Goal: Task Accomplishment & Management: Manage account settings

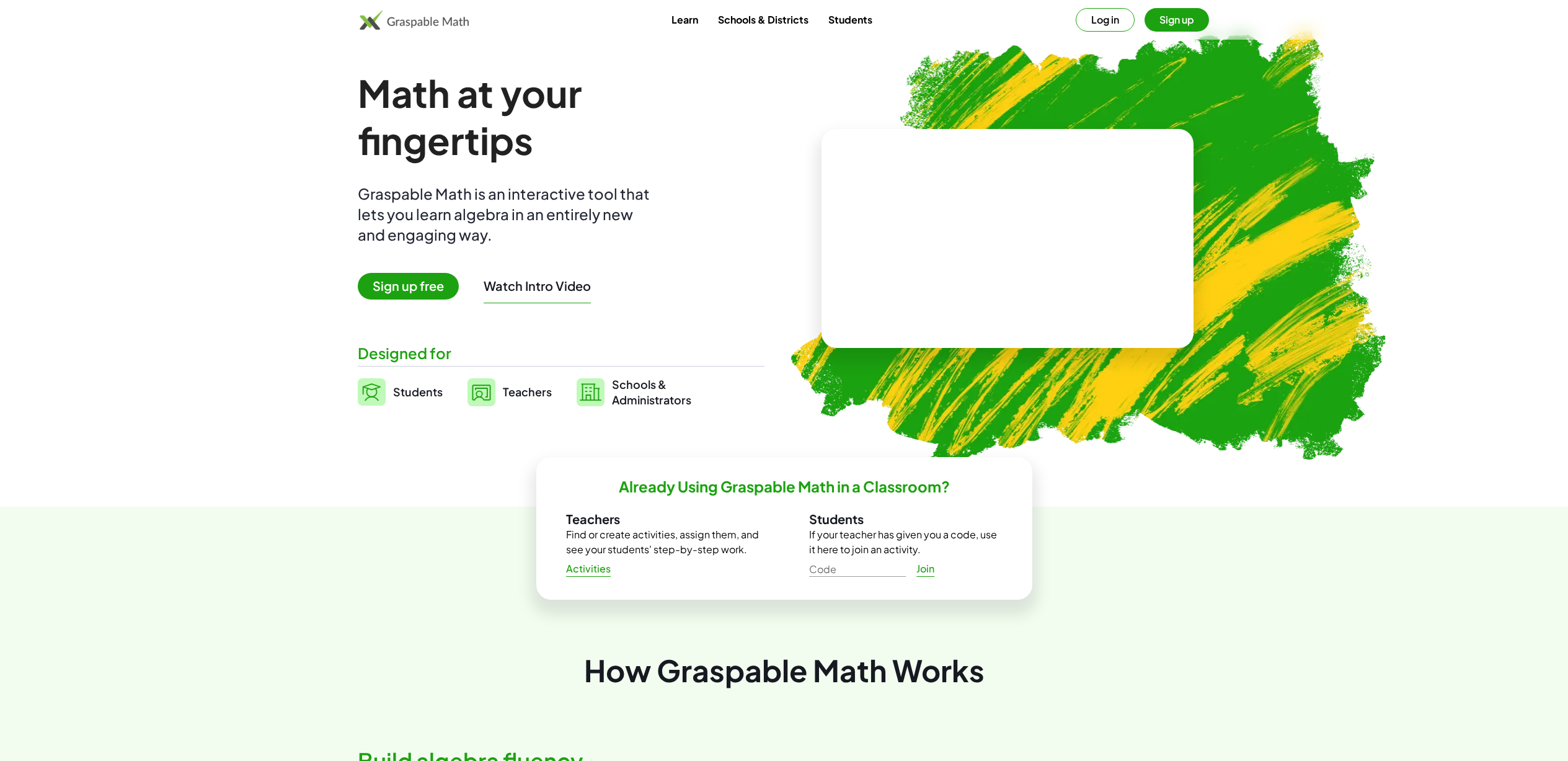
click at [516, 393] on span "Teachers" at bounding box center [527, 392] width 49 height 15
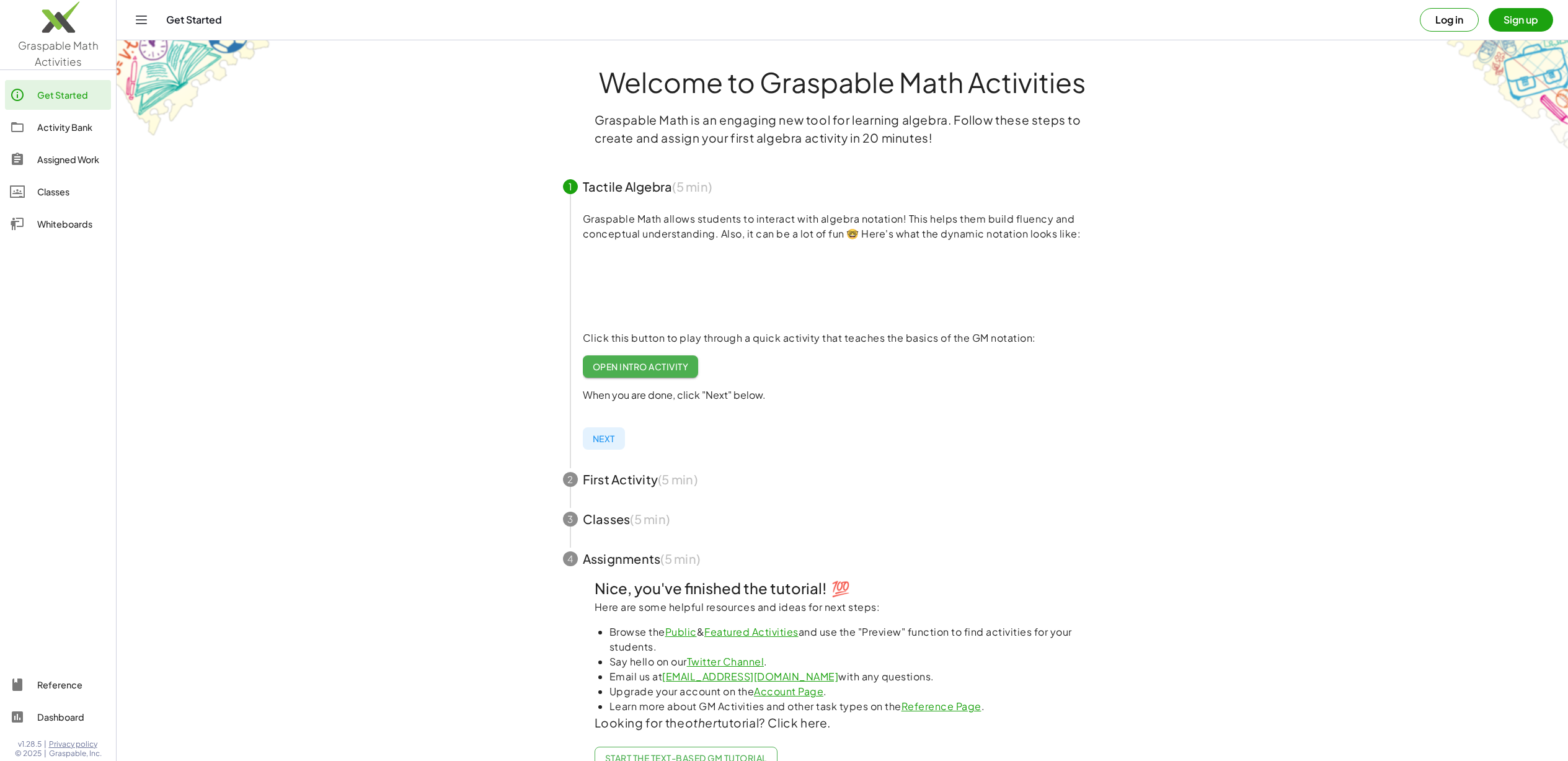
click at [69, 157] on div "Assigned Work" at bounding box center [72, 160] width 69 height 15
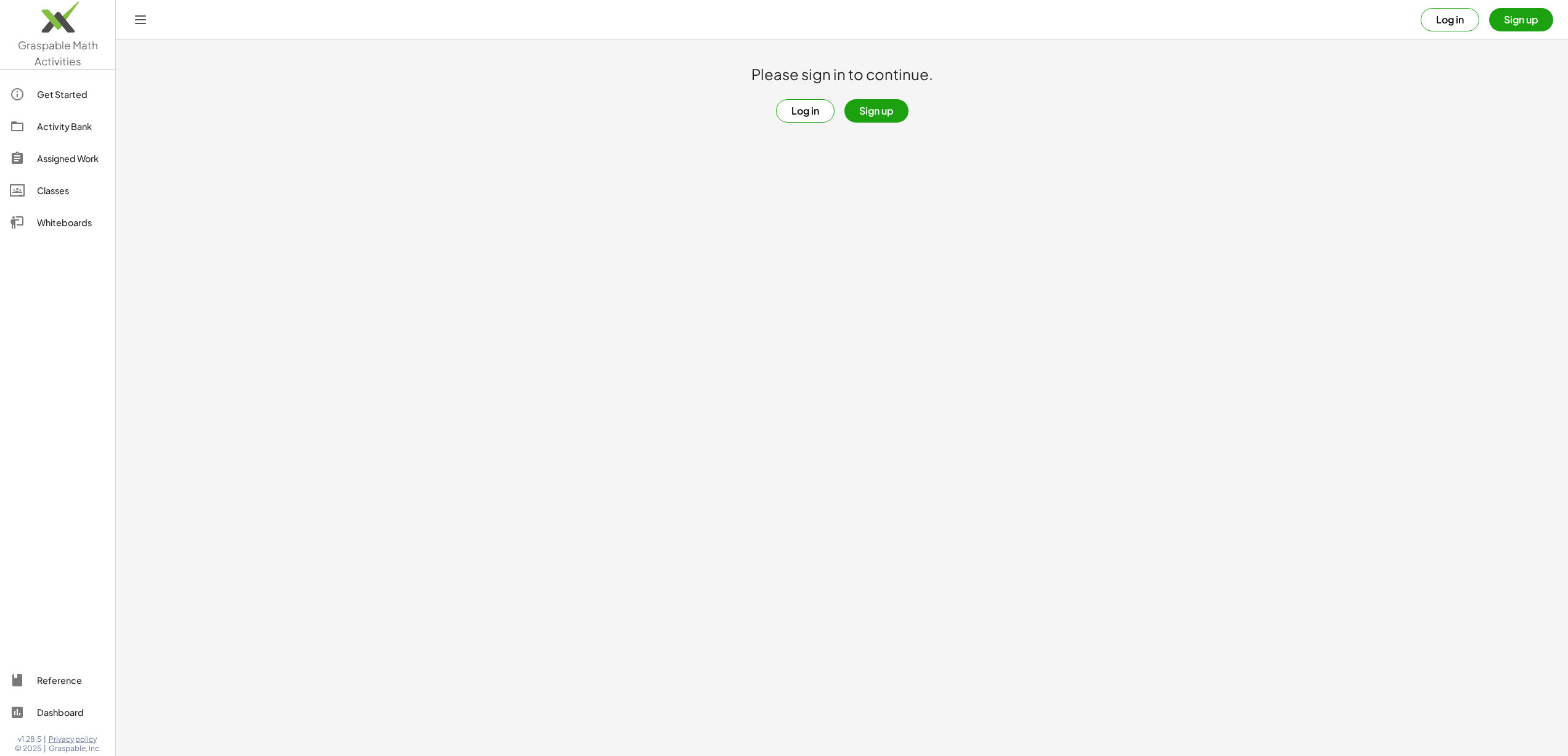
click at [806, 108] on button "Log in" at bounding box center [805, 111] width 58 height 23
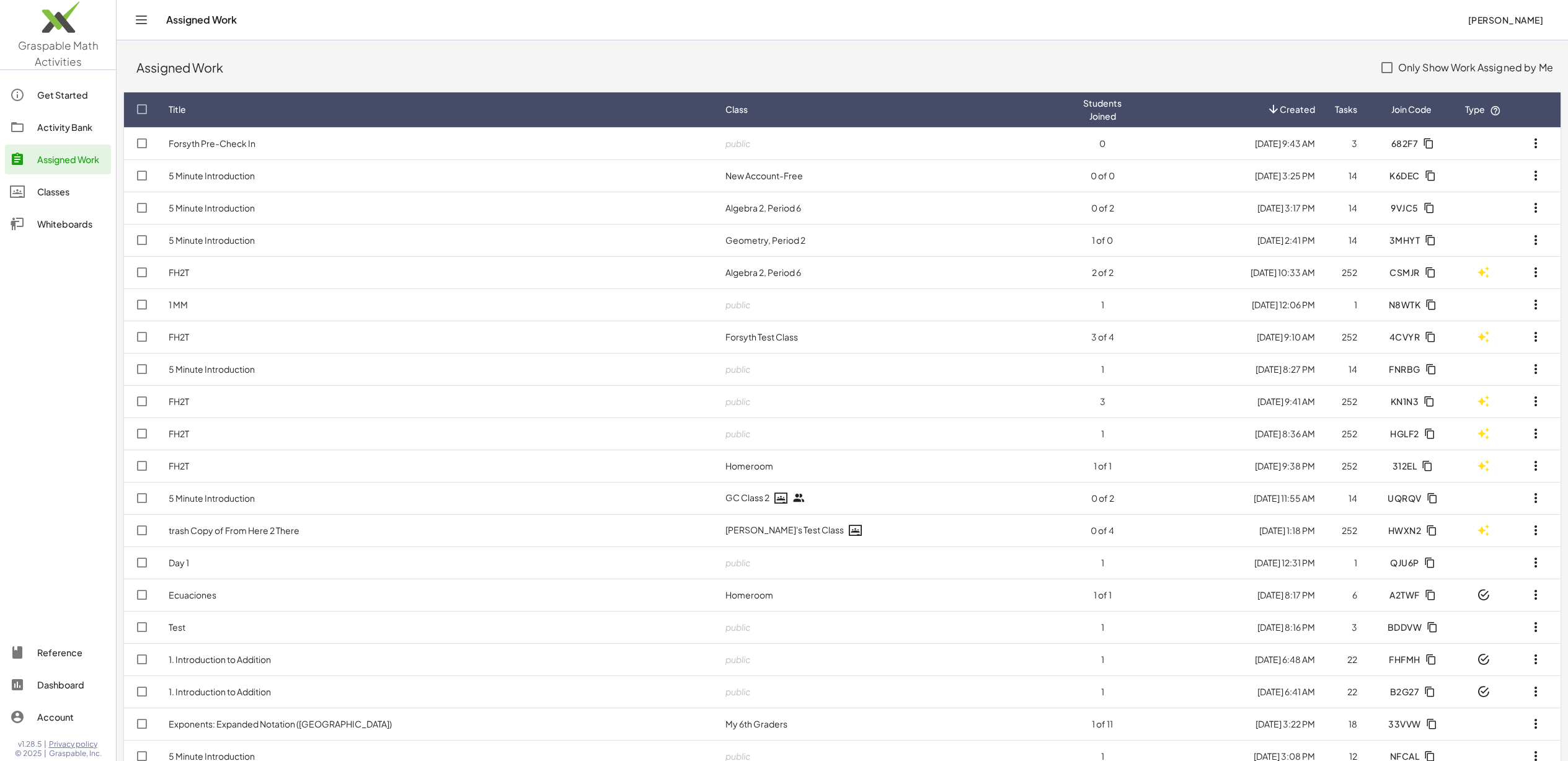
click at [404, 179] on td "5 Minute Introduction" at bounding box center [437, 175] width 557 height 32
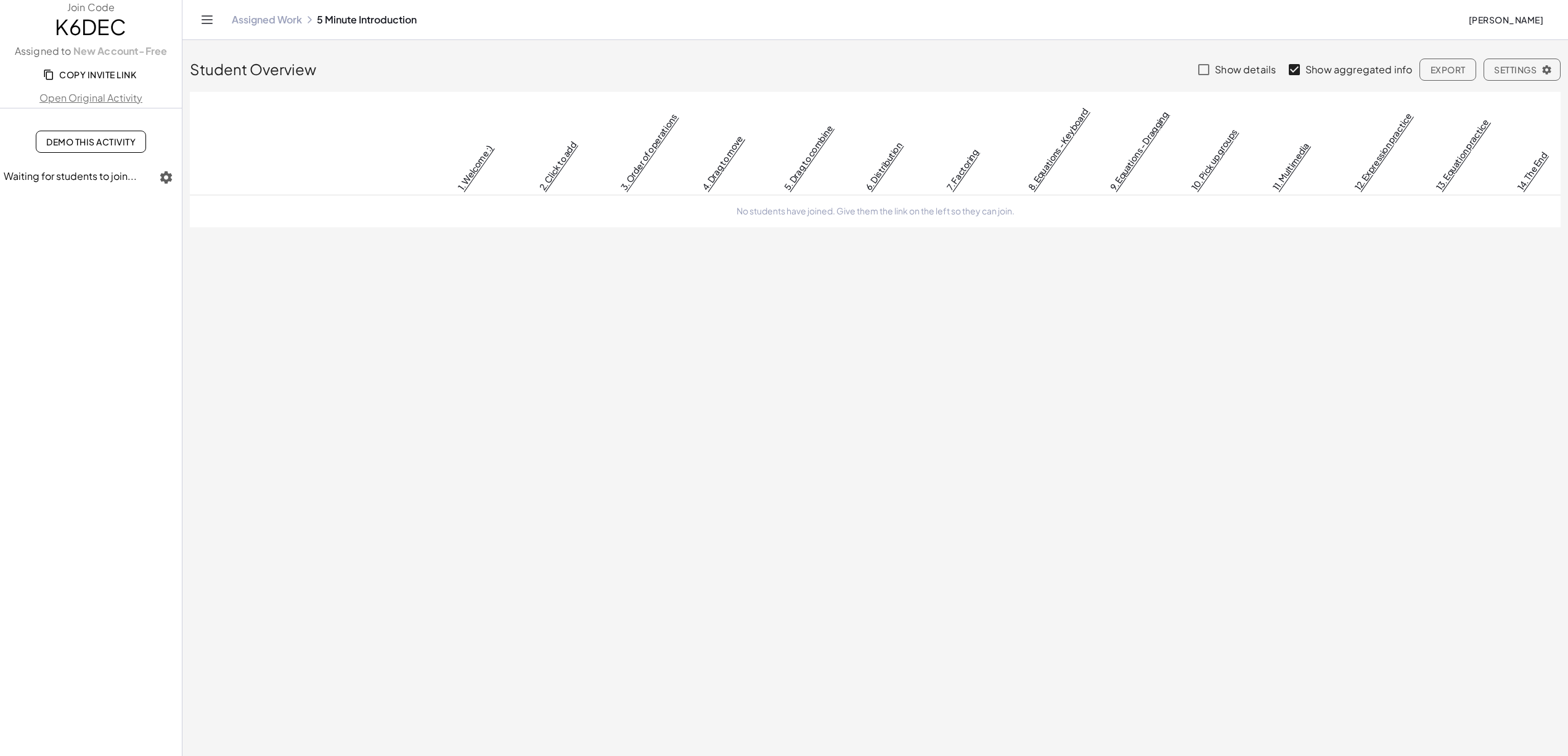
click at [131, 71] on span "Copy Invite Link" at bounding box center [91, 75] width 91 height 11
click at [282, 22] on link "Assigned Work" at bounding box center [267, 20] width 70 height 12
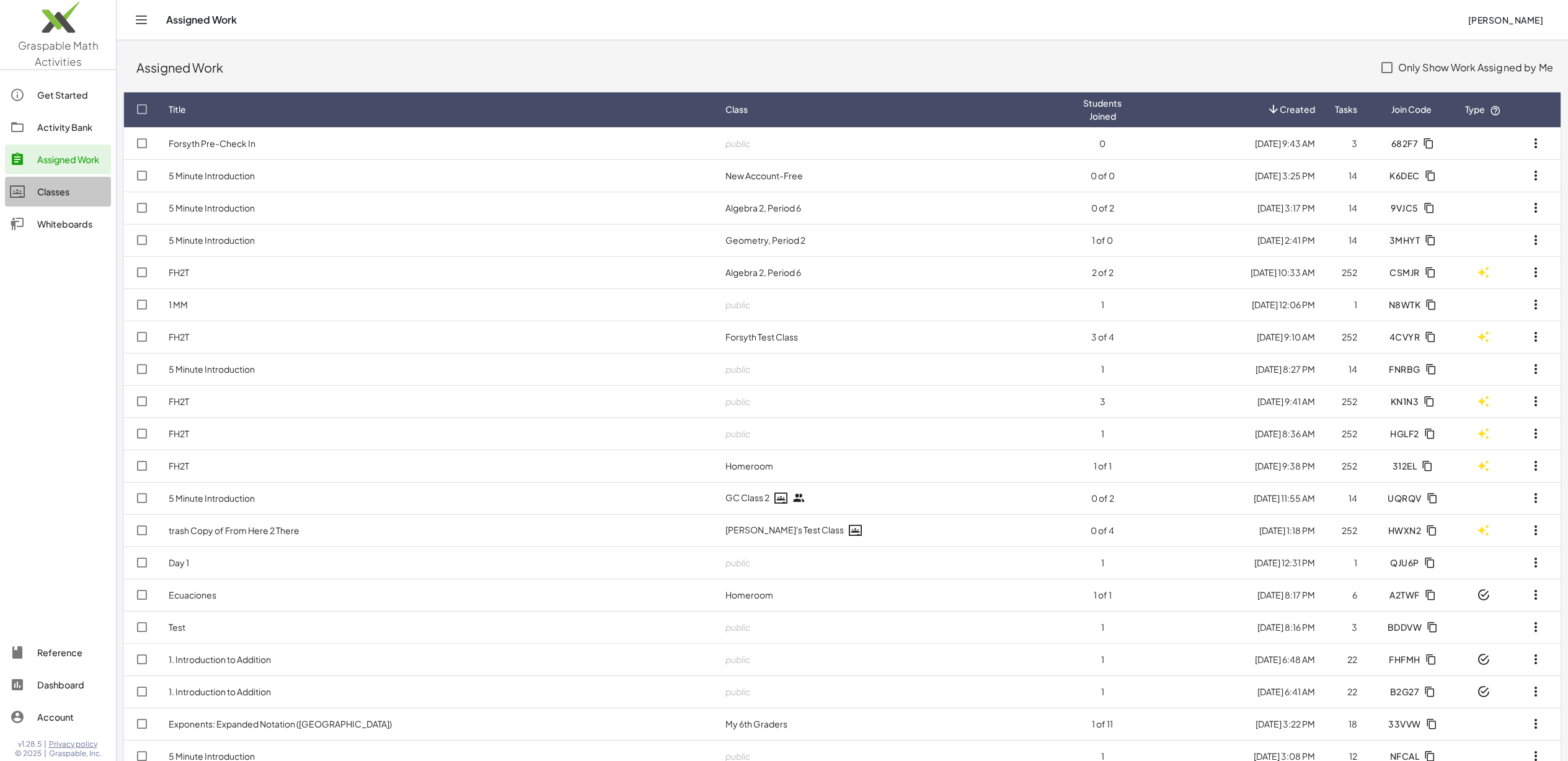
click at [70, 198] on div "Classes" at bounding box center [72, 192] width 69 height 15
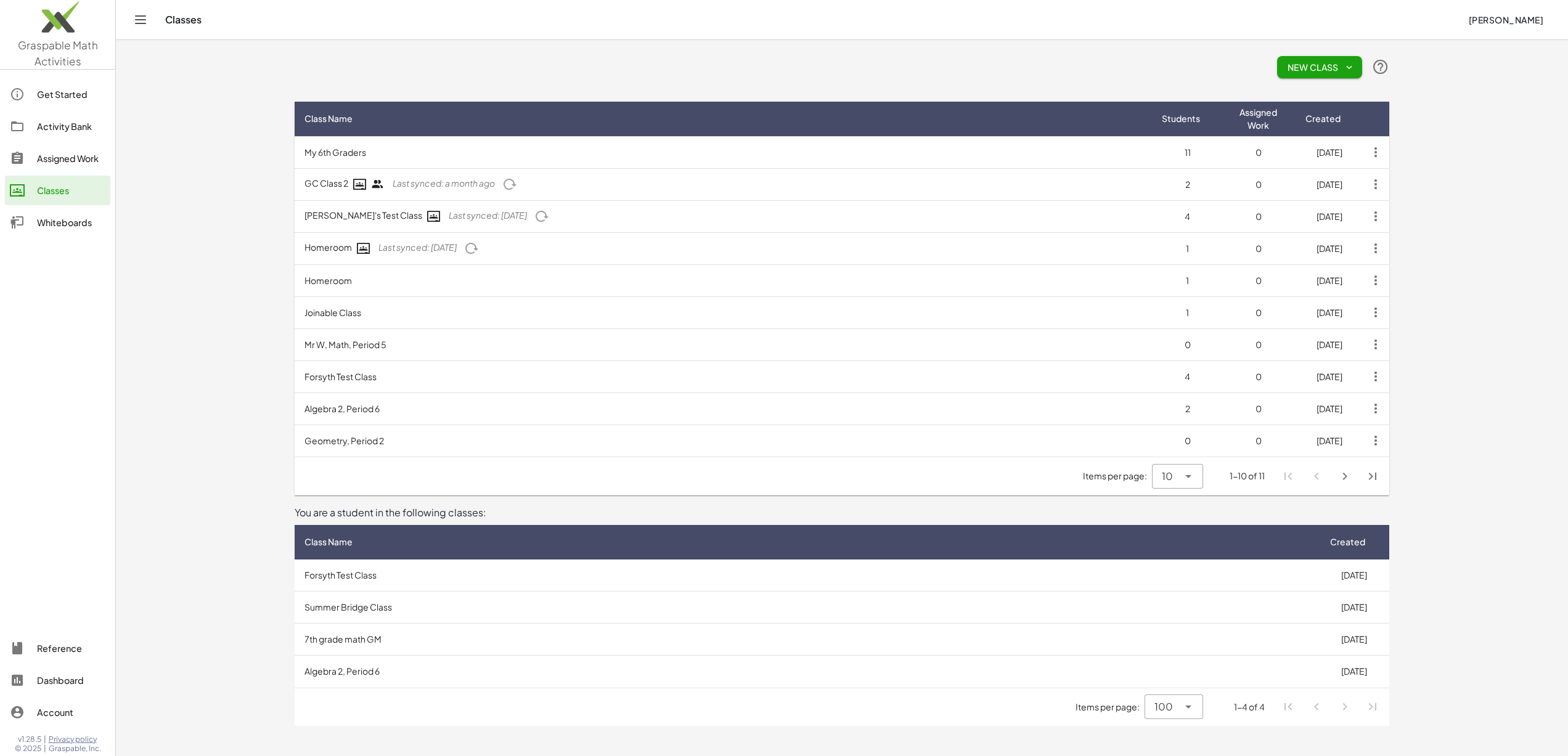
click at [1339, 471] on icon "Next page" at bounding box center [1345, 477] width 15 height 15
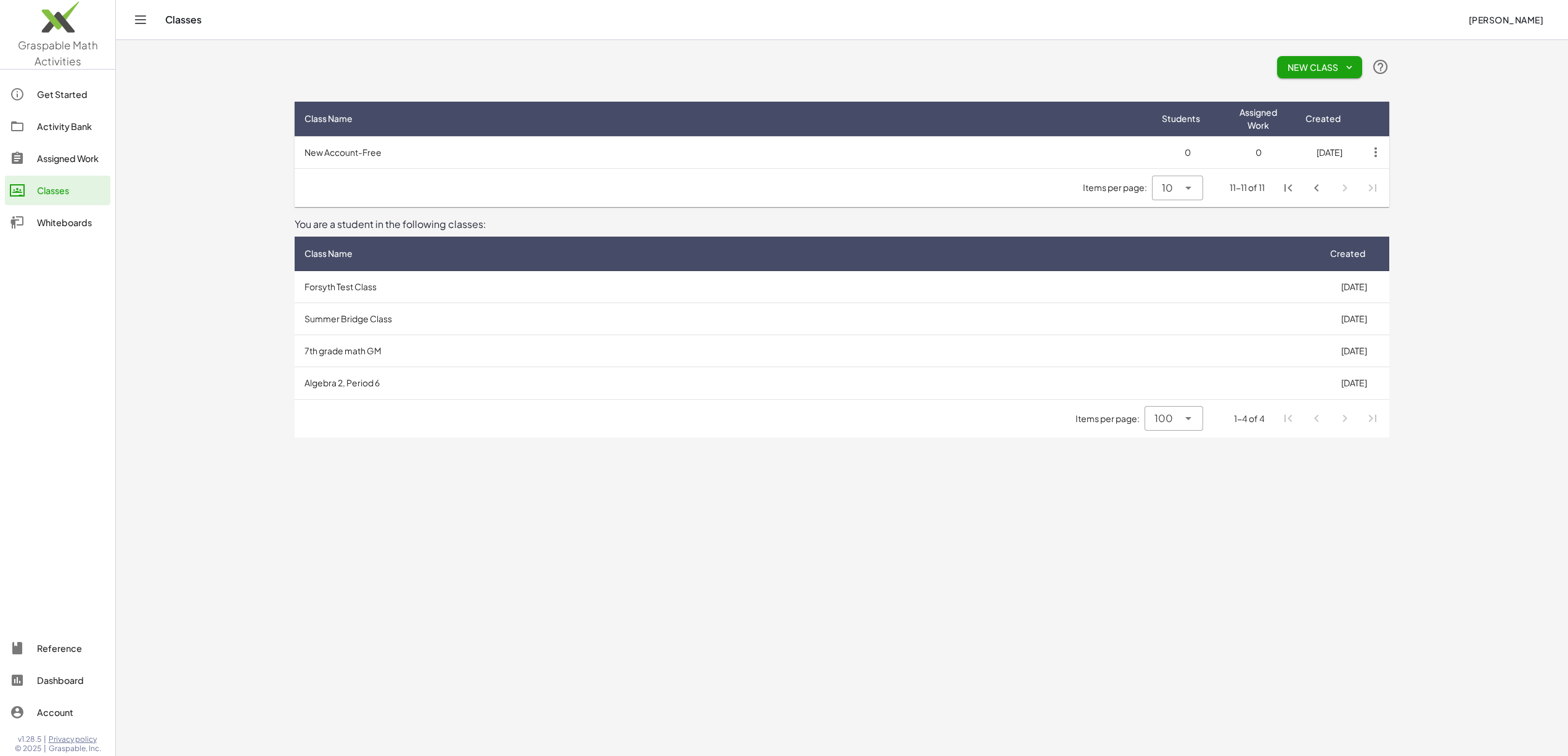
click at [414, 152] on td "New Account-Free" at bounding box center [723, 152] width 858 height 32
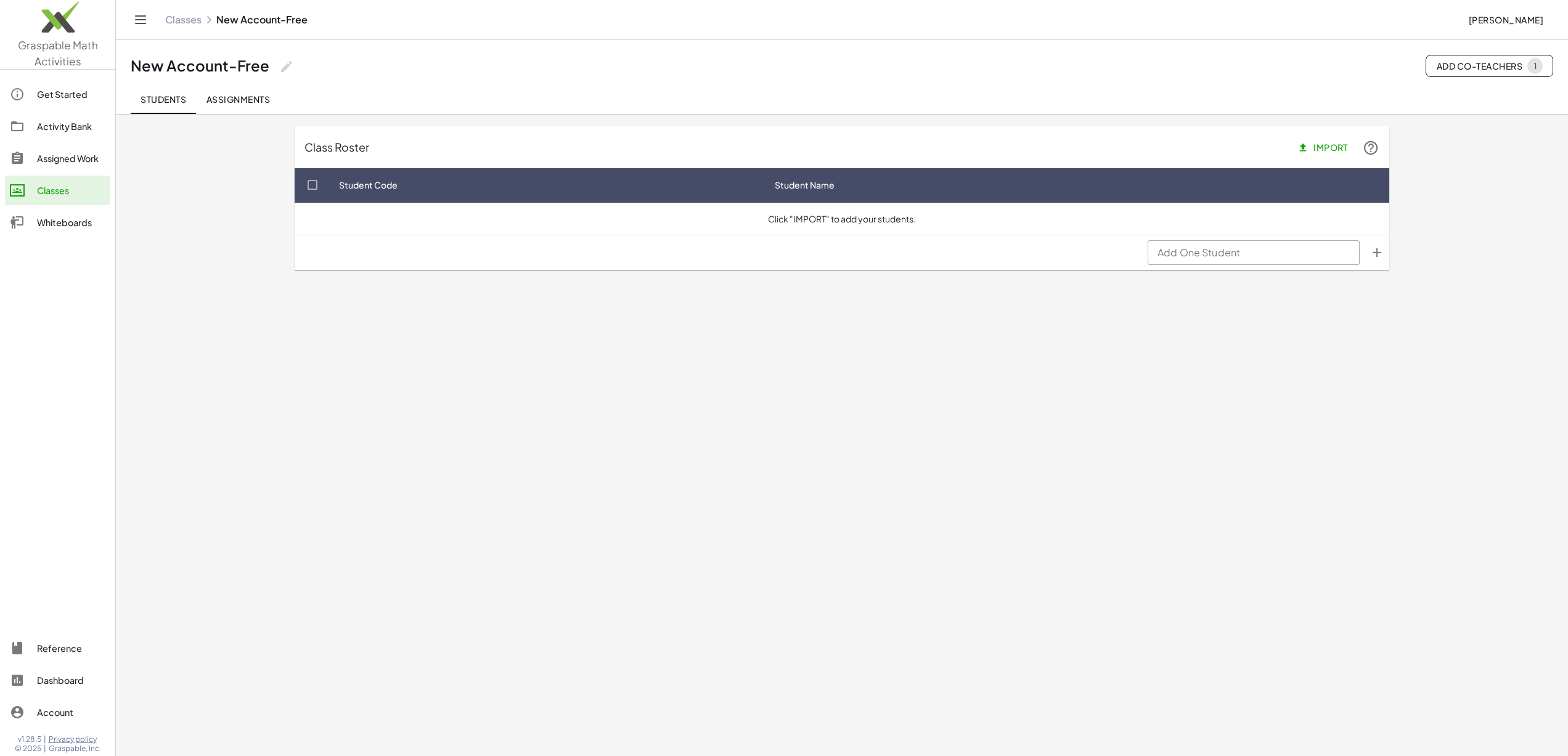
click at [1175, 257] on input "Add One Student" at bounding box center [1254, 252] width 212 height 25
type input "*"
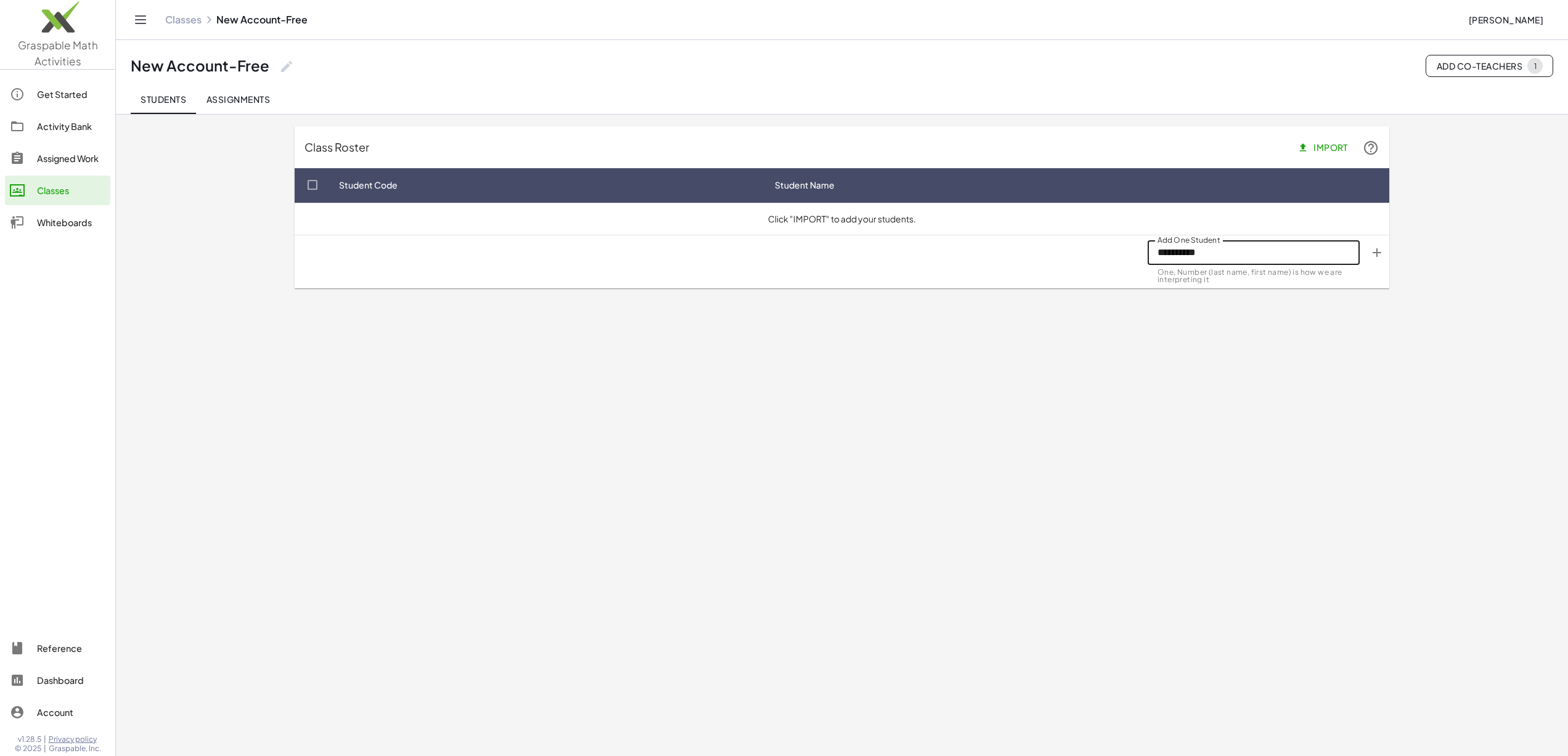
type input "**********"
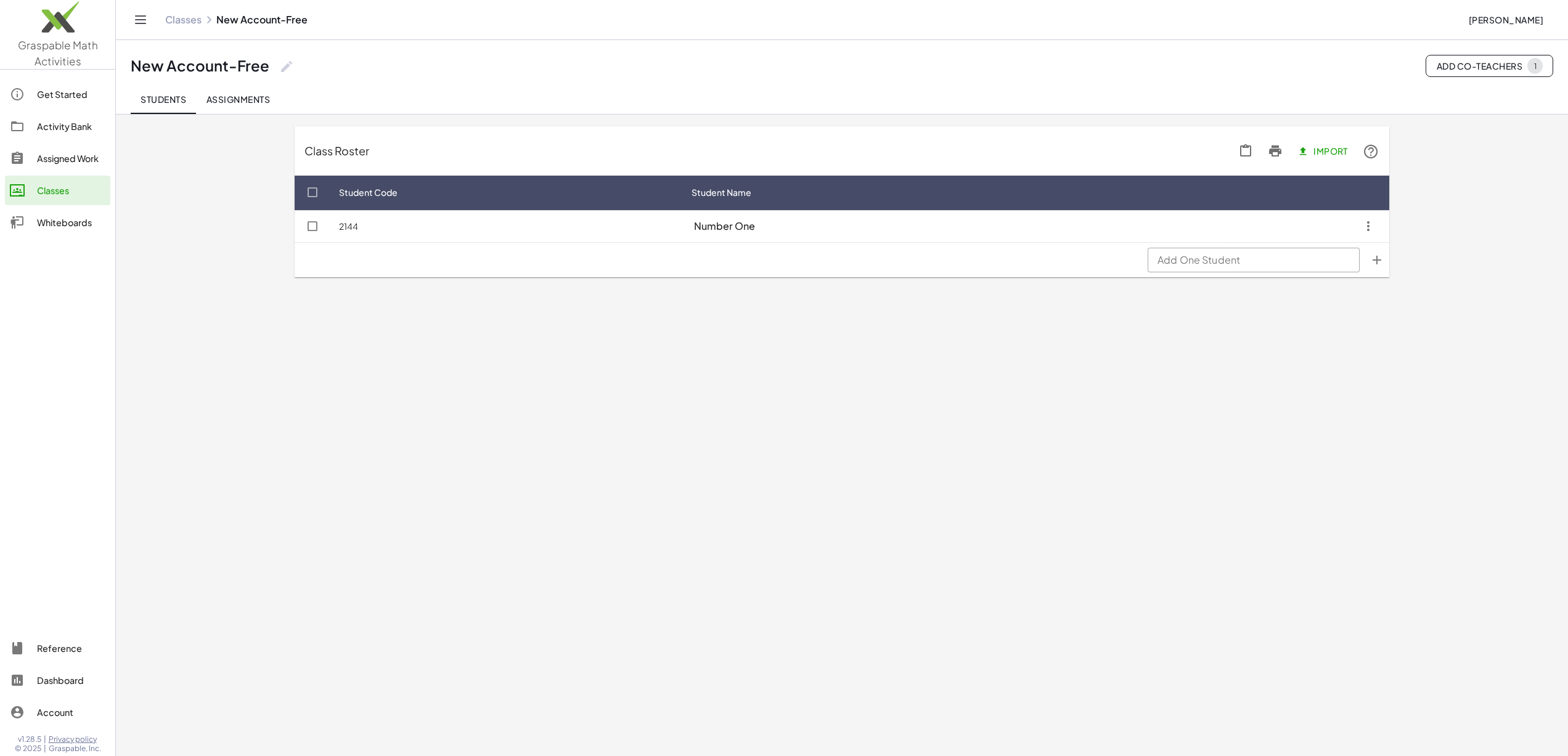
click at [232, 118] on div "Class Roster Import Student Code Student Name 2144 Number One Add One Student A…" at bounding box center [842, 199] width 1452 height 171
click at [233, 105] on button "Assignments" at bounding box center [238, 99] width 84 height 29
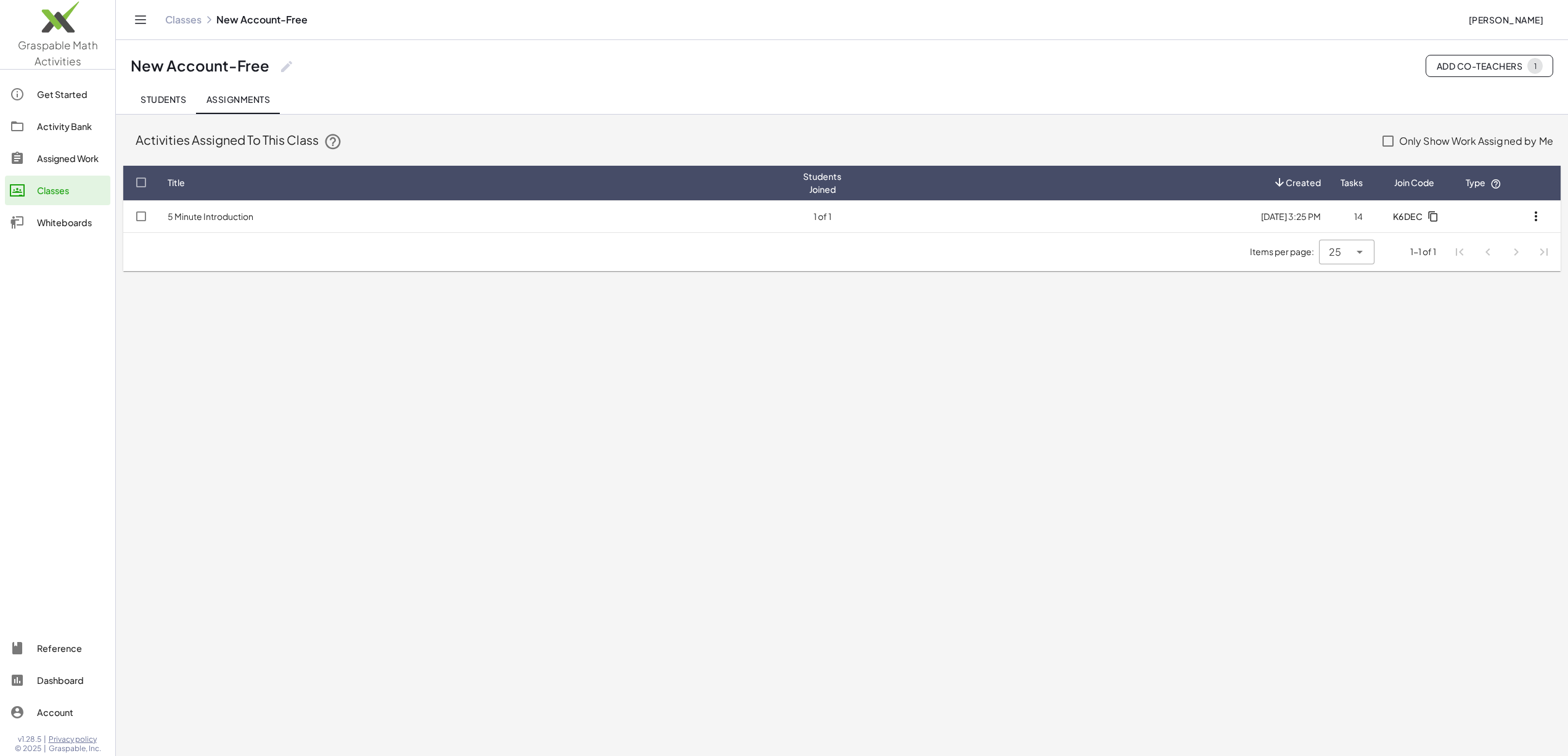
click at [74, 152] on div "Assigned Work" at bounding box center [71, 158] width 69 height 15
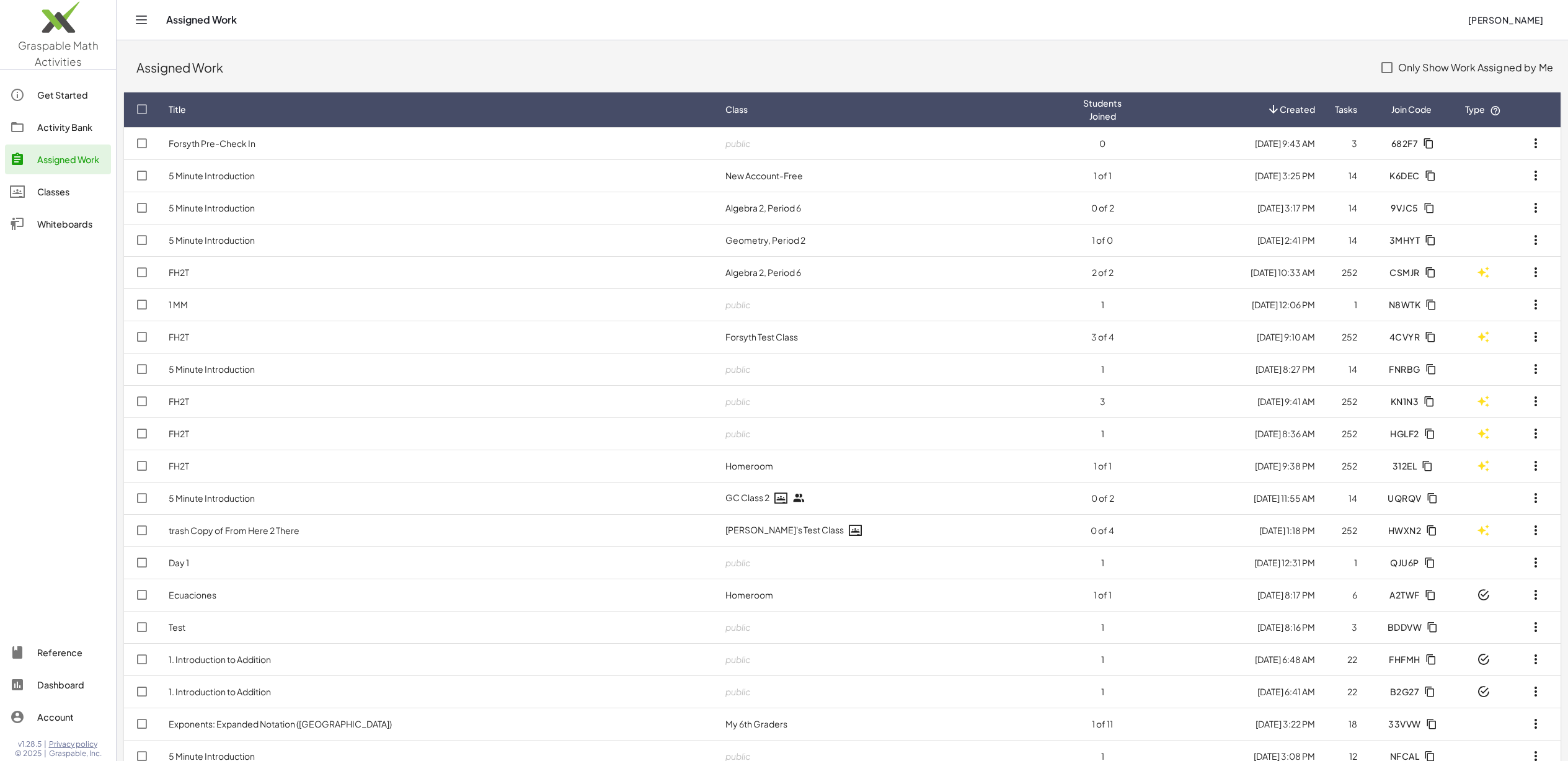
click at [1423, 299] on span "N8WTK" at bounding box center [1411, 305] width 46 height 11
click at [1425, 367] on icon "button" at bounding box center [1431, 369] width 11 height 11
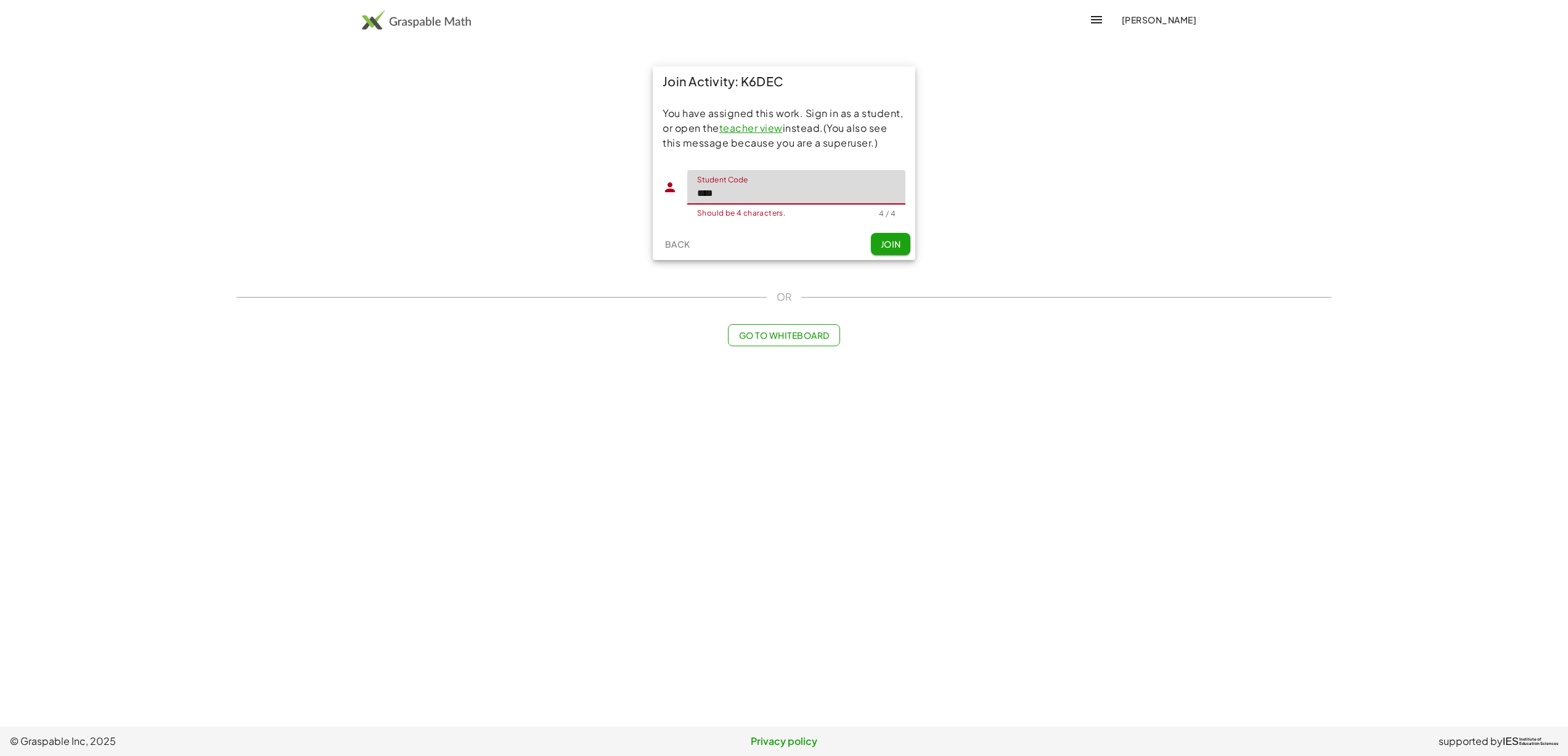
type input "****"
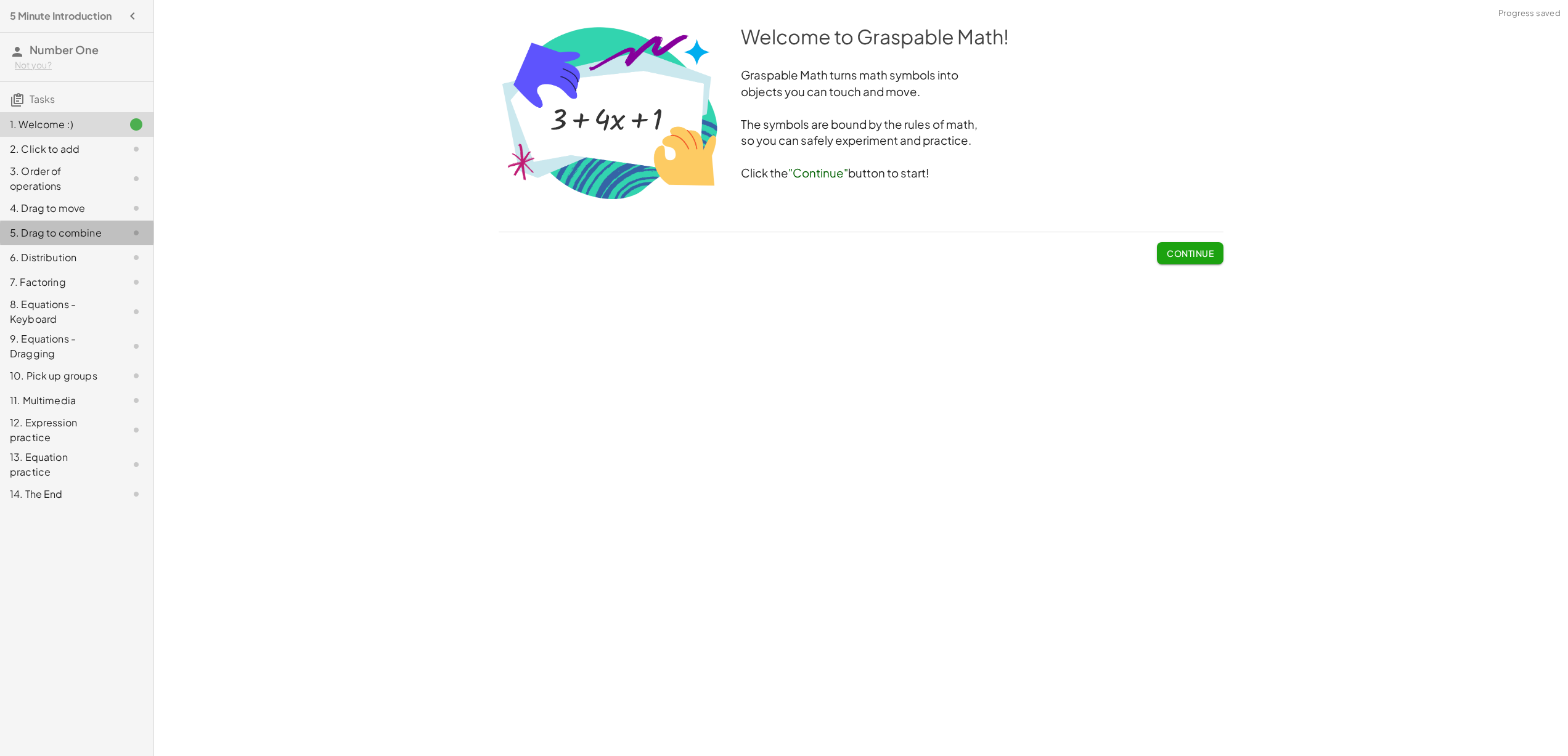
click at [92, 231] on div "5. Drag to combine" at bounding box center [59, 233] width 100 height 15
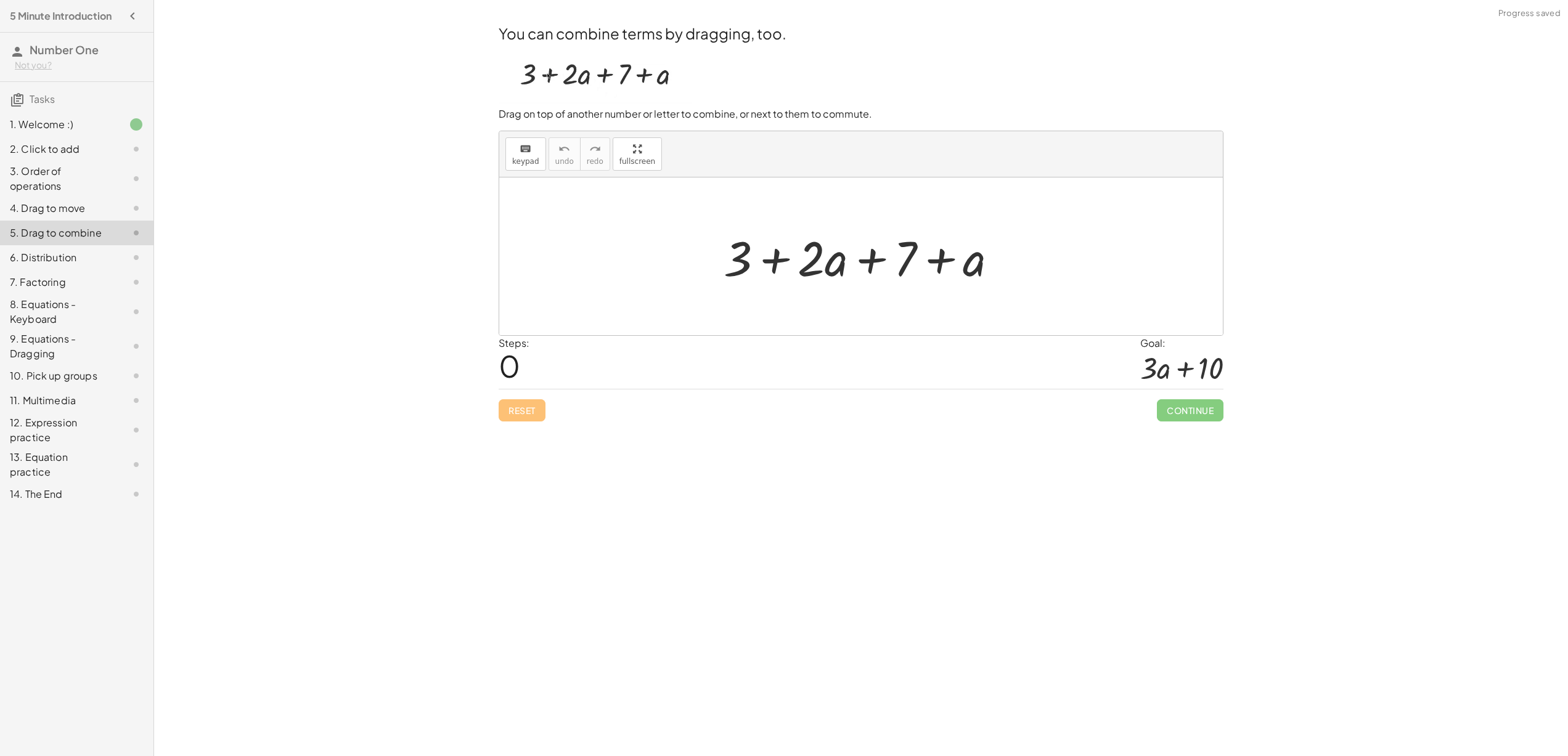
click at [70, 285] on div "7. Factoring" at bounding box center [59, 283] width 100 height 15
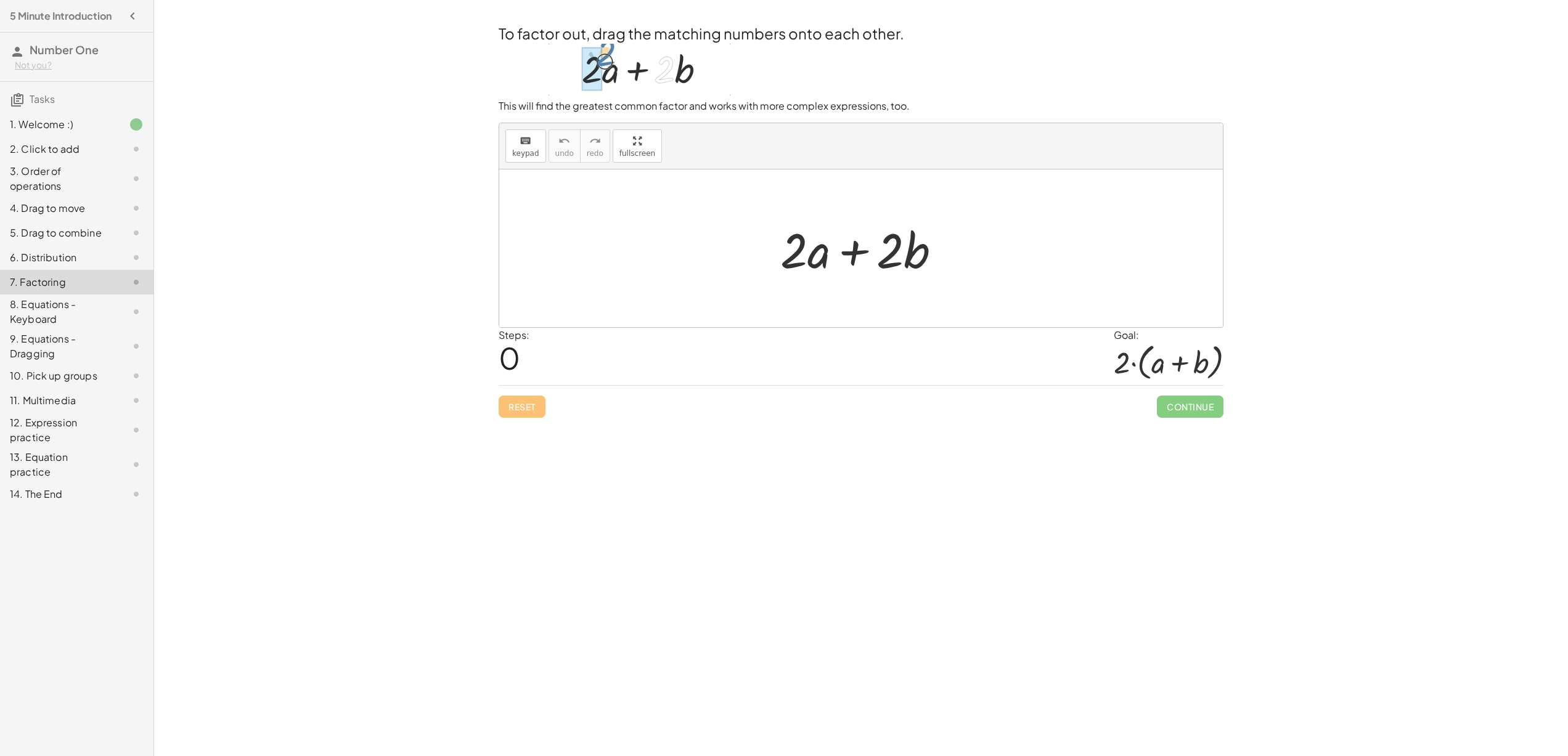
click at [104, 381] on div "10. Pick up groups" at bounding box center [59, 376] width 100 height 15
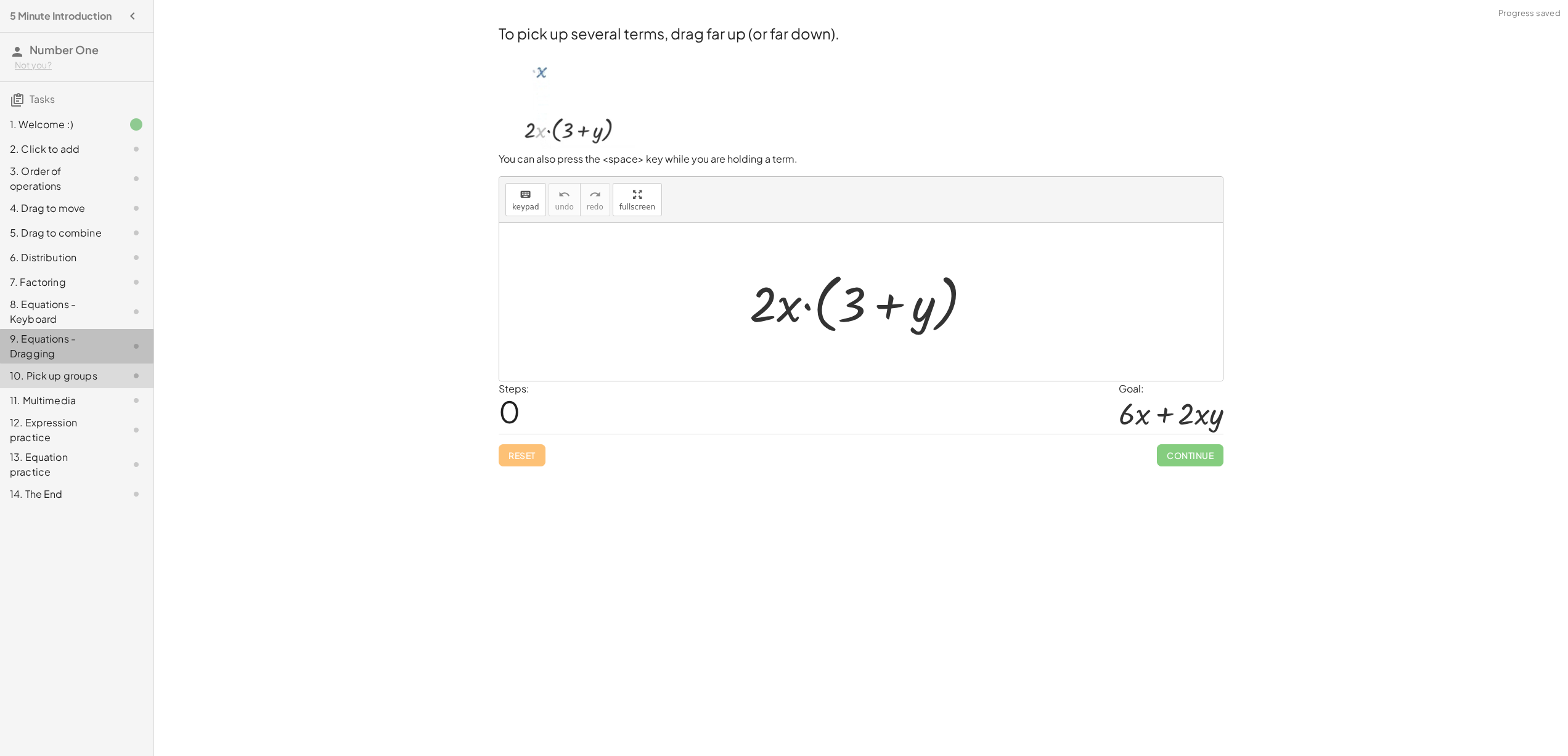
drag, startPoint x: 110, startPoint y: 334, endPoint x: 110, endPoint y: 327, distance: 7.0
click at [110, 388] on div "9. Equations - Dragging" at bounding box center [77, 401] width 154 height 25
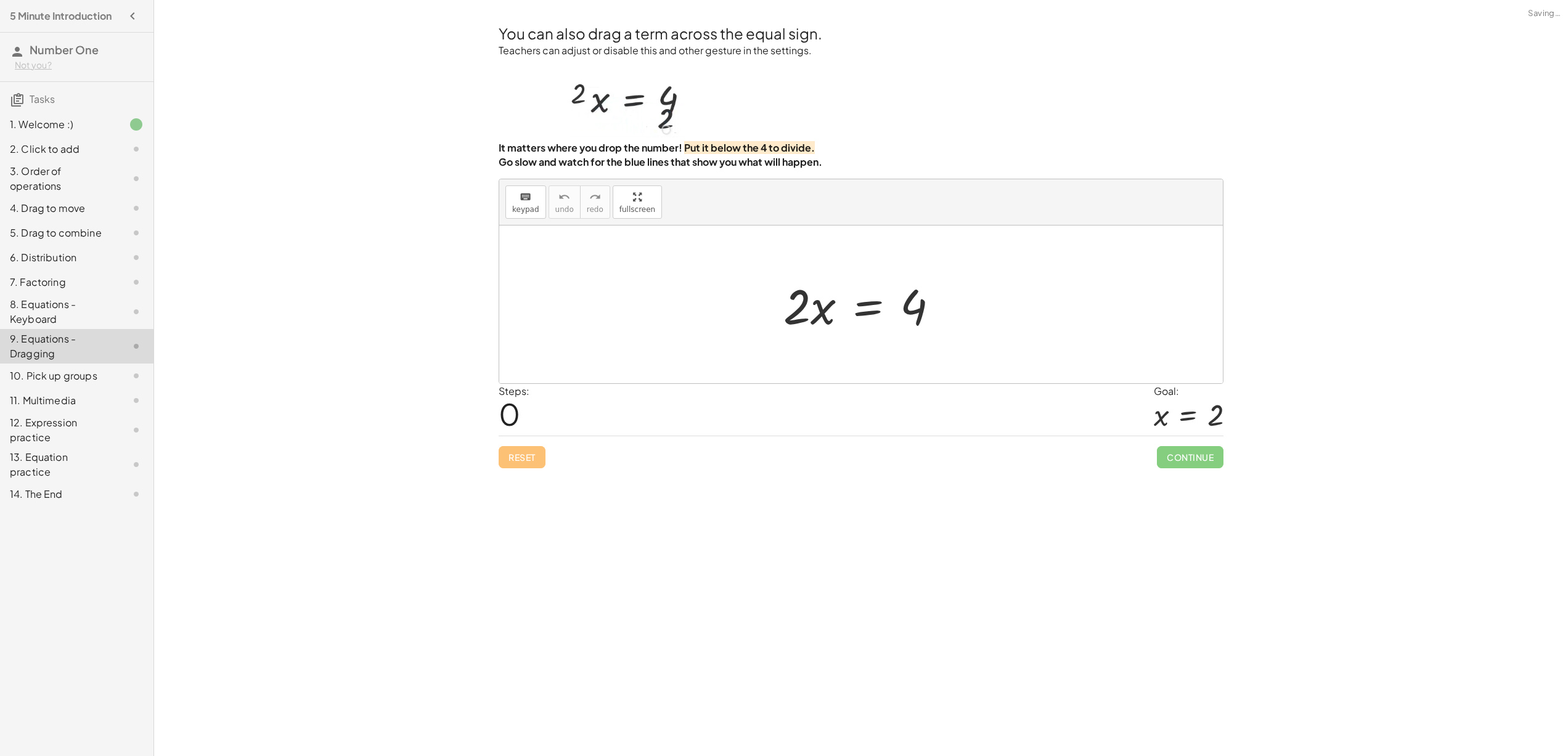
click at [112, 364] on div "8. Equations - Keyboard" at bounding box center [77, 376] width 154 height 25
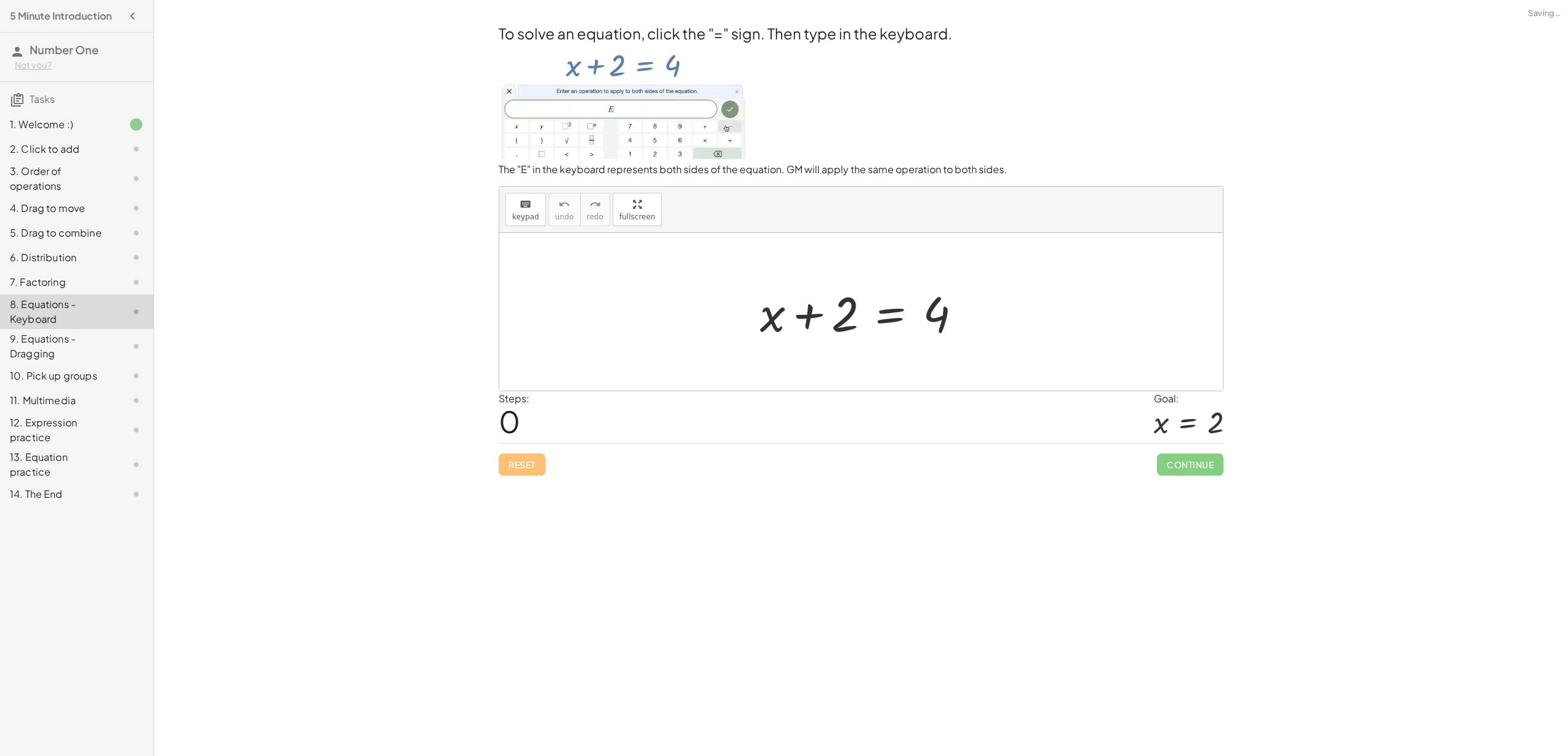
click at [75, 280] on div "7. Factoring" at bounding box center [59, 283] width 100 height 15
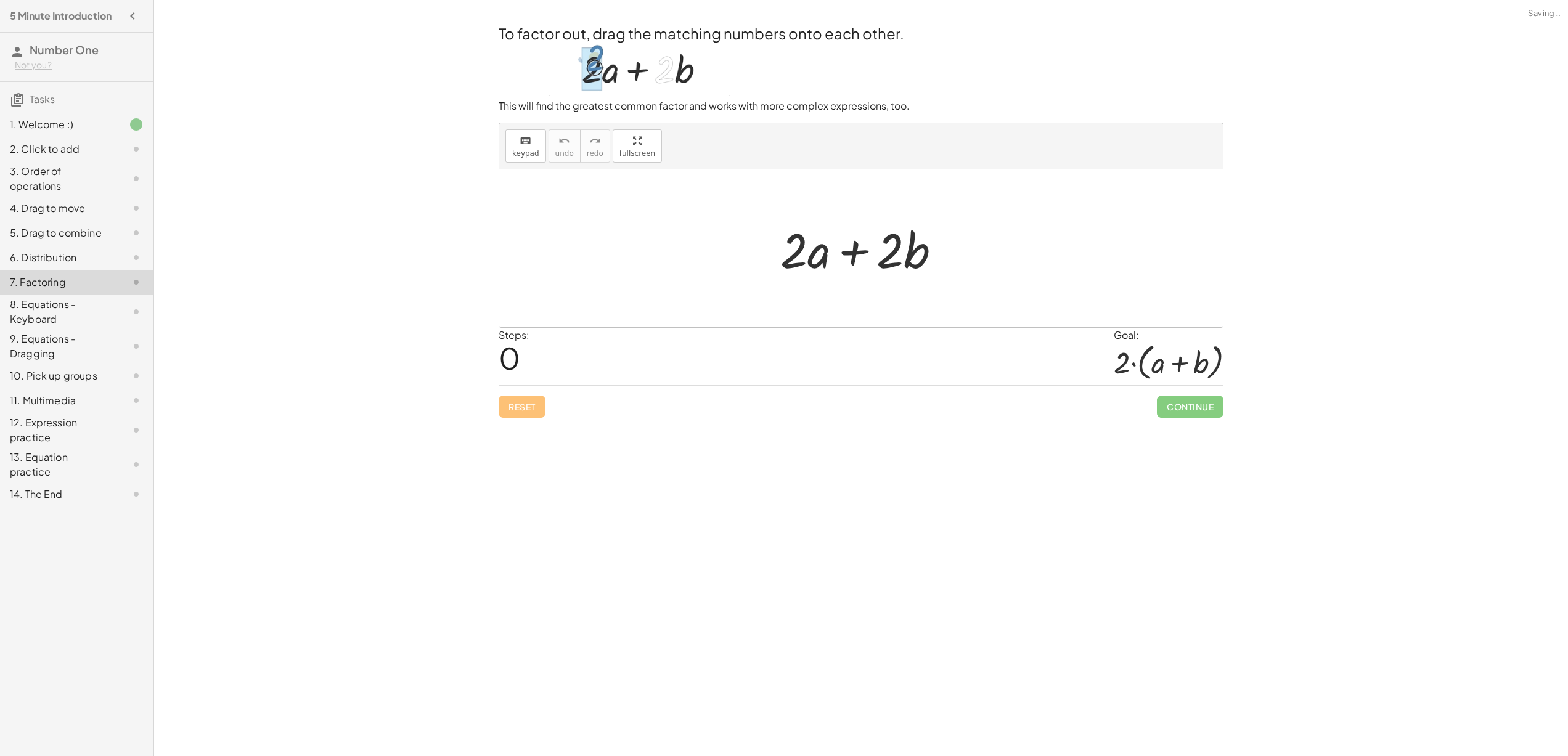
click at [82, 257] on div "6. Distribution" at bounding box center [59, 258] width 100 height 15
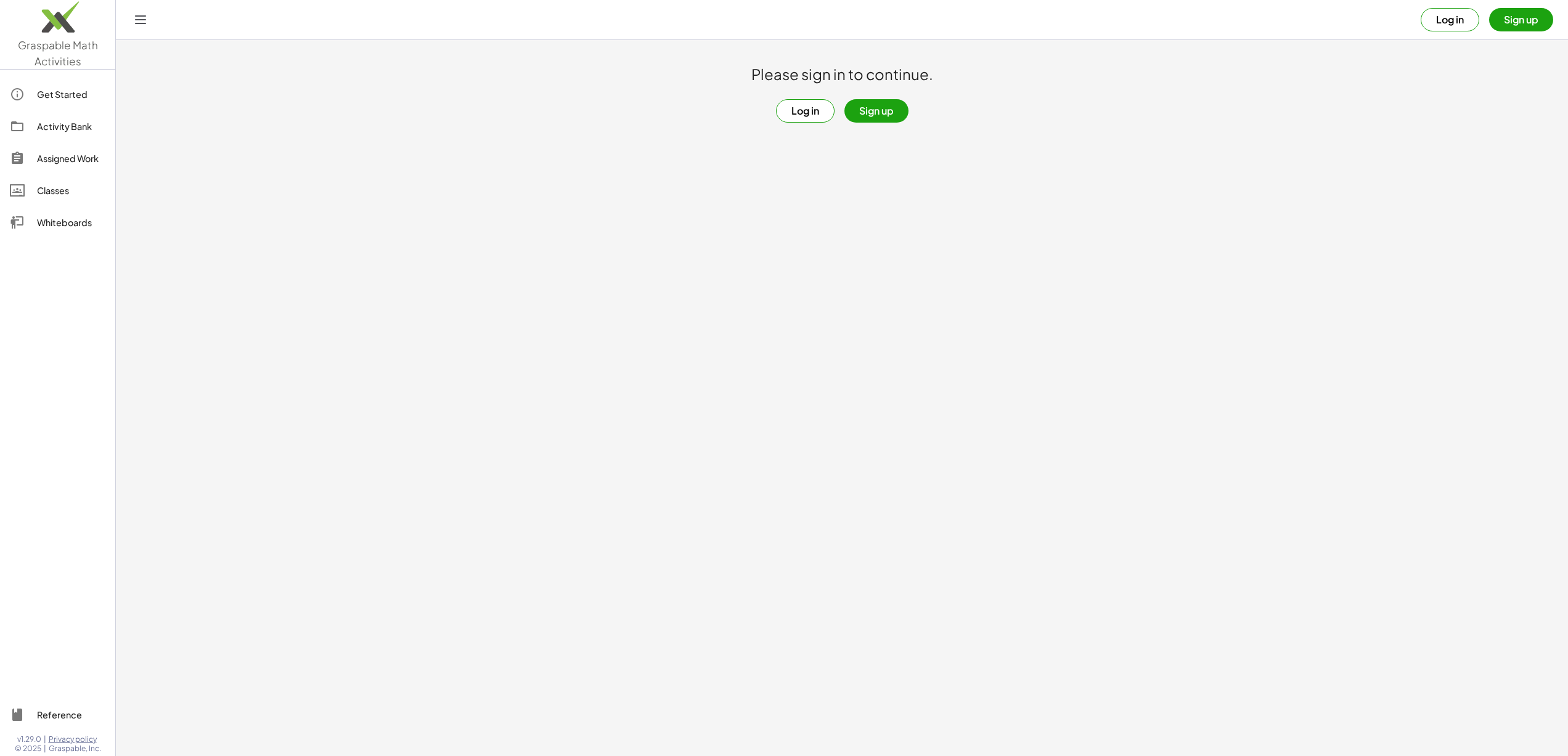
click at [71, 39] on img at bounding box center [58, 20] width 115 height 52
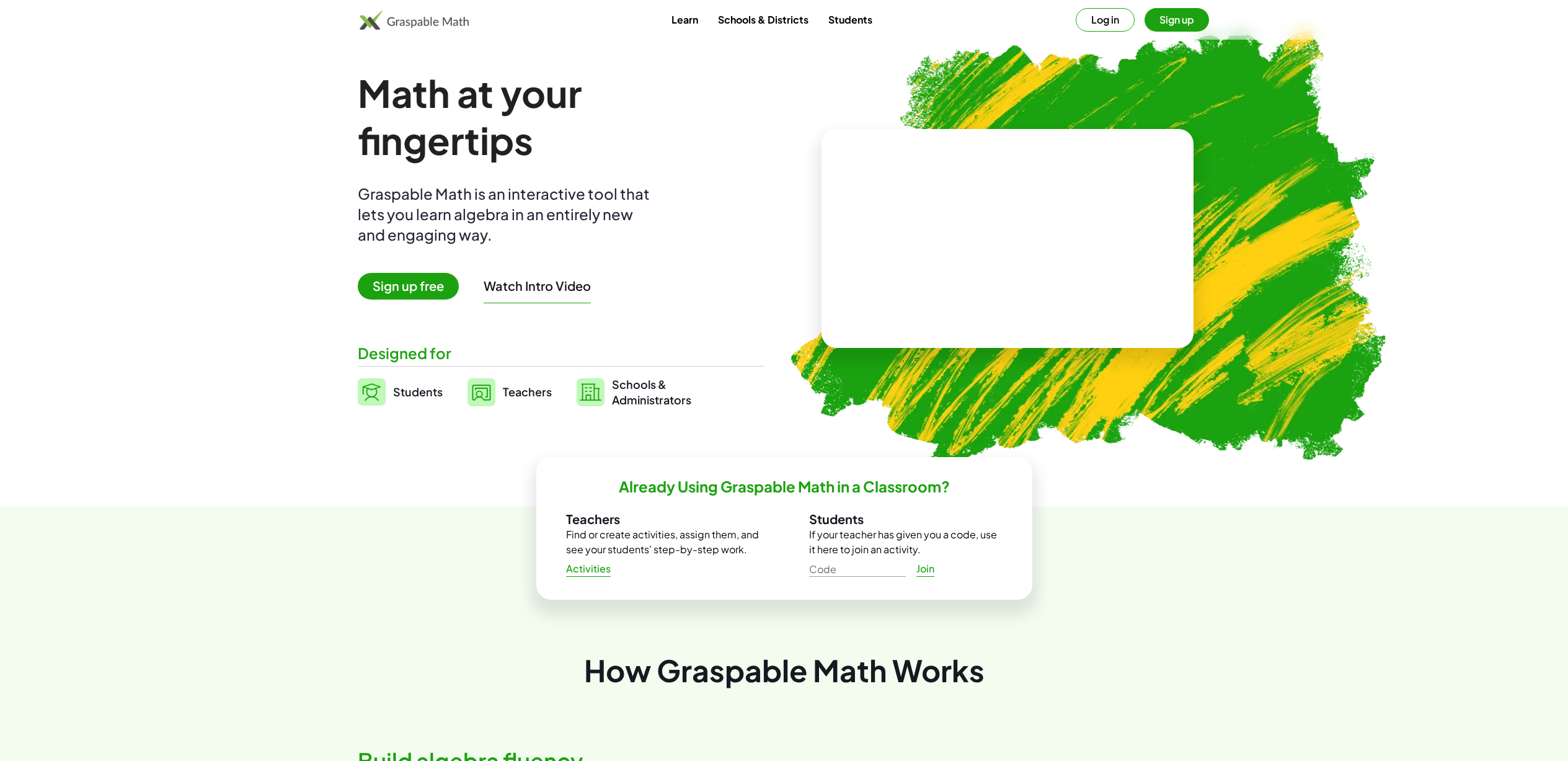
click at [509, 381] on link "Teachers" at bounding box center [509, 392] width 84 height 31
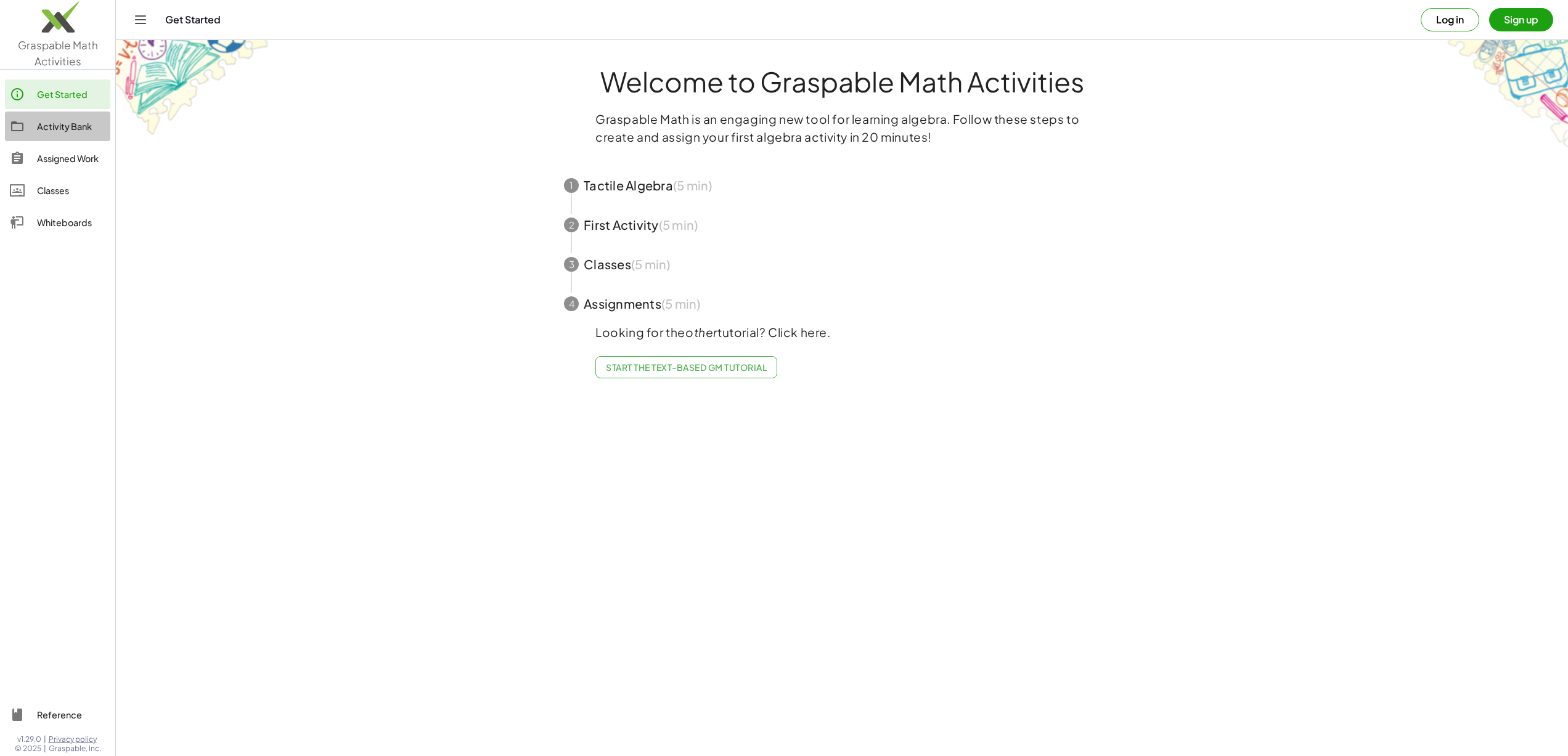
click at [80, 124] on div "Activity Bank" at bounding box center [71, 126] width 69 height 15
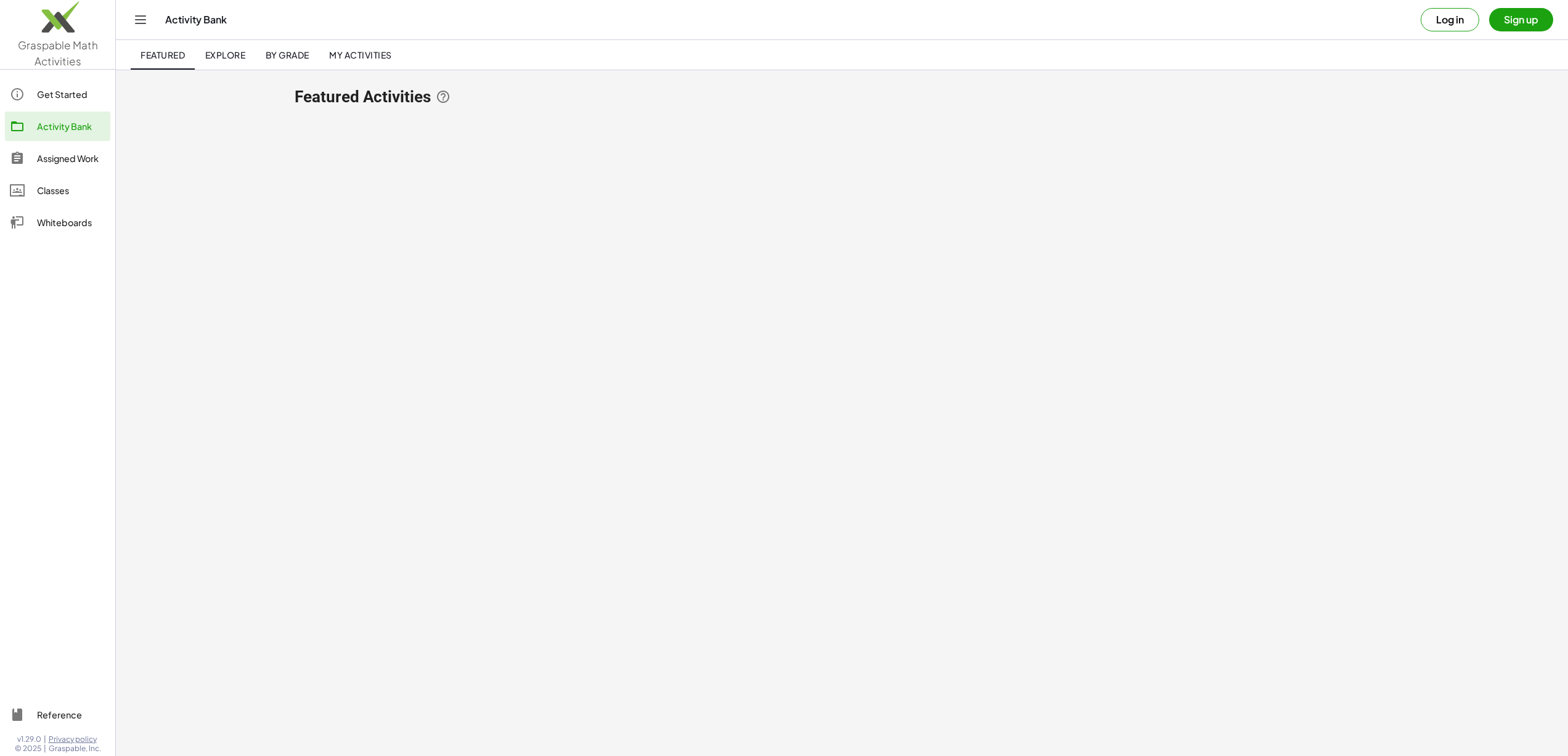
click at [225, 53] on span "Explore" at bounding box center [224, 55] width 40 height 11
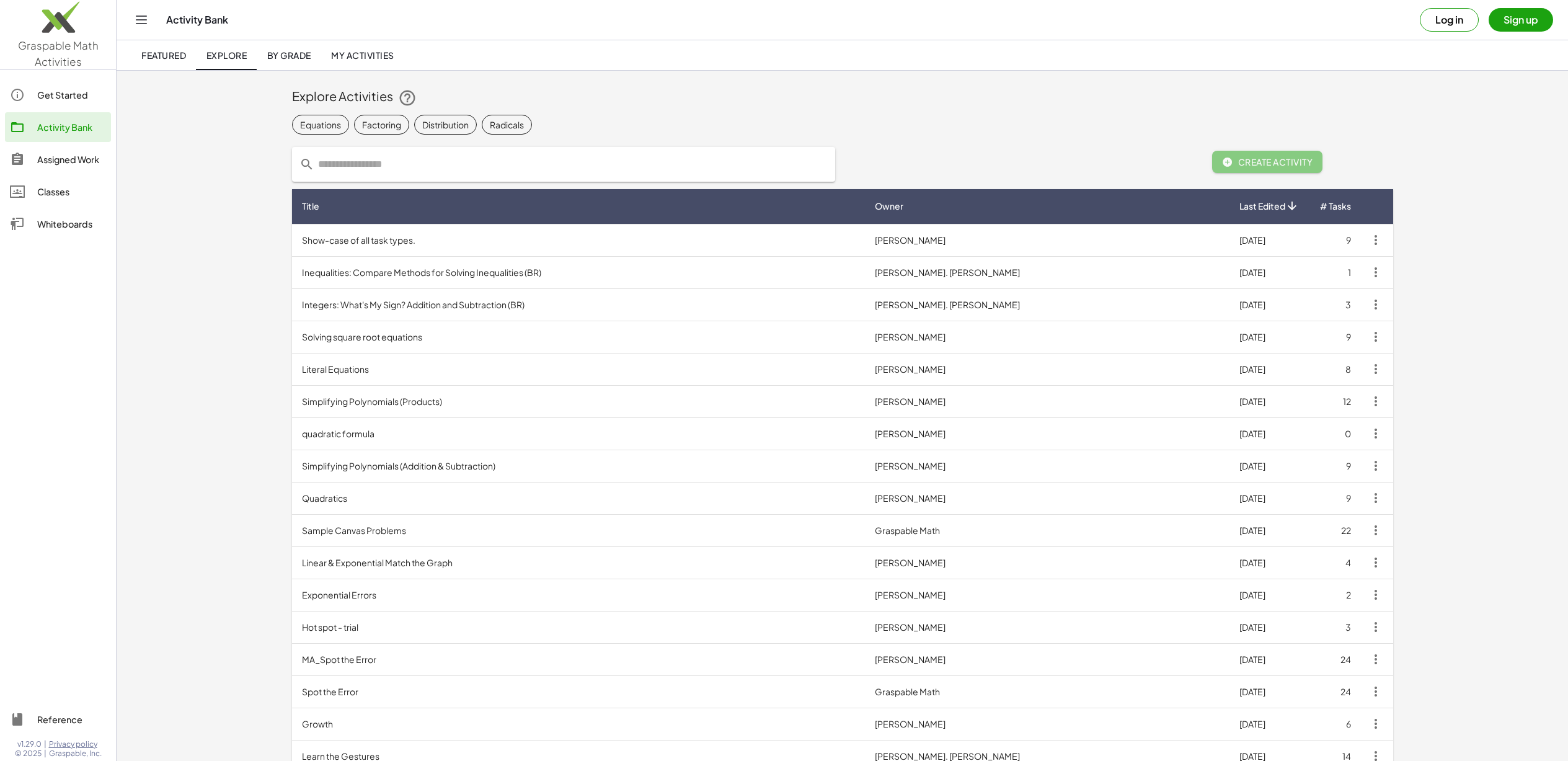
click at [281, 50] on span "By Grade" at bounding box center [288, 55] width 44 height 11
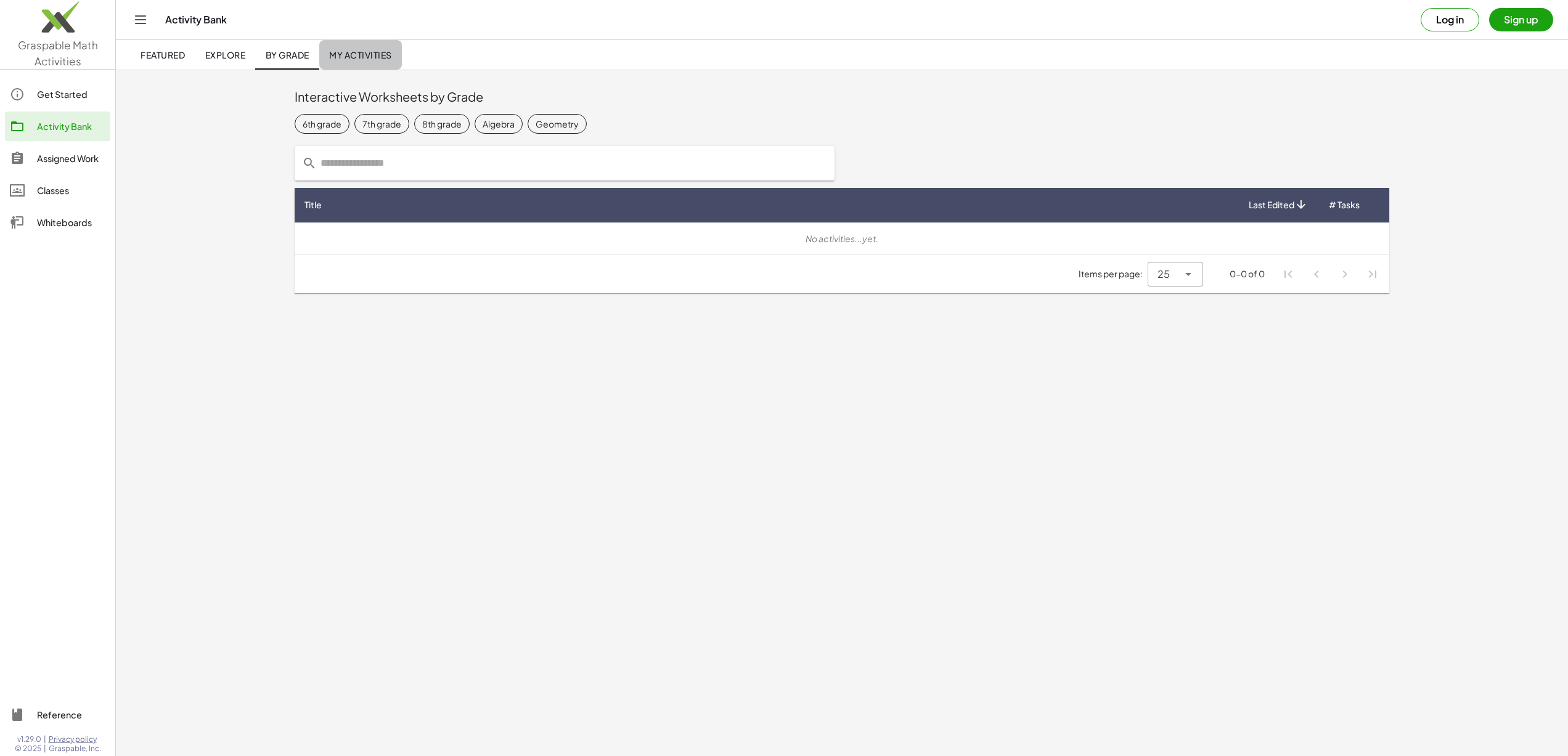
click at [337, 47] on link "My Activities" at bounding box center [360, 54] width 82 height 29
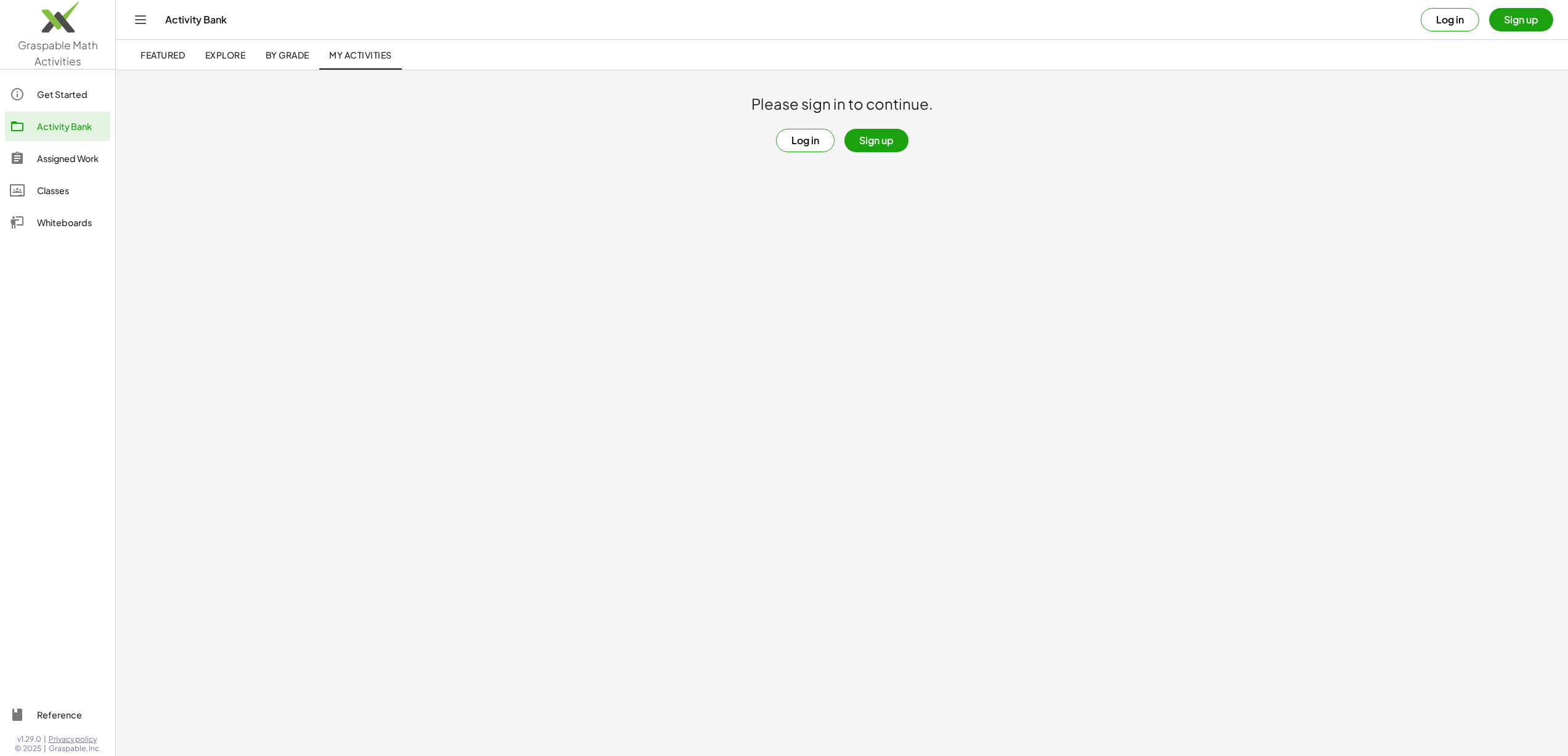
click at [83, 189] on div "Classes" at bounding box center [71, 191] width 69 height 15
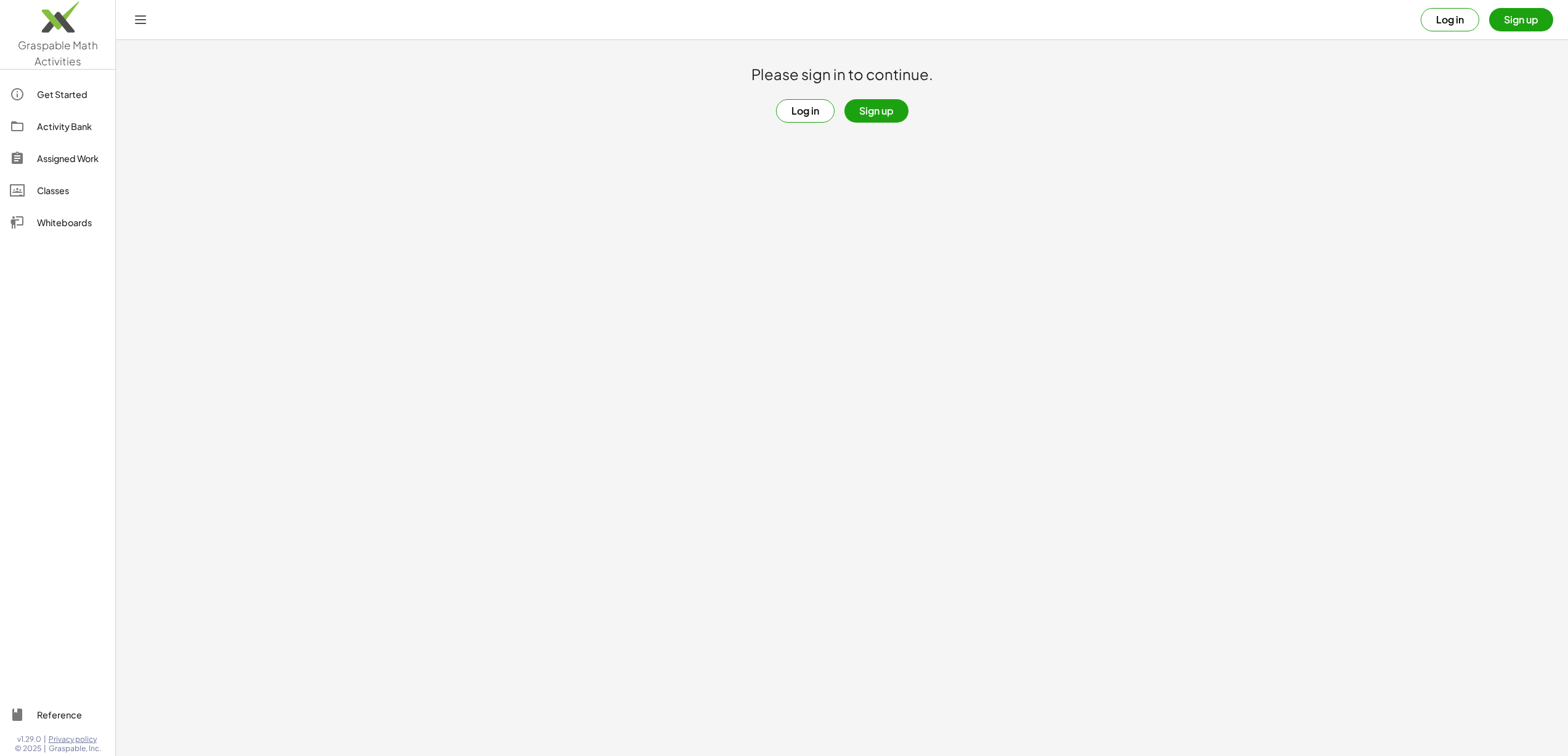
click at [821, 121] on button "Log in" at bounding box center [805, 111] width 58 height 23
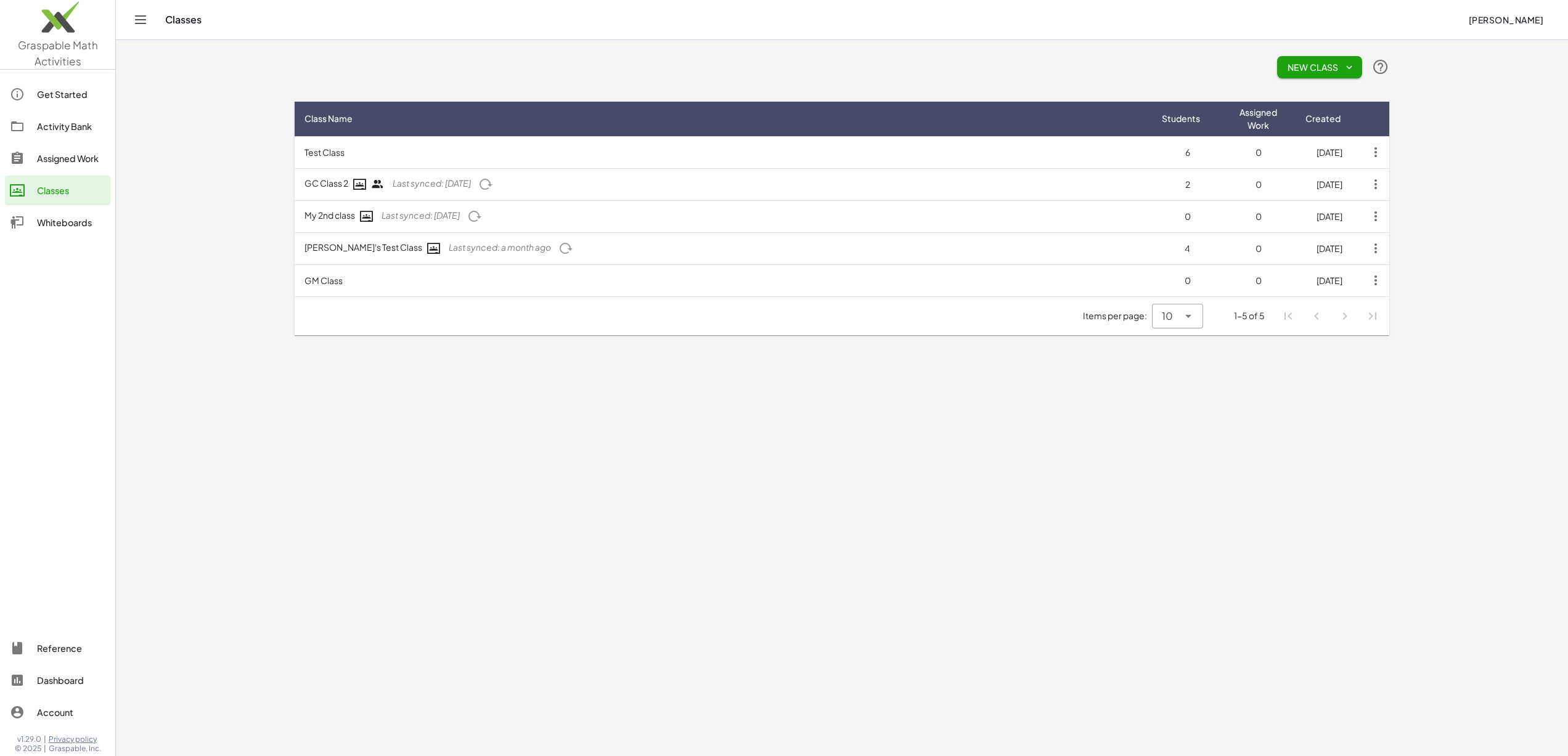
click at [403, 289] on td "GM Class" at bounding box center [723, 280] width 858 height 32
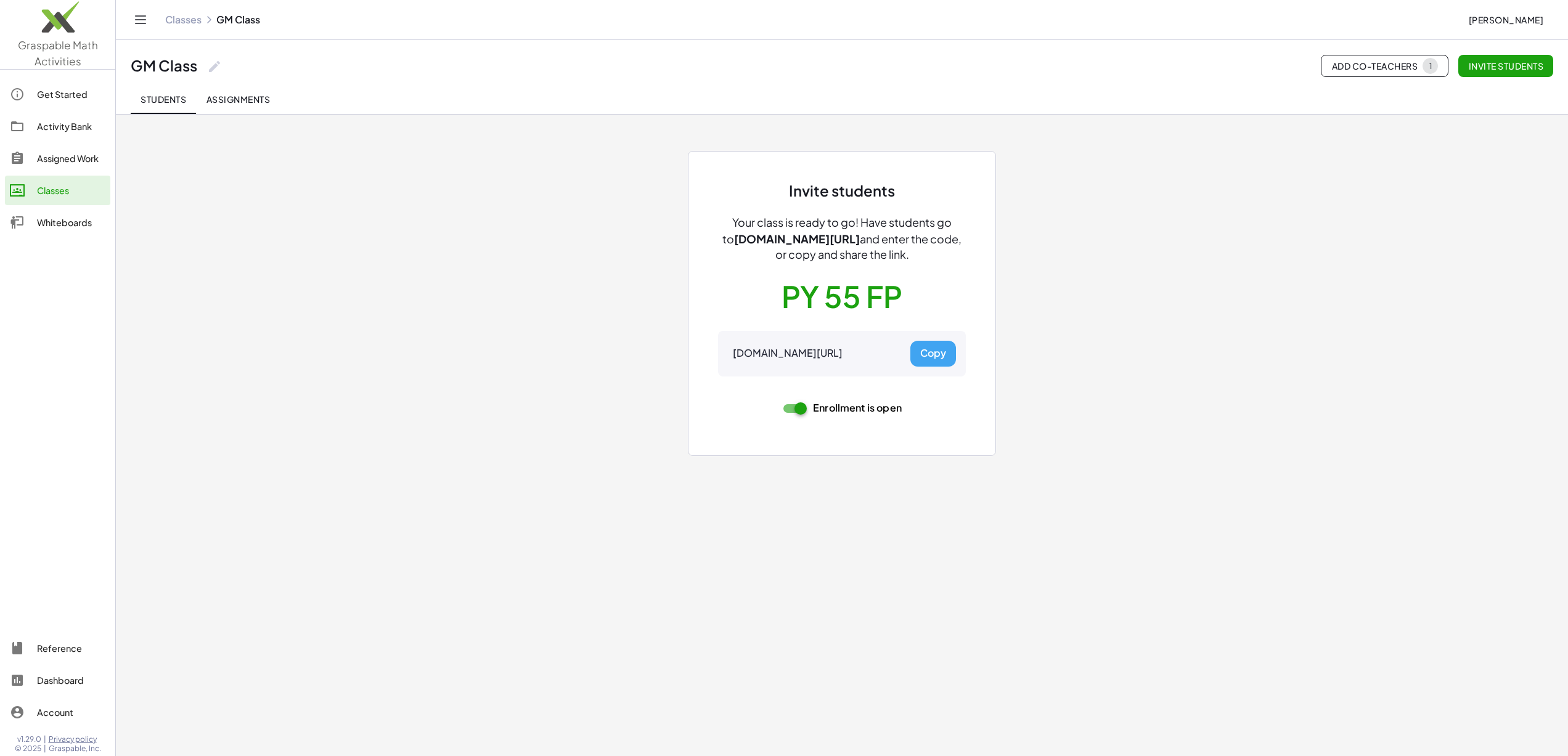
click at [183, 16] on link "Classes" at bounding box center [183, 20] width 36 height 12
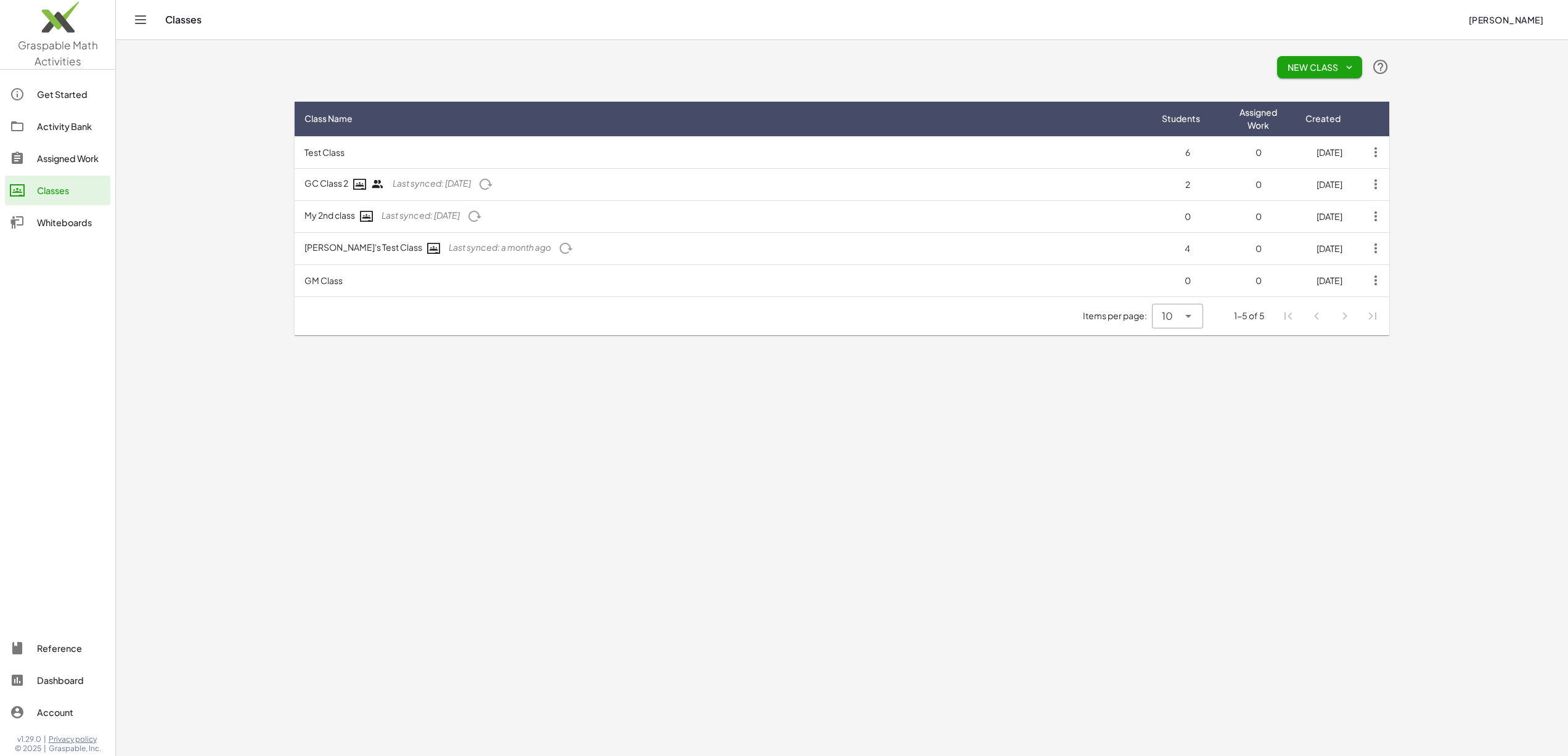
click at [372, 276] on td "GM Class" at bounding box center [723, 280] width 858 height 32
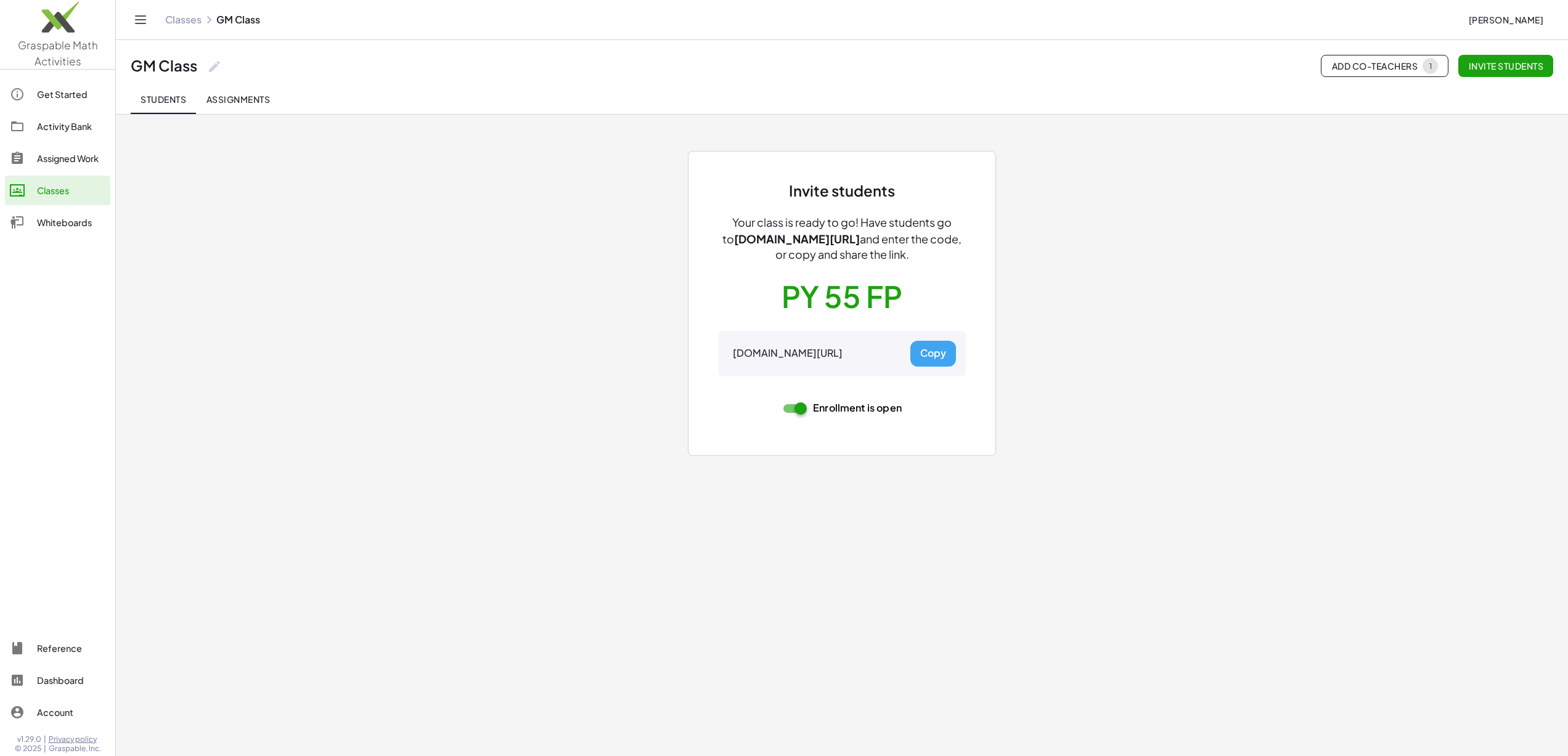
drag, startPoint x: 246, startPoint y: 103, endPoint x: 237, endPoint y: 103, distance: 9.0
click at [246, 103] on span "Assignments" at bounding box center [237, 99] width 64 height 11
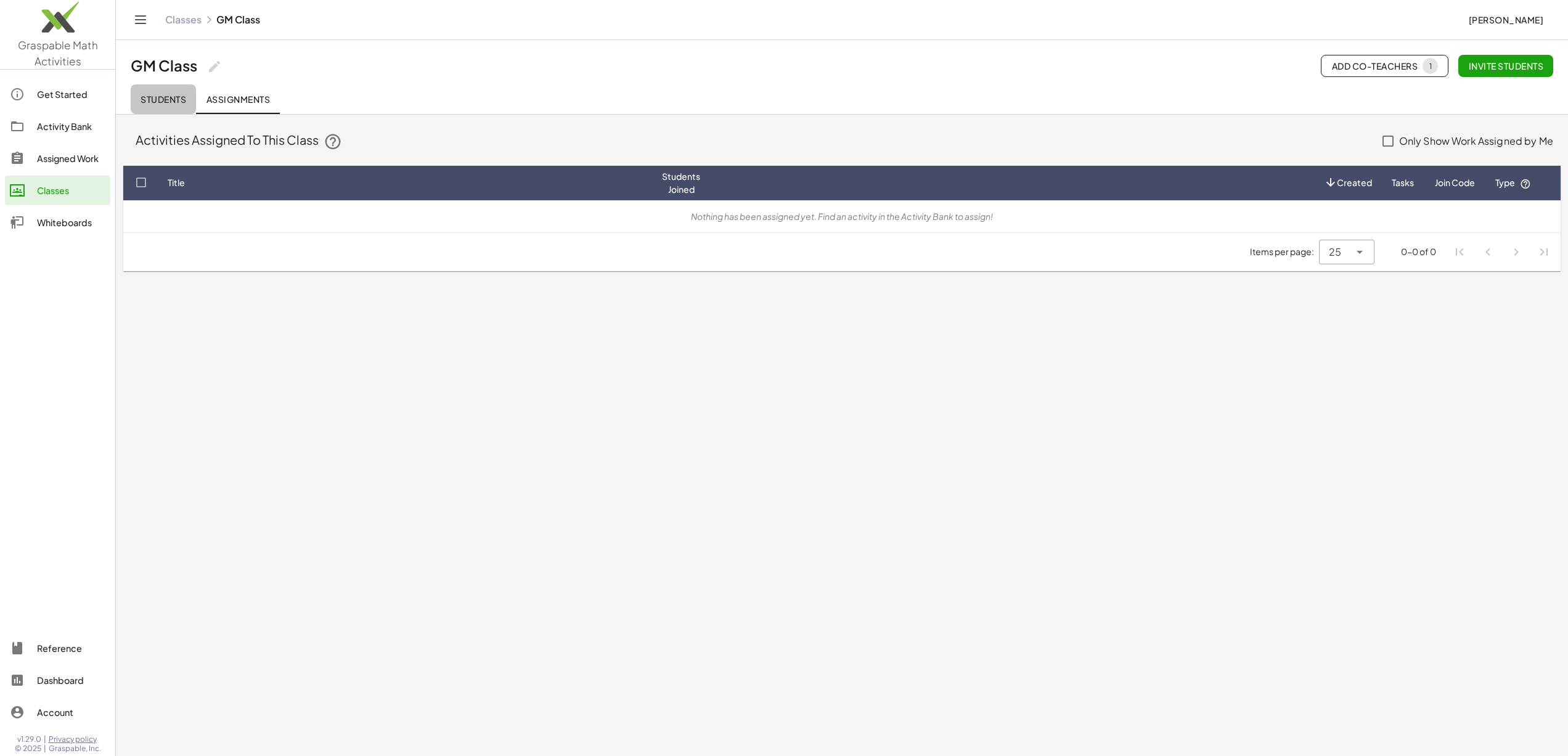
click at [163, 104] on span "Students" at bounding box center [163, 99] width 45 height 11
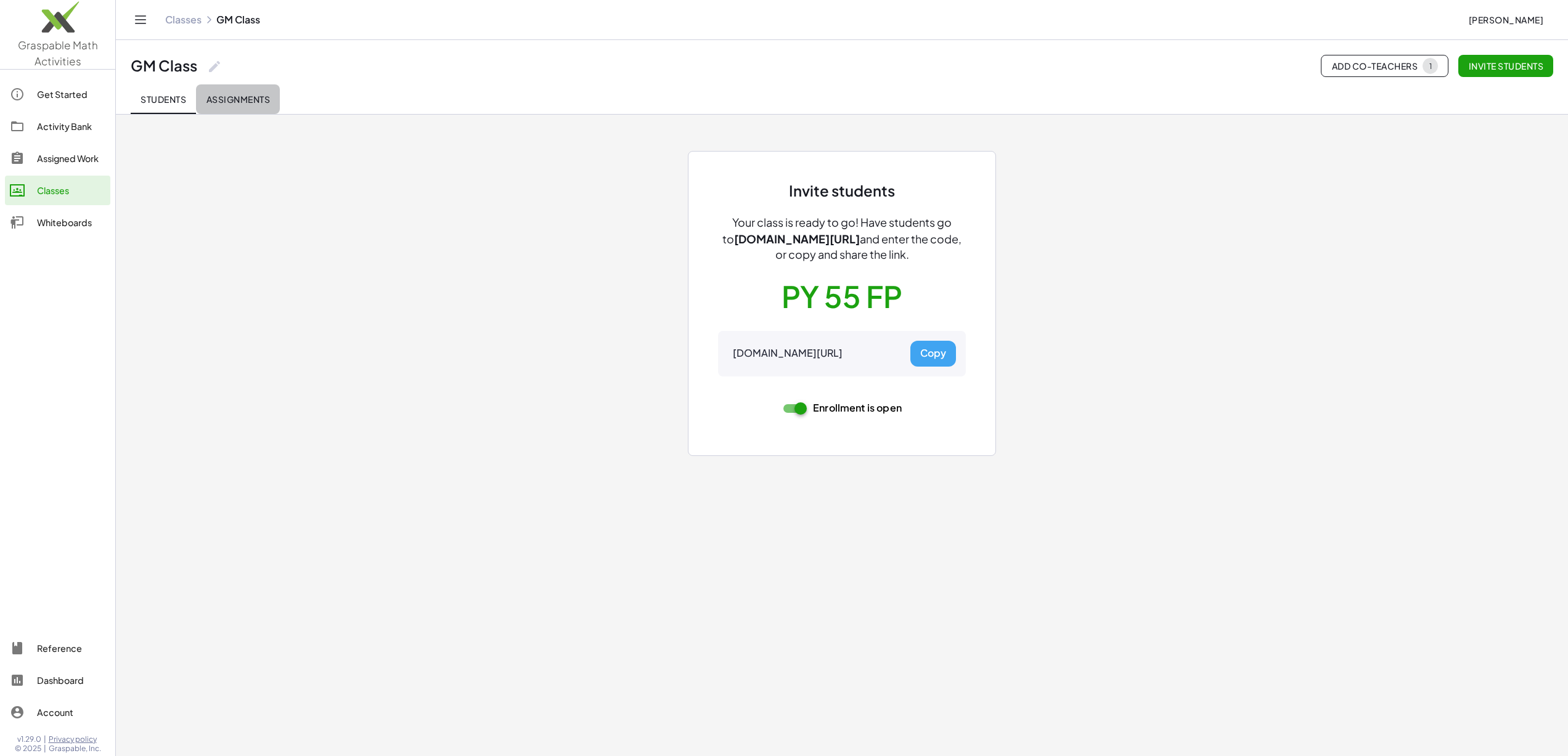
click at [246, 94] on span "Assignments" at bounding box center [237, 99] width 64 height 11
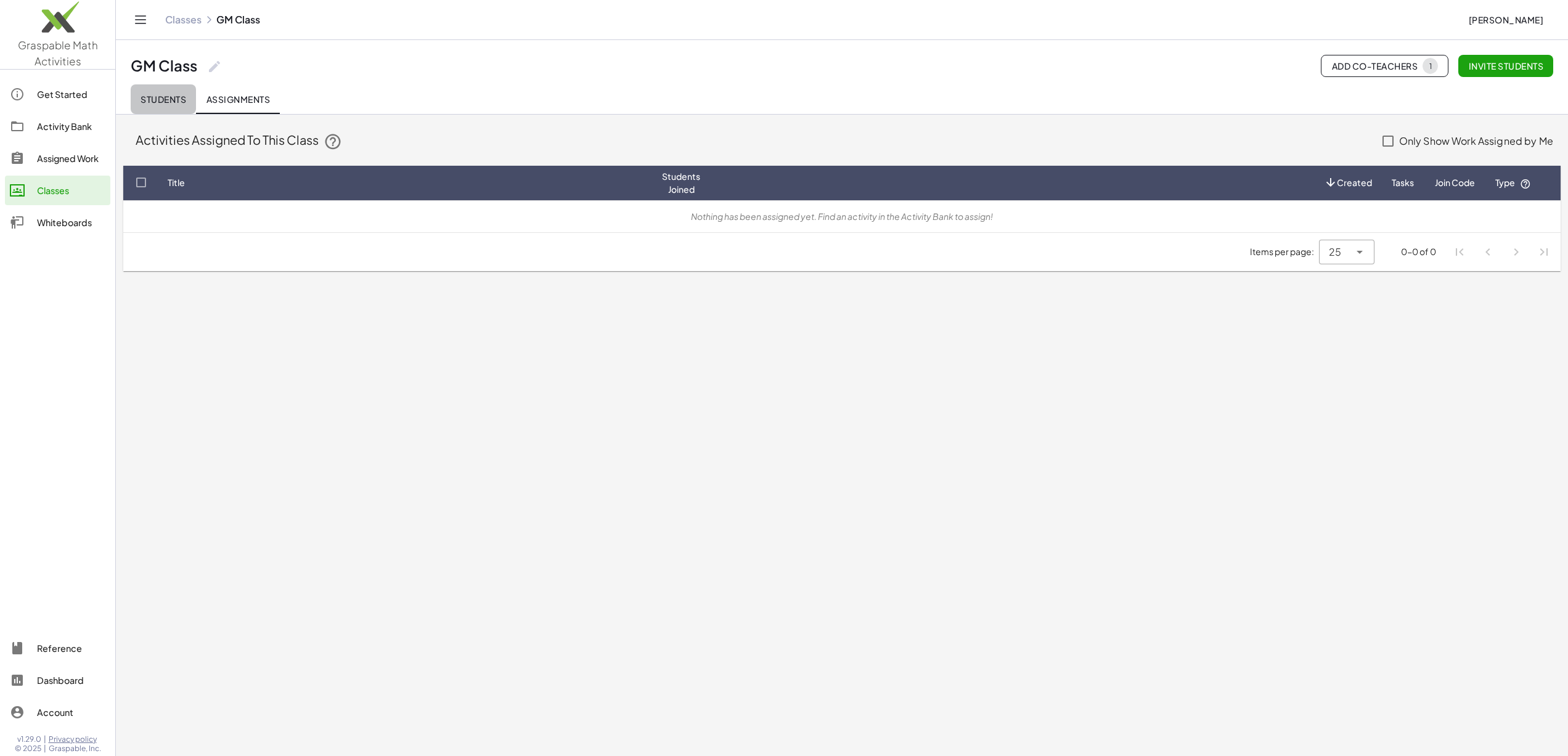
click at [164, 97] on span "Students" at bounding box center [163, 99] width 45 height 11
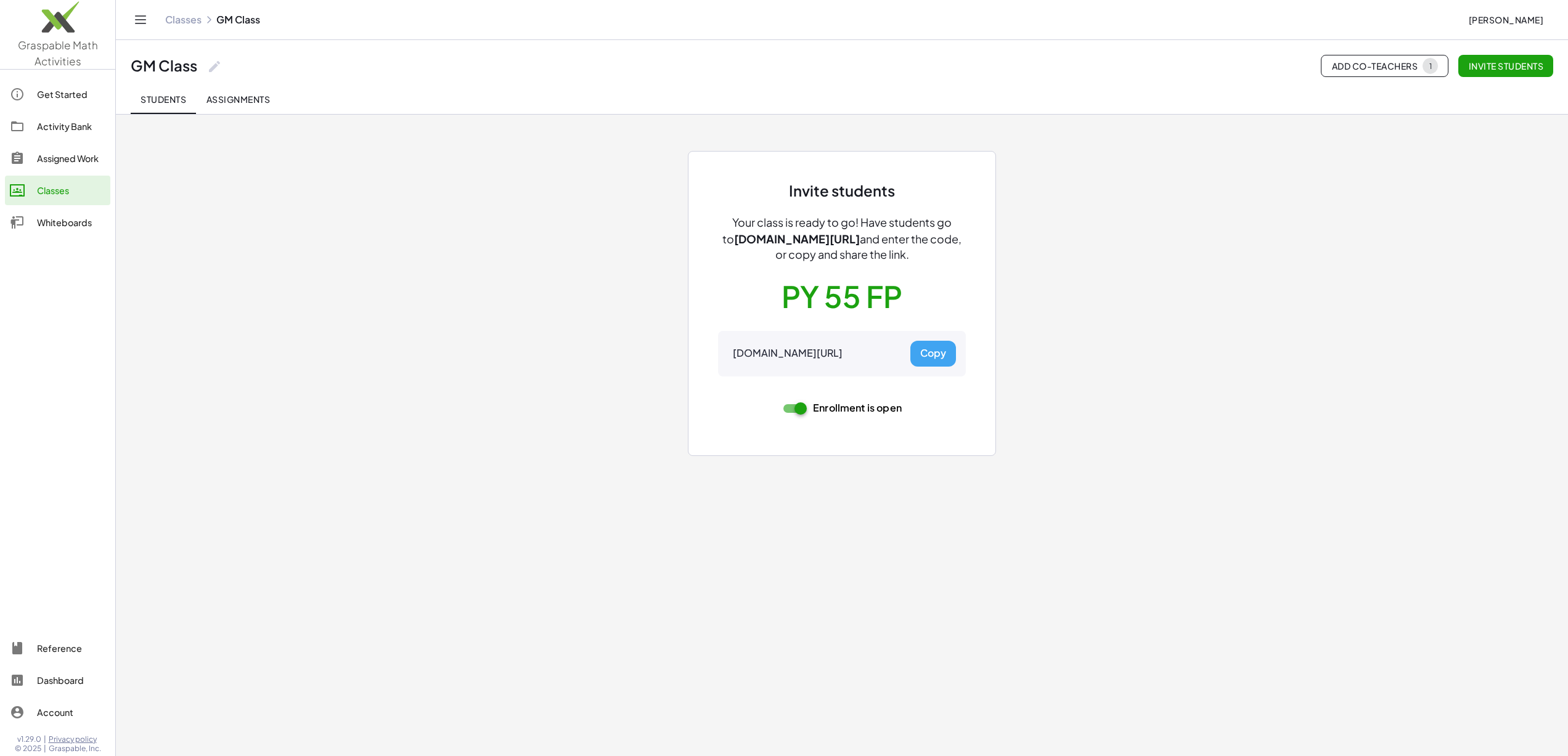
click at [945, 367] on button "Copy" at bounding box center [933, 354] width 45 height 26
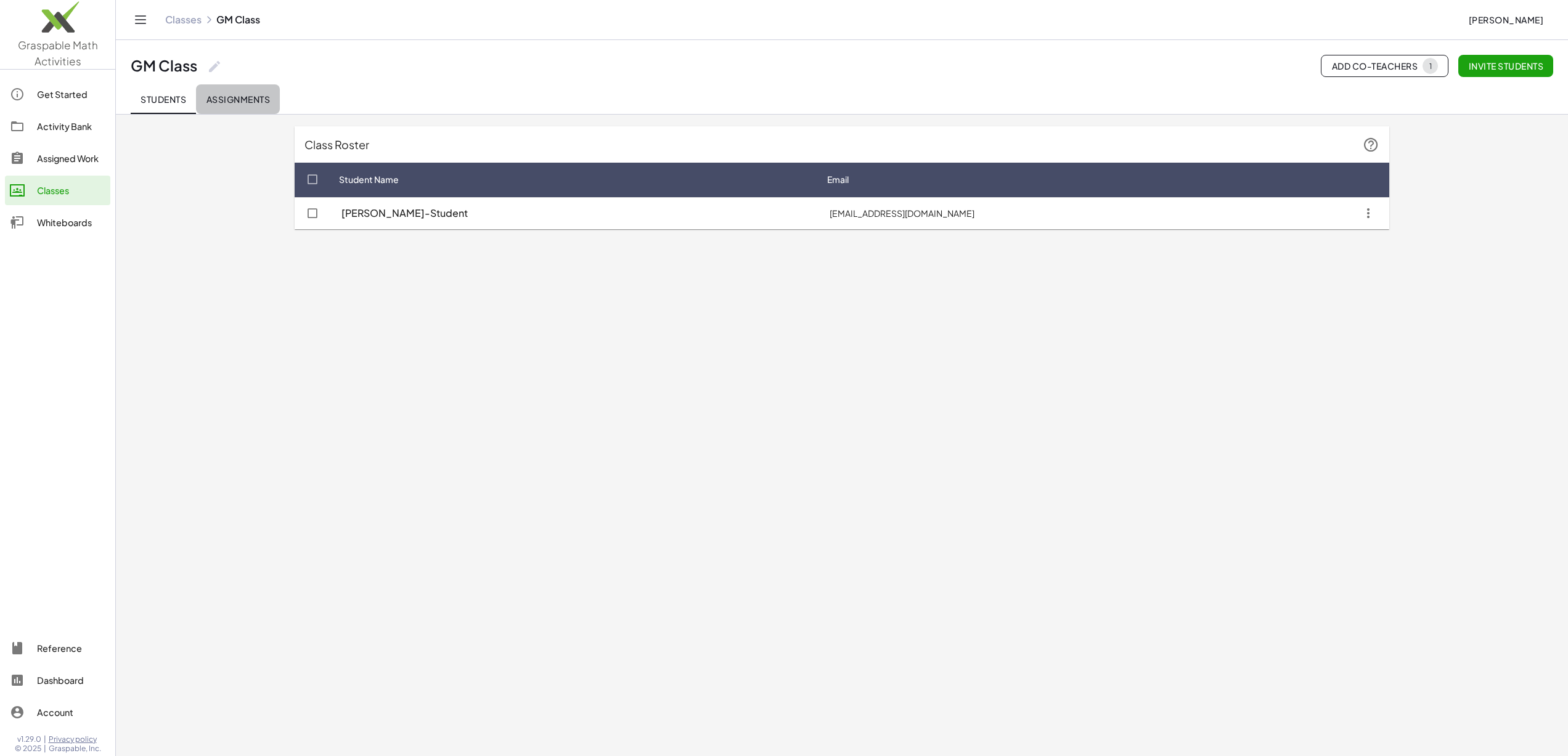
click at [257, 104] on span "Assignments" at bounding box center [237, 99] width 64 height 11
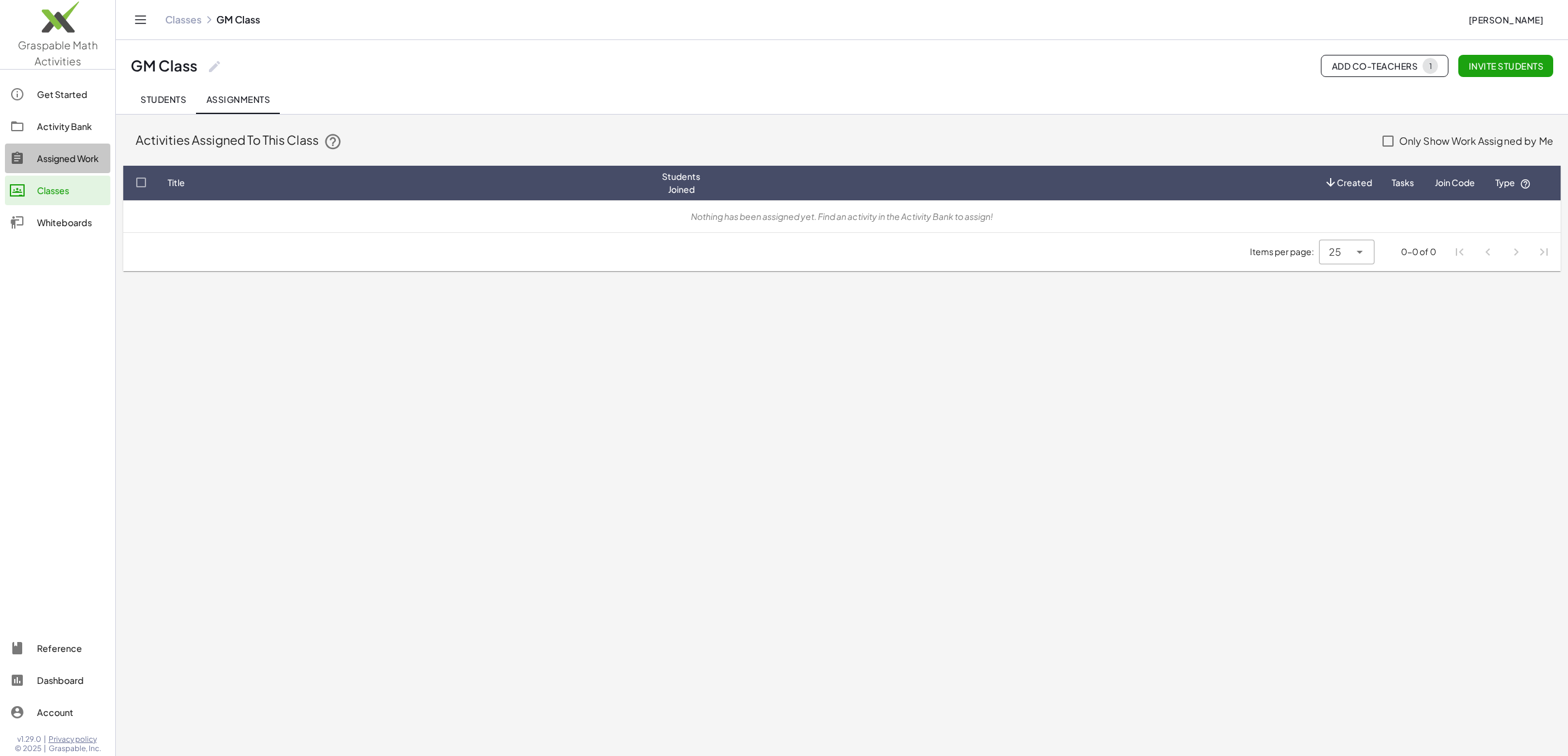
click at [71, 158] on div "Assigned Work" at bounding box center [71, 158] width 69 height 15
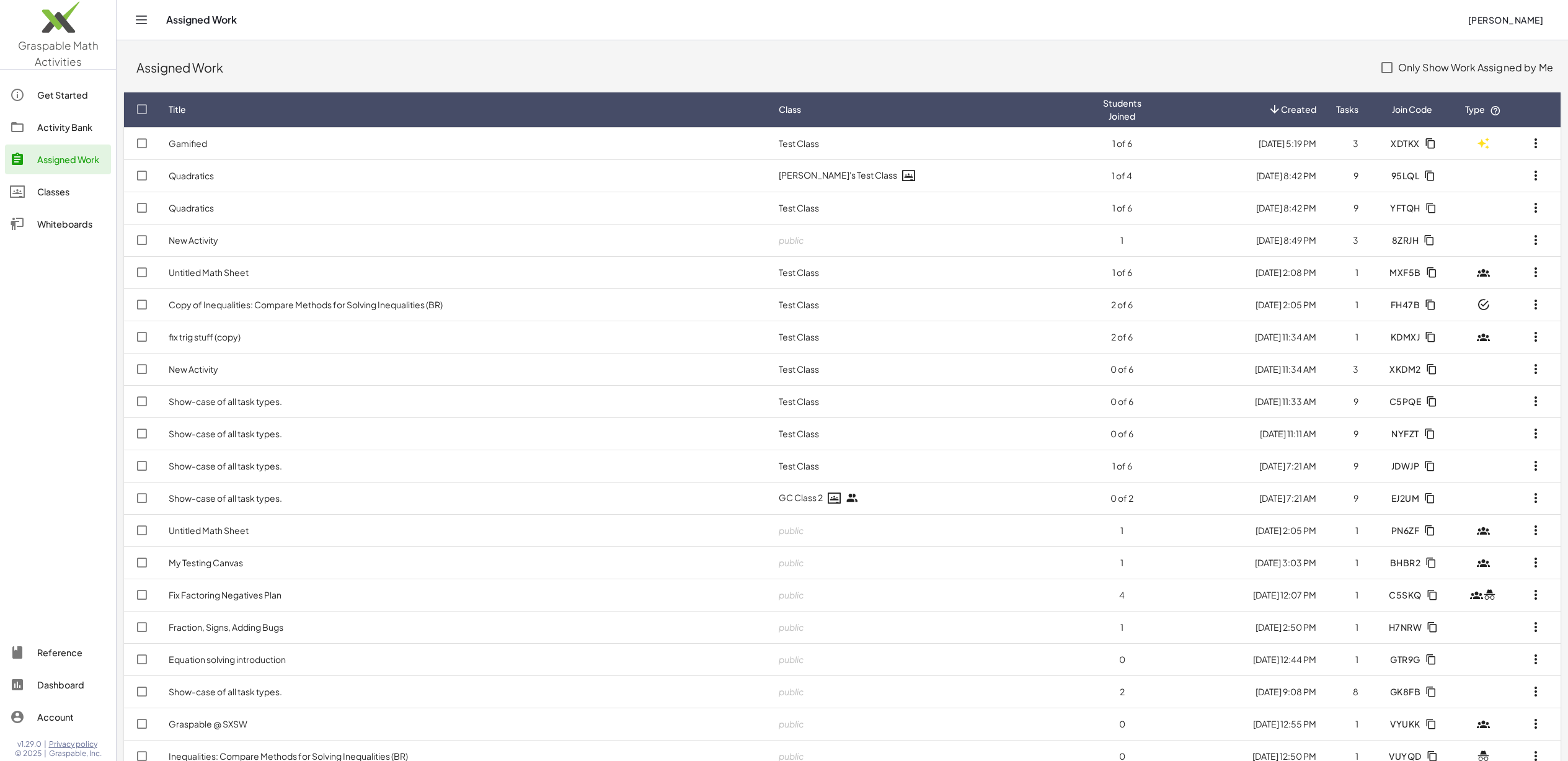
click at [52, 120] on div "Activity Bank" at bounding box center [72, 127] width 69 height 15
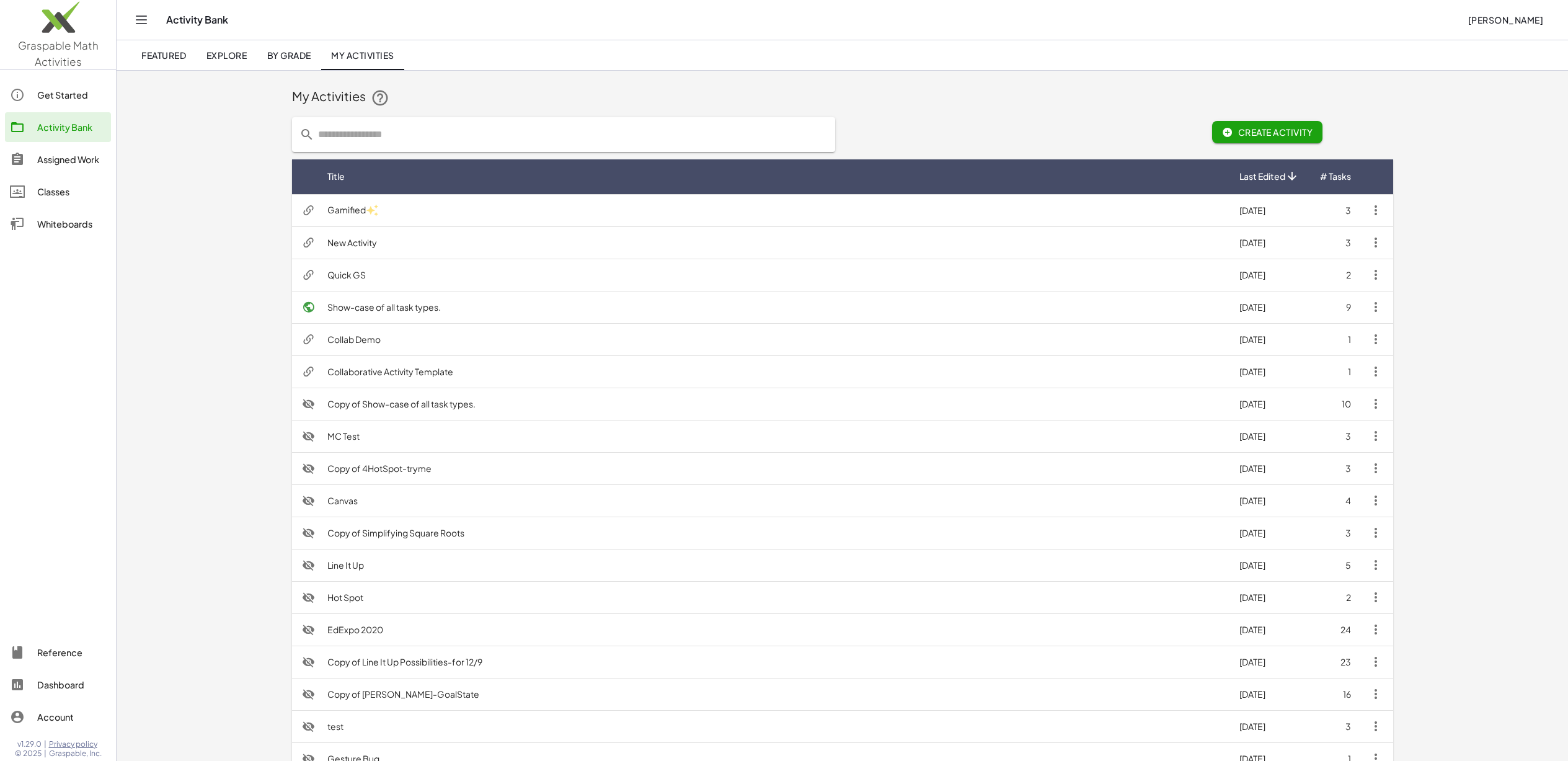
click at [1380, 213] on icon "button" at bounding box center [1376, 211] width 15 height 15
click at [1455, 282] on div "Assign to Students" at bounding box center [1460, 275] width 108 height 15
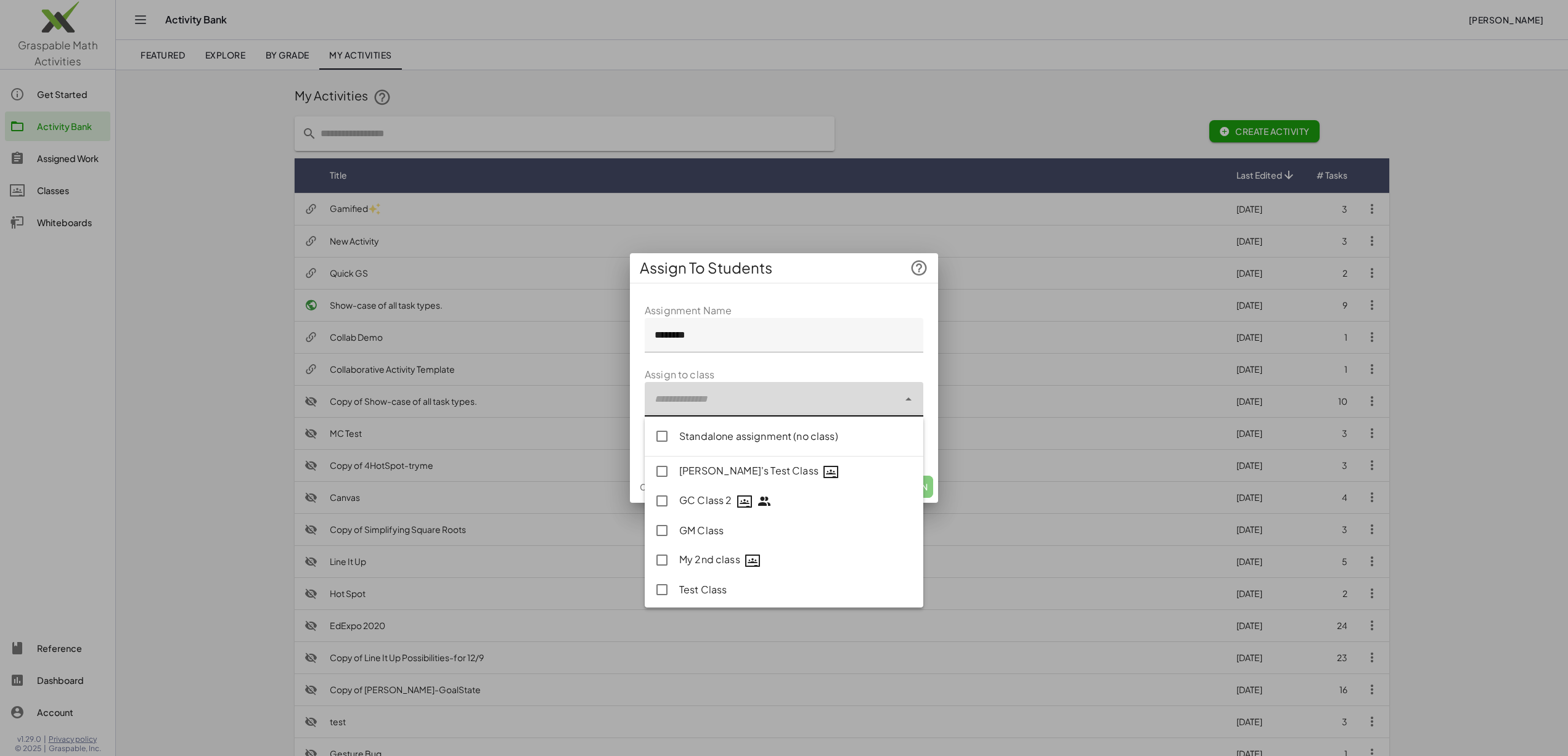
click at [729, 398] on div at bounding box center [772, 399] width 254 height 34
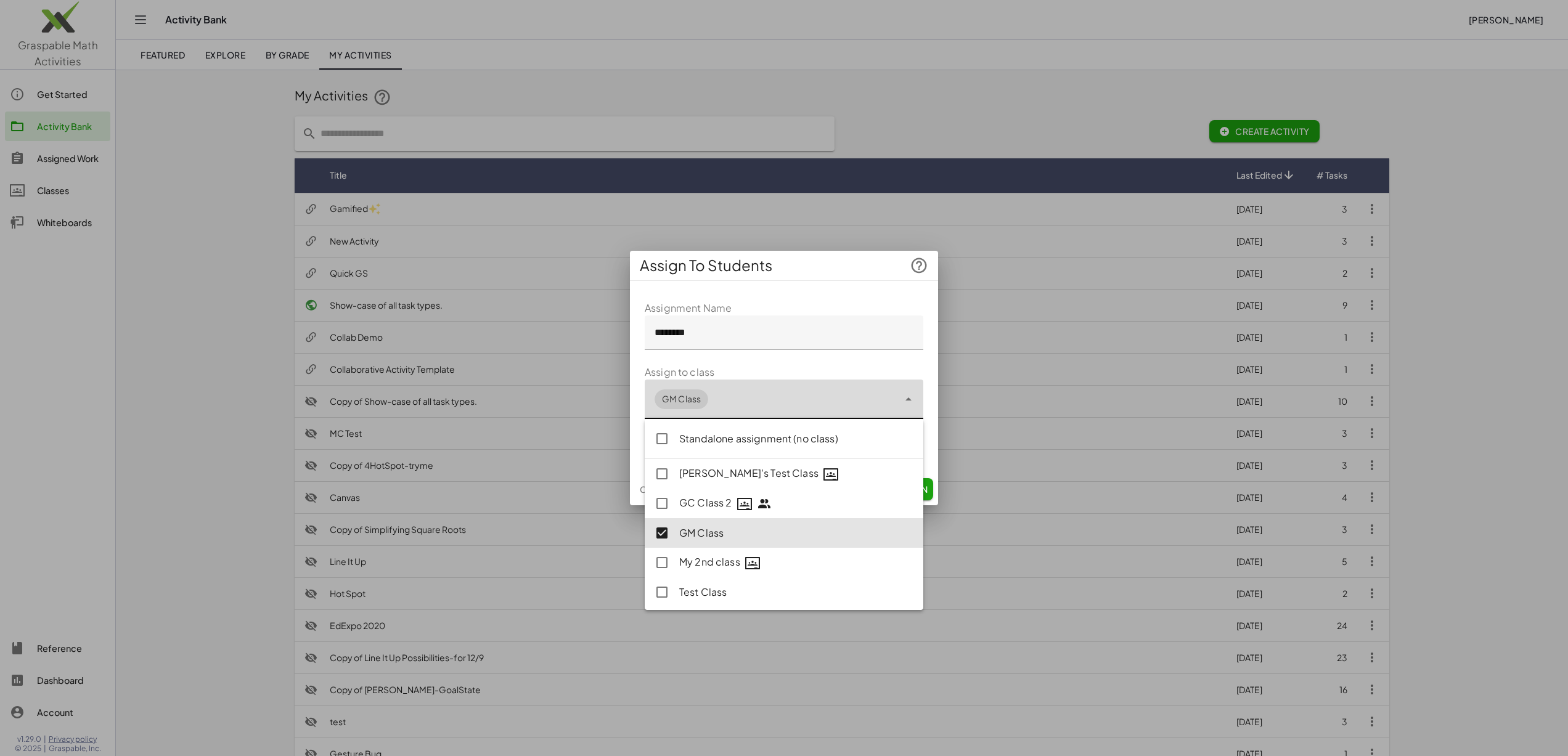
type input "**********"
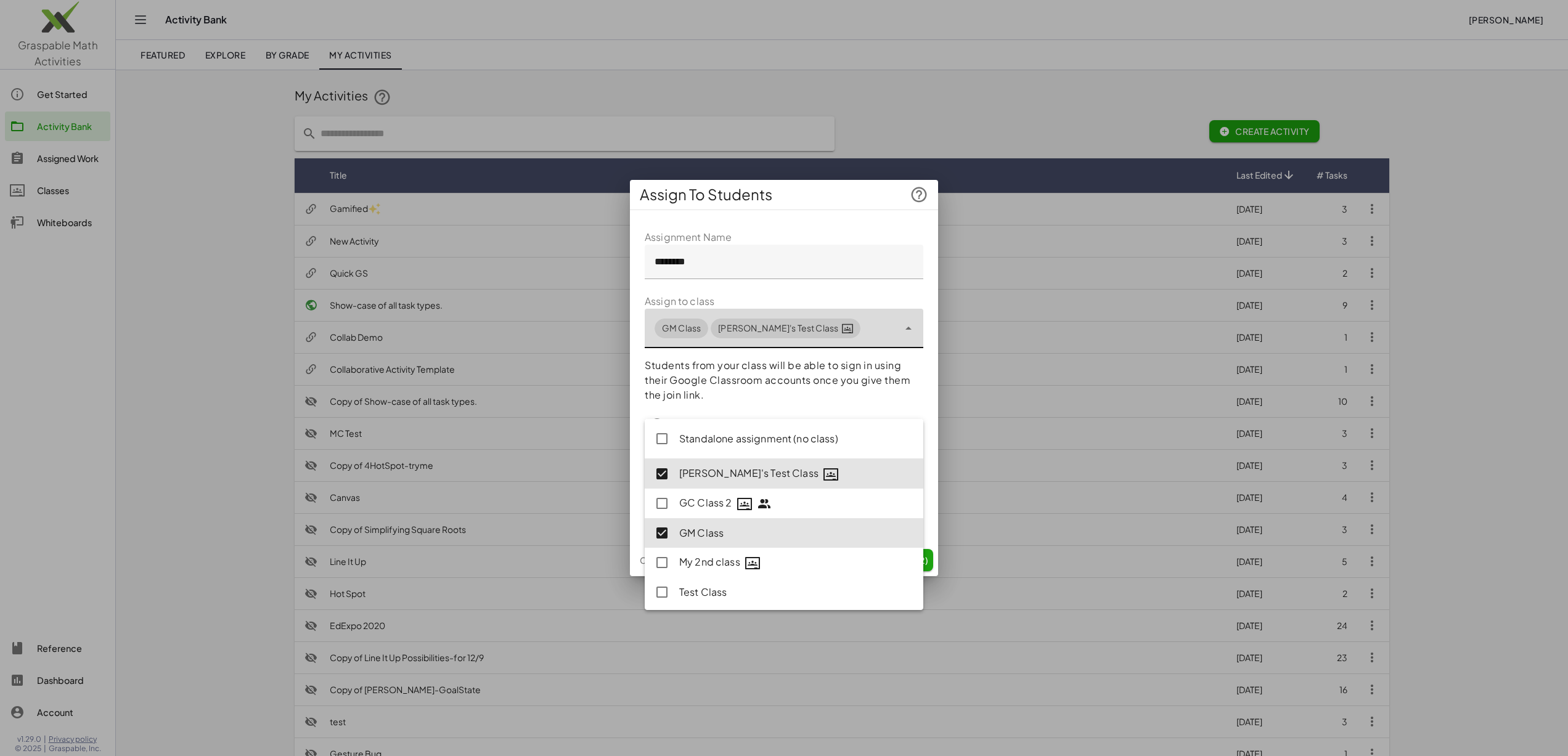
click at [827, 287] on form "**********" at bounding box center [784, 379] width 279 height 300
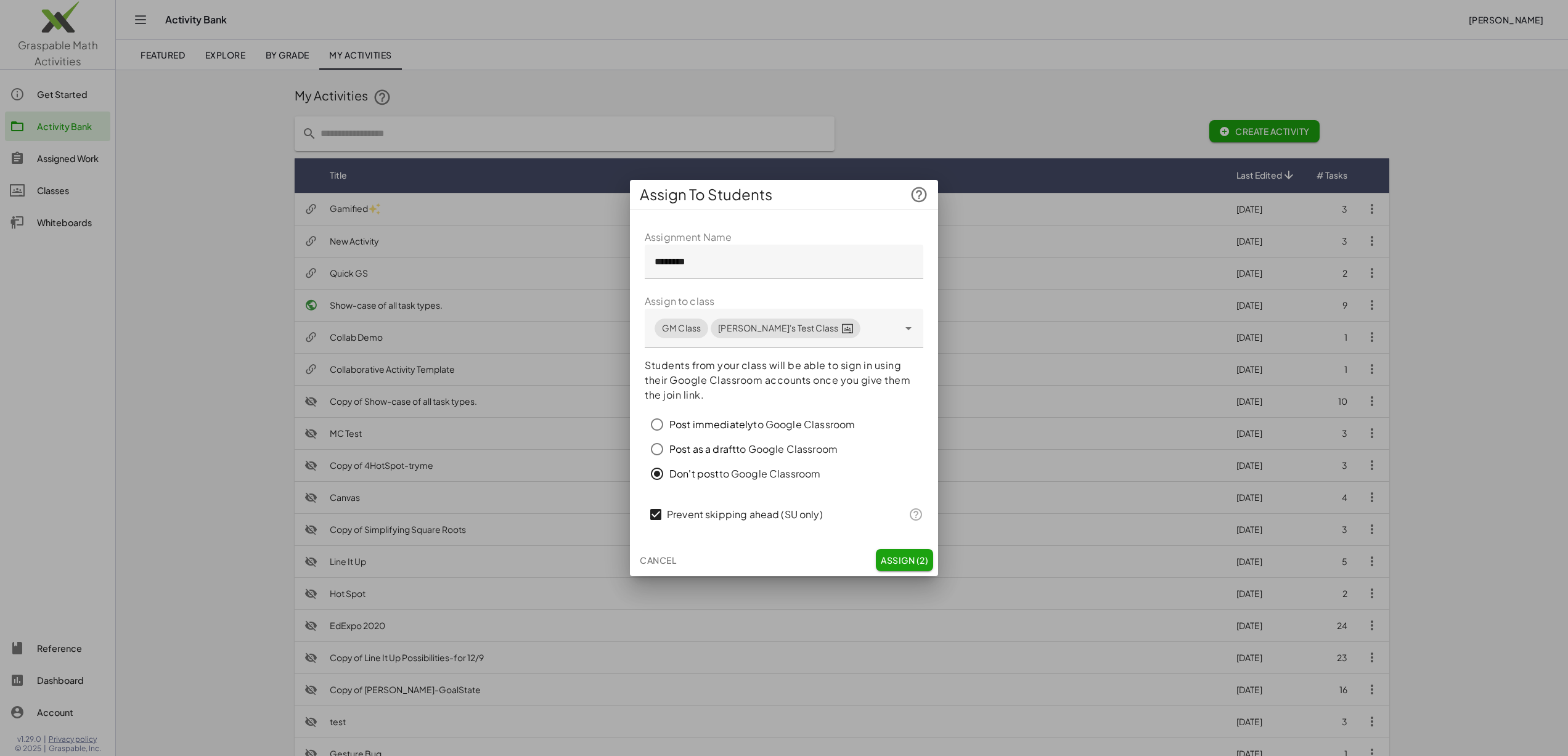
click at [903, 555] on span "Assign (2)" at bounding box center [904, 560] width 47 height 11
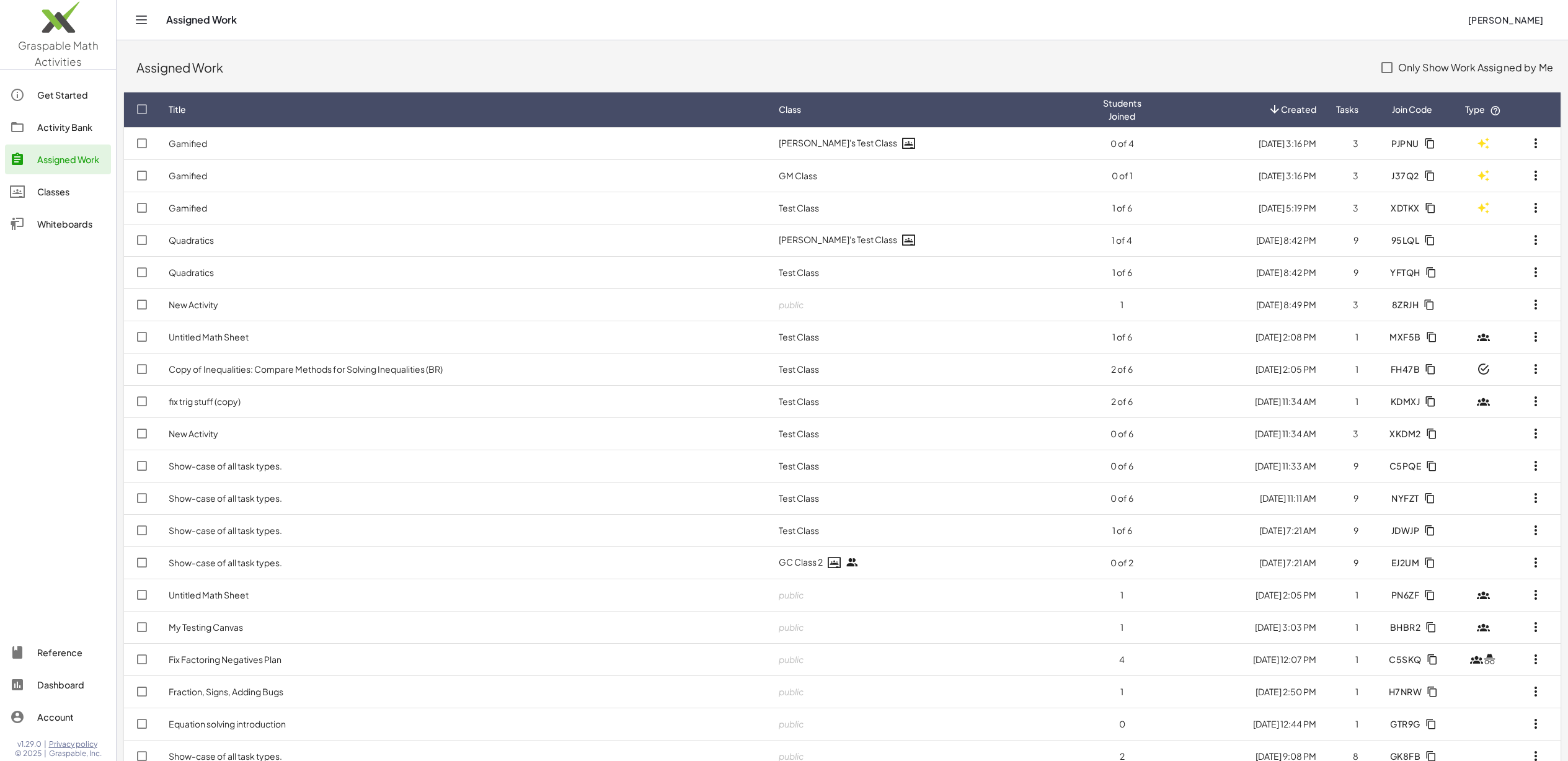
click at [1531, 147] on icon "button" at bounding box center [1536, 144] width 15 height 15
click at [1418, 141] on span "PJPNU" at bounding box center [1412, 143] width 41 height 11
click at [76, 164] on div "Assigned Work" at bounding box center [72, 160] width 69 height 15
click at [70, 191] on div "Classes" at bounding box center [72, 192] width 69 height 15
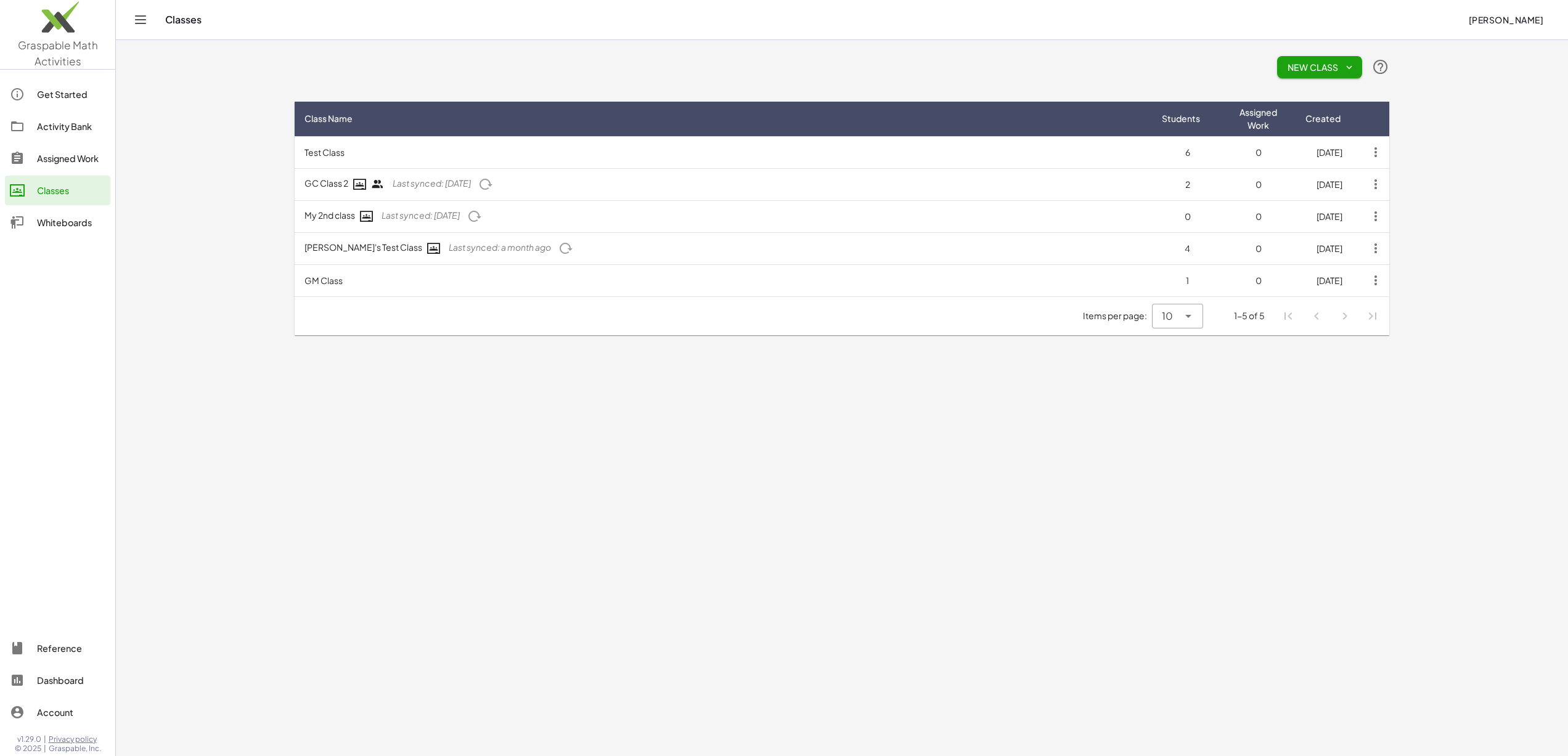
click at [882, 131] on th "Class Name" at bounding box center [723, 119] width 858 height 34
click at [858, 160] on td "Erik's Test Class Last synced: a month ago" at bounding box center [723, 152] width 858 height 32
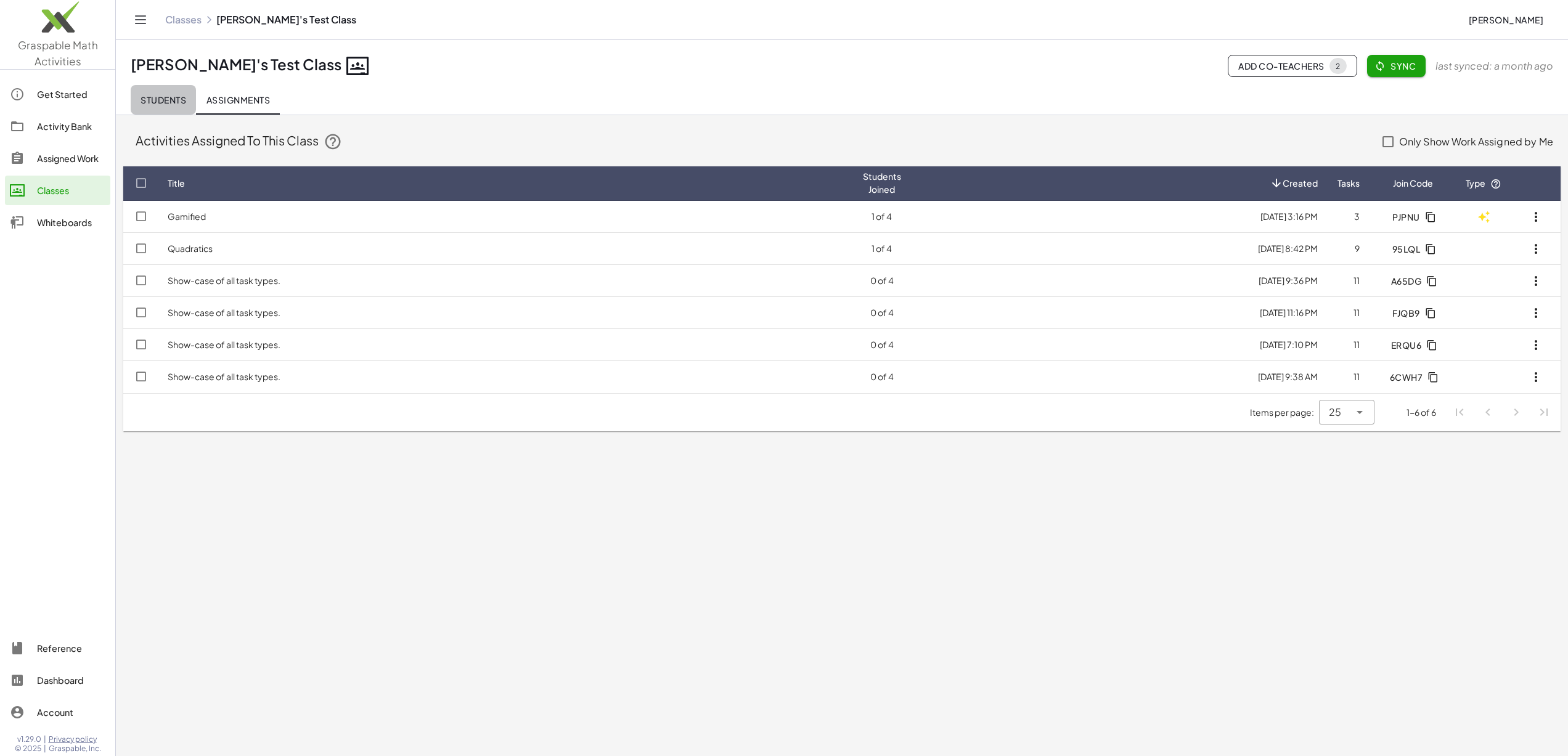
click at [163, 104] on span "Students" at bounding box center [163, 99] width 45 height 11
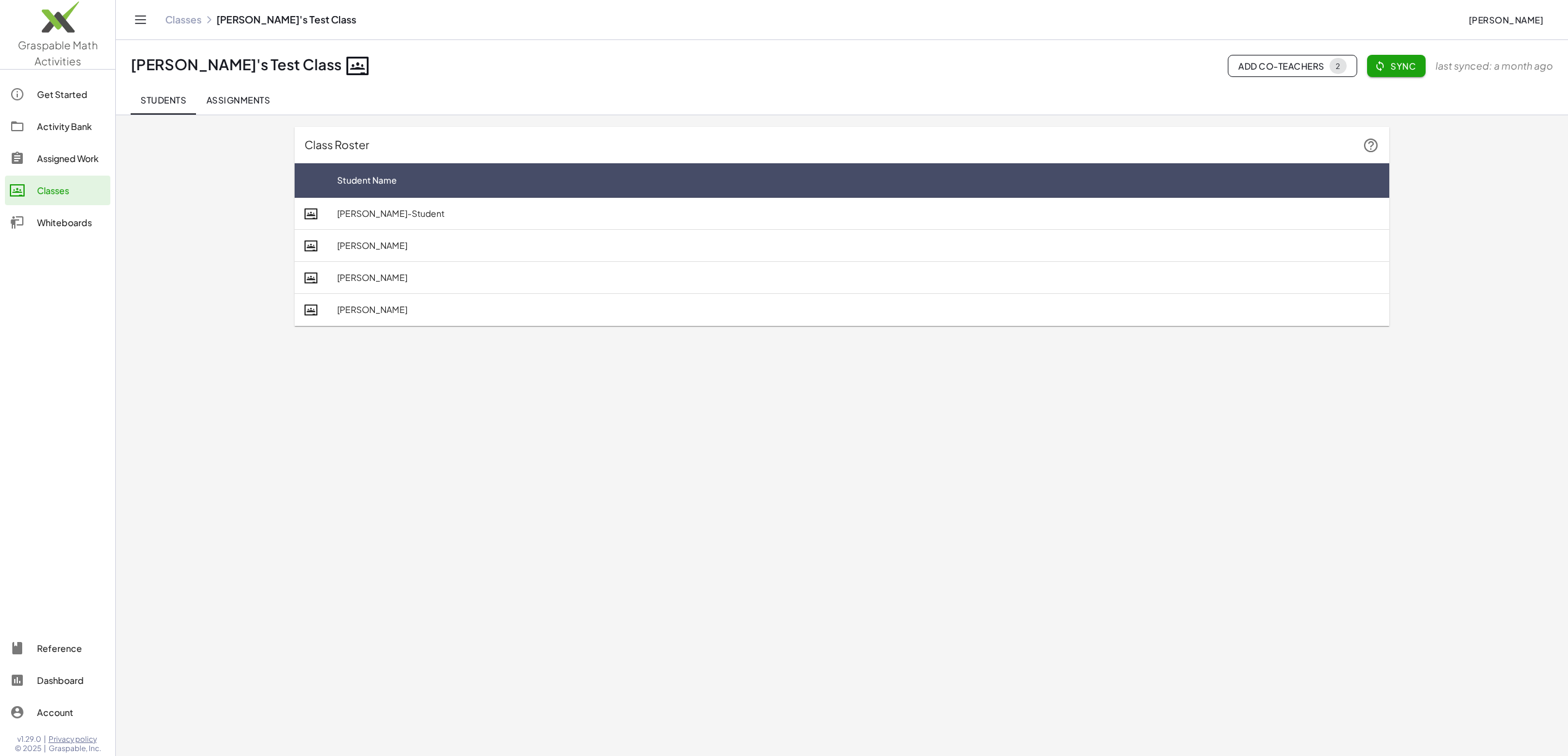
click at [191, 24] on link "Classes" at bounding box center [183, 20] width 36 height 12
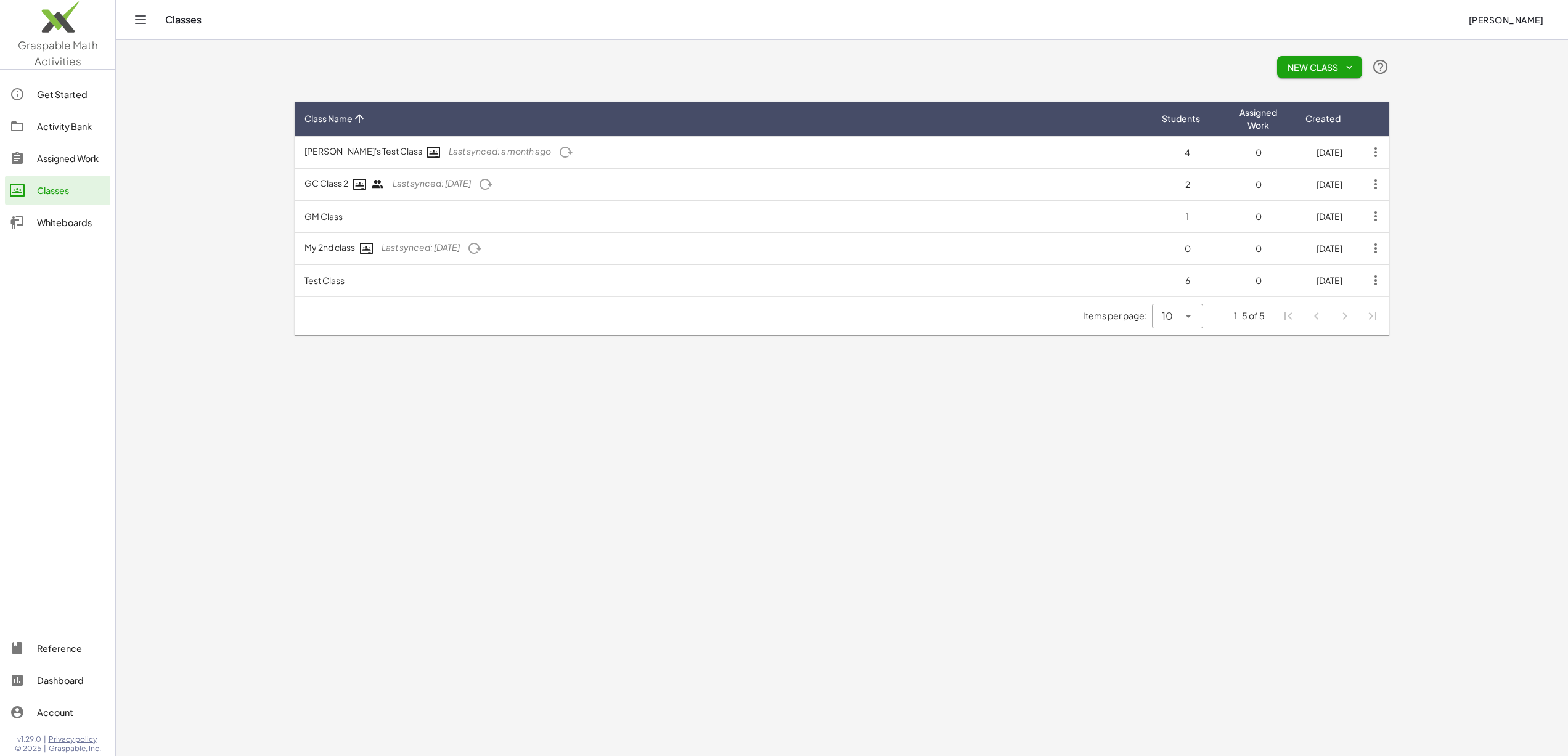
click at [553, 276] on td "Test Class" at bounding box center [723, 280] width 858 height 32
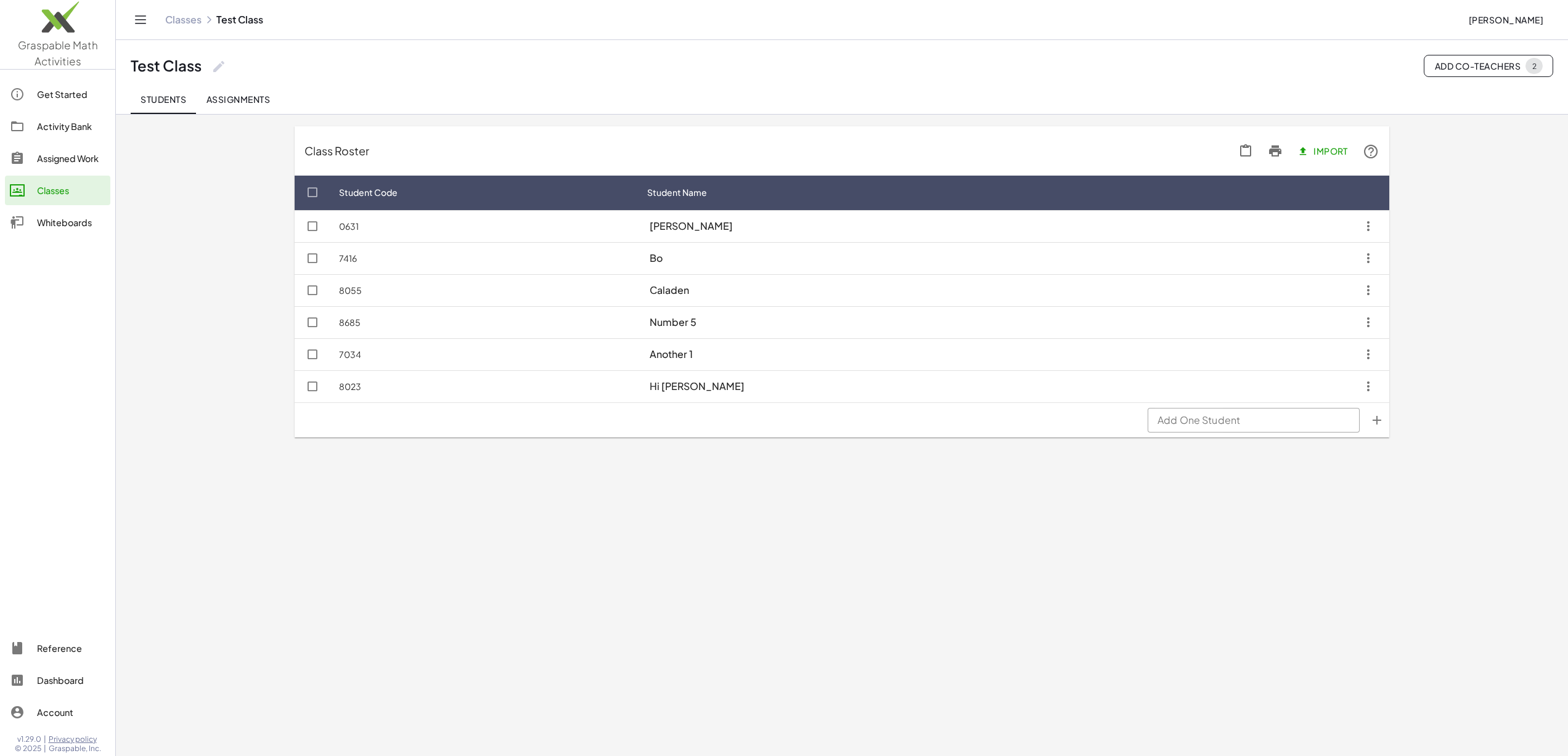
click at [227, 70] on div "Test Class Add Co-Teachers 2" at bounding box center [841, 66] width 1423 height 22
click at [222, 69] on icon at bounding box center [219, 67] width 15 height 15
type input "**********"
click at [233, 103] on span "Assignments" at bounding box center [237, 99] width 64 height 11
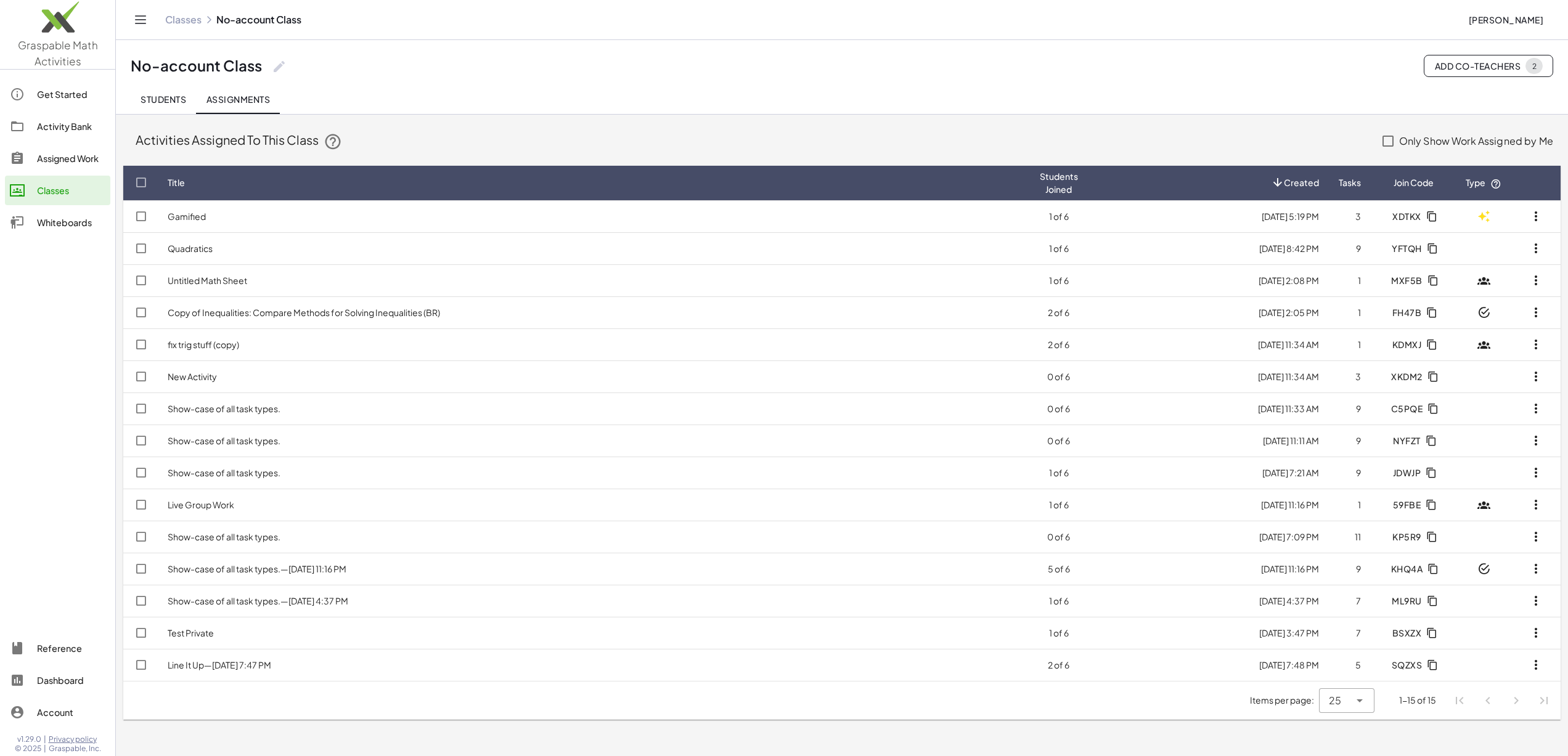
click at [69, 117] on link "Activity Bank" at bounding box center [58, 126] width 106 height 29
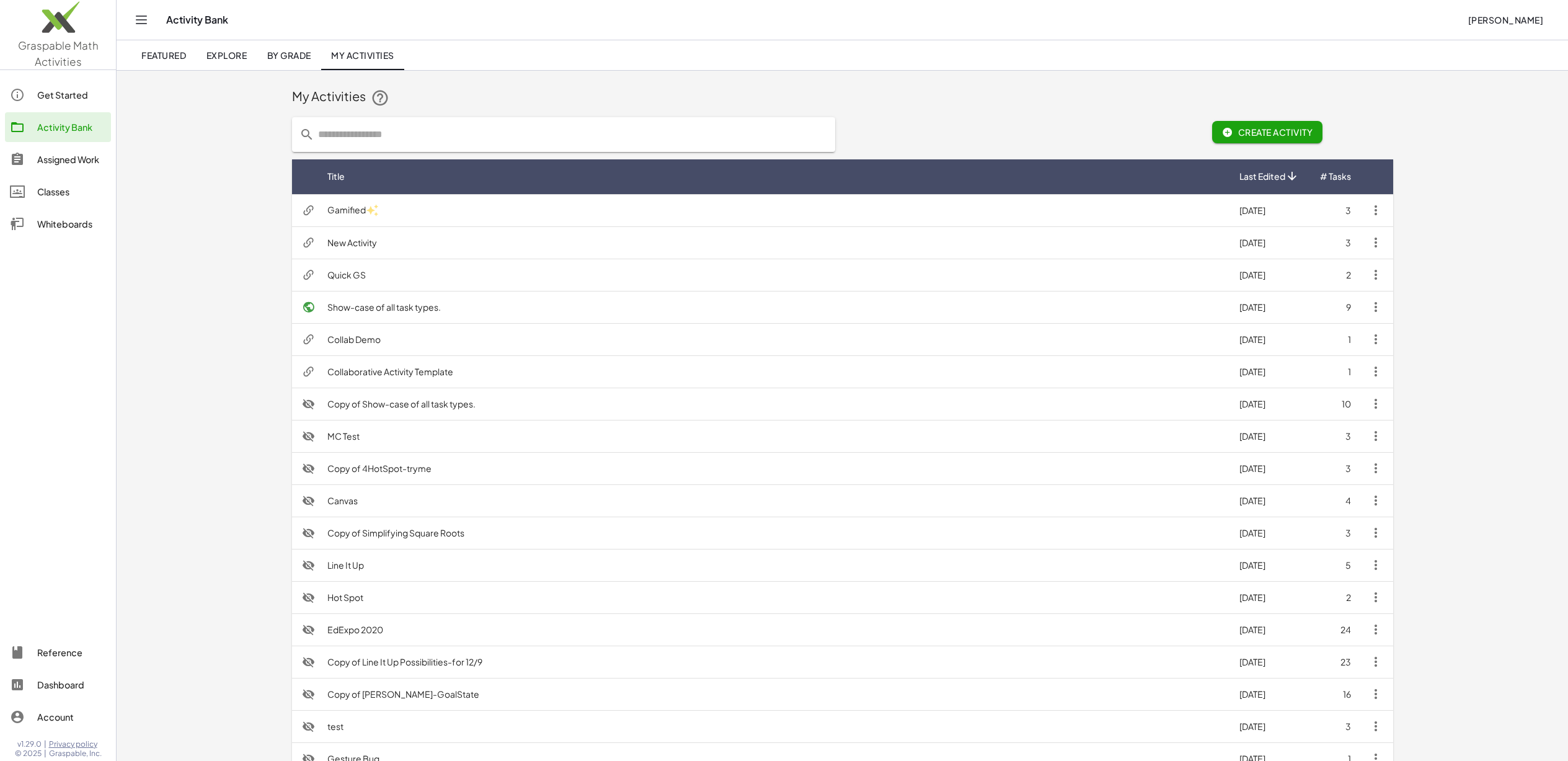
click at [1376, 240] on icon "button" at bounding box center [1376, 242] width 15 height 15
click at [1453, 309] on div "Assign to Students" at bounding box center [1460, 307] width 108 height 15
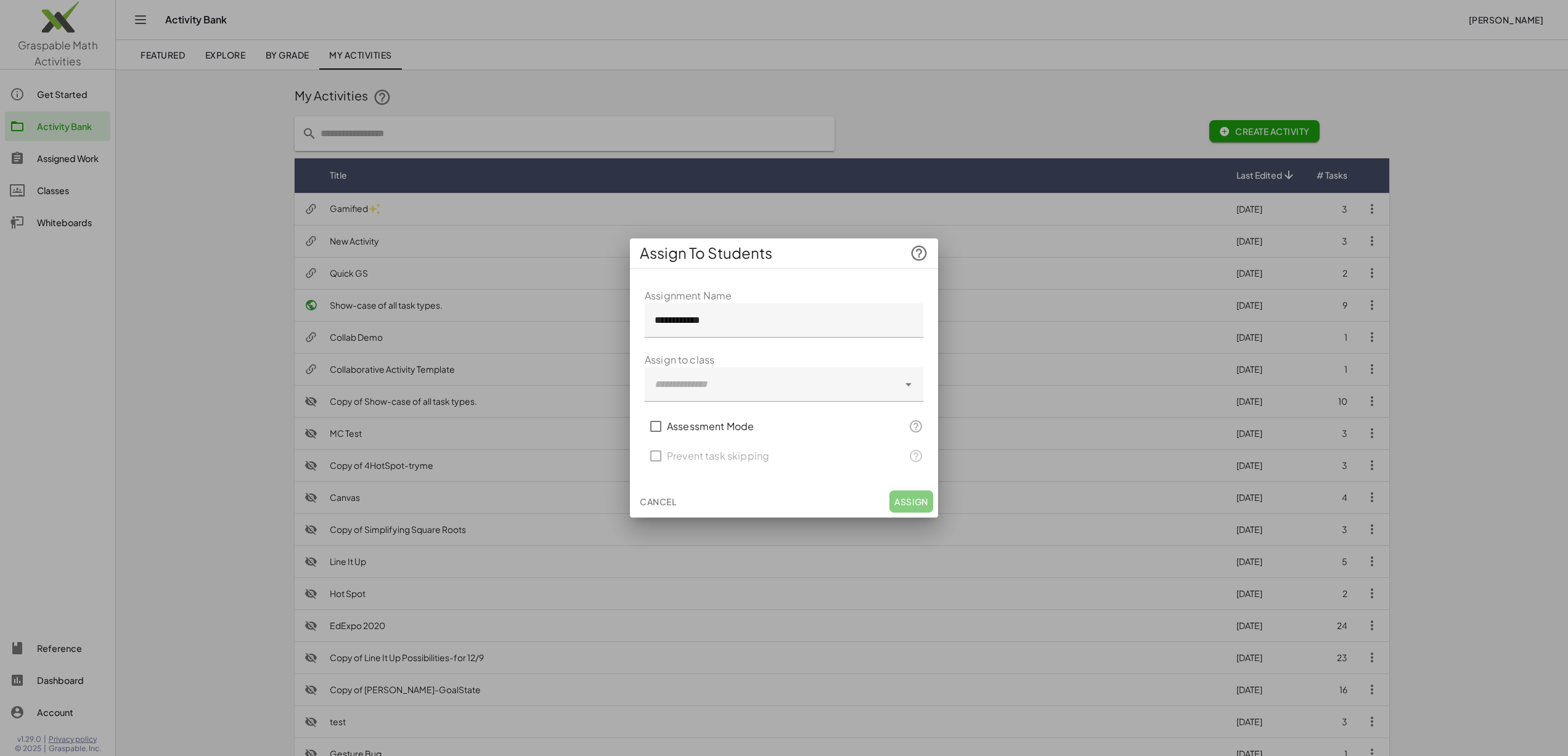
click at [814, 393] on div at bounding box center [772, 384] width 254 height 34
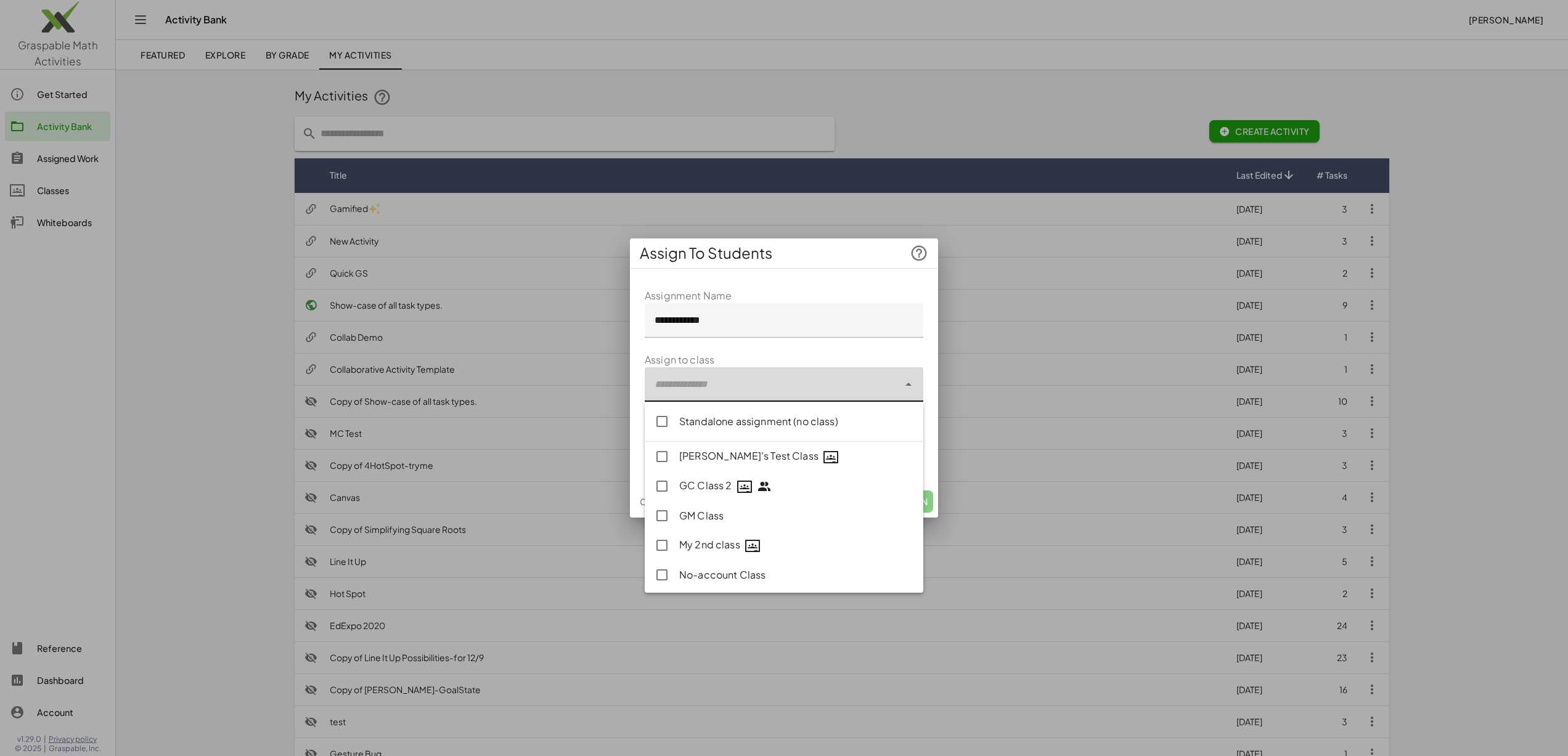
click at [714, 582] on div "No-account Class" at bounding box center [796, 575] width 234 height 15
type input "**********"
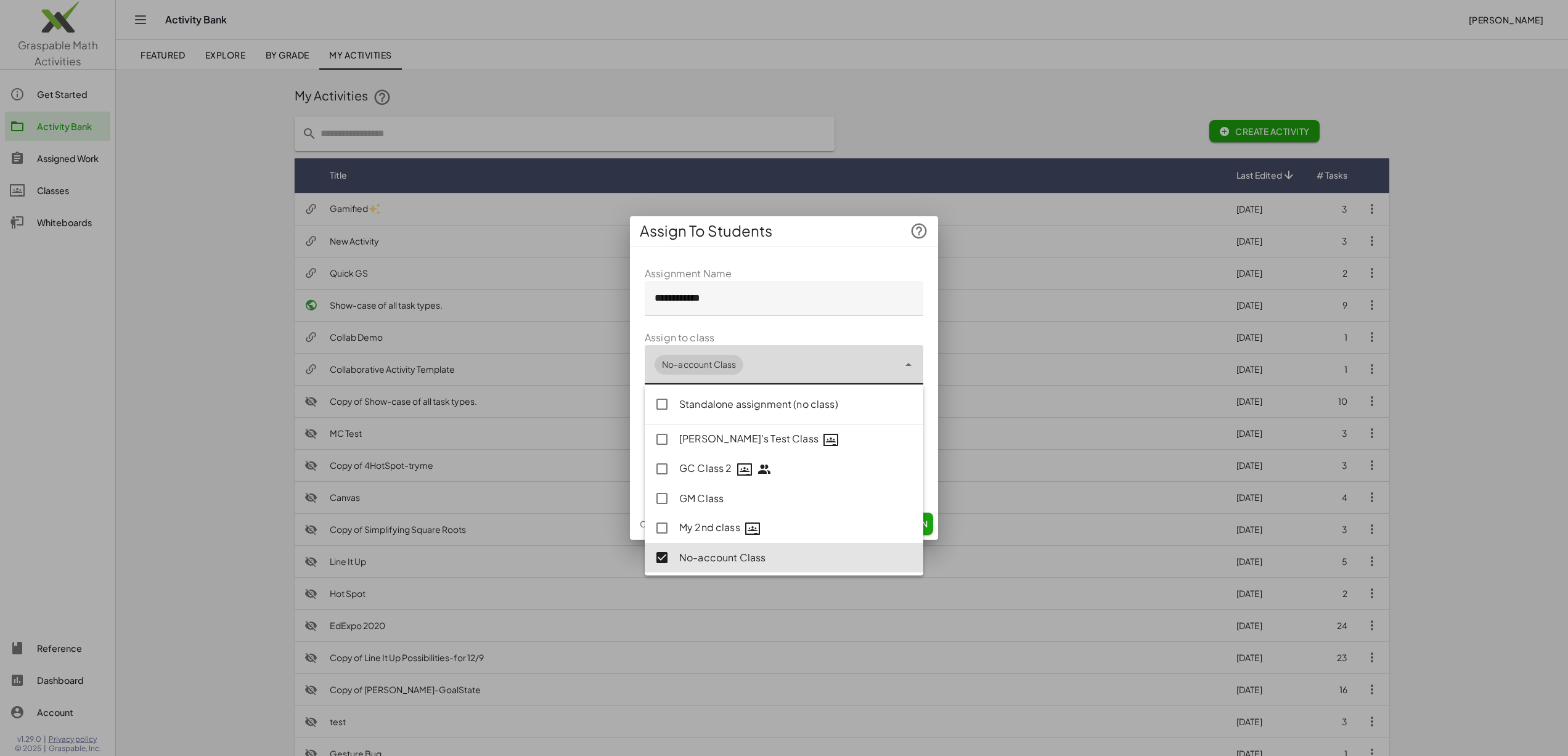
click at [763, 320] on form "**********" at bounding box center [784, 379] width 279 height 227
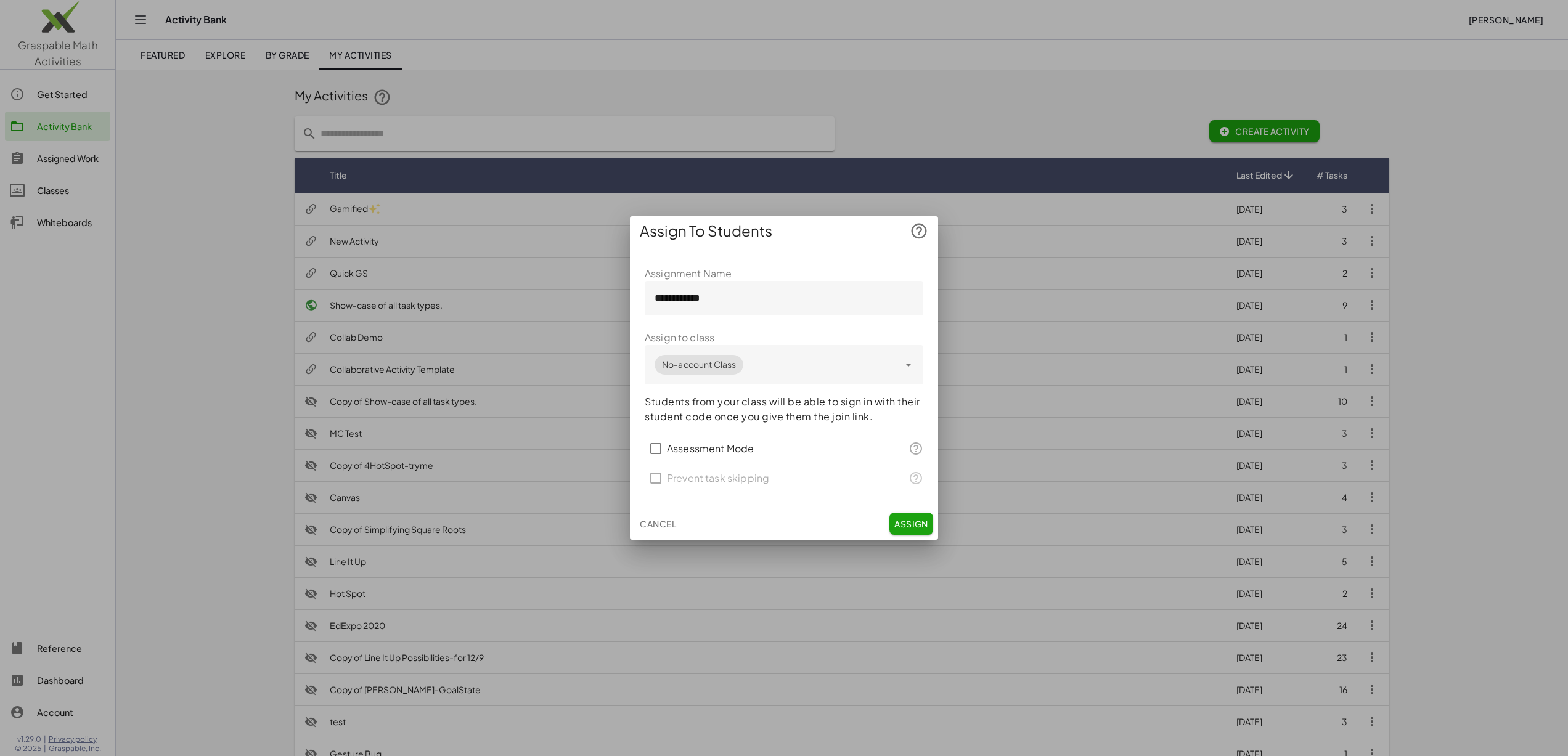
click at [917, 526] on span "Assign" at bounding box center [911, 524] width 34 height 11
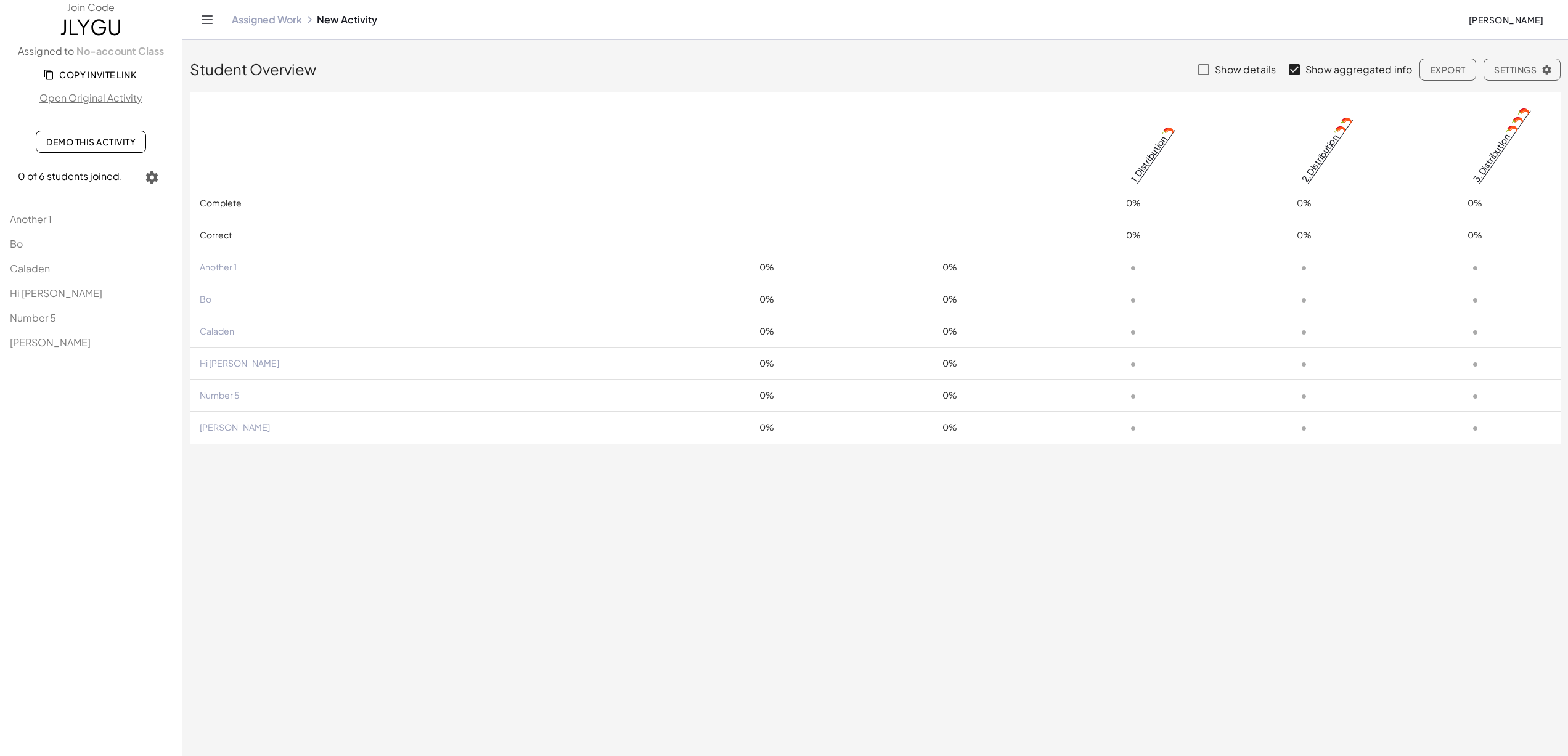
click at [111, 75] on span "Copy Invite Link" at bounding box center [91, 75] width 91 height 11
click at [261, 23] on link "Assigned Work" at bounding box center [267, 20] width 70 height 12
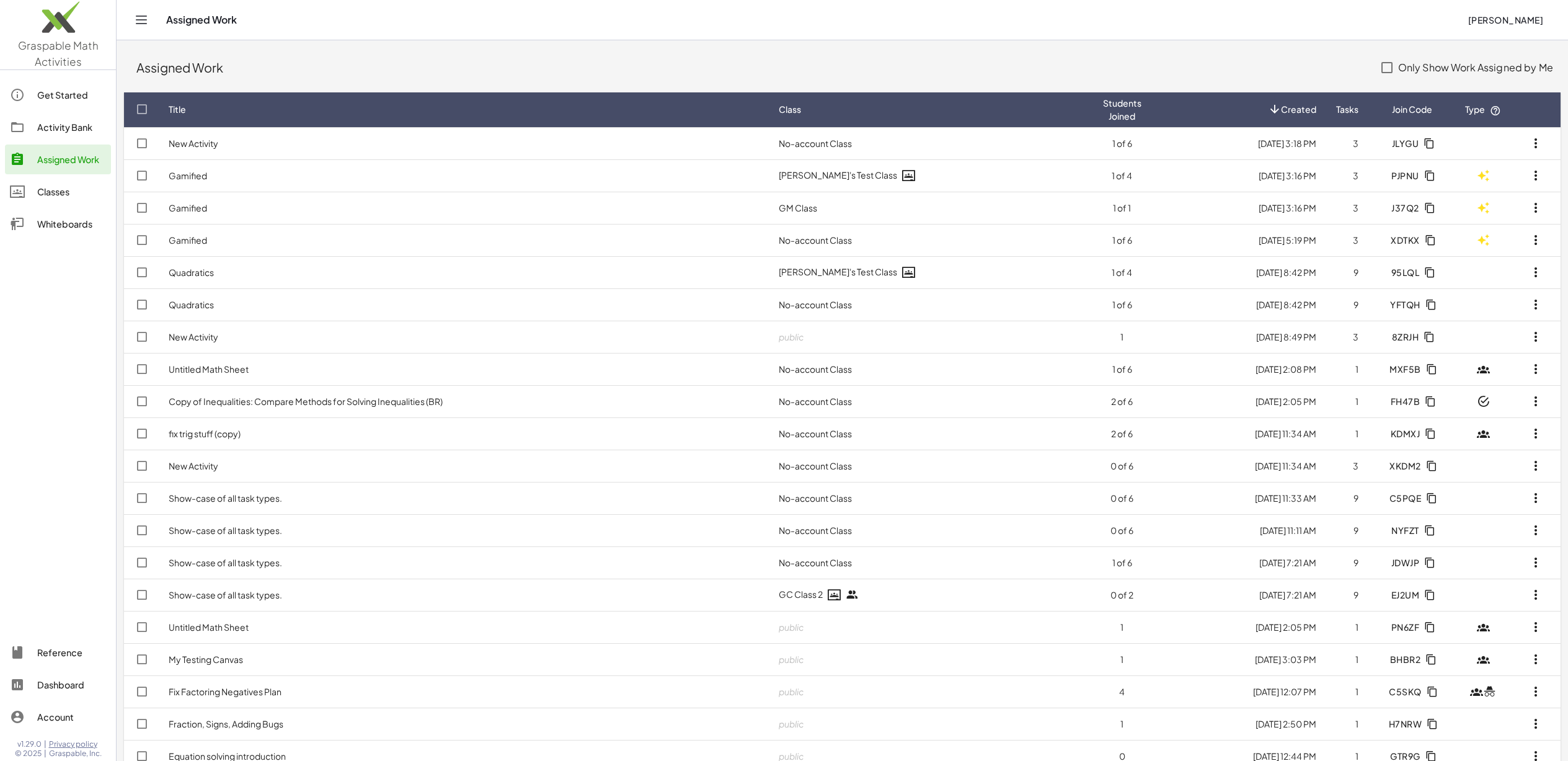
click at [46, 137] on link "Activity Bank" at bounding box center [58, 127] width 106 height 30
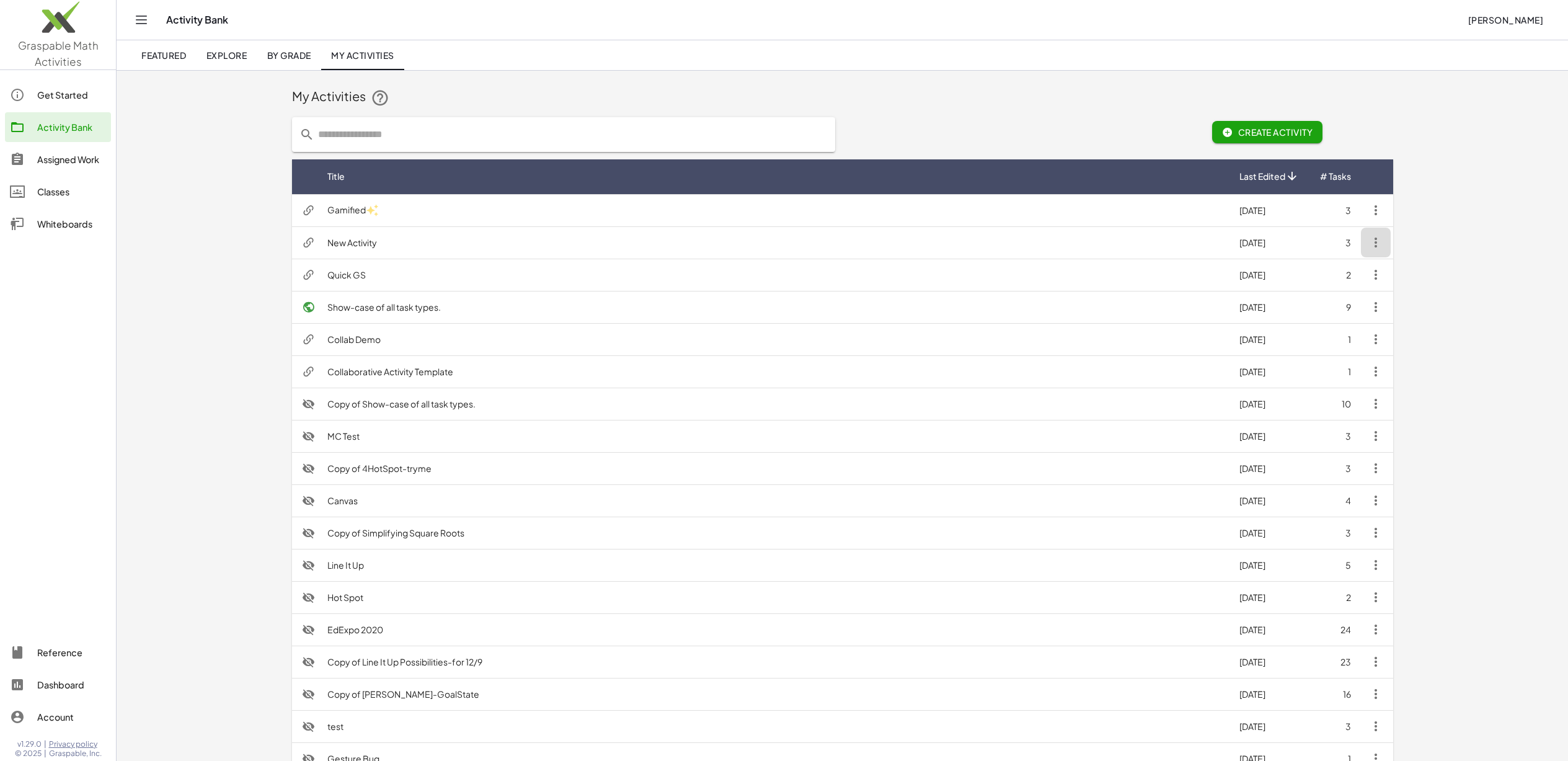
click at [1375, 244] on icon "button" at bounding box center [1376, 242] width 15 height 15
click at [1473, 311] on div "Assign to Students" at bounding box center [1460, 307] width 108 height 15
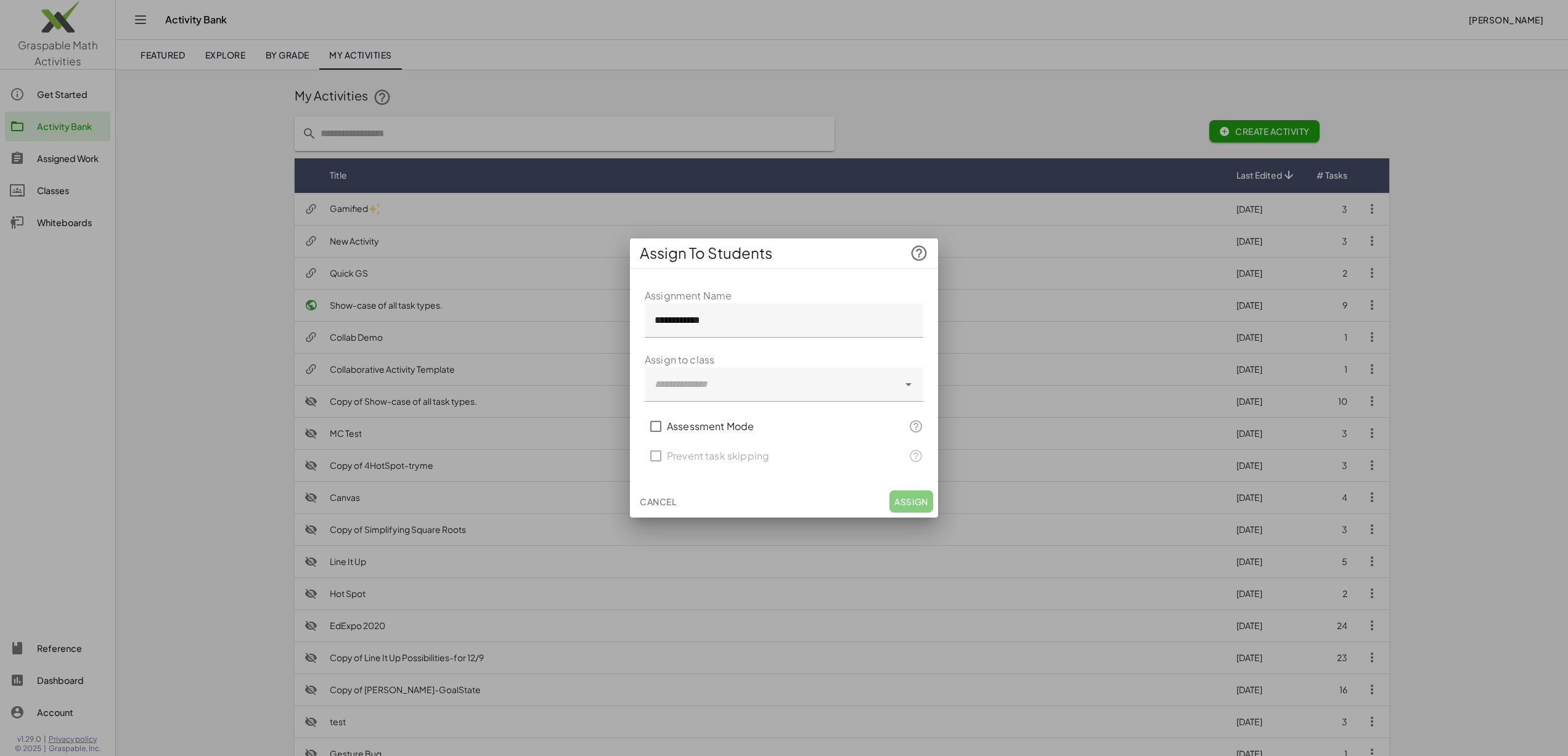
click at [686, 389] on div at bounding box center [772, 384] width 254 height 34
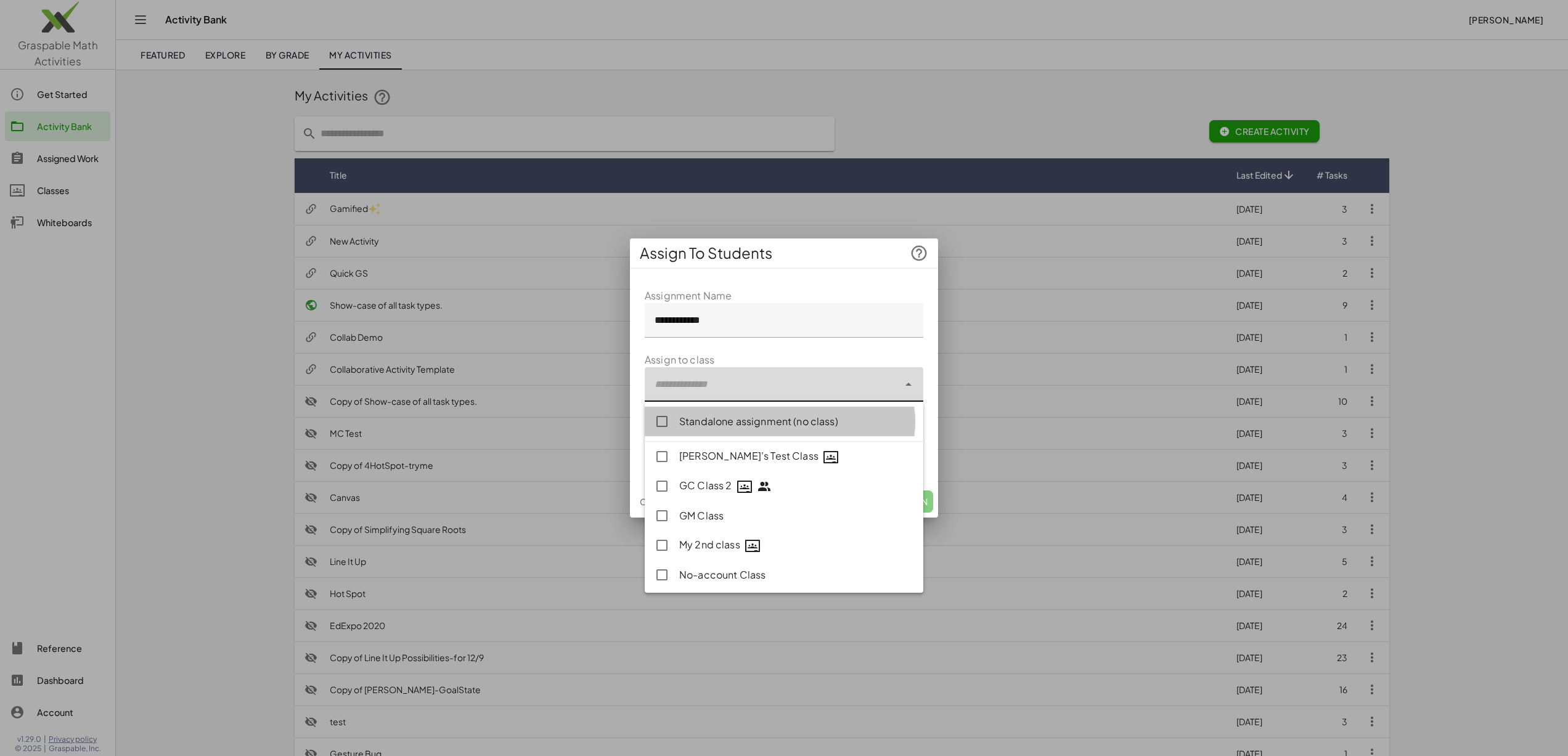
click at [698, 427] on div "Standalone assignment (no class)" at bounding box center [796, 422] width 234 height 15
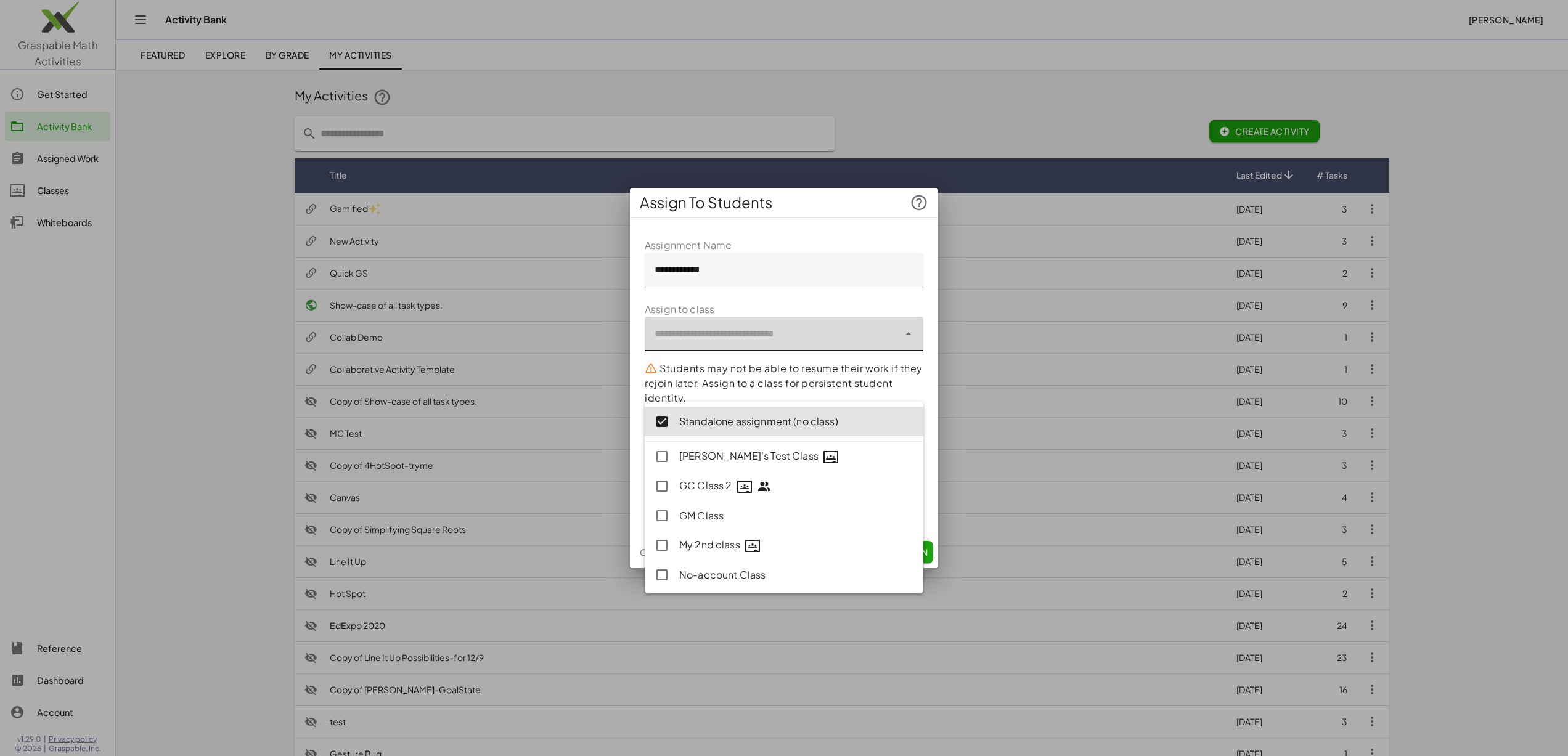
click at [774, 298] on form "**********" at bounding box center [784, 379] width 279 height 283
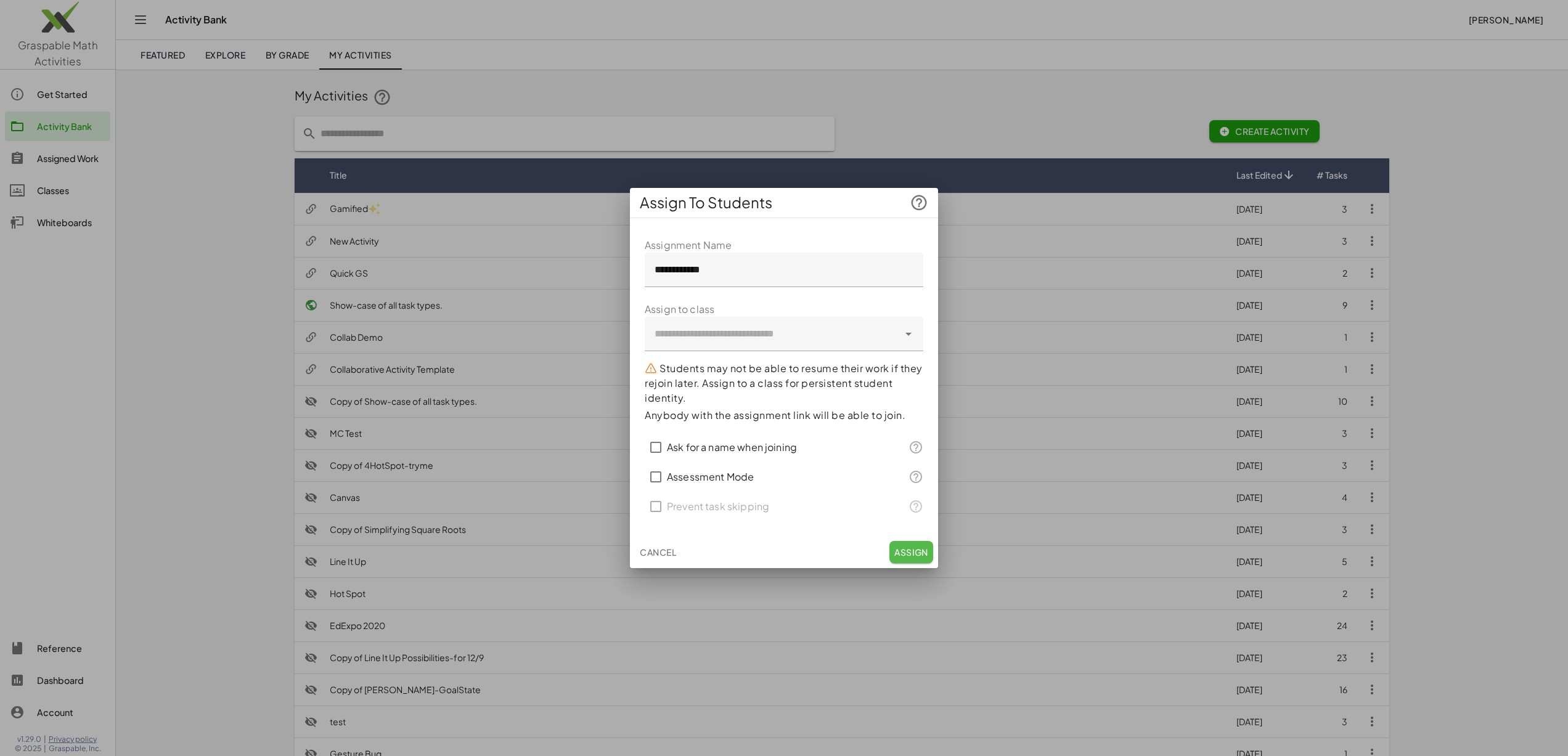
click at [928, 550] on span "Assign" at bounding box center [911, 552] width 34 height 11
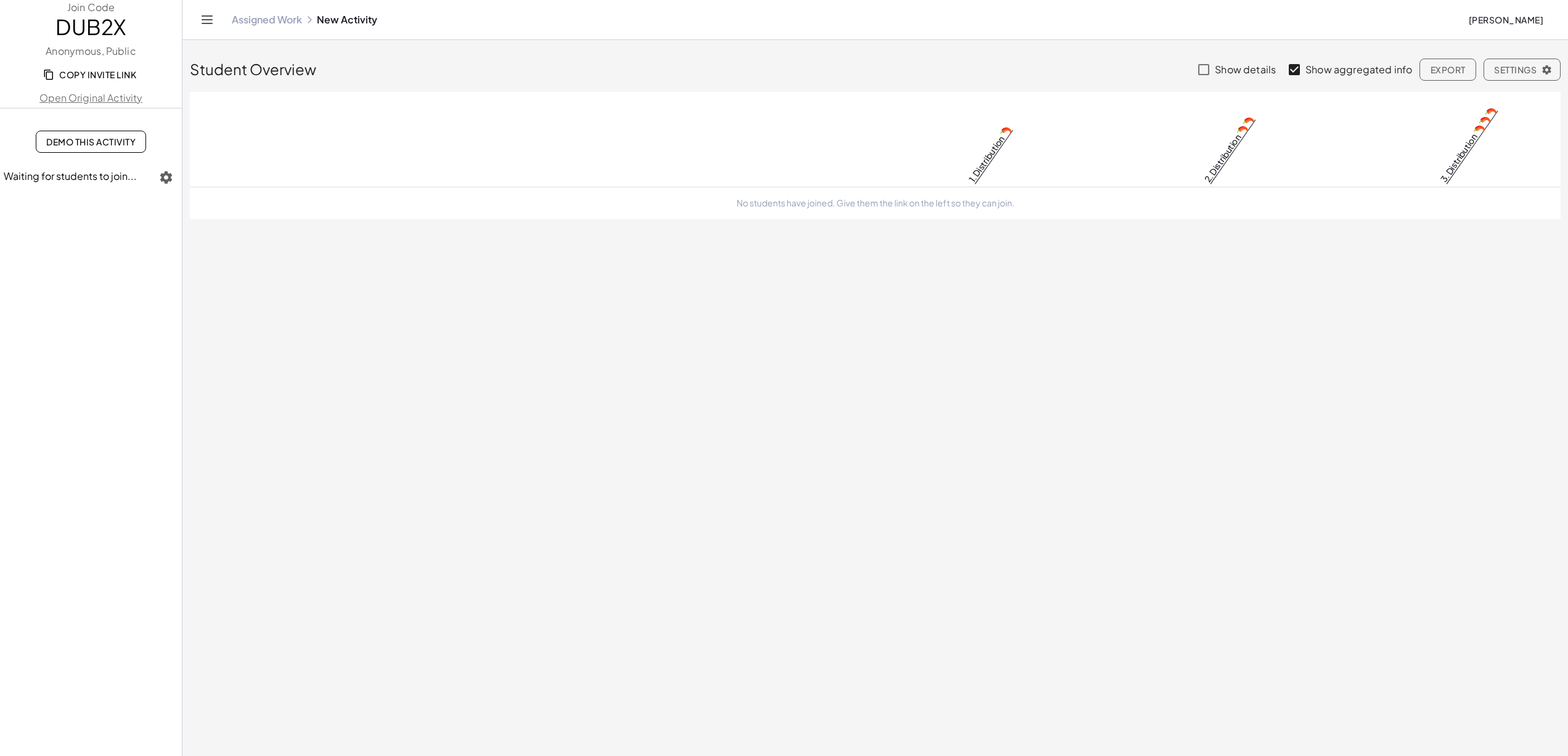
click at [108, 68] on button "Copy Invite Link" at bounding box center [91, 75] width 110 height 22
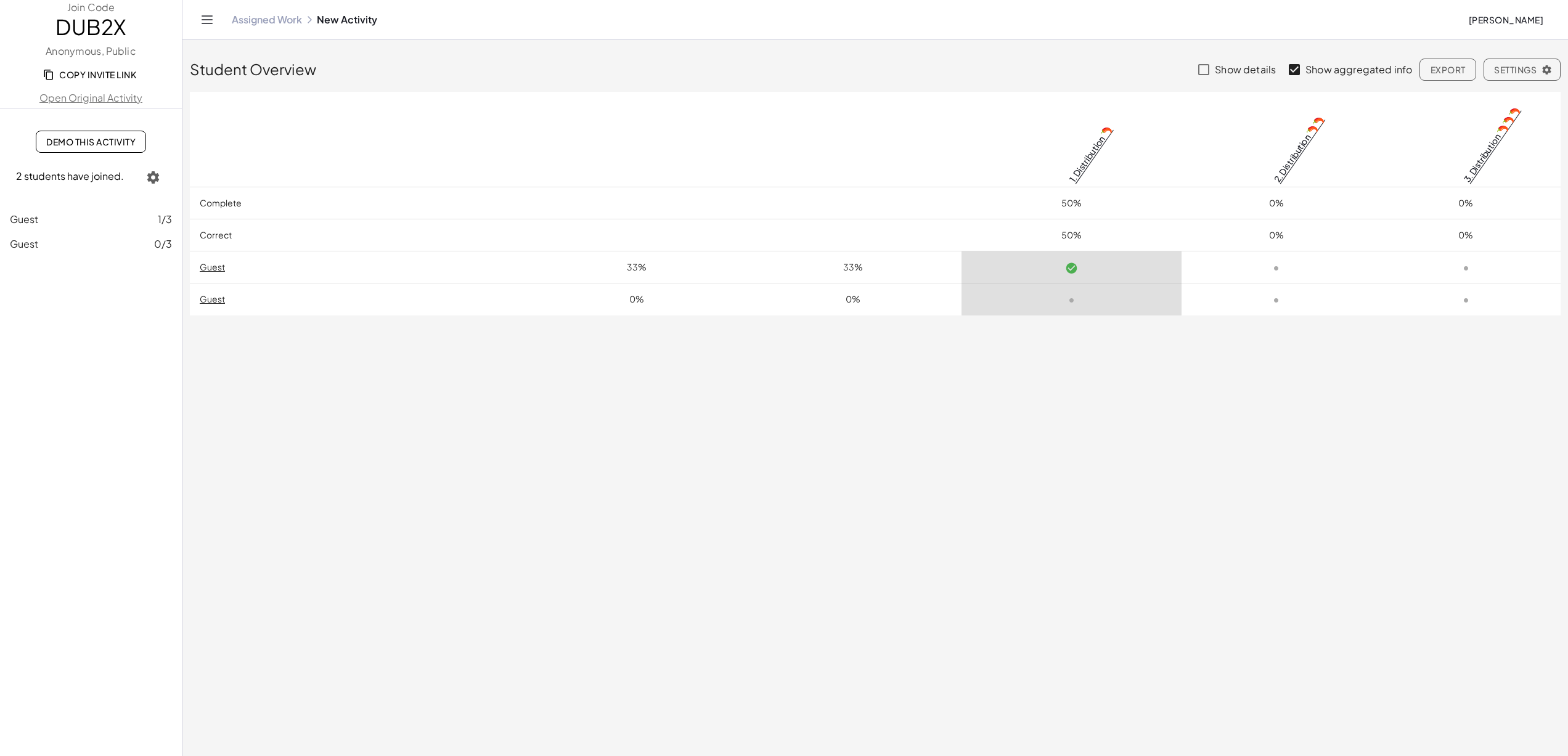
click at [513, 412] on main "Student Overview Show details Show aggregated info Export Settings Complete Cor…" at bounding box center [875, 378] width 1385 height 756
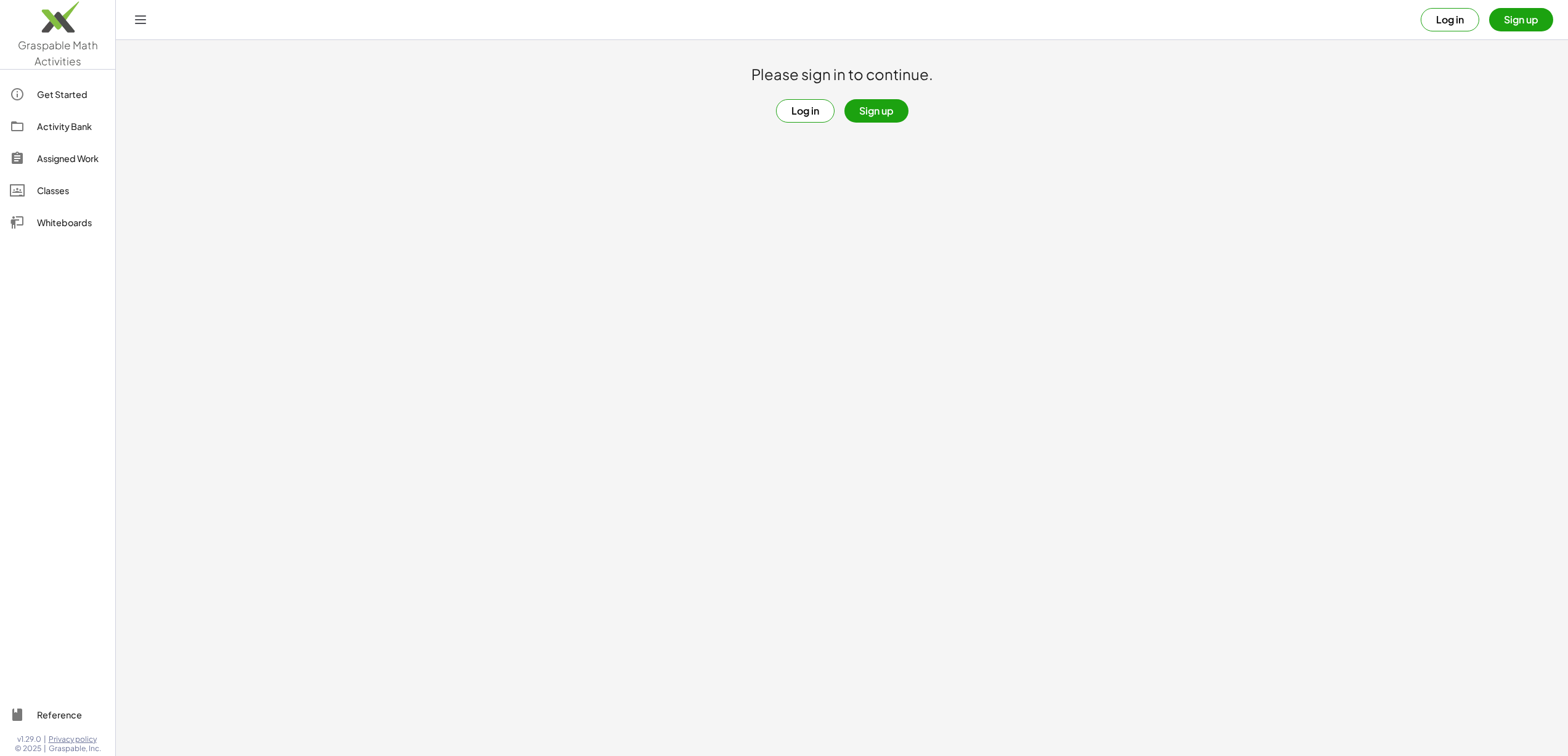
click at [73, 39] on img at bounding box center [58, 20] width 115 height 52
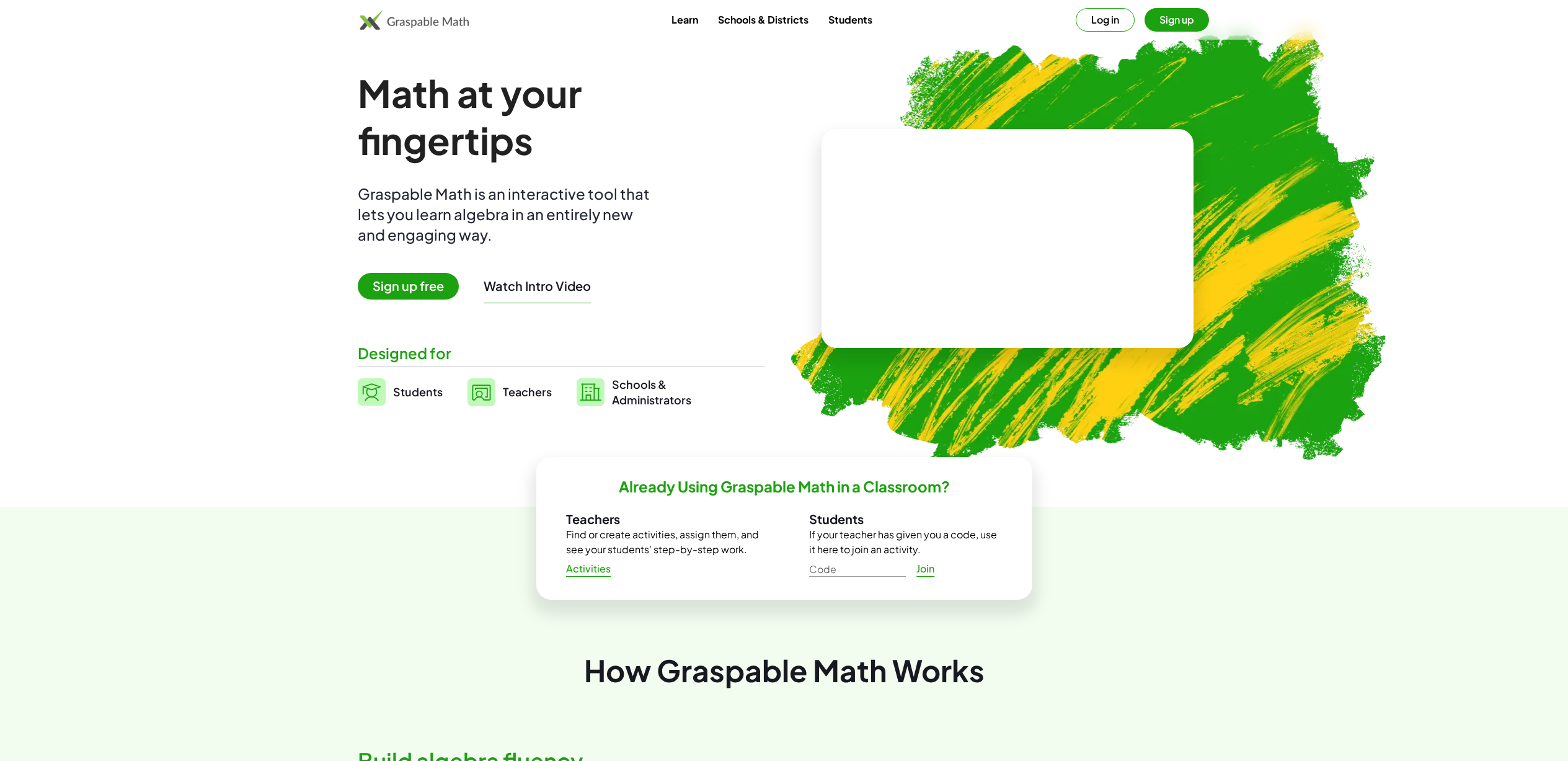
click at [512, 378] on link "Teachers" at bounding box center [509, 392] width 84 height 31
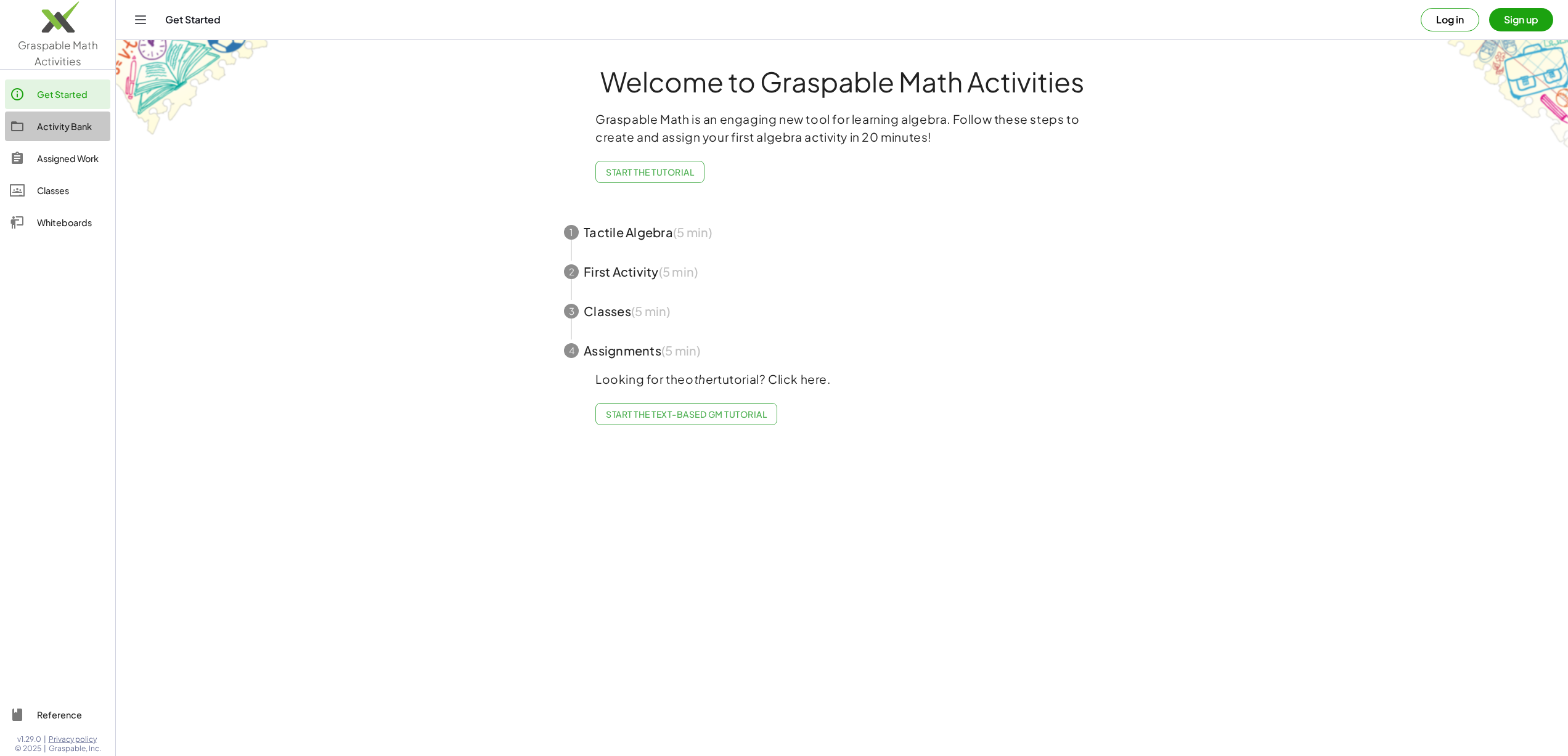
click at [56, 123] on div "Activity Bank" at bounding box center [71, 126] width 69 height 15
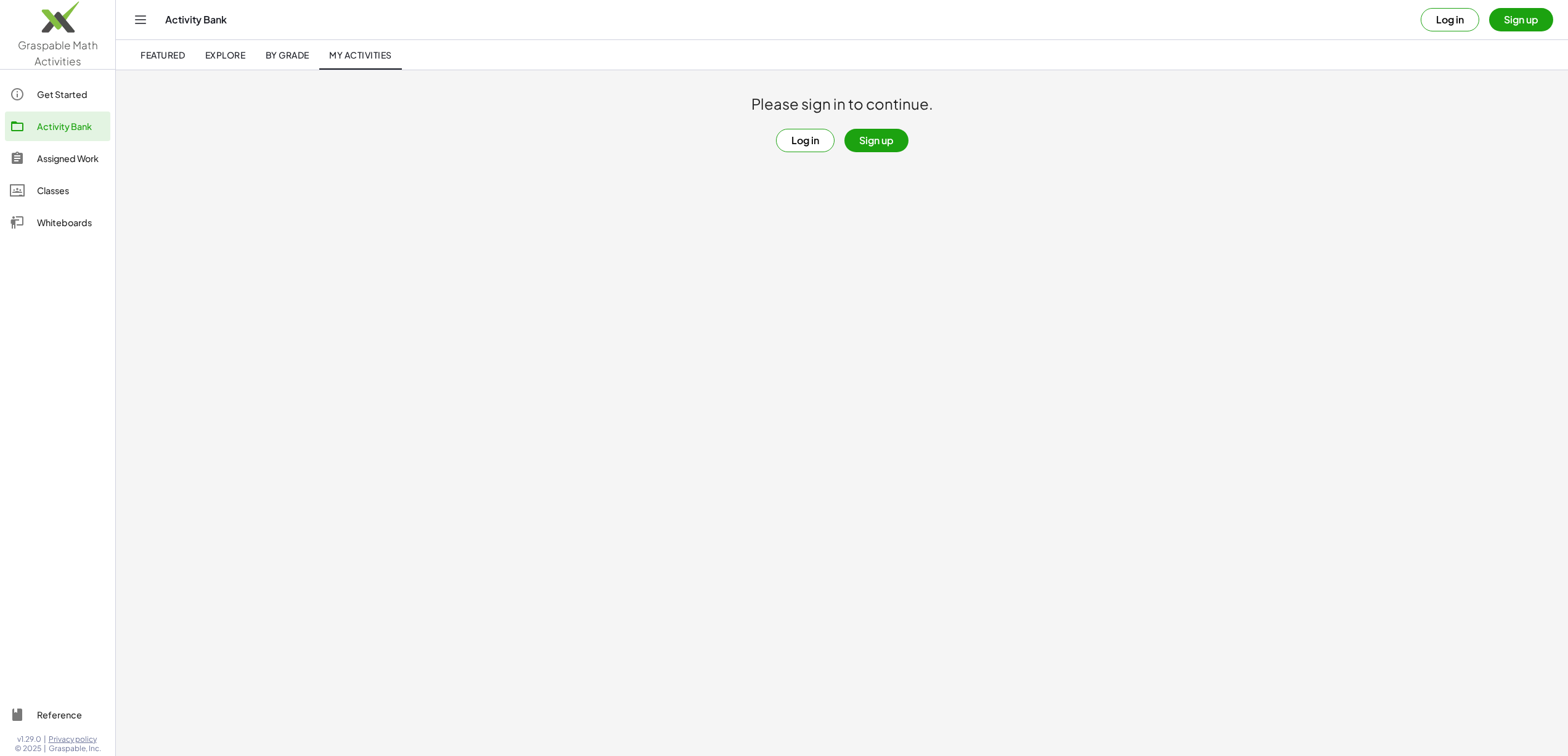
click at [816, 139] on button "Log in" at bounding box center [805, 141] width 58 height 23
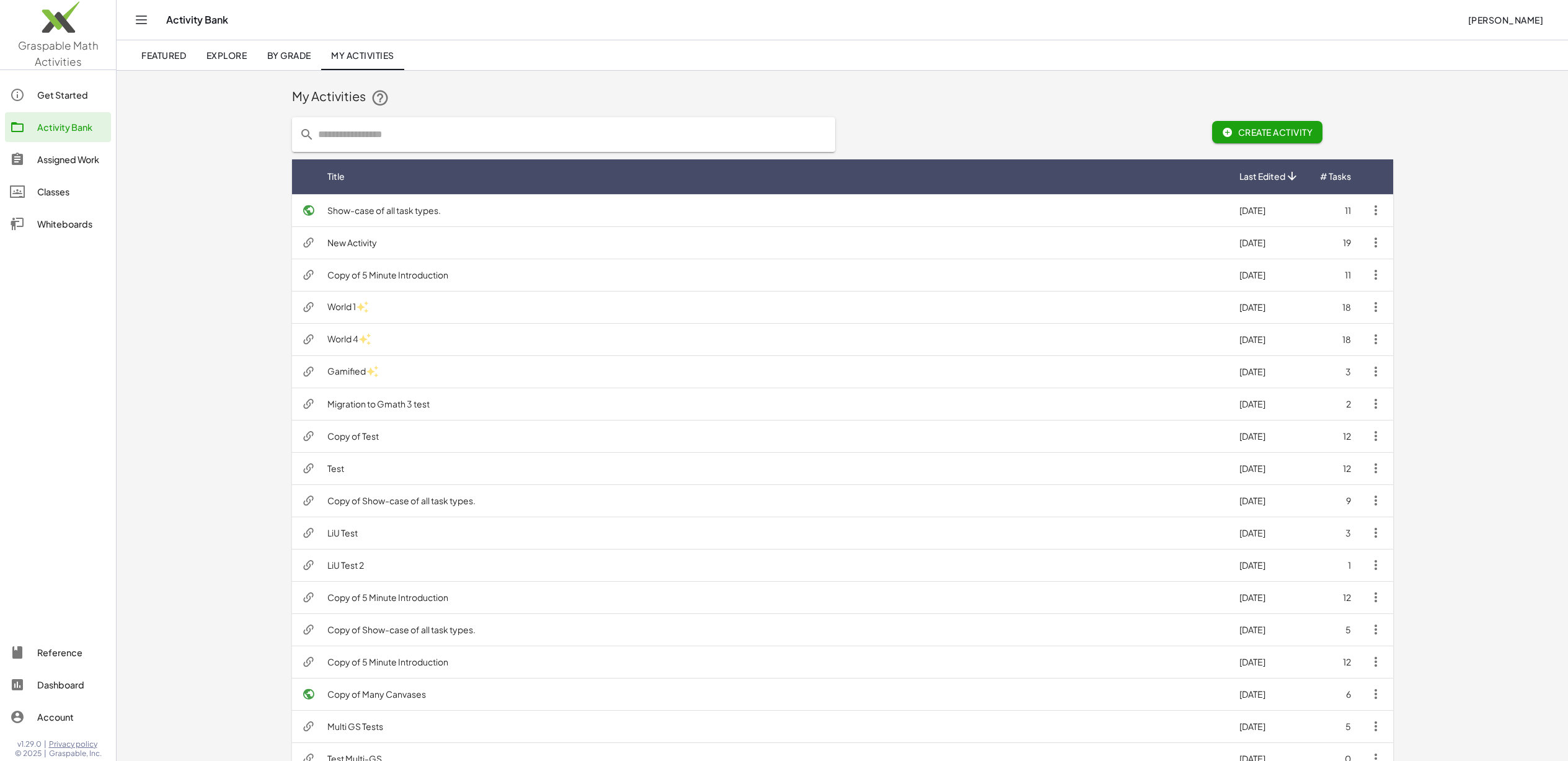
click at [88, 131] on div "Activity Bank" at bounding box center [72, 127] width 69 height 15
click at [908, 215] on td "Show-case of all task types." at bounding box center [773, 210] width 912 height 32
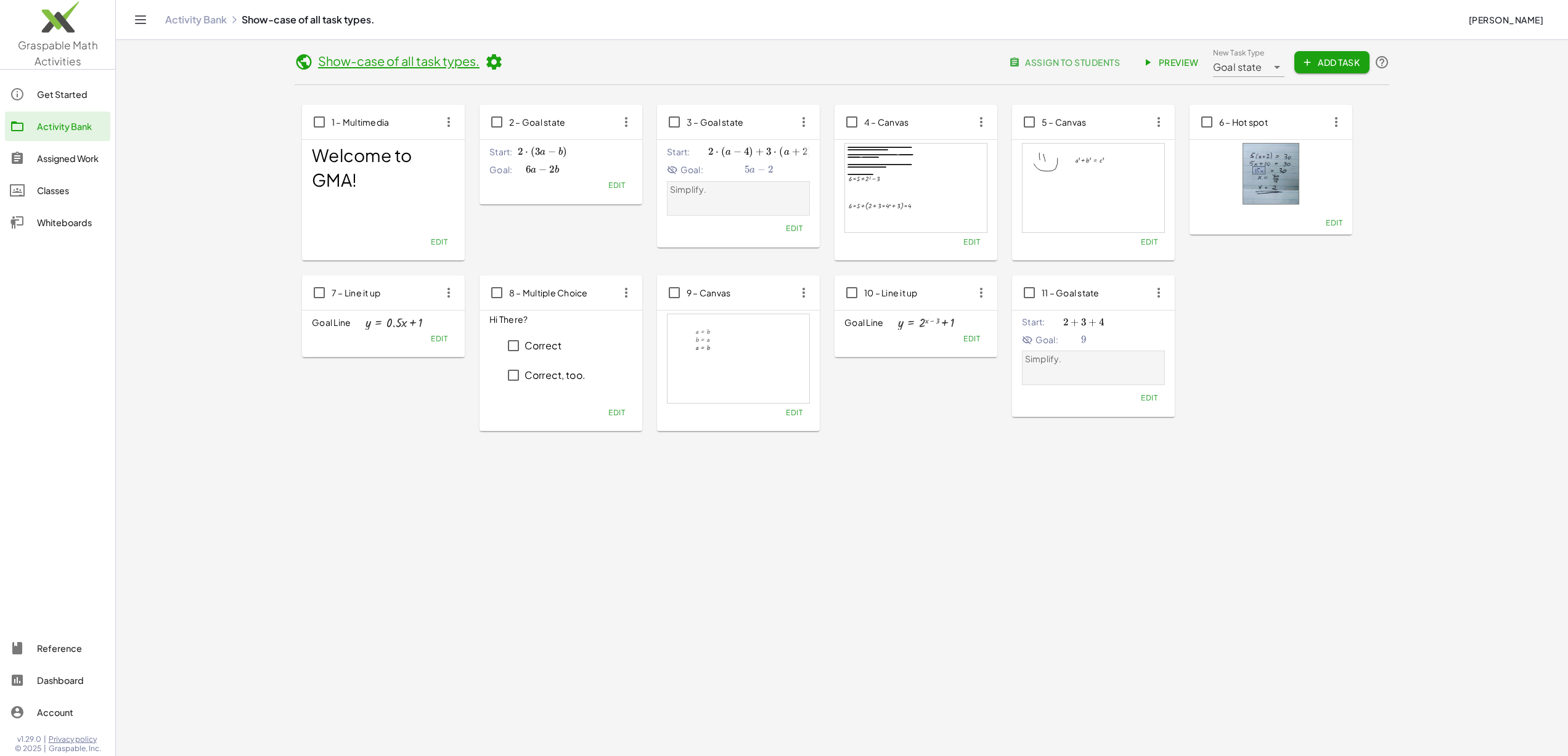
click at [395, 69] on div "Show-case of all task types." at bounding box center [399, 62] width 209 height 19
click at [395, 65] on link "Show-case of all task types." at bounding box center [399, 60] width 161 height 15
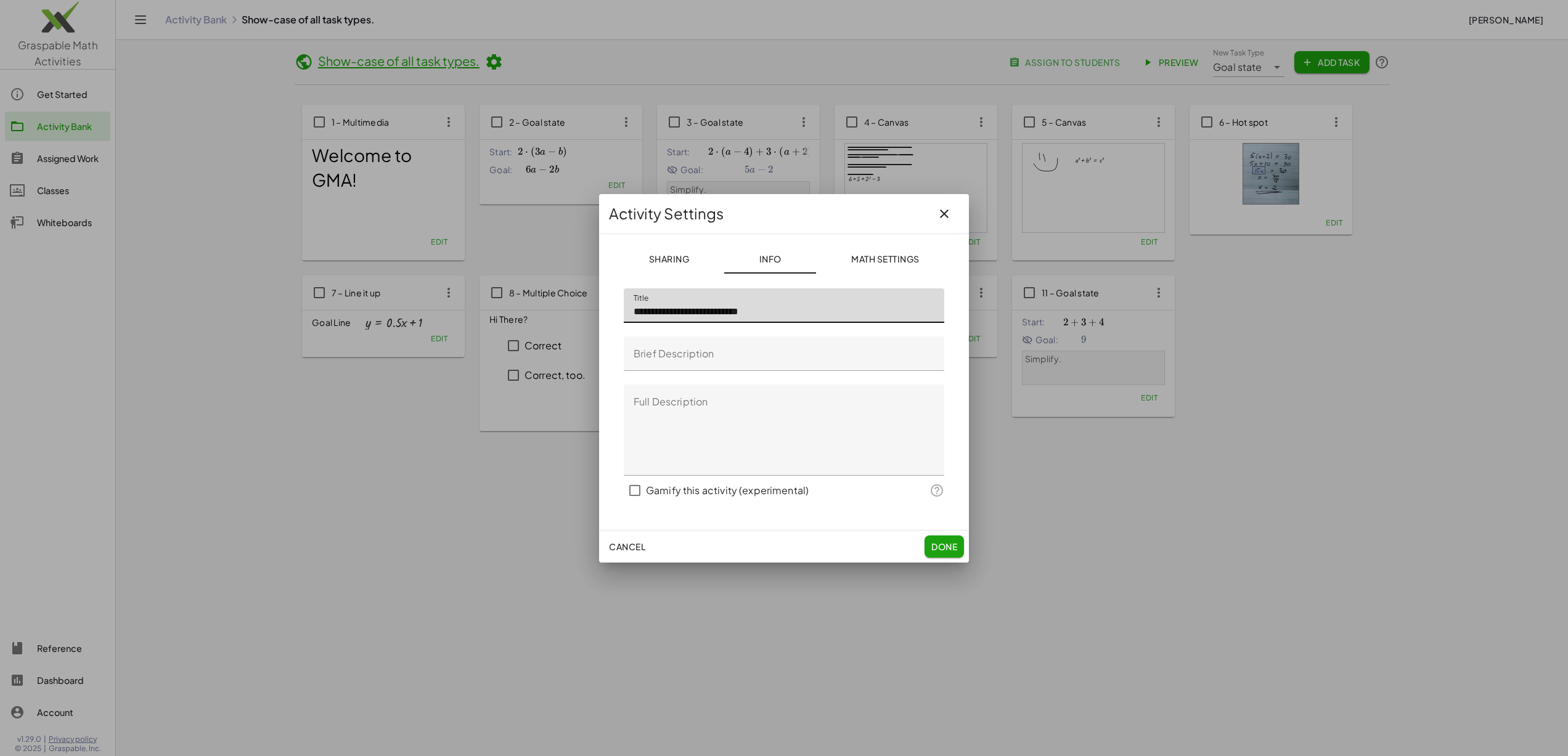
click at [799, 307] on input "**********" at bounding box center [784, 305] width 320 height 34
type input "**********"
click at [946, 548] on span "Done" at bounding box center [944, 547] width 26 height 11
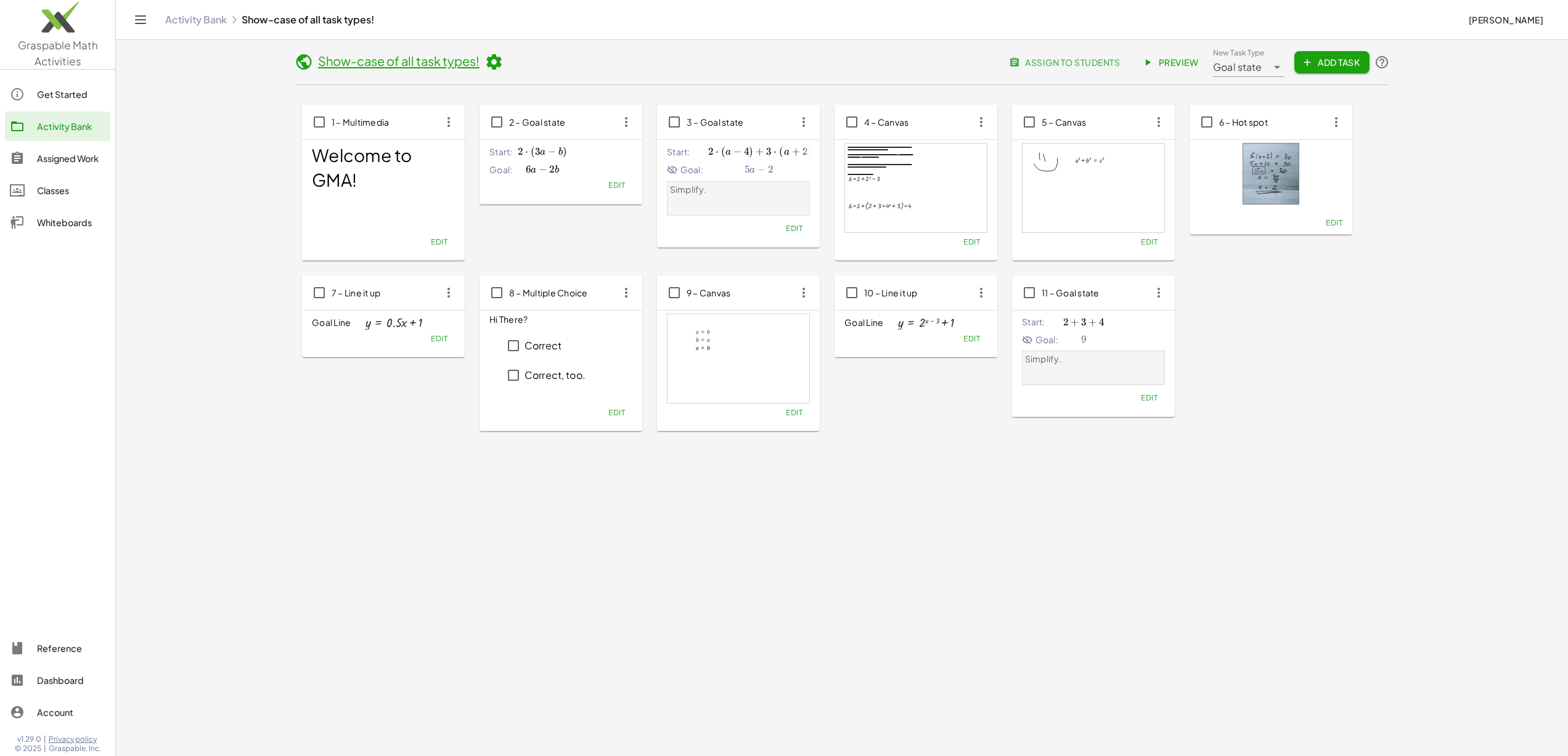
click at [1079, 62] on span "assign to students" at bounding box center [1066, 62] width 108 height 11
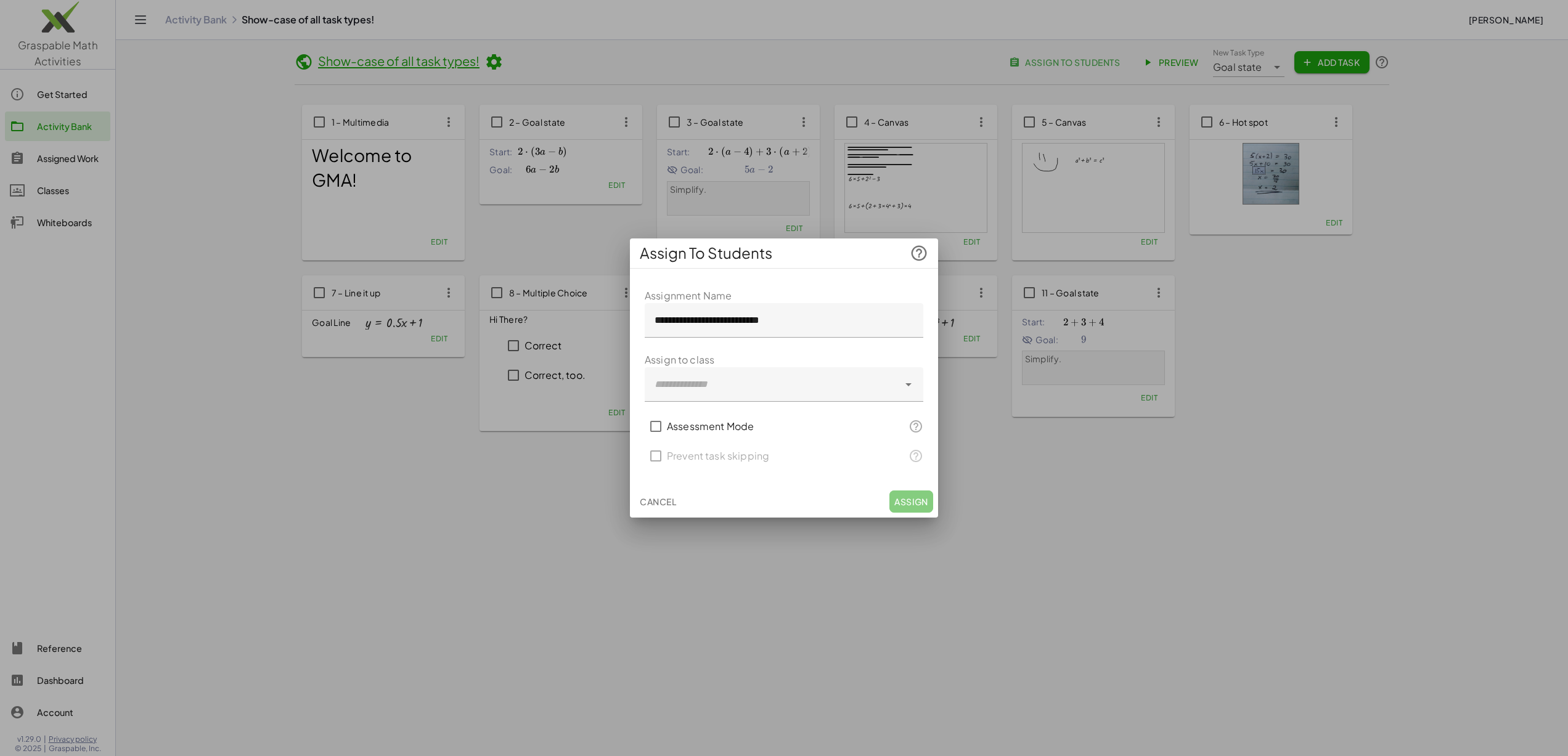
click at [662, 500] on span "Cancel" at bounding box center [657, 501] width 36 height 11
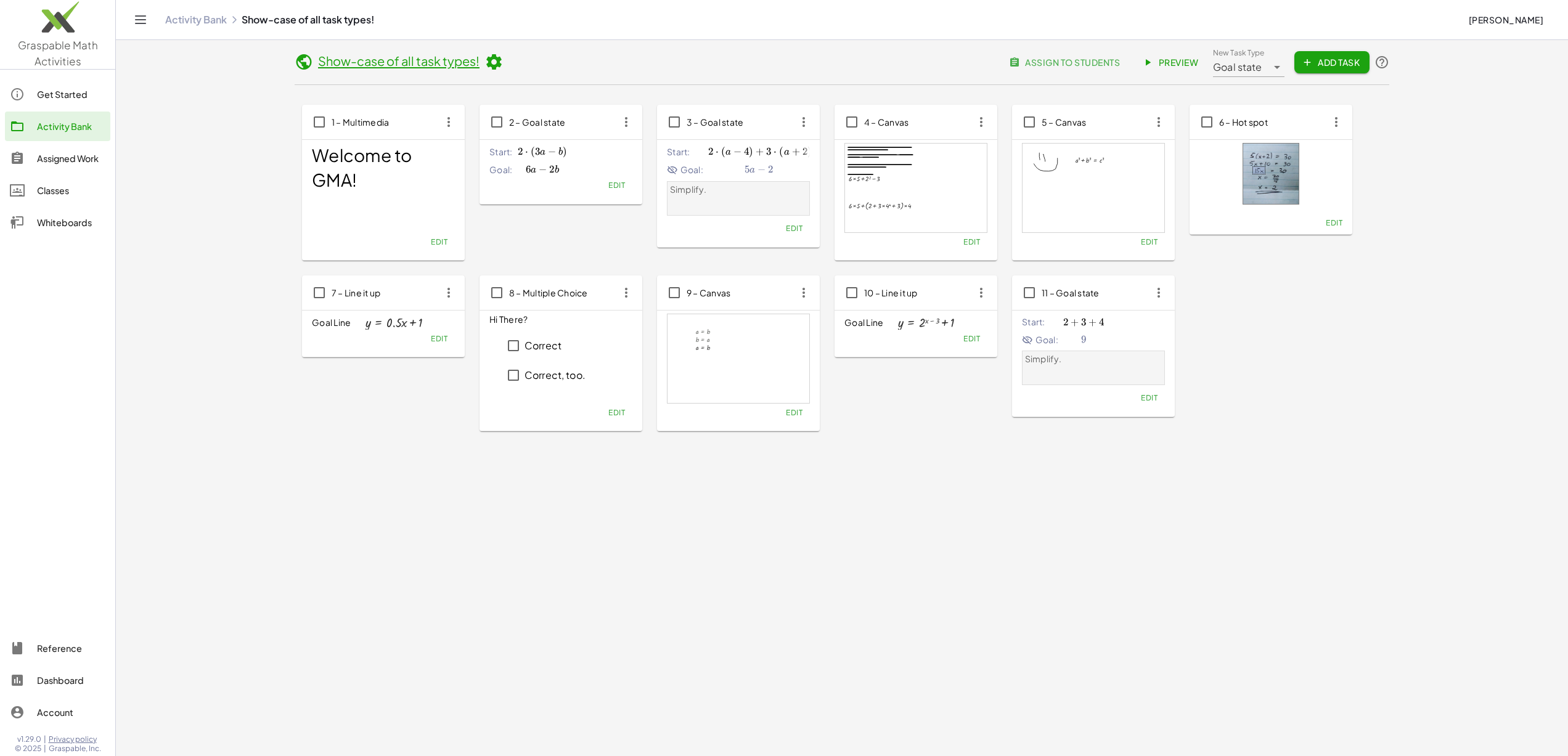
click at [74, 163] on div "Assigned Work" at bounding box center [71, 158] width 69 height 15
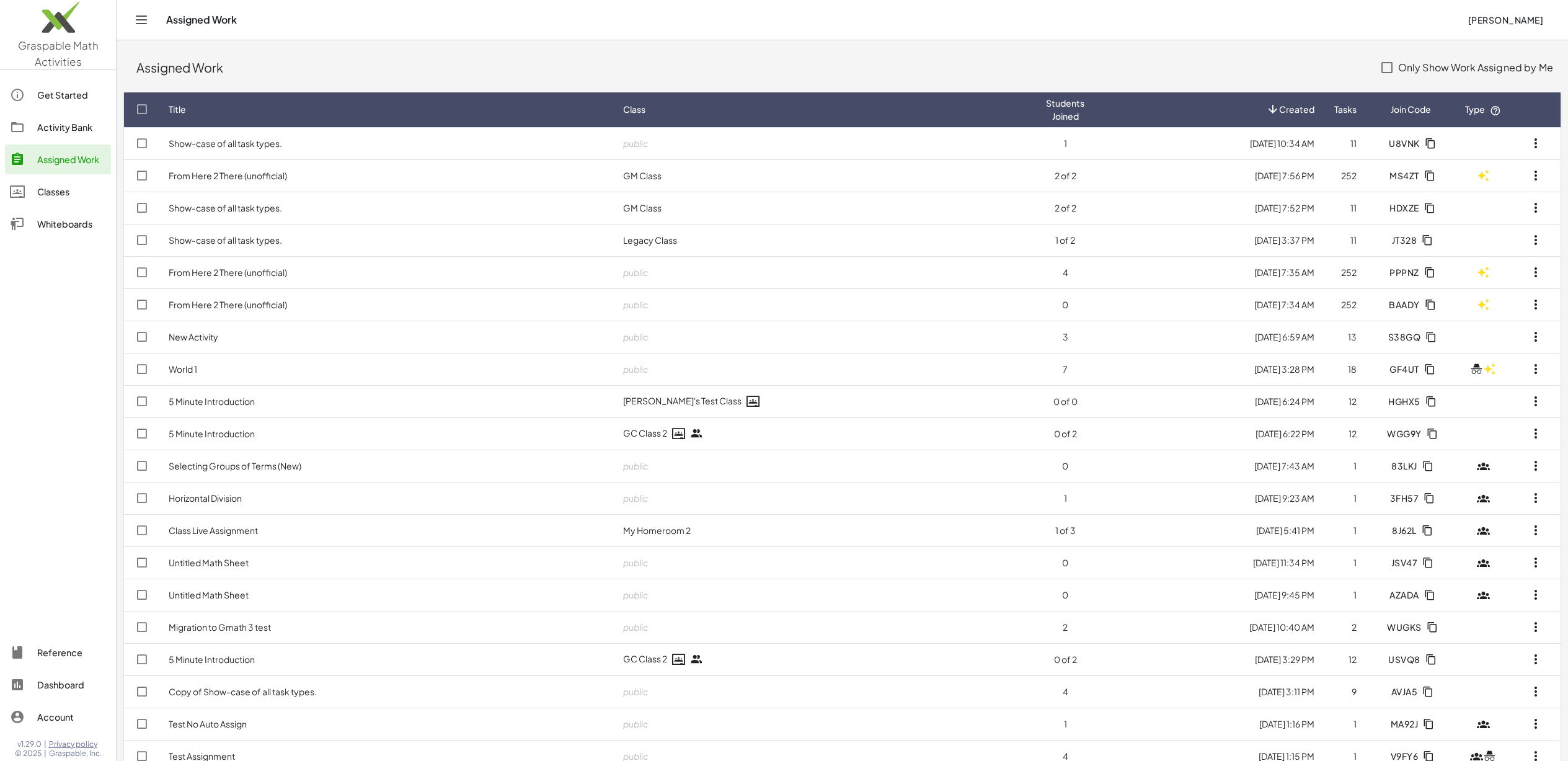
click at [470, 175] on td "From Here 2 There (unofficial)" at bounding box center [386, 175] width 454 height 32
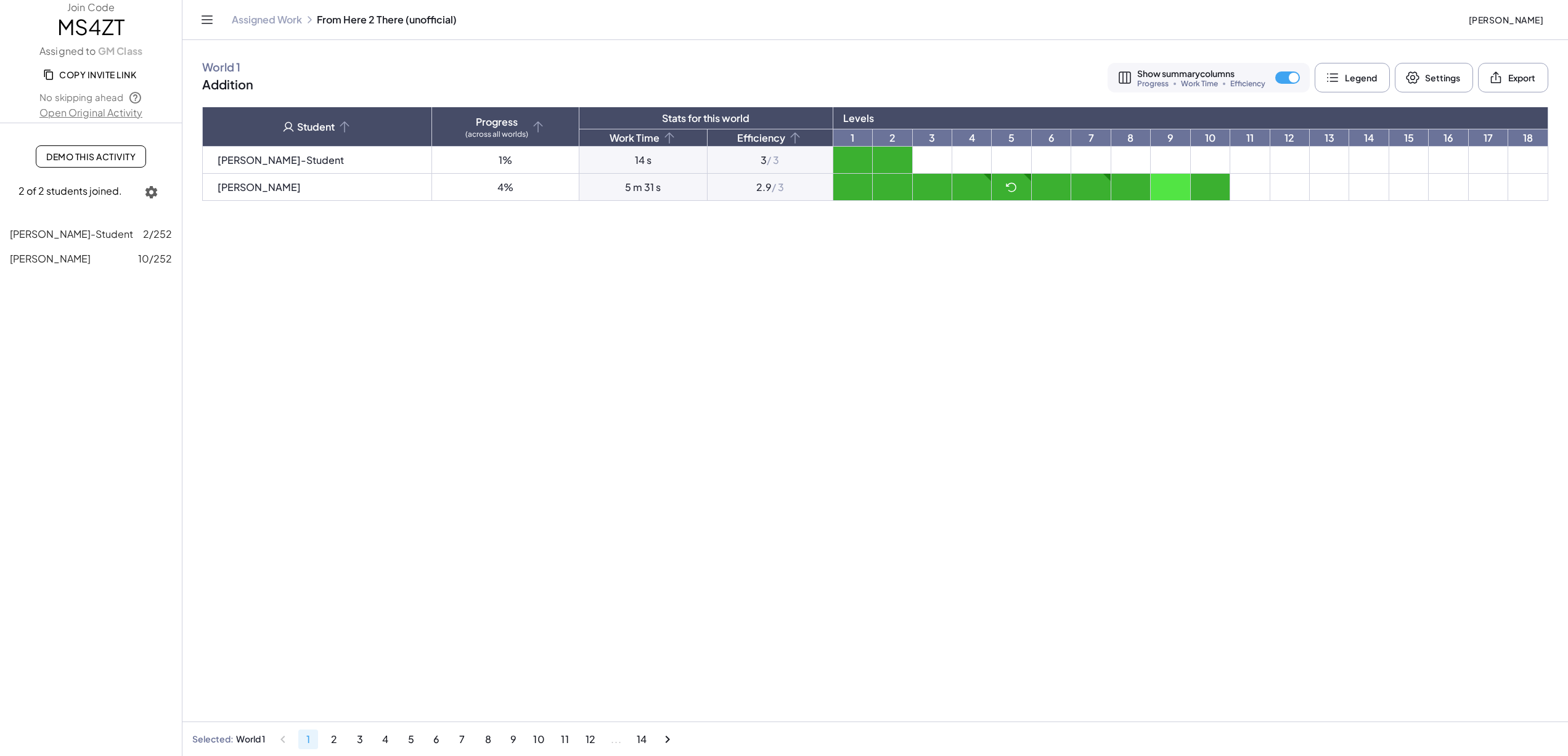
click at [952, 181] on td at bounding box center [972, 187] width 39 height 27
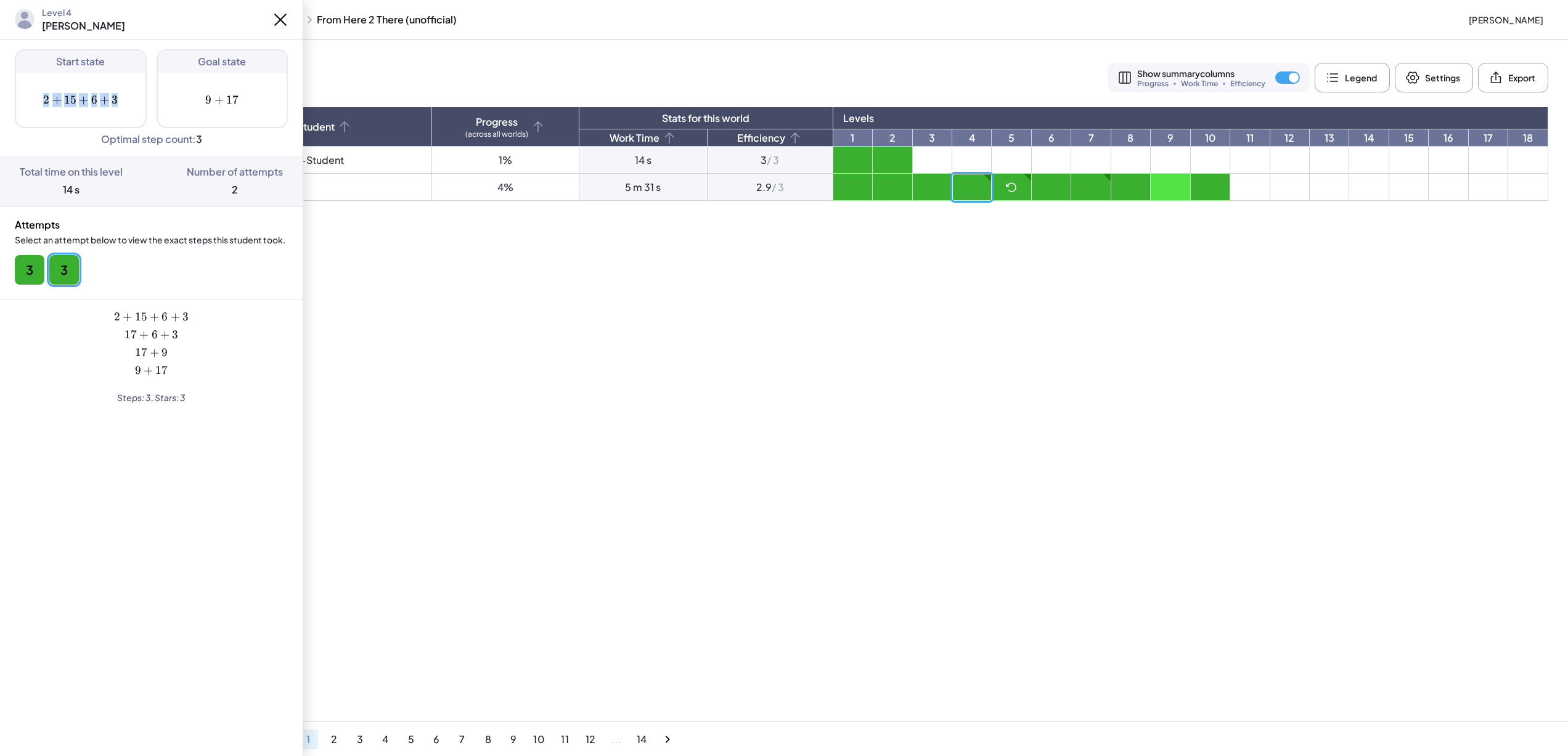
drag, startPoint x: 43, startPoint y: 101, endPoint x: 132, endPoint y: 101, distance: 89.0
click at [132, 101] on span "2 + 15 + 6 + 3" at bounding box center [80, 100] width 130 height 14
click at [130, 99] on span "2 + 15 + 6 + 3" at bounding box center [80, 100] width 130 height 14
click at [284, 21] on icon at bounding box center [280, 19] width 20 height 20
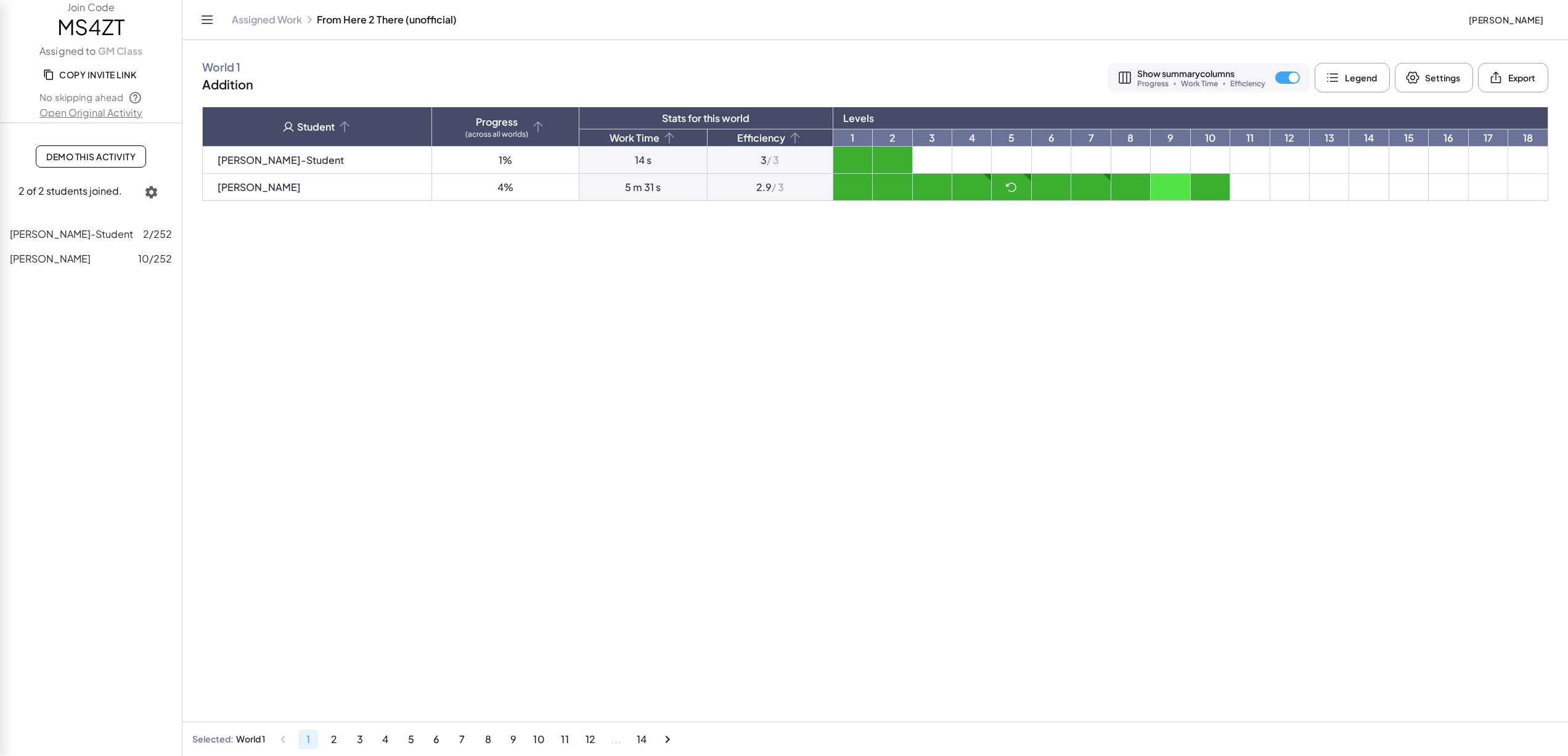
click at [992, 189] on div at bounding box center [1011, 187] width 39 height 12
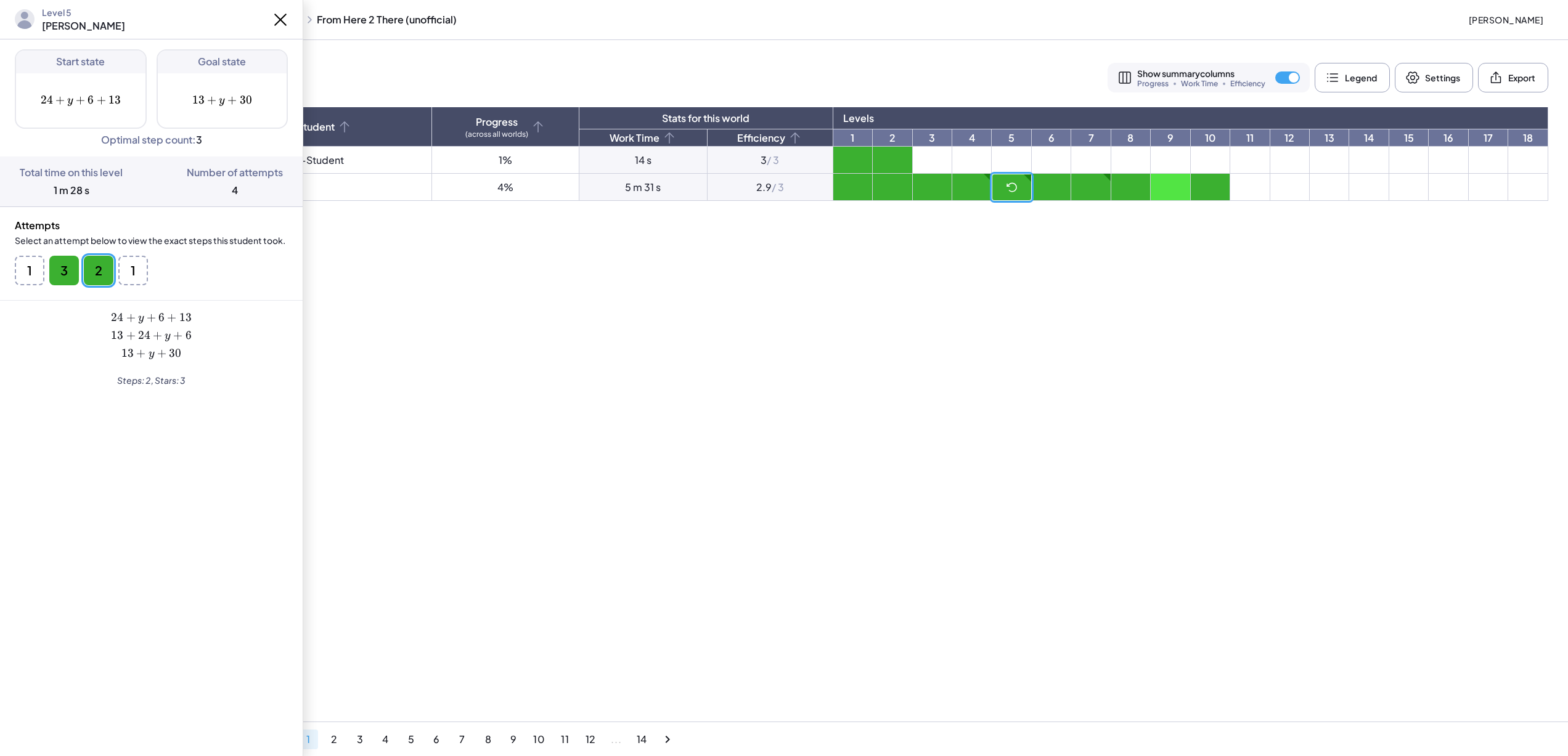
click at [290, 23] on icon at bounding box center [280, 19] width 20 height 20
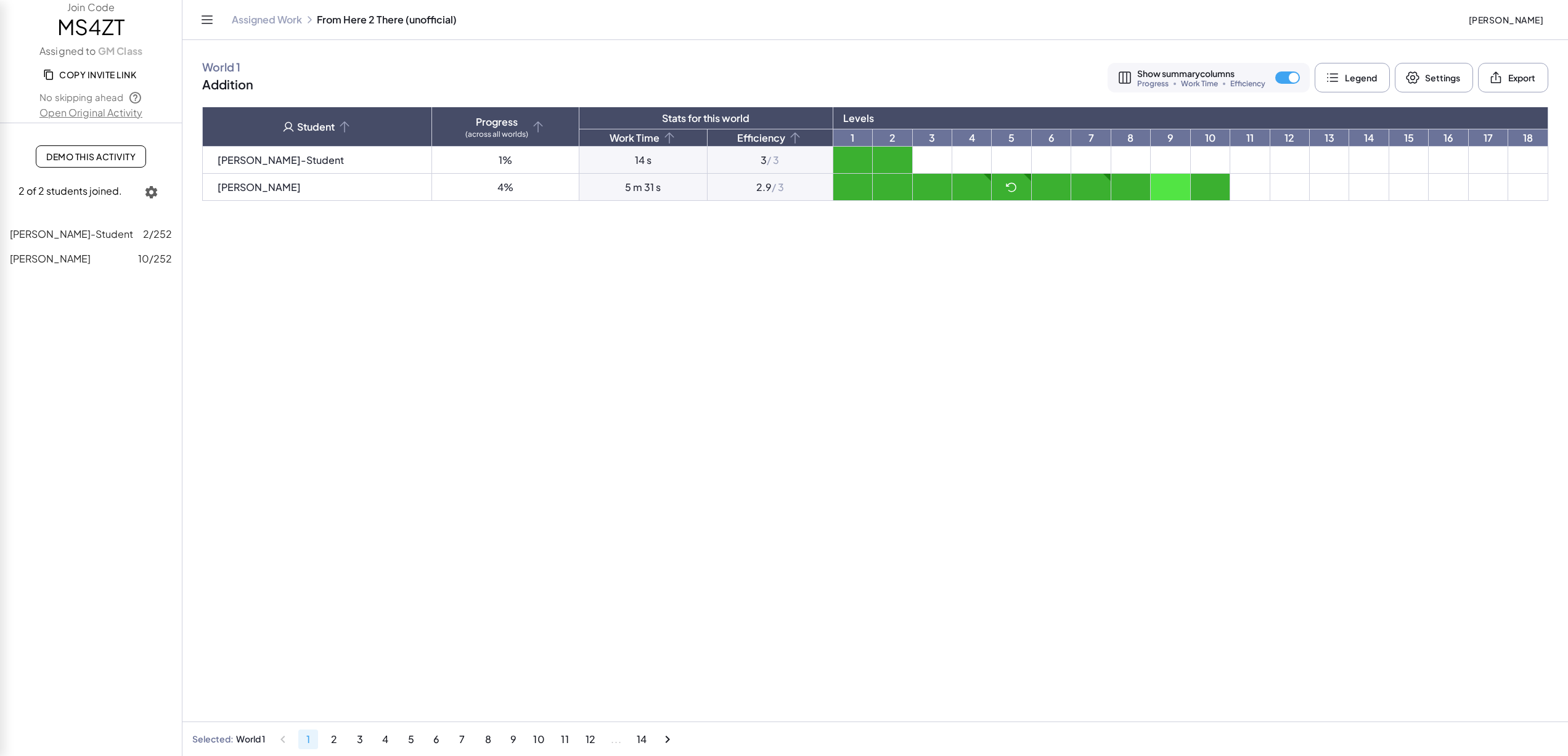
click at [1032, 179] on td at bounding box center [1051, 187] width 39 height 27
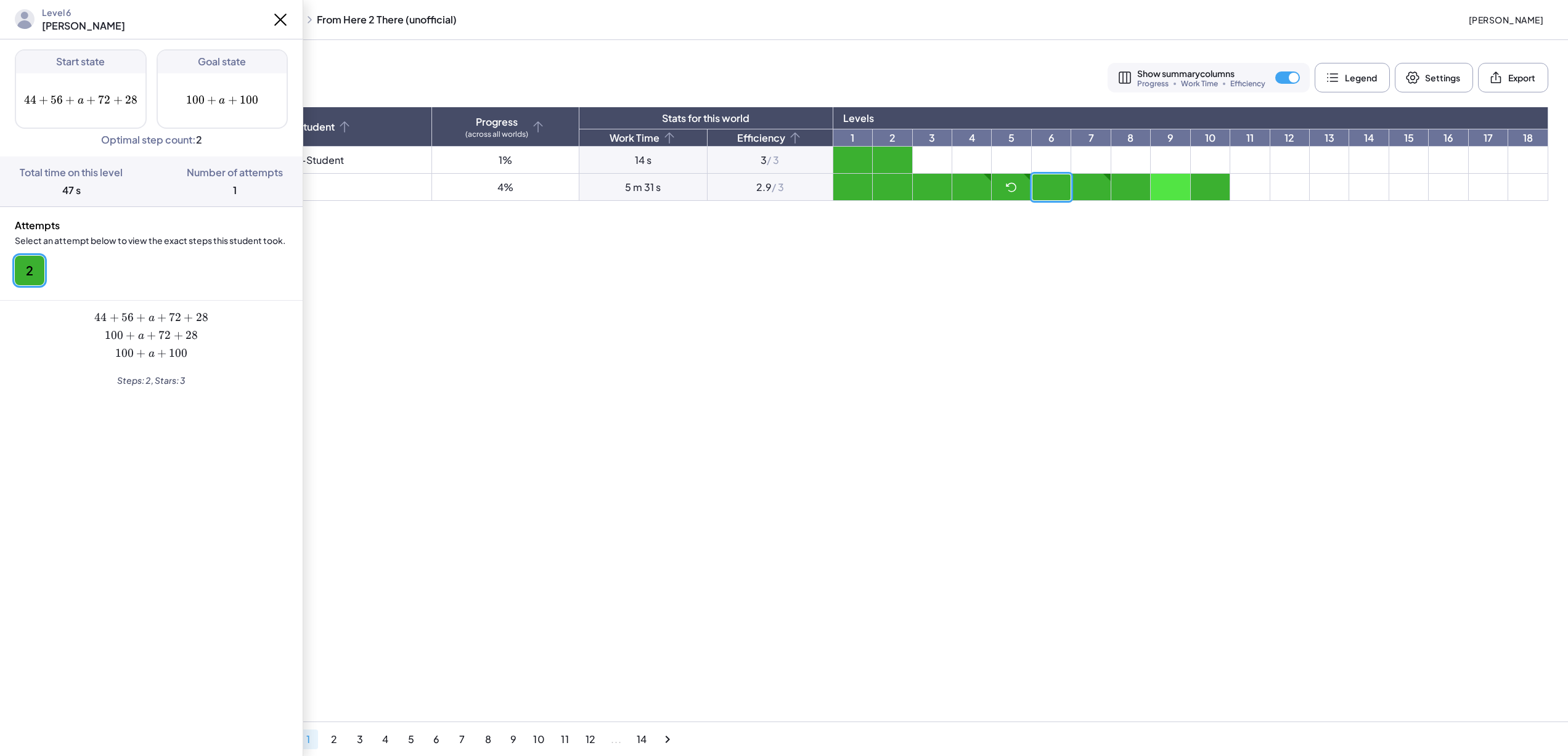
click at [283, 17] on icon at bounding box center [280, 19] width 20 height 20
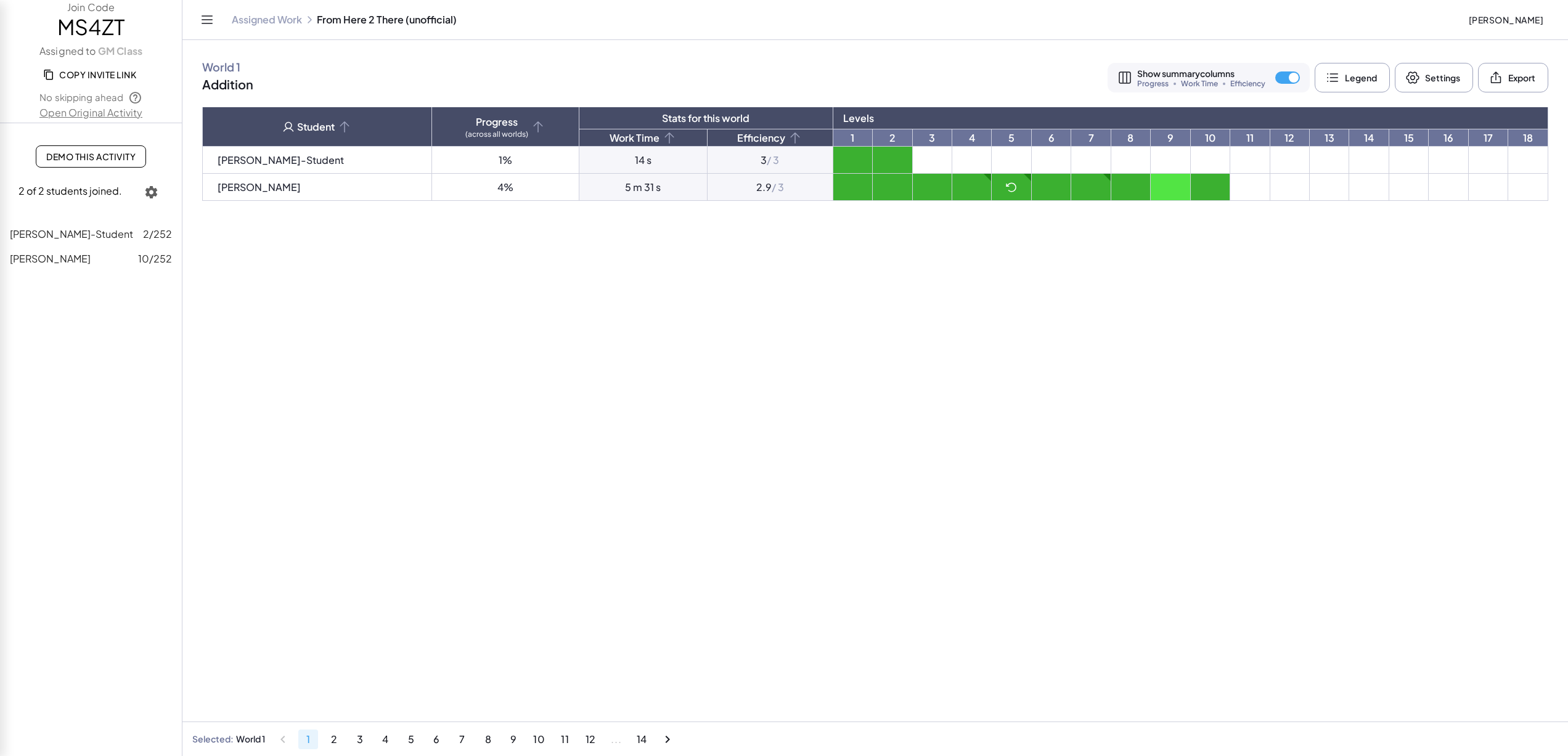
click at [1151, 185] on td at bounding box center [1170, 187] width 39 height 27
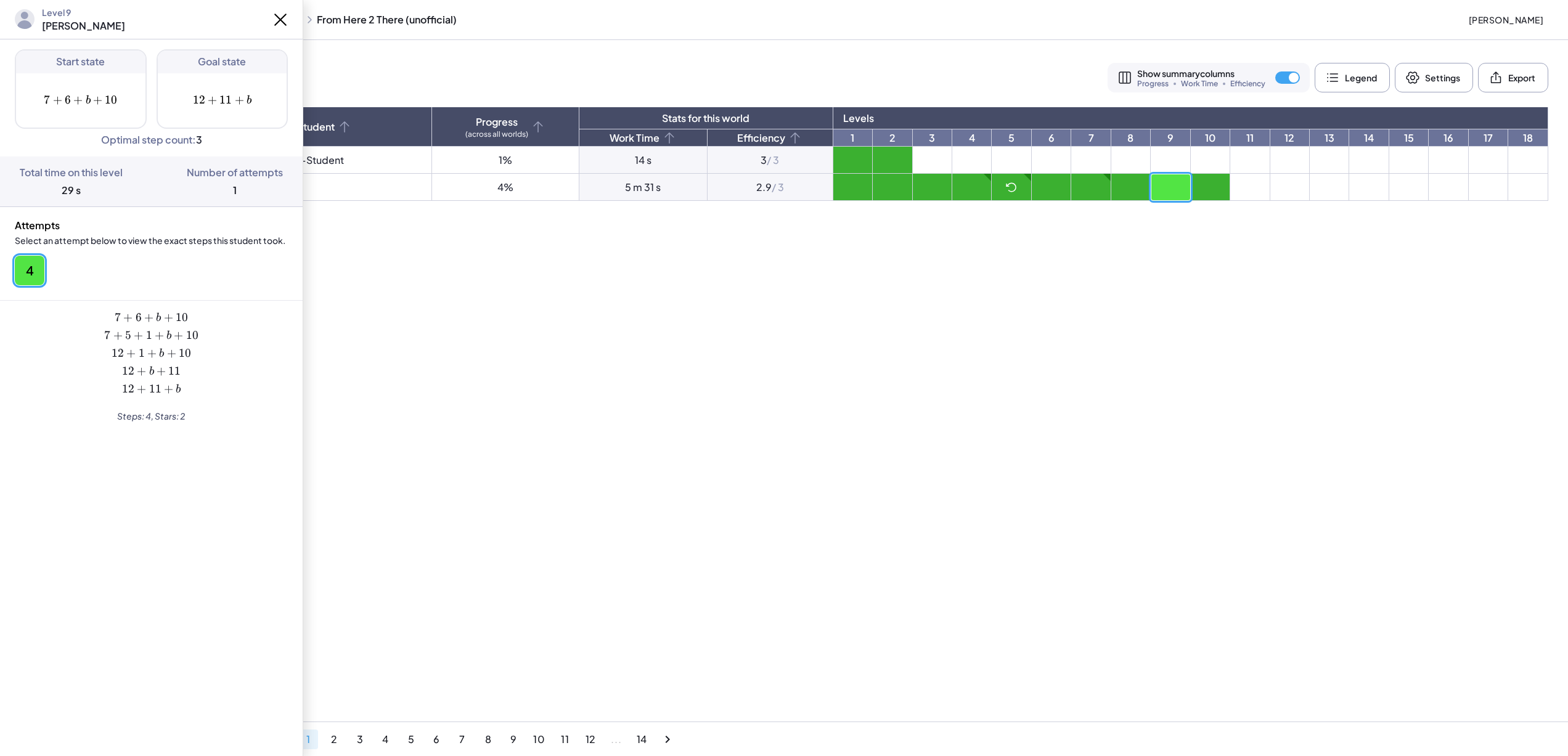
click at [282, 14] on icon at bounding box center [280, 19] width 20 height 20
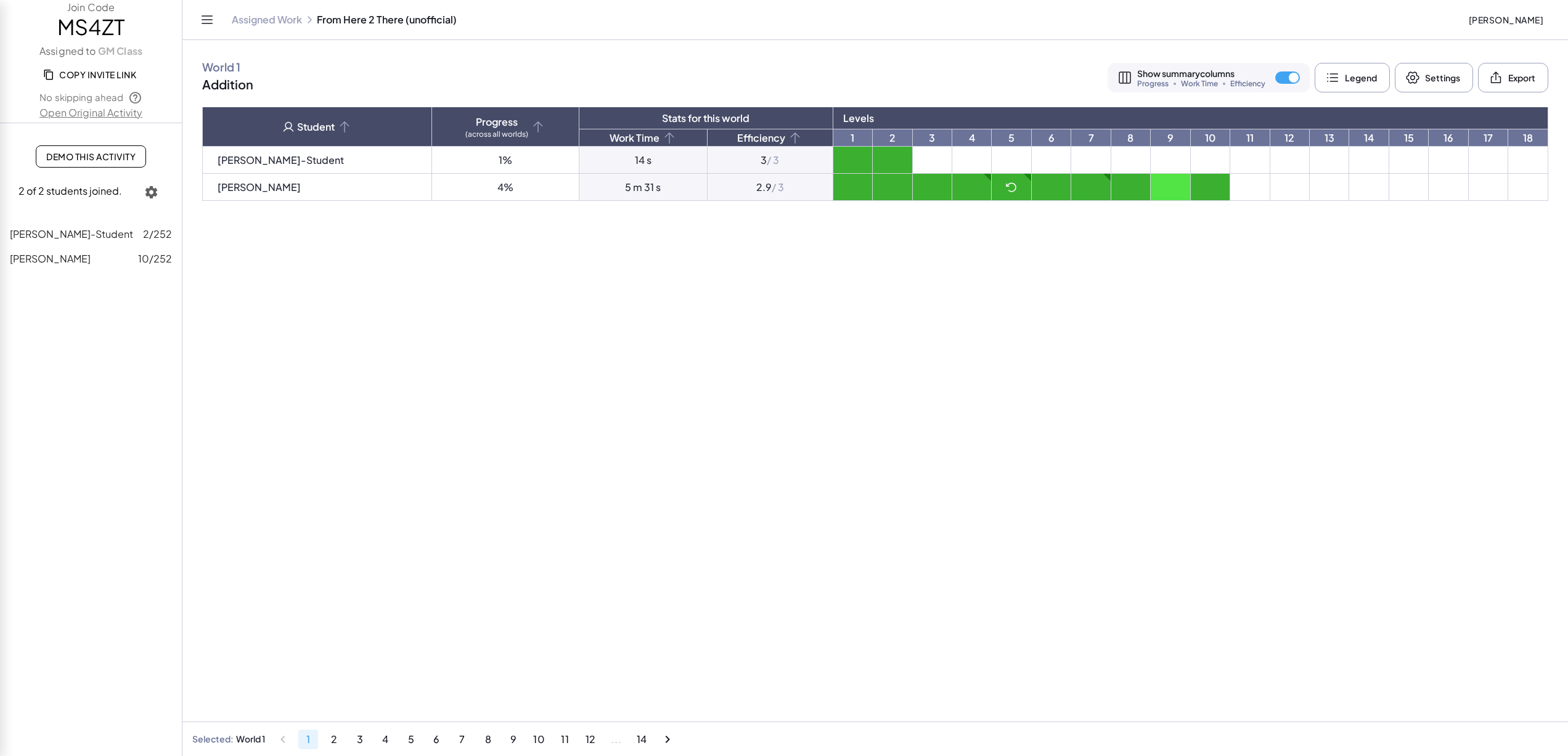
click at [1193, 191] on td at bounding box center [1210, 187] width 39 height 27
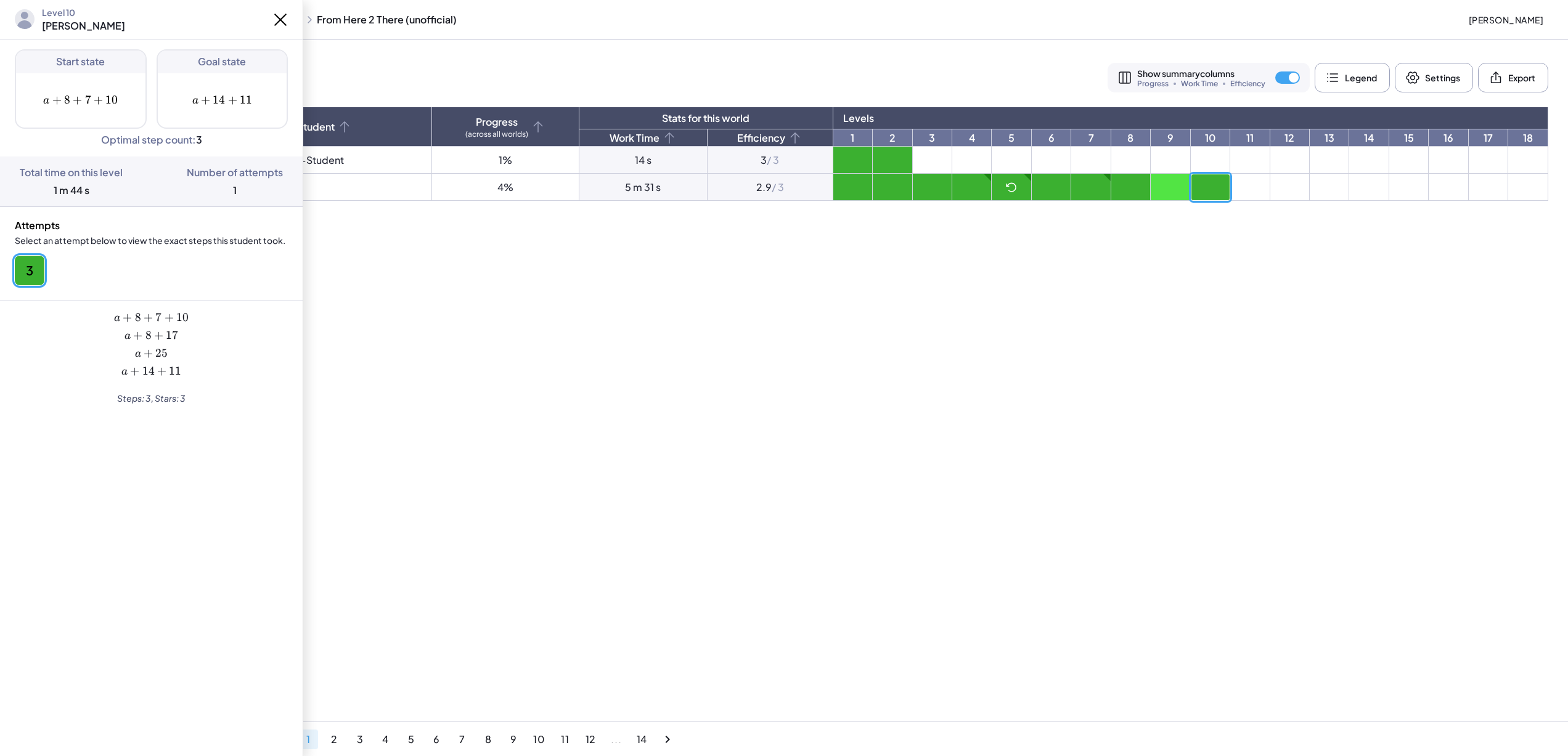
click at [279, 24] on icon at bounding box center [280, 19] width 20 height 20
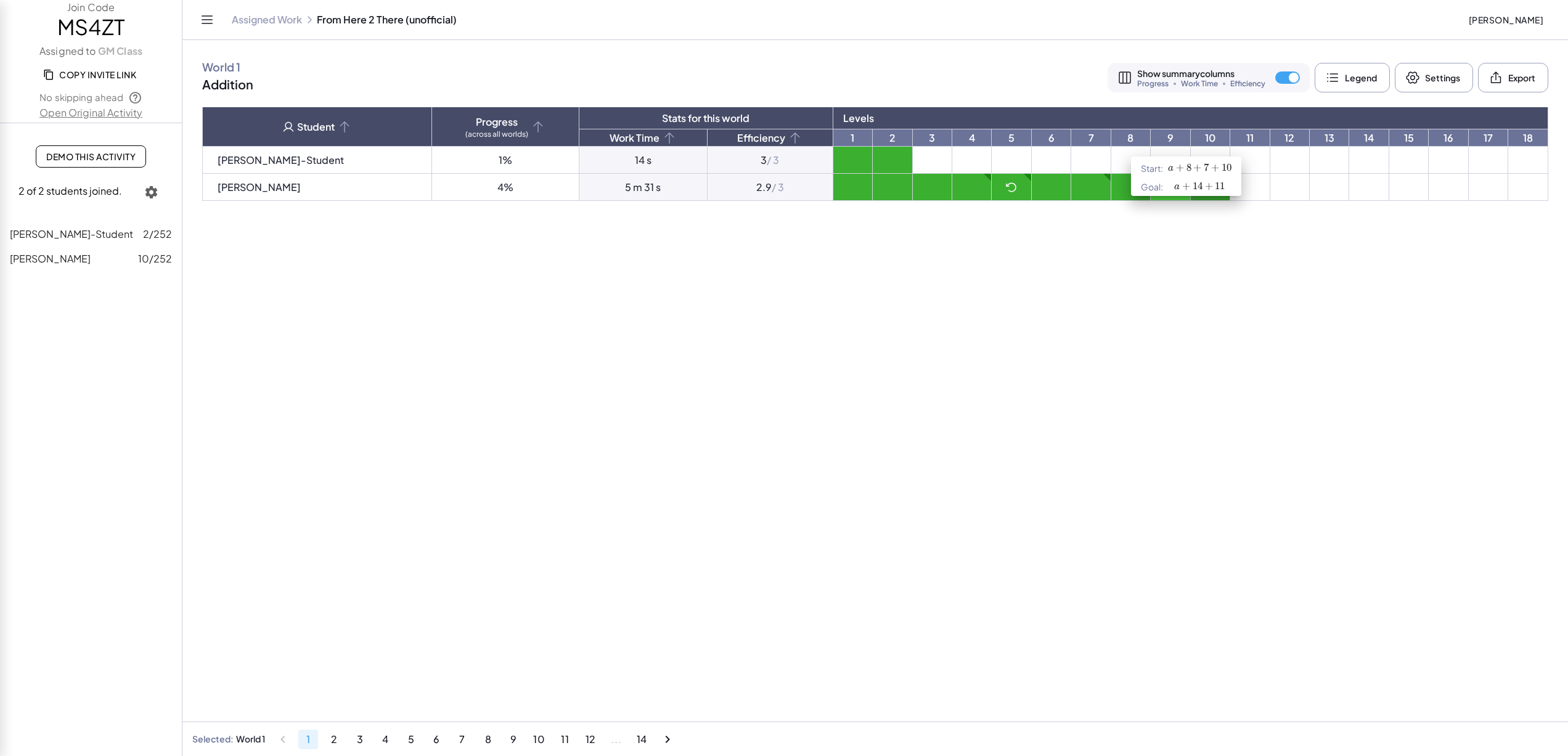
click at [1191, 141] on link "10" at bounding box center [1210, 138] width 39 height 16
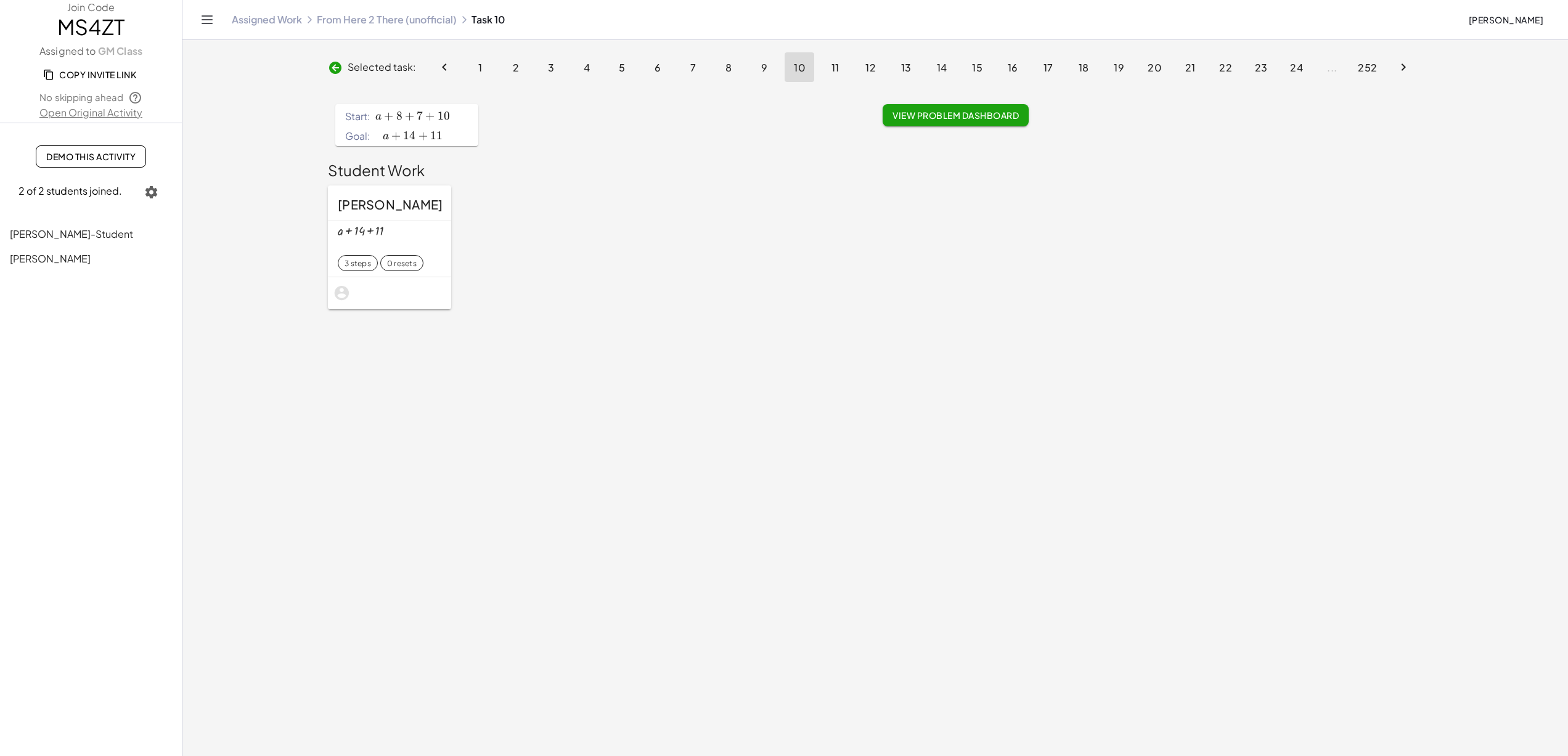
click at [547, 59] on button "3" at bounding box center [551, 67] width 30 height 29
click at [513, 72] on span "2" at bounding box center [516, 67] width 7 height 13
click at [951, 82] on button "14" at bounding box center [941, 67] width 30 height 29
click at [1031, 74] on button "17" at bounding box center [1030, 67] width 30 height 29
click at [866, 64] on button "15" at bounding box center [853, 67] width 30 height 29
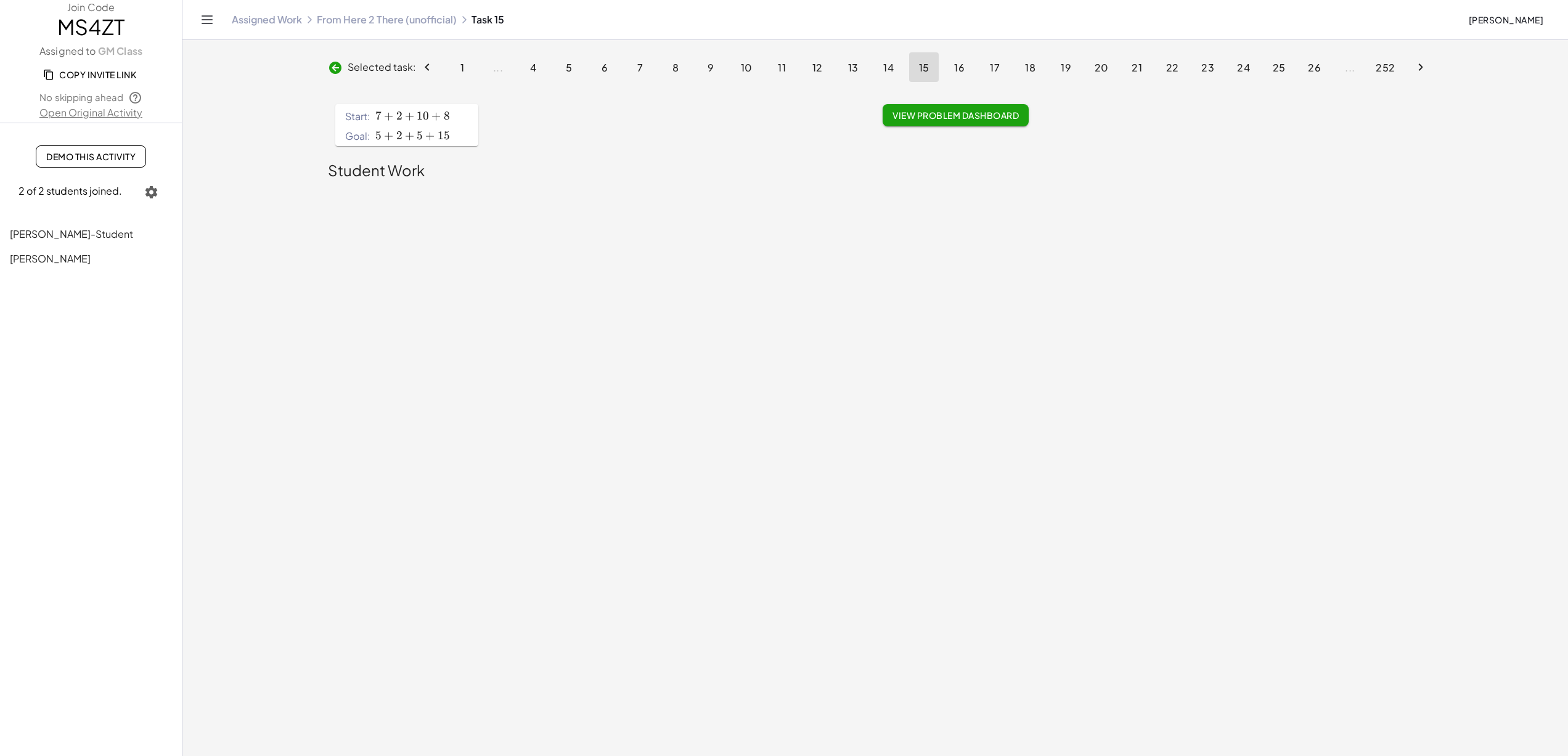
click at [931, 70] on button "15" at bounding box center [924, 67] width 30 height 29
click at [974, 70] on ul "1 ... 4 5 6 7 8 9 10 11 12 13 14 15 16 17 18 19 20 21 22 23 24 25 26 ... 252" at bounding box center [924, 67] width 996 height 36
click at [998, 71] on span "17" at bounding box center [995, 67] width 10 height 13
click at [1427, 178] on div "Selected task: 1 ... 6 7 8 9 10 11 12 13 14 15 16 17 18 19 20 21 22 23 24 25 26…" at bounding box center [875, 182] width 1110 height 8
click at [1419, 66] on icon "Next page" at bounding box center [1421, 67] width 15 height 15
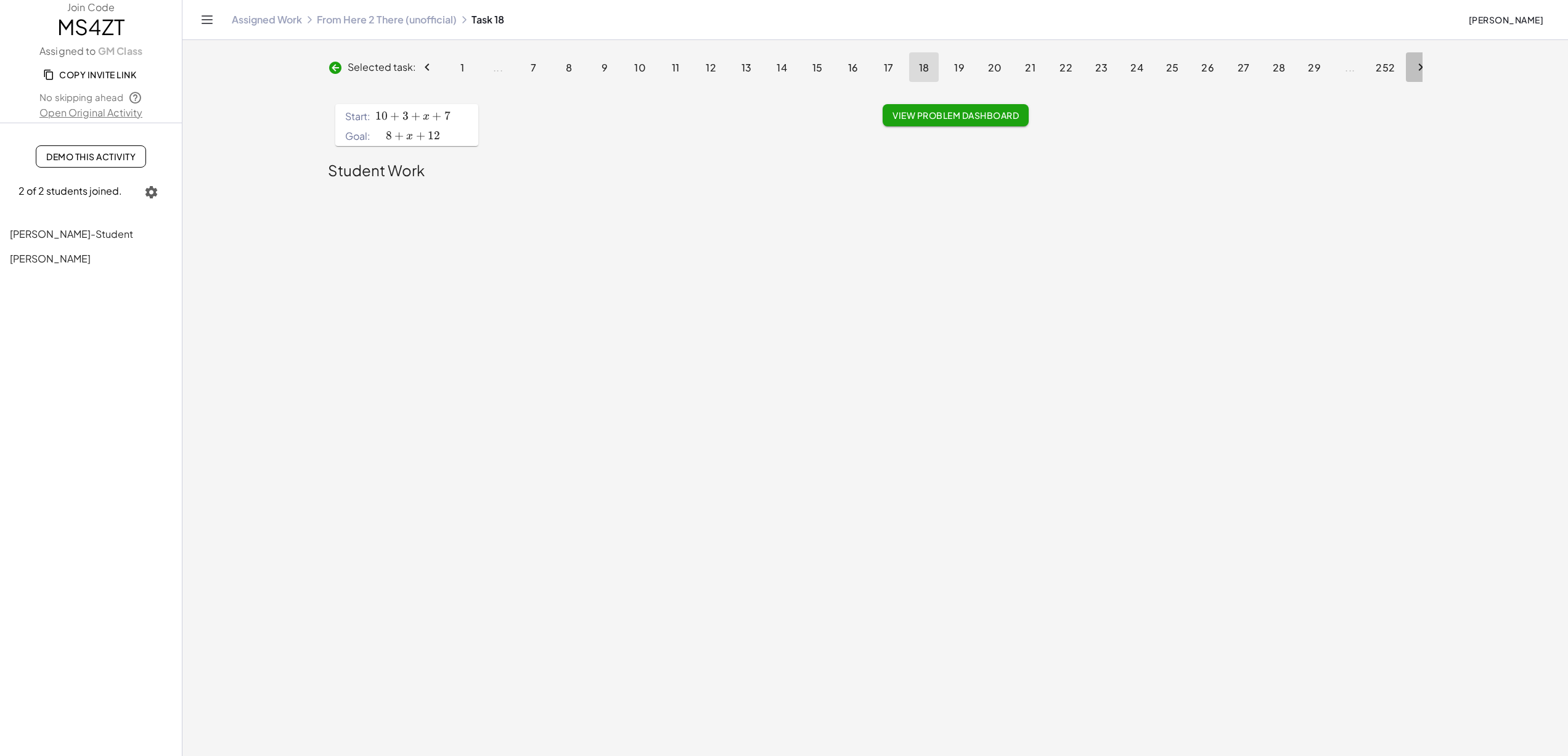
click at [1419, 66] on icon "Next page" at bounding box center [1421, 67] width 15 height 15
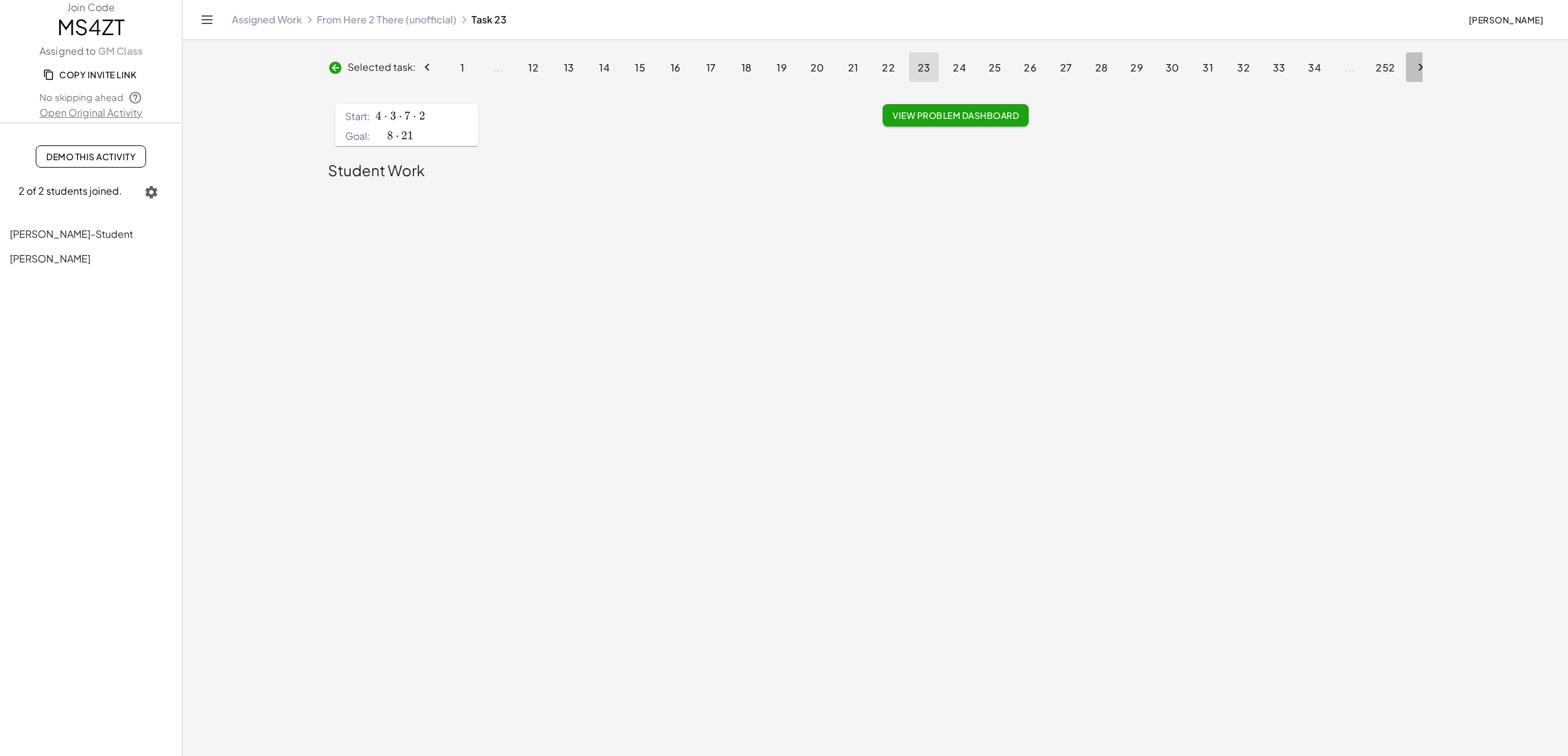
click at [1419, 66] on icon "Next page" at bounding box center [1421, 67] width 15 height 15
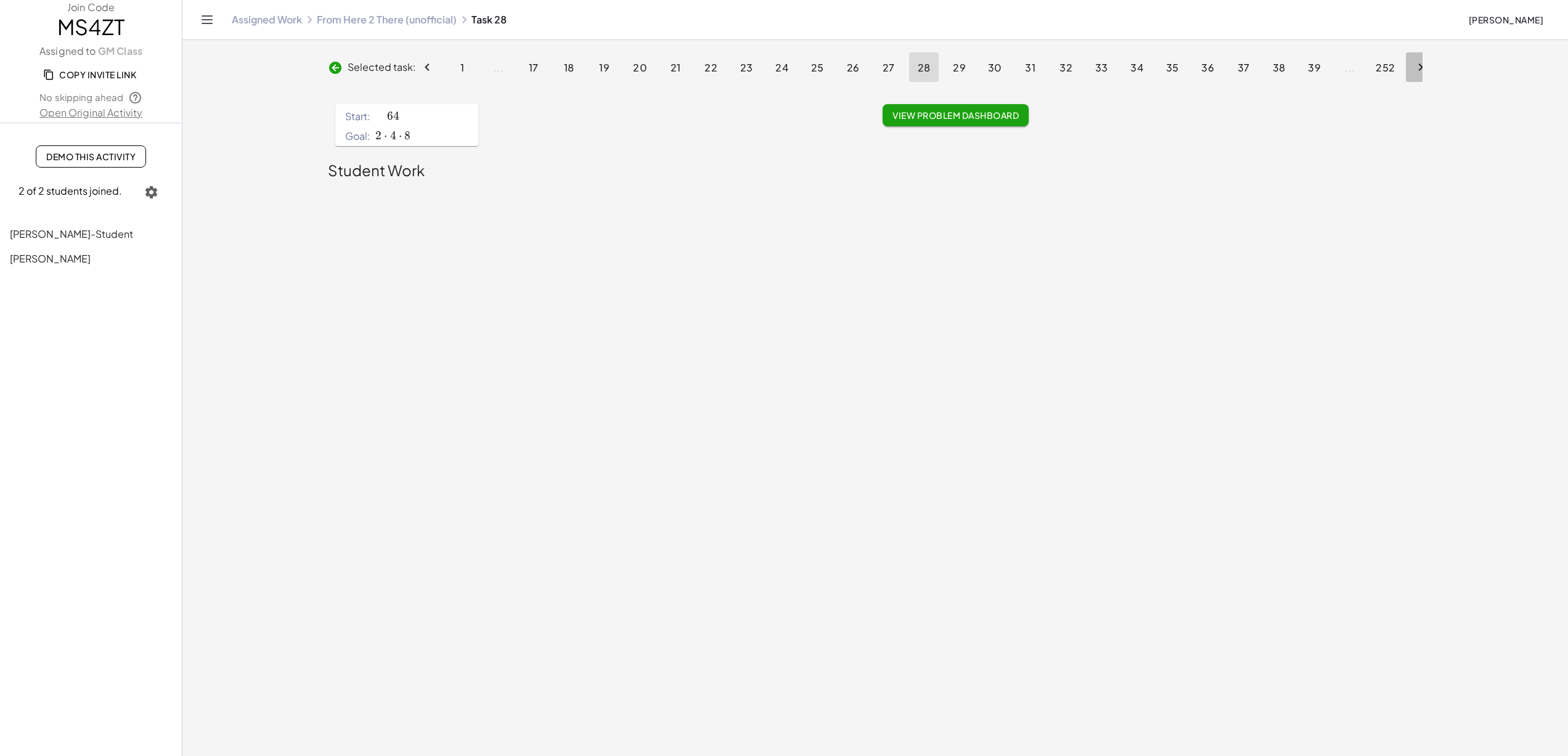
click at [1419, 66] on icon "Next page" at bounding box center [1421, 67] width 15 height 15
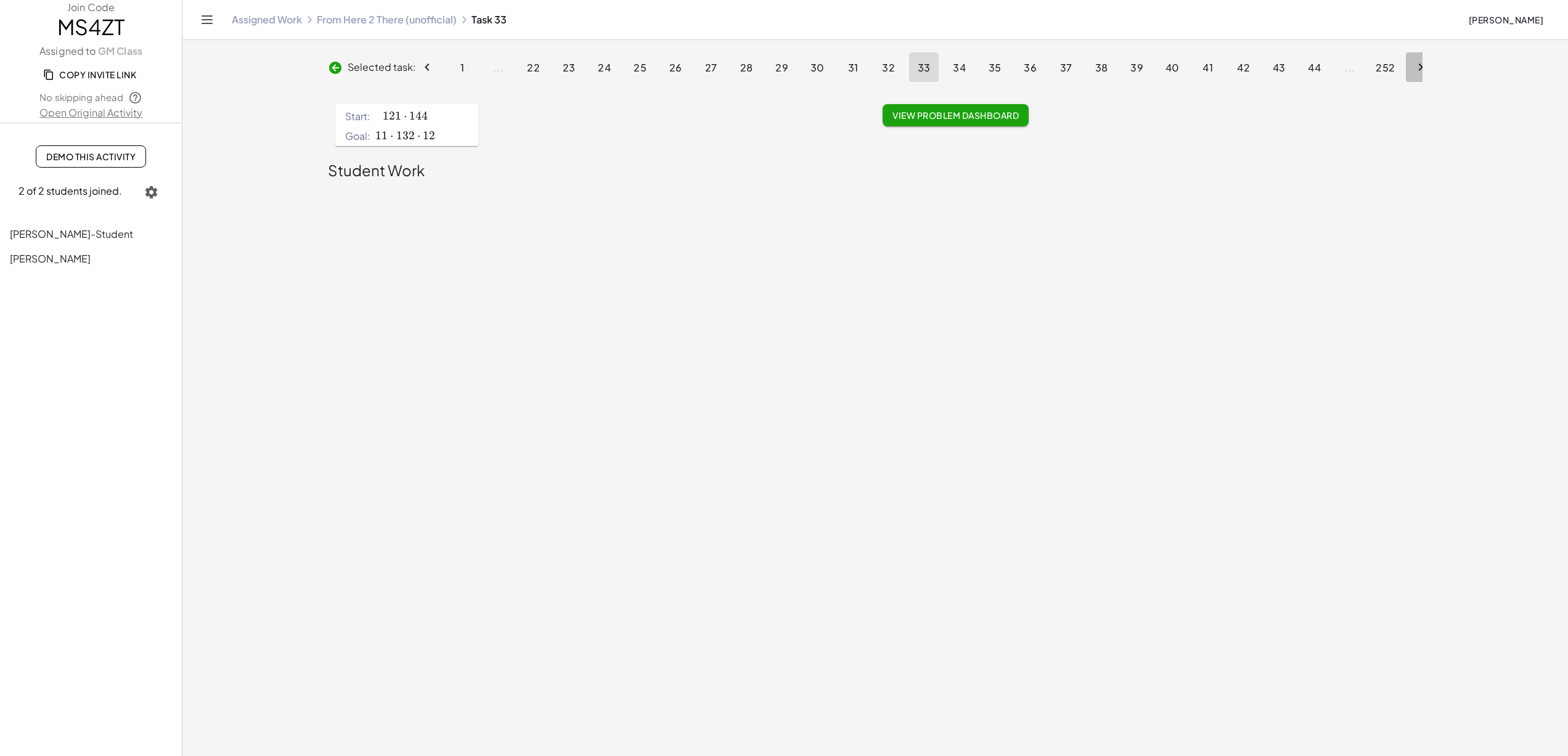
click at [1419, 66] on icon "Next page" at bounding box center [1421, 67] width 15 height 15
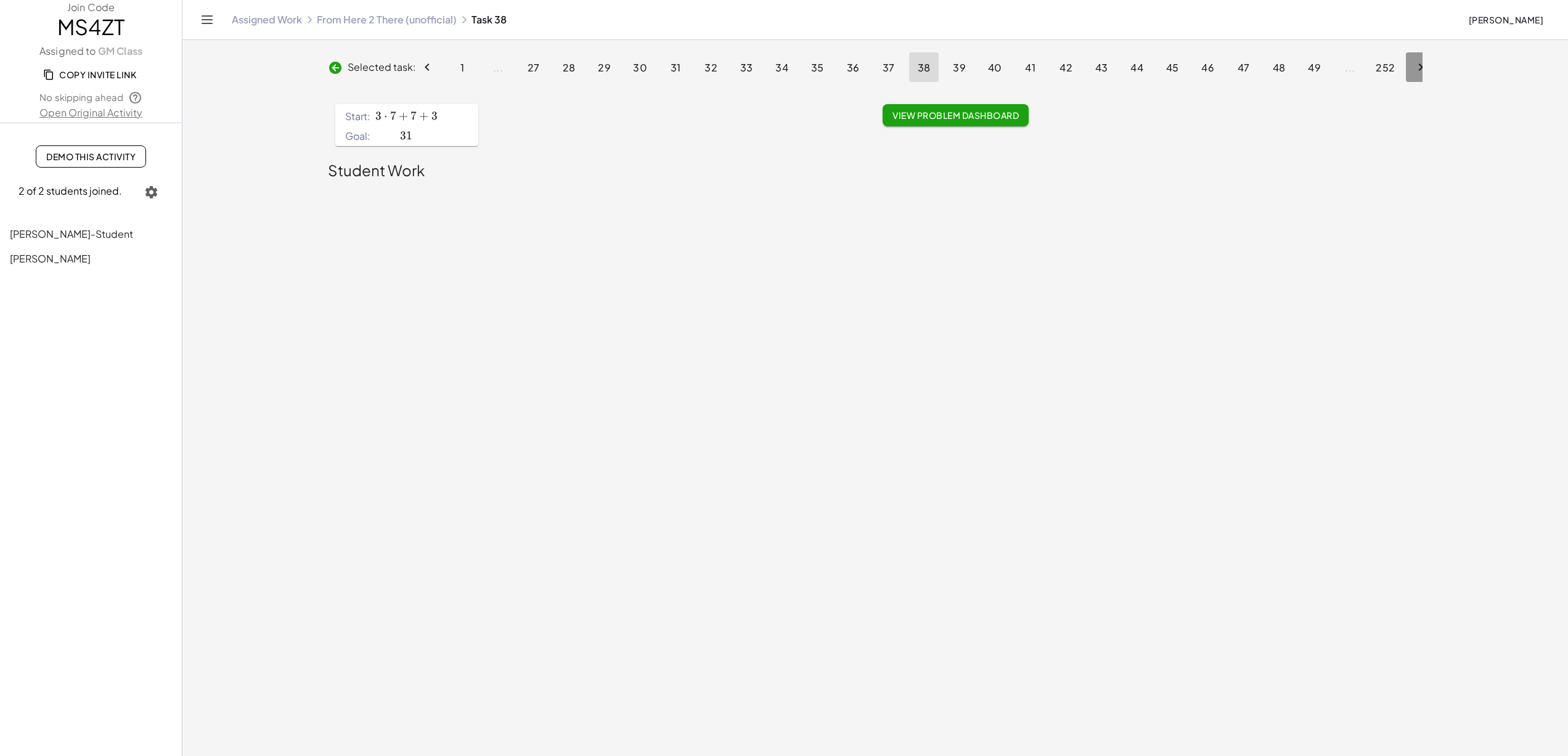
click at [1419, 66] on icon "Next page" at bounding box center [1421, 67] width 15 height 15
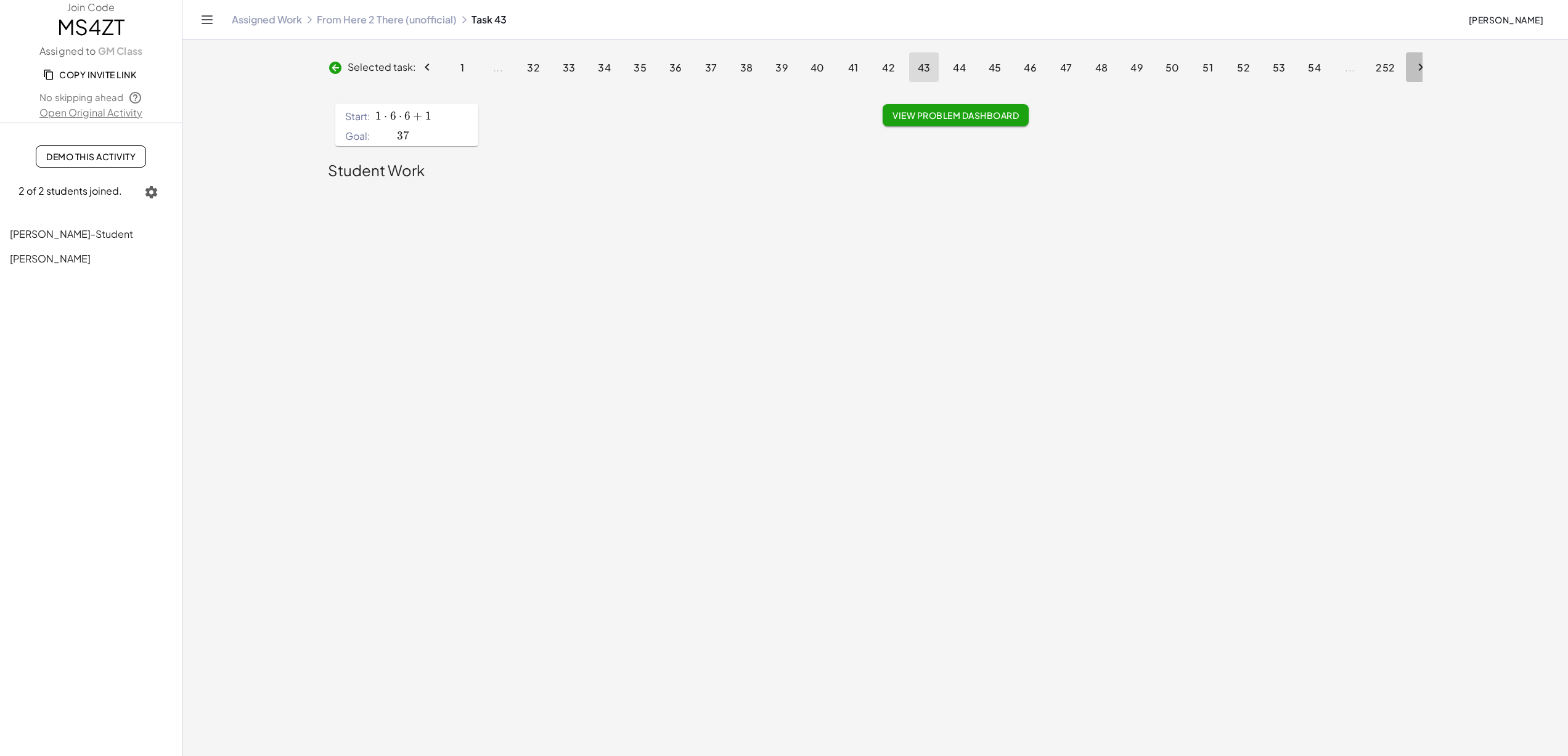
click at [1419, 66] on icon "Next page" at bounding box center [1421, 67] width 15 height 15
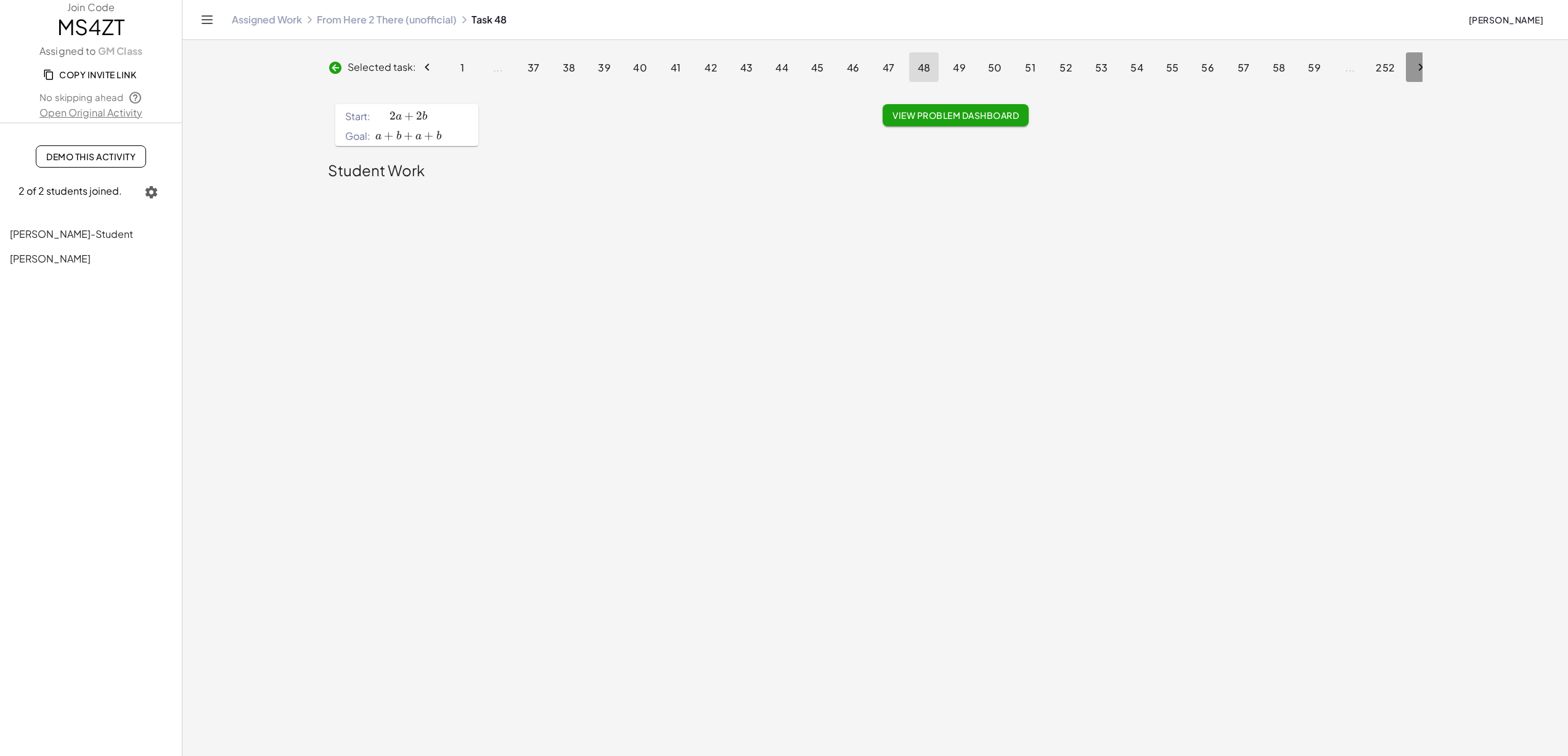
click at [1419, 66] on icon "Next page" at bounding box center [1421, 67] width 15 height 15
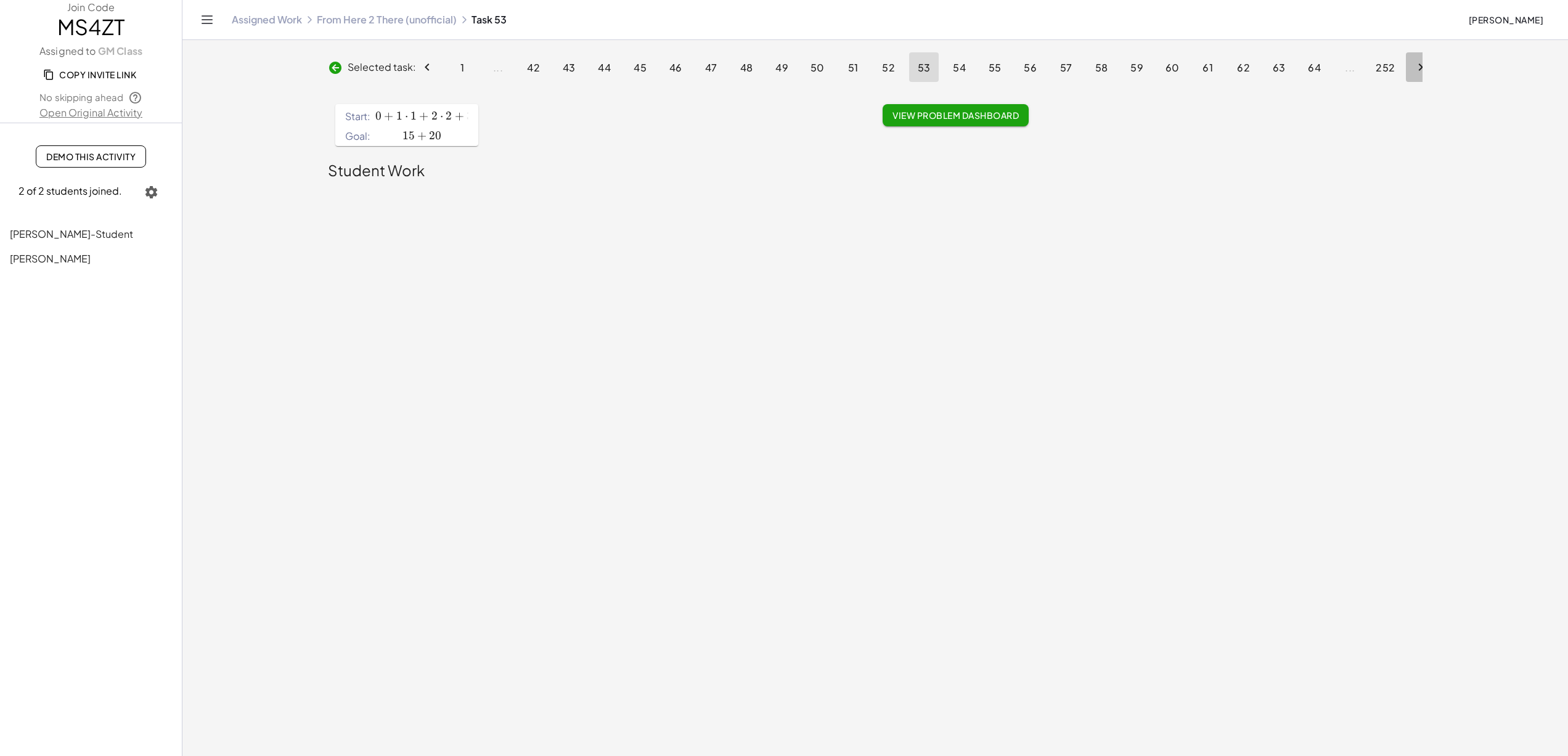
click at [1419, 66] on icon "Next page" at bounding box center [1421, 67] width 15 height 15
click at [430, 69] on icon "Previous page" at bounding box center [428, 67] width 15 height 15
drag, startPoint x: 375, startPoint y: 115, endPoint x: 520, endPoint y: 115, distance: 145.0
click at [520, 115] on div "Start: 0 + 1 ⋅ 1 + 2 ⋅ 2 + 3 ⋅ 3 + 4 ⋅ 4 + 5 0+1\cdot 1+2\cdot 2+3\cdot 3+4\cdo…" at bounding box center [602, 125] width 548 height 57
click at [445, 133] on span "15 + 20" at bounding box center [422, 136] width 93 height 14
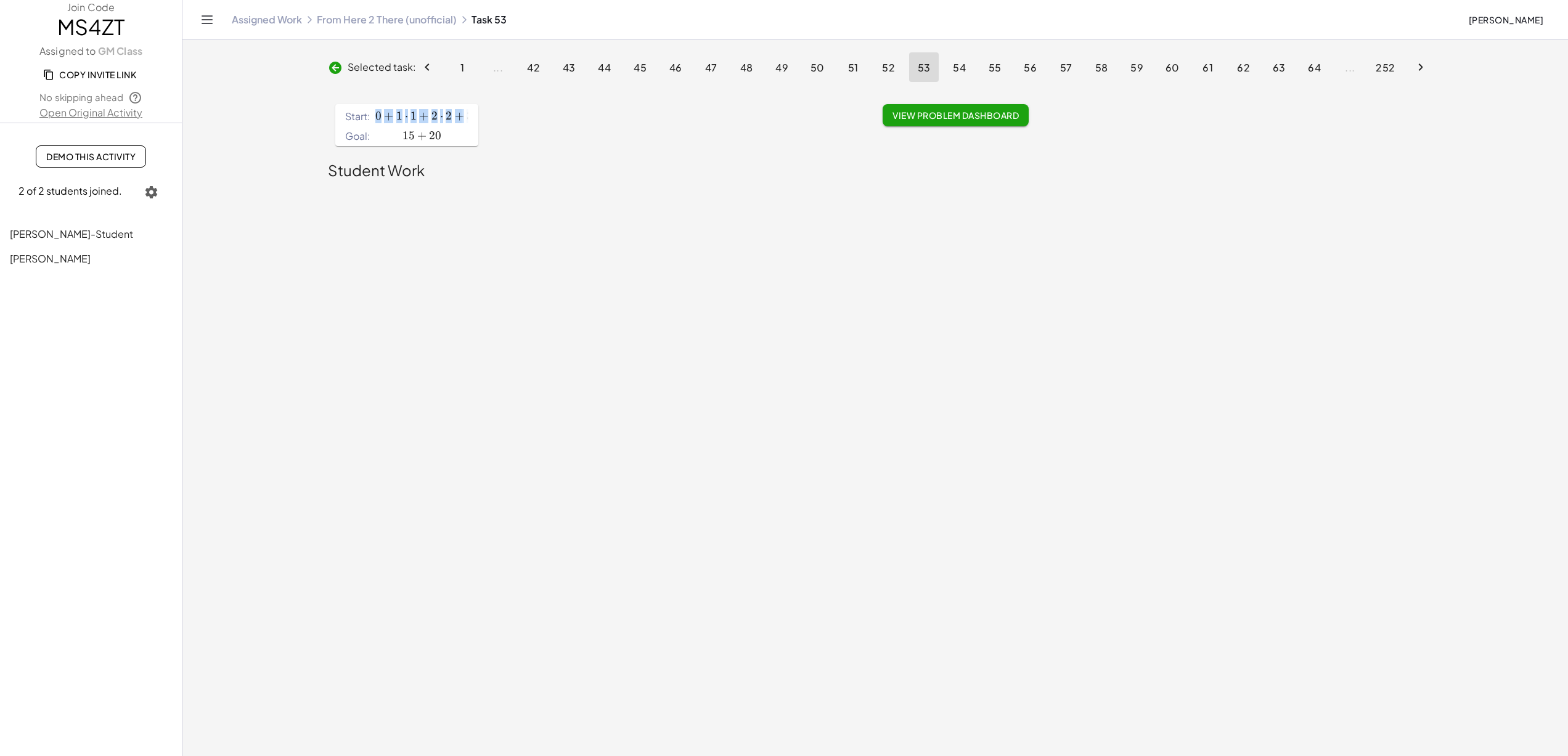
drag, startPoint x: 378, startPoint y: 116, endPoint x: 529, endPoint y: 116, distance: 151.0
click at [529, 116] on div "Start: 0 + 1 ⋅ 1 + 2 ⋅ 2 + 3 ⋅ 3 + 4 ⋅ 4 + 5 0+1\cdot 1+2\cdot 2+3\cdot 3+4\cdo…" at bounding box center [602, 125] width 548 height 57
click at [438, 134] on span "20" at bounding box center [435, 136] width 12 height 14
click at [440, 112] on span "⋅" at bounding box center [441, 116] width 3 height 14
drag, startPoint x: 374, startPoint y: 115, endPoint x: 509, endPoint y: 138, distance: 136.9
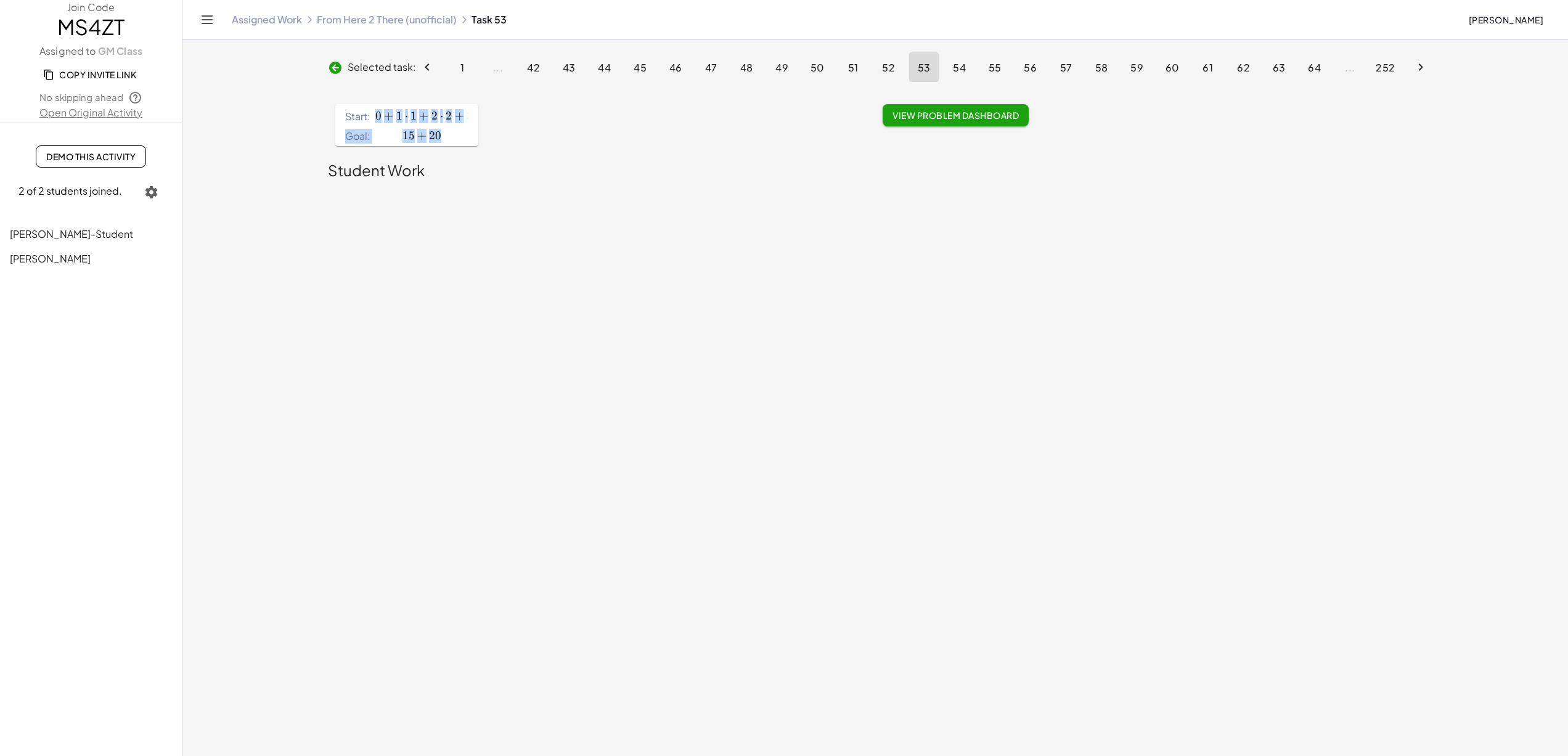
click at [509, 138] on div "Start: 0 + 1 ⋅ 1 + 2 ⋅ 2 + 3 ⋅ 3 + 4 ⋅ 4 + 5 0+1\cdot 1+2\cdot 2+3\cdot 3+4\cdo…" at bounding box center [602, 125] width 548 height 57
click at [432, 114] on span "2" at bounding box center [434, 116] width 6 height 14
drag, startPoint x: 377, startPoint y: 115, endPoint x: 537, endPoint y: 113, distance: 160.0
click at [537, 113] on div "Start: 0 + 1 ⋅ 1 + 2 ⋅ 2 + 3 ⋅ 3 + 4 ⋅ 4 + 5 0+1\cdot 1+2\cdot 2+3\cdot 3+4\cdo…" at bounding box center [602, 125] width 548 height 57
click at [452, 116] on span "2 +" at bounding box center [456, 116] width 21 height 14
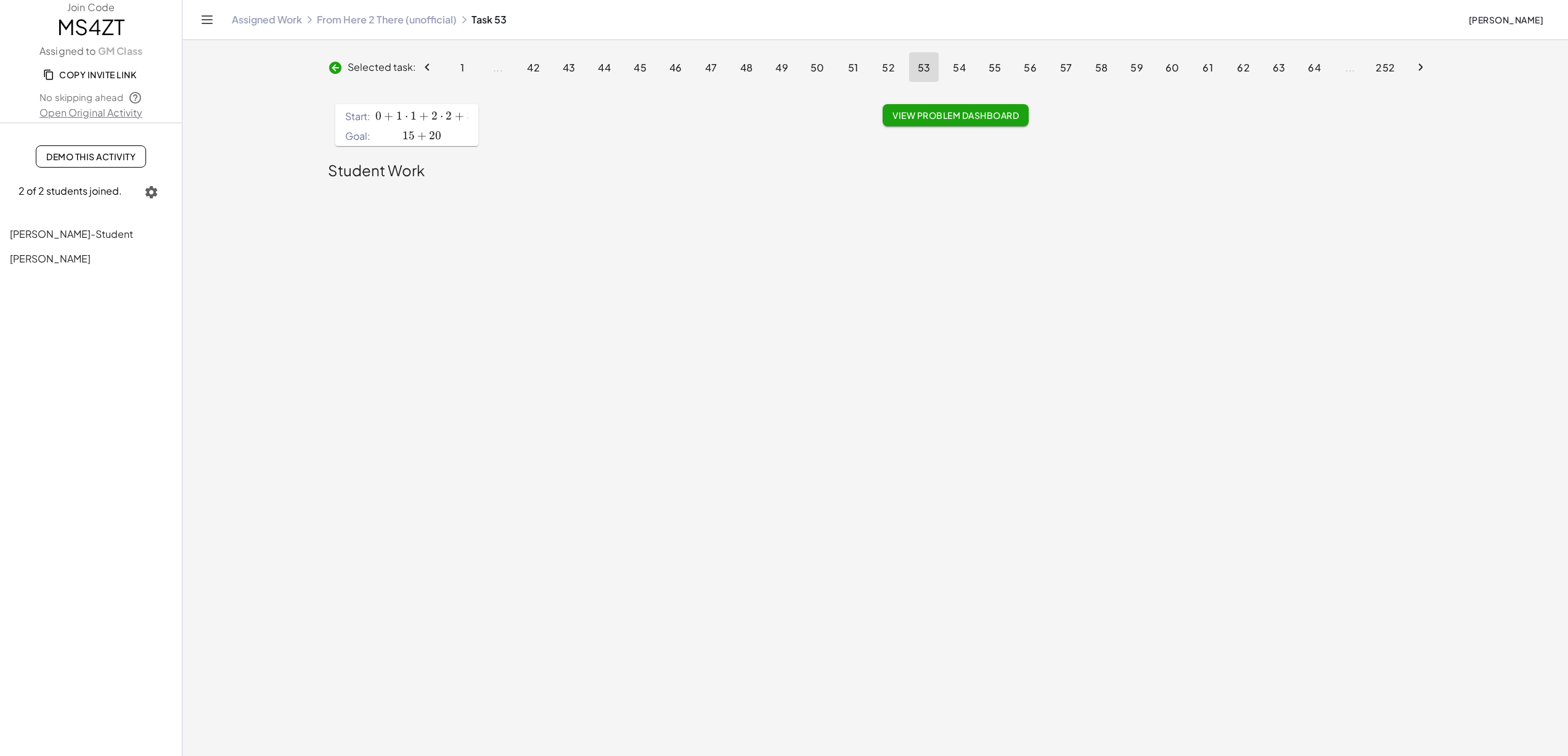
click at [364, 17] on link "From Here 2 There (unofficial)" at bounding box center [387, 20] width 140 height 12
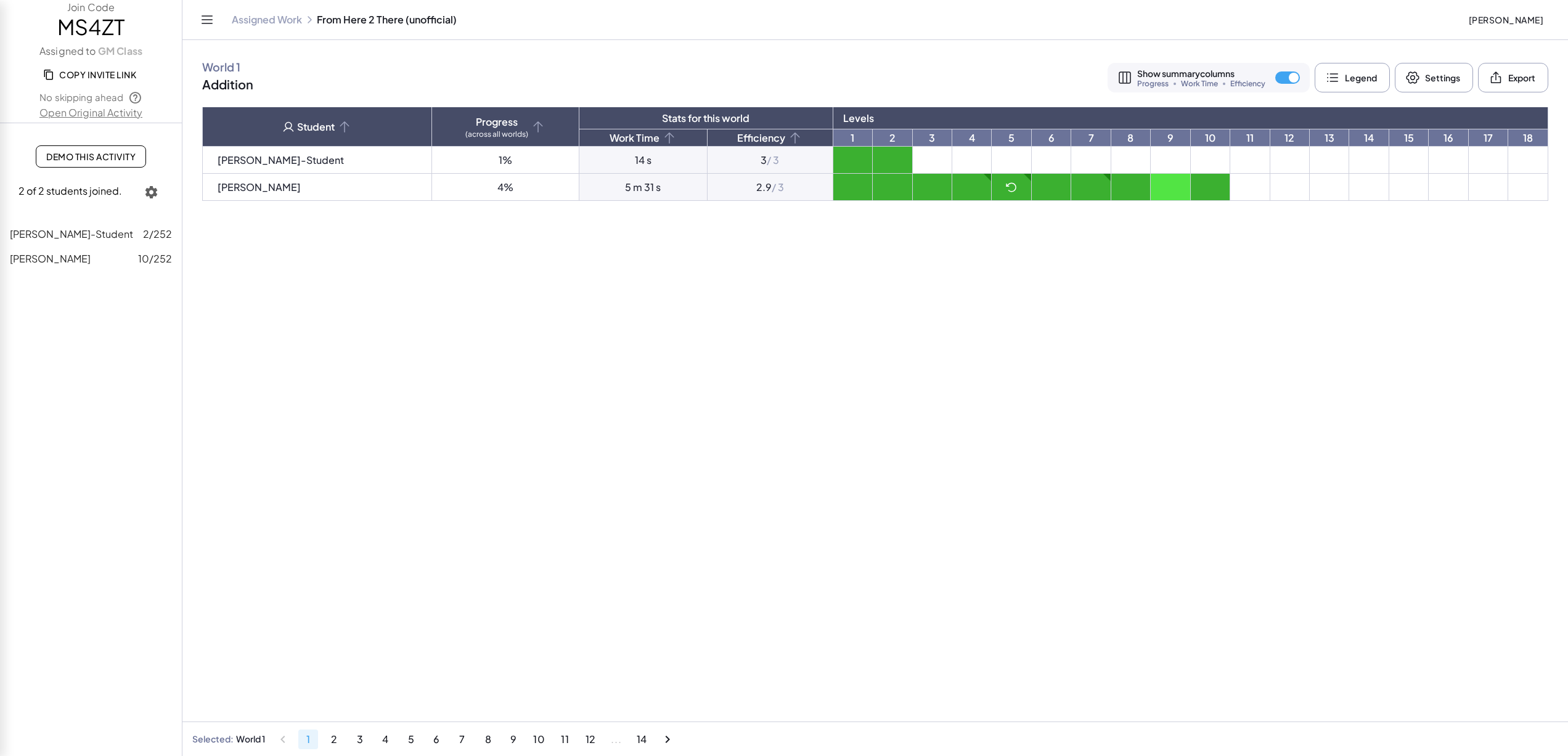
click at [364, 740] on button "3" at bounding box center [360, 740] width 20 height 20
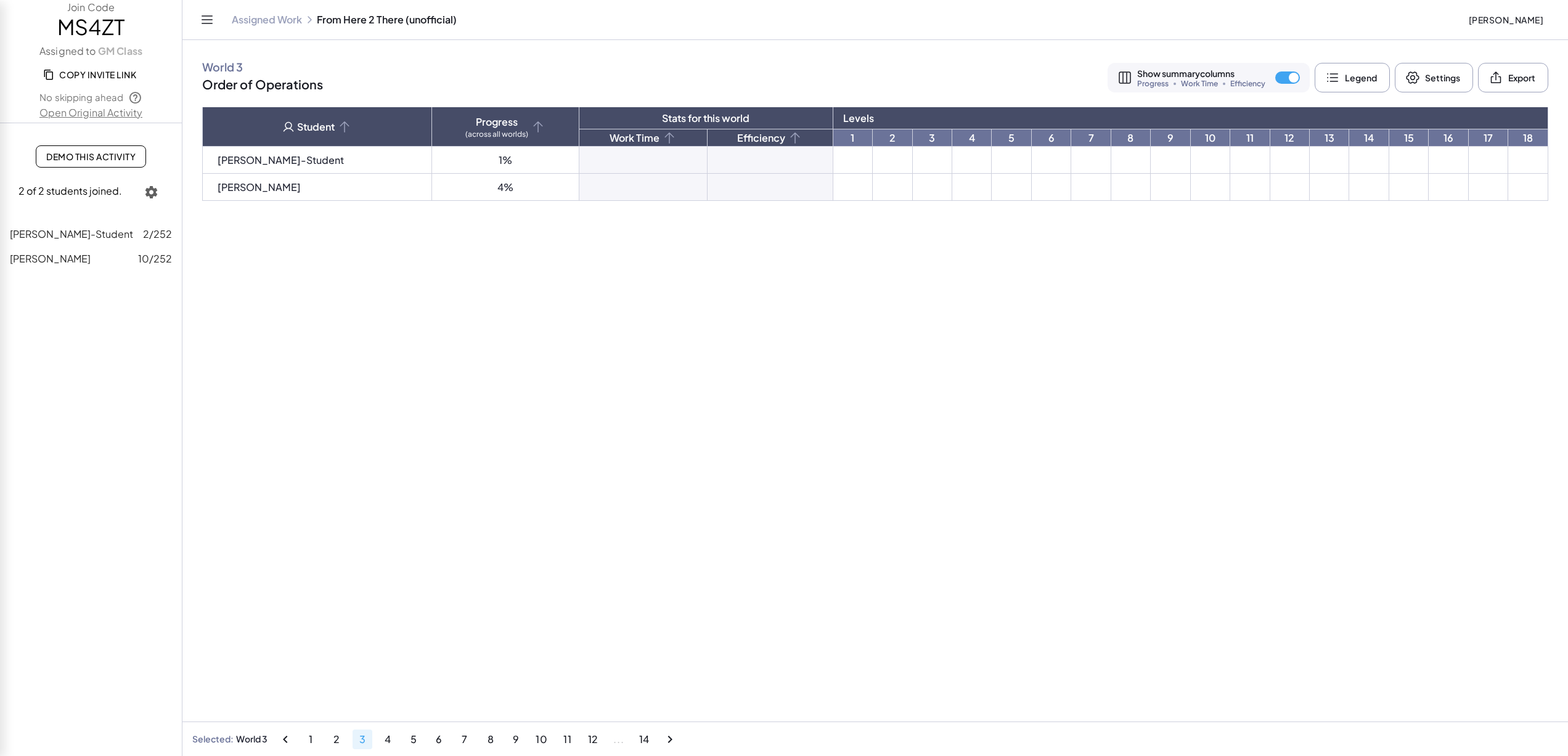
click at [834, 163] on td at bounding box center [853, 161] width 39 height 27
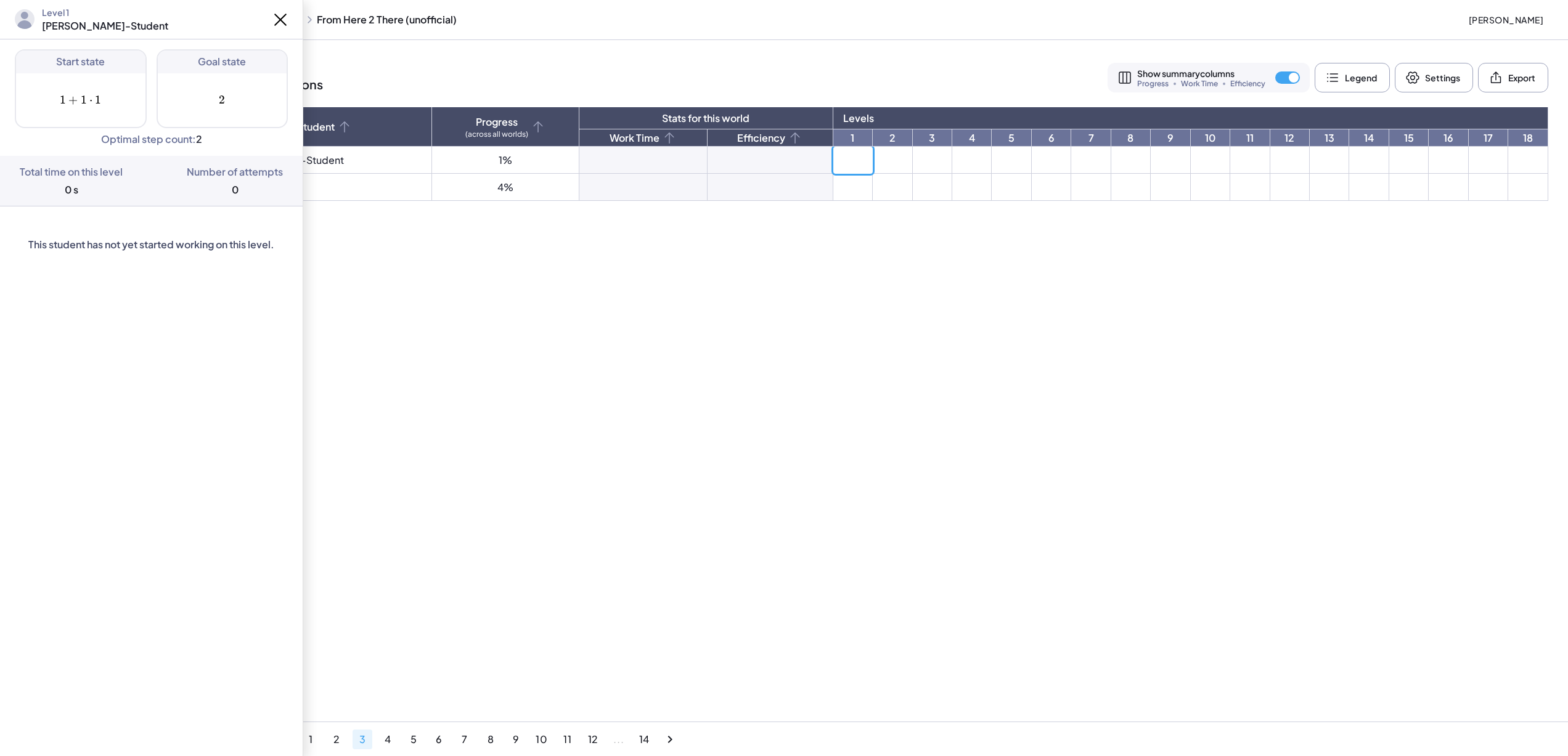
click at [873, 167] on td at bounding box center [892, 161] width 39 height 27
click at [992, 162] on td at bounding box center [1011, 161] width 39 height 27
click at [1032, 153] on td at bounding box center [1051, 161] width 39 height 27
click at [1071, 150] on td at bounding box center [1090, 161] width 39 height 27
click at [1112, 150] on td at bounding box center [1131, 161] width 39 height 27
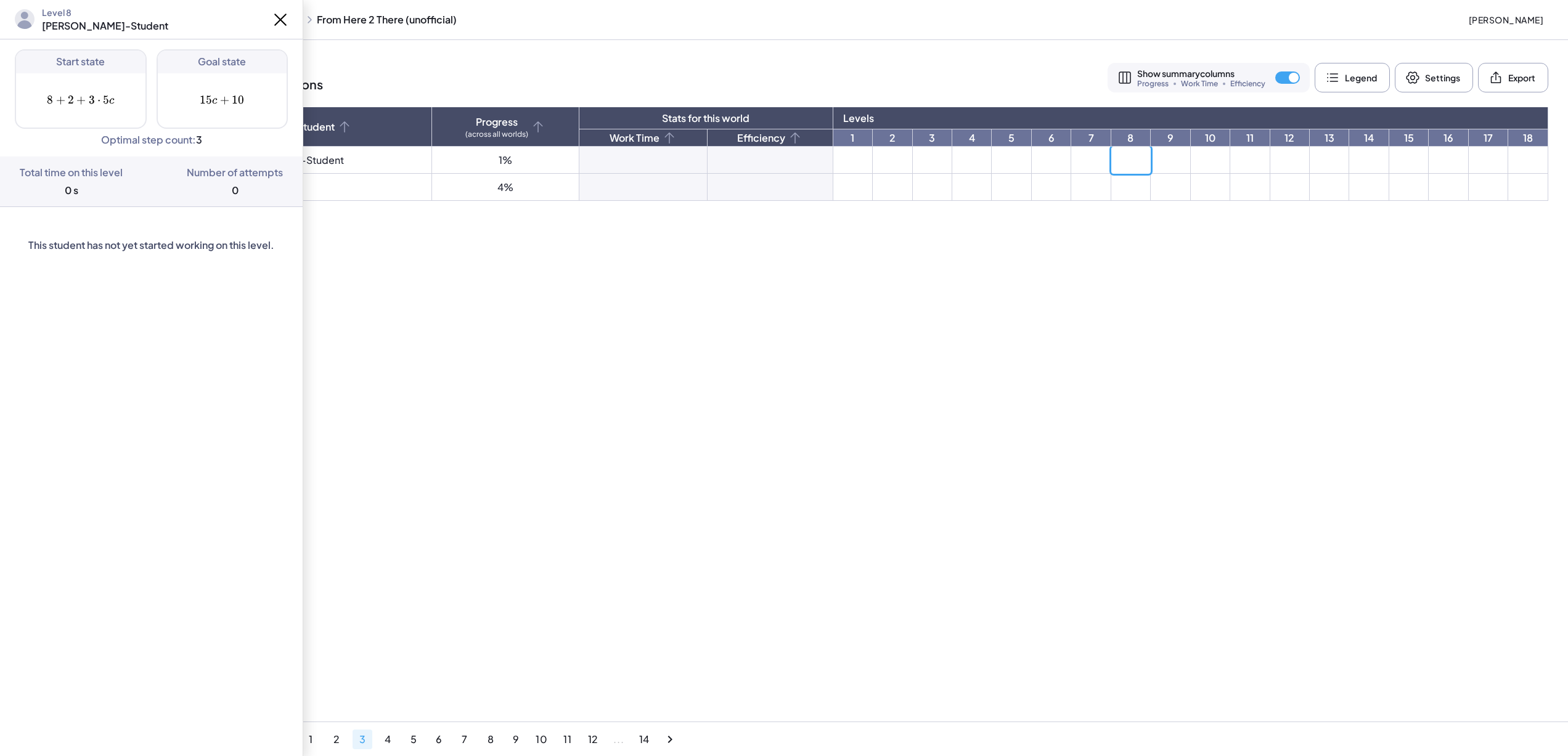
click at [1151, 146] on th "9" at bounding box center [1170, 138] width 39 height 17
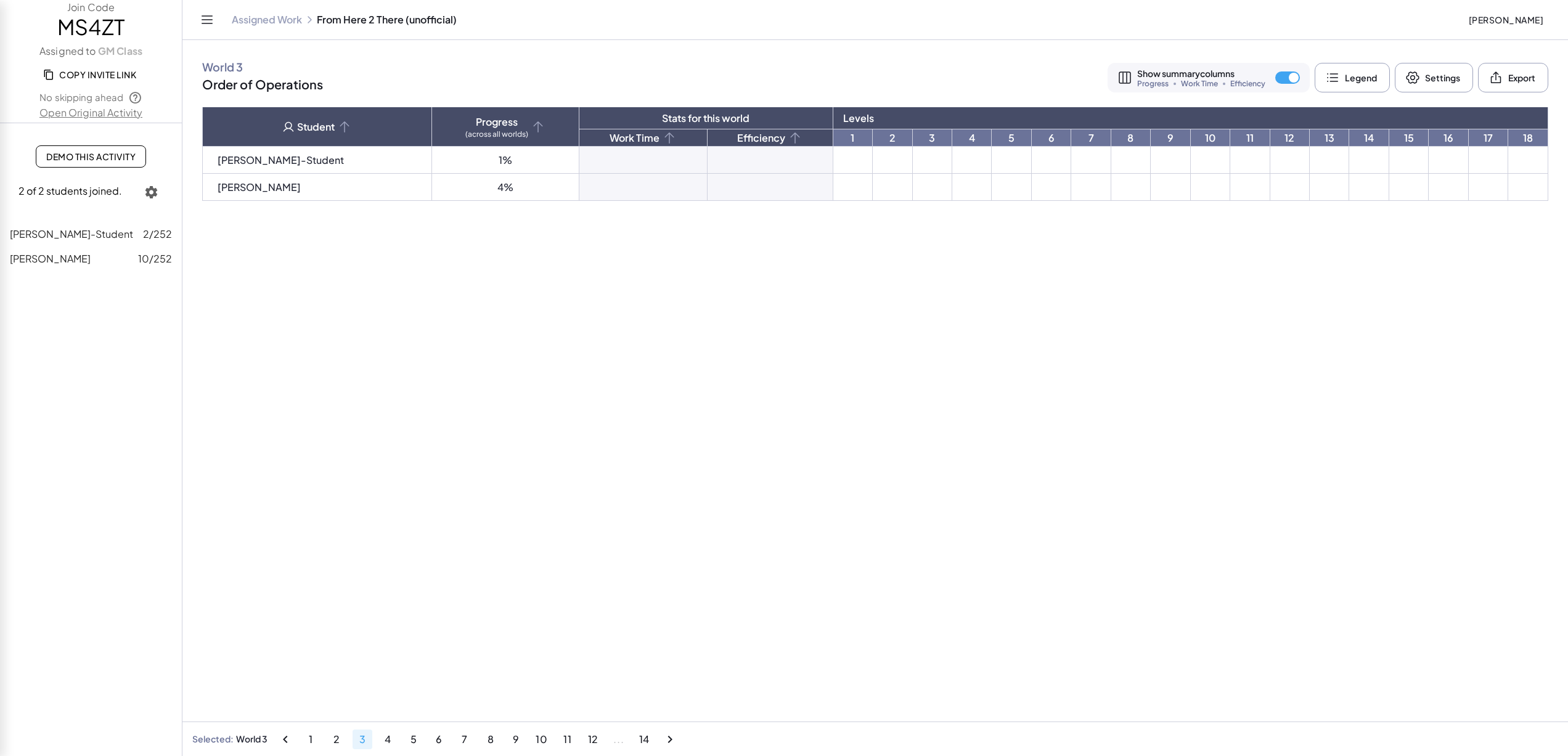
click at [1112, 154] on td at bounding box center [1131, 161] width 39 height 27
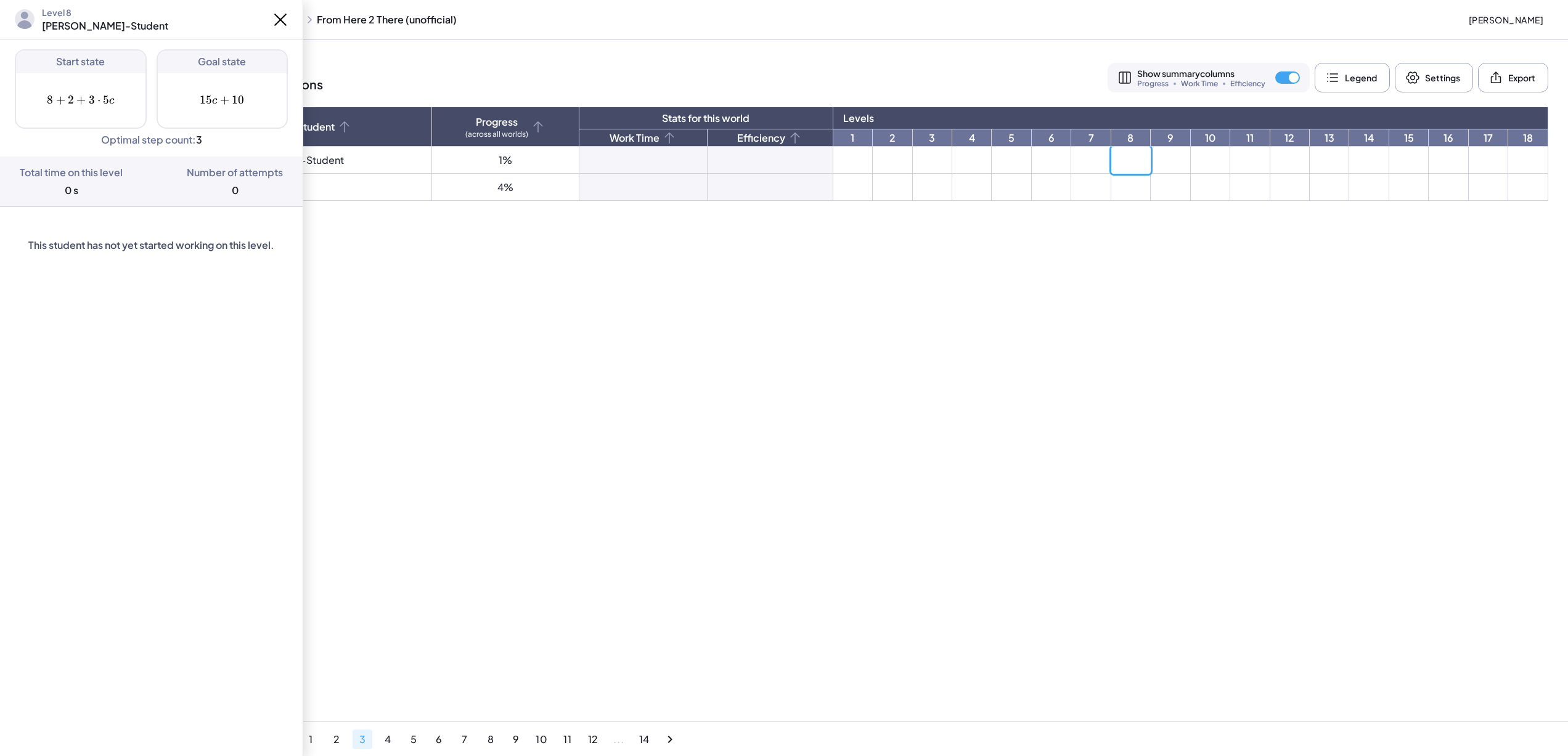
click at [1151, 155] on td at bounding box center [1170, 161] width 39 height 27
click at [1193, 154] on td at bounding box center [1210, 161] width 39 height 27
click at [1230, 158] on td at bounding box center [1250, 161] width 39 height 27
click at [1276, 161] on td at bounding box center [1289, 161] width 39 height 27
click at [1331, 158] on td at bounding box center [1329, 161] width 39 height 27
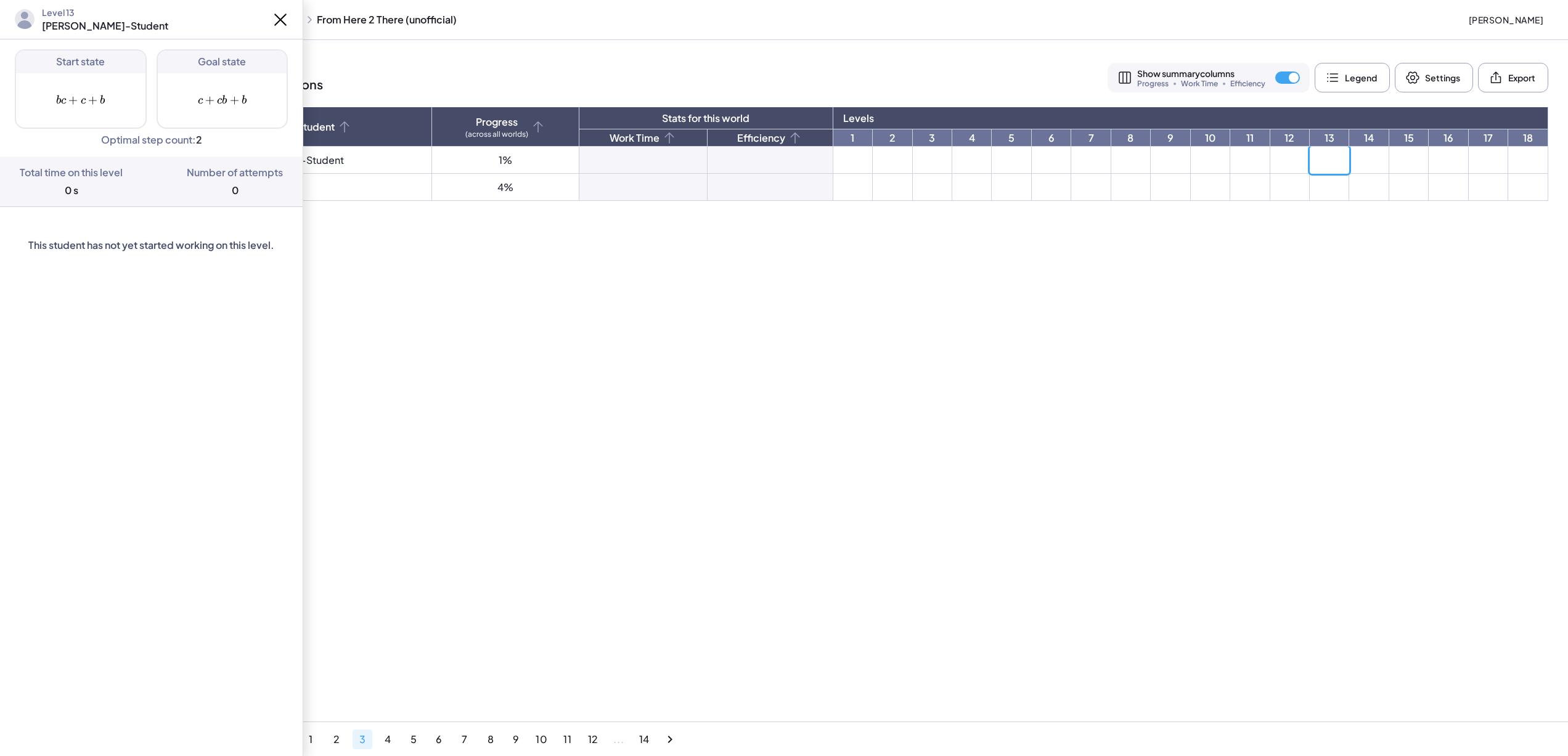
click at [1352, 155] on td at bounding box center [1368, 161] width 39 height 27
click at [1394, 158] on td at bounding box center [1409, 161] width 39 height 27
click at [1455, 155] on td at bounding box center [1448, 161] width 39 height 27
click at [1483, 158] on td at bounding box center [1488, 161] width 39 height 27
drag, startPoint x: 18, startPoint y: 99, endPoint x: 197, endPoint y: 100, distance: 179.0
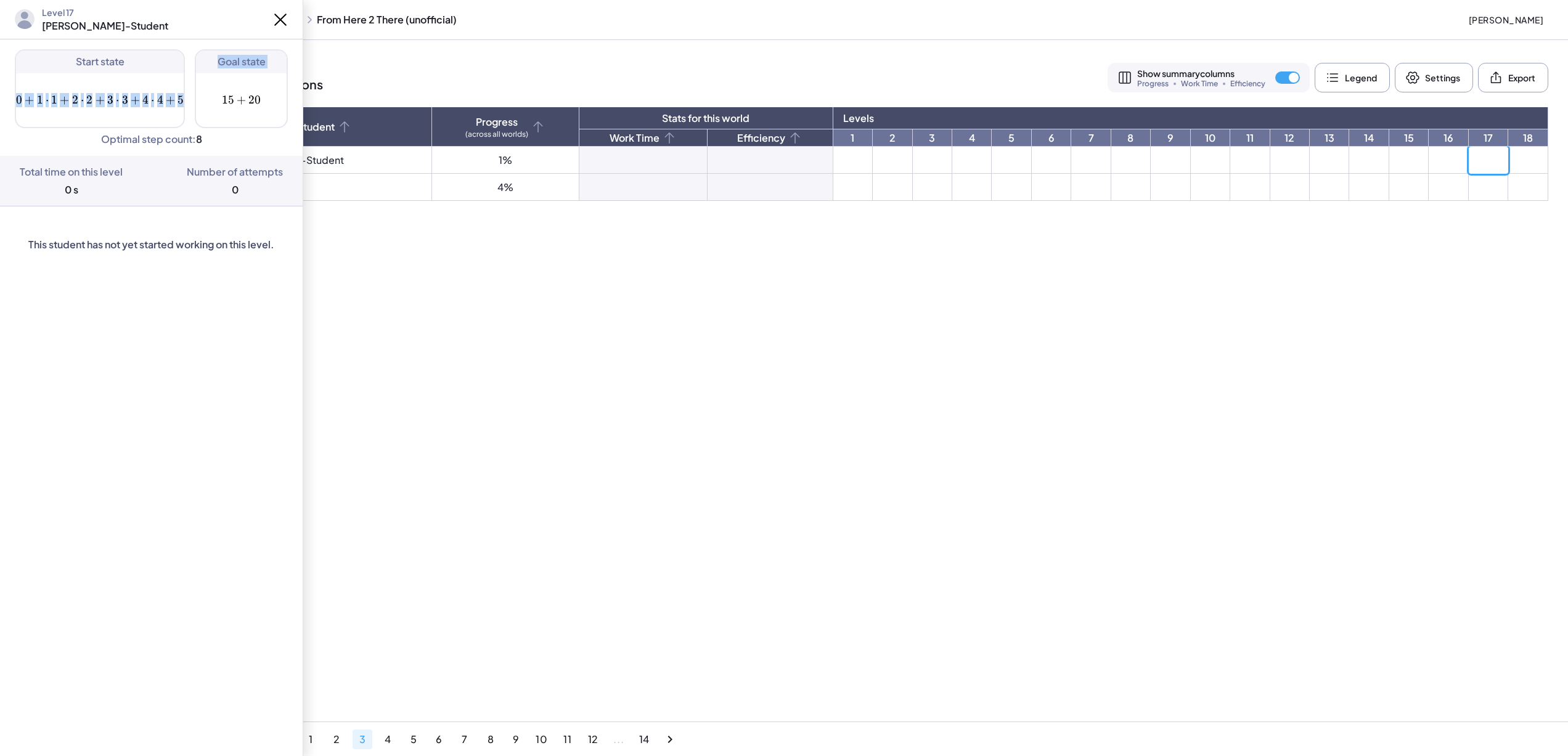
click at [197, 100] on div "Start state 0 + 1 ⋅ 1 + 2 ⋅ 2 + 3 ⋅ 3 + 4 ⋅ 4 + 5 0+1\cdot 1+2\cdot 2+3\cdot 3+…" at bounding box center [151, 88] width 303 height 79
click at [152, 116] on span "0 + 1 ⋅ 1 + 2 ⋅ 2 + 3 ⋅ 3 + 4 ⋅ 4 + 5 0+1\cdot 1+2\cdot 2+3\cdot 3+4\cdot 4+5 0…" at bounding box center [100, 99] width 167 height 34
click at [1532, 162] on td at bounding box center [1528, 161] width 40 height 27
drag, startPoint x: 603, startPoint y: 423, endPoint x: 653, endPoint y: 440, distance: 52.8
click at [604, 423] on main "World 3 Order of Operations Show summary columns Progress Work Time Efficiency …" at bounding box center [875, 378] width 1385 height 756
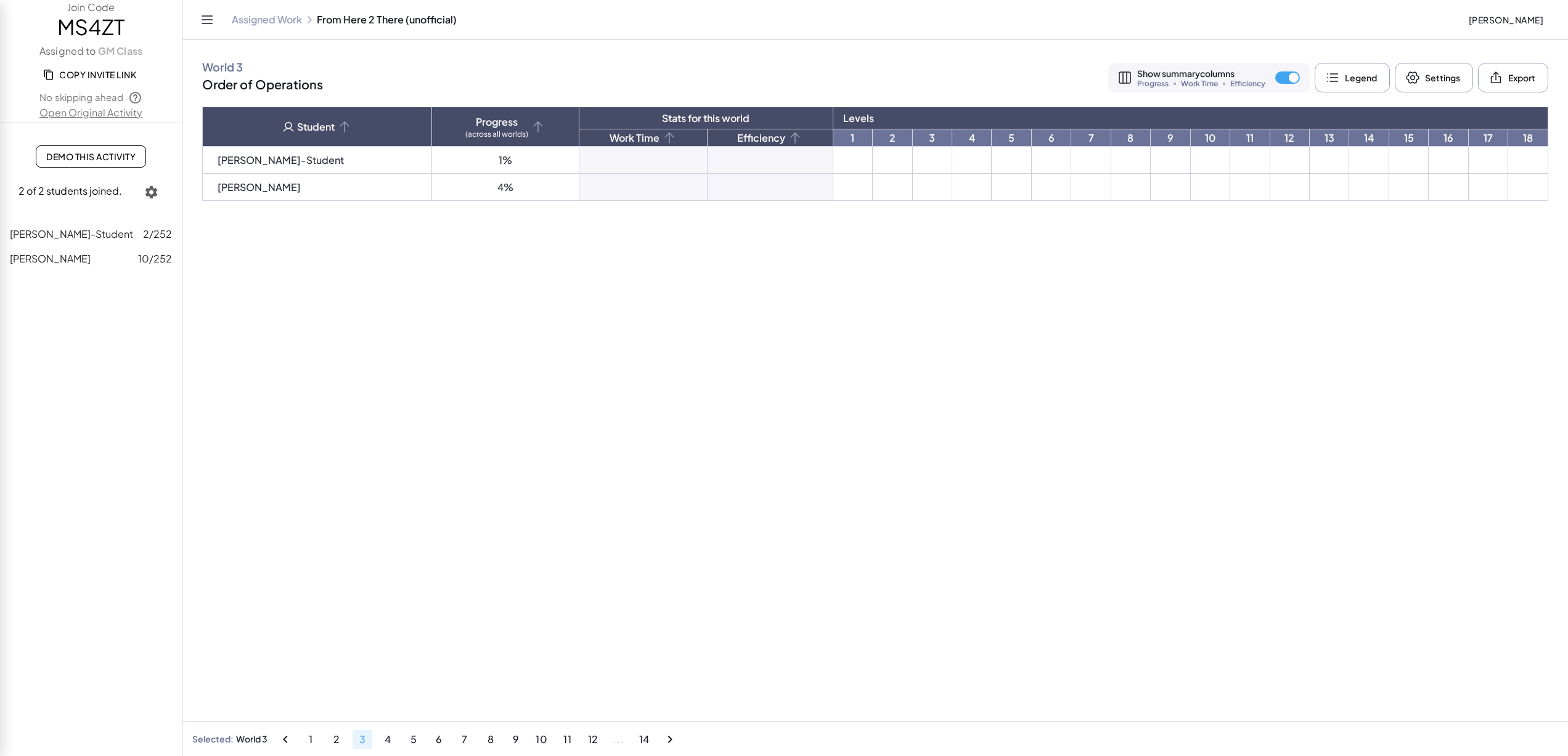
click at [646, 733] on span "14" at bounding box center [644, 739] width 11 height 13
click at [834, 168] on td at bounding box center [853, 161] width 39 height 27
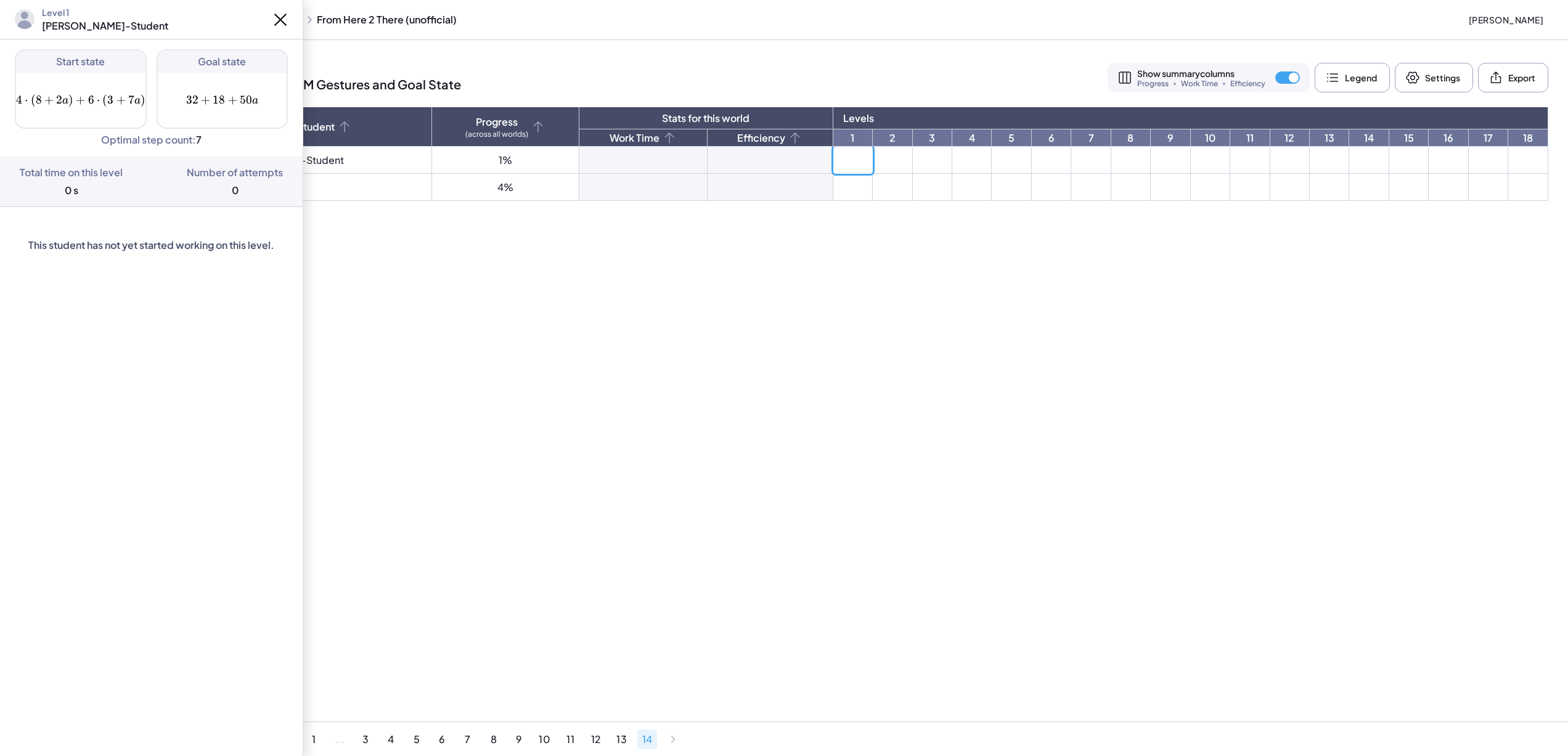
click at [873, 160] on td at bounding box center [892, 161] width 39 height 27
click at [913, 159] on td at bounding box center [932, 161] width 39 height 27
click at [952, 156] on td at bounding box center [972, 161] width 39 height 27
click at [1032, 157] on td at bounding box center [1051, 161] width 39 height 27
click at [1071, 157] on td at bounding box center [1090, 161] width 39 height 27
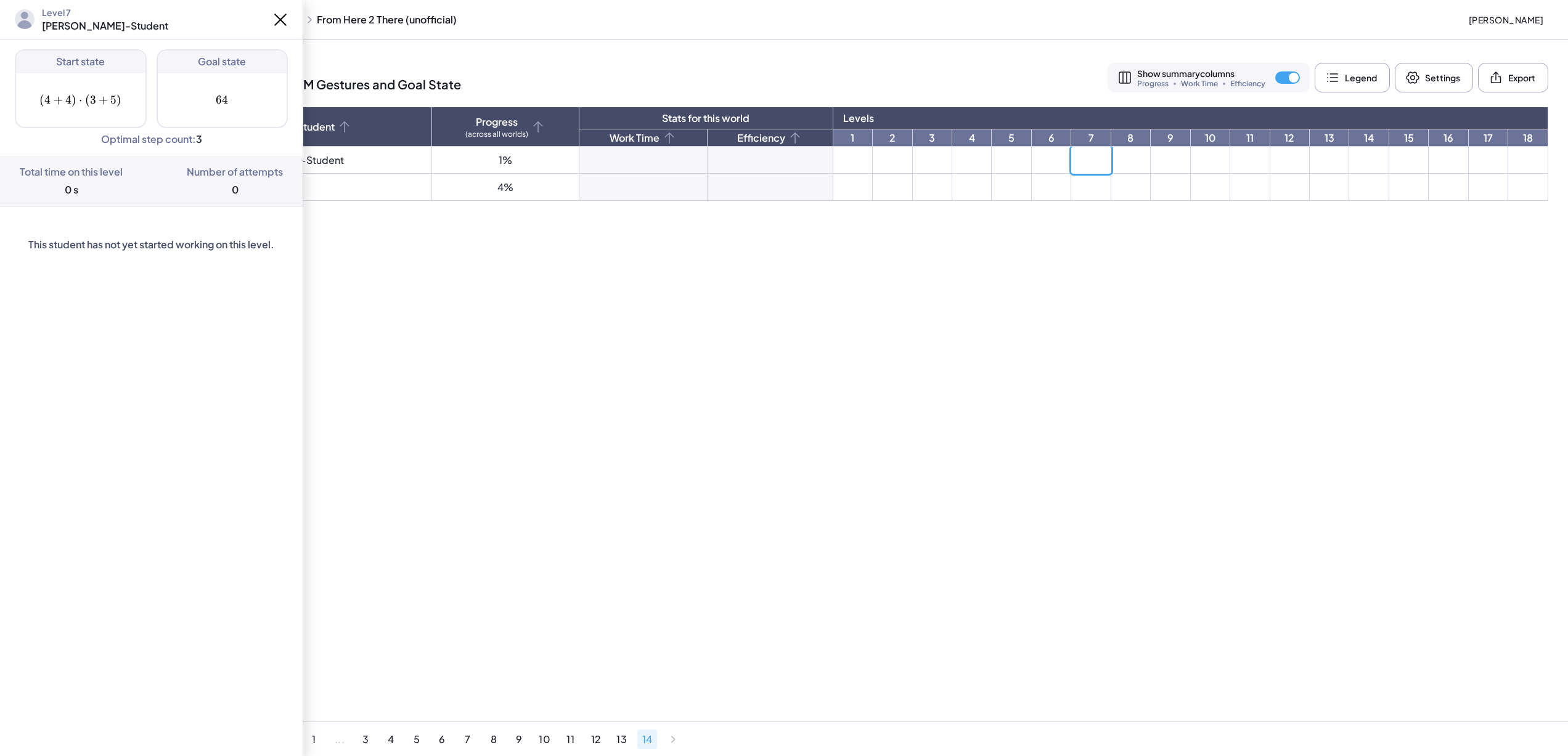
click at [1071, 156] on td at bounding box center [1090, 161] width 39 height 27
click at [1112, 162] on td at bounding box center [1131, 161] width 39 height 27
click at [1151, 156] on td at bounding box center [1170, 161] width 39 height 27
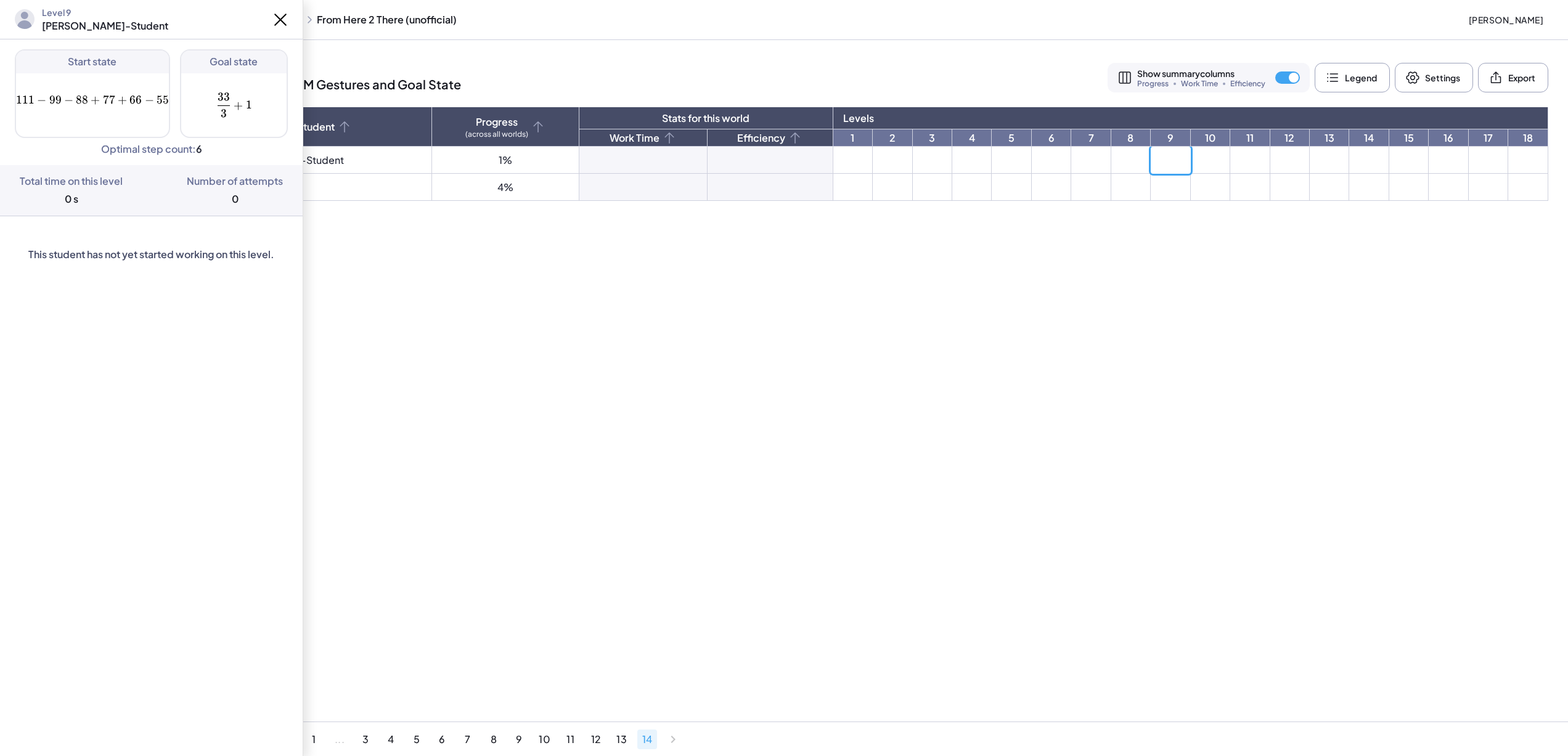
click at [1197, 160] on td at bounding box center [1210, 161] width 39 height 27
click at [1247, 158] on td at bounding box center [1250, 161] width 39 height 27
click at [1270, 160] on td at bounding box center [1289, 161] width 39 height 27
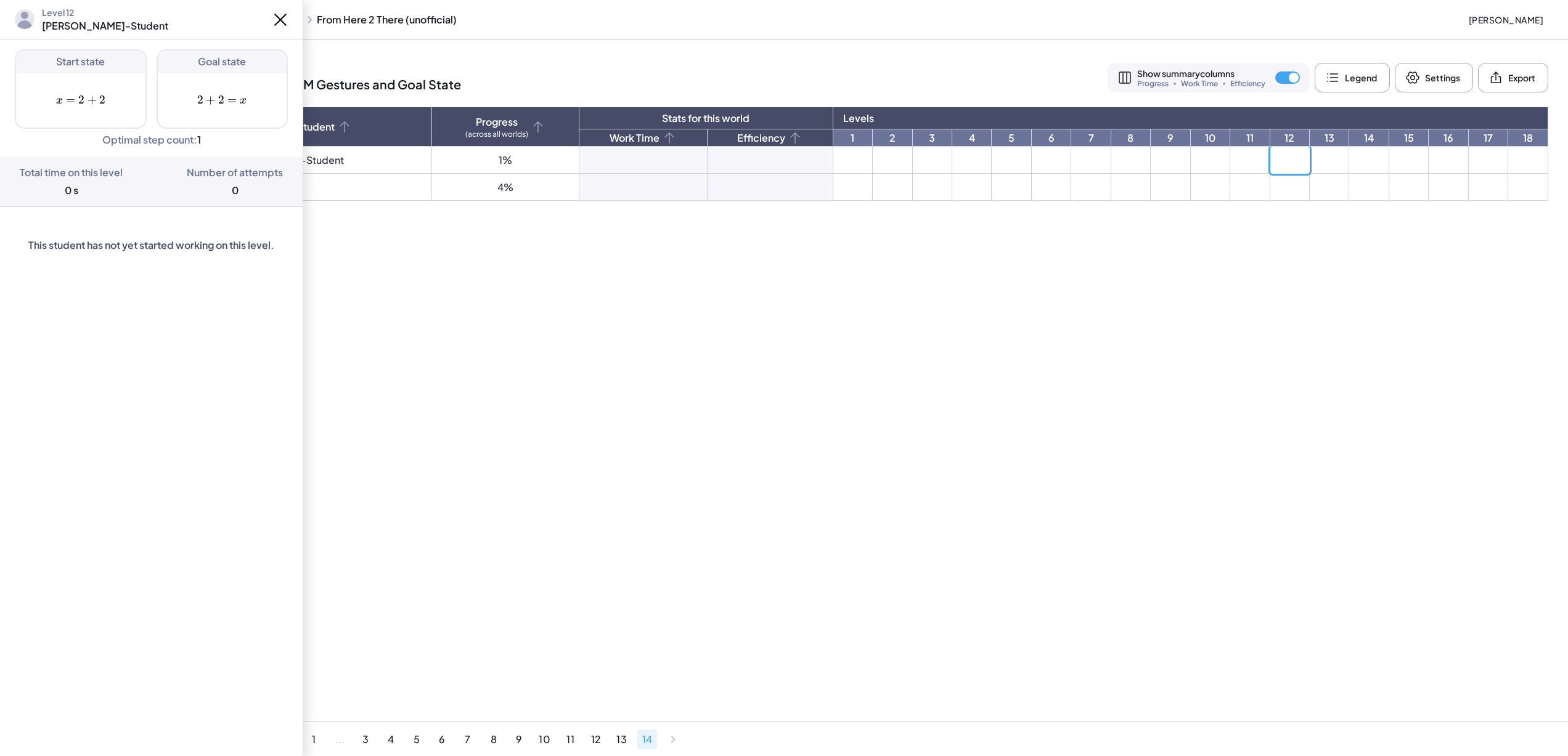
click at [1313, 158] on td at bounding box center [1329, 161] width 39 height 27
click at [1390, 160] on td at bounding box center [1409, 161] width 39 height 27
click at [1440, 156] on td at bounding box center [1448, 161] width 39 height 27
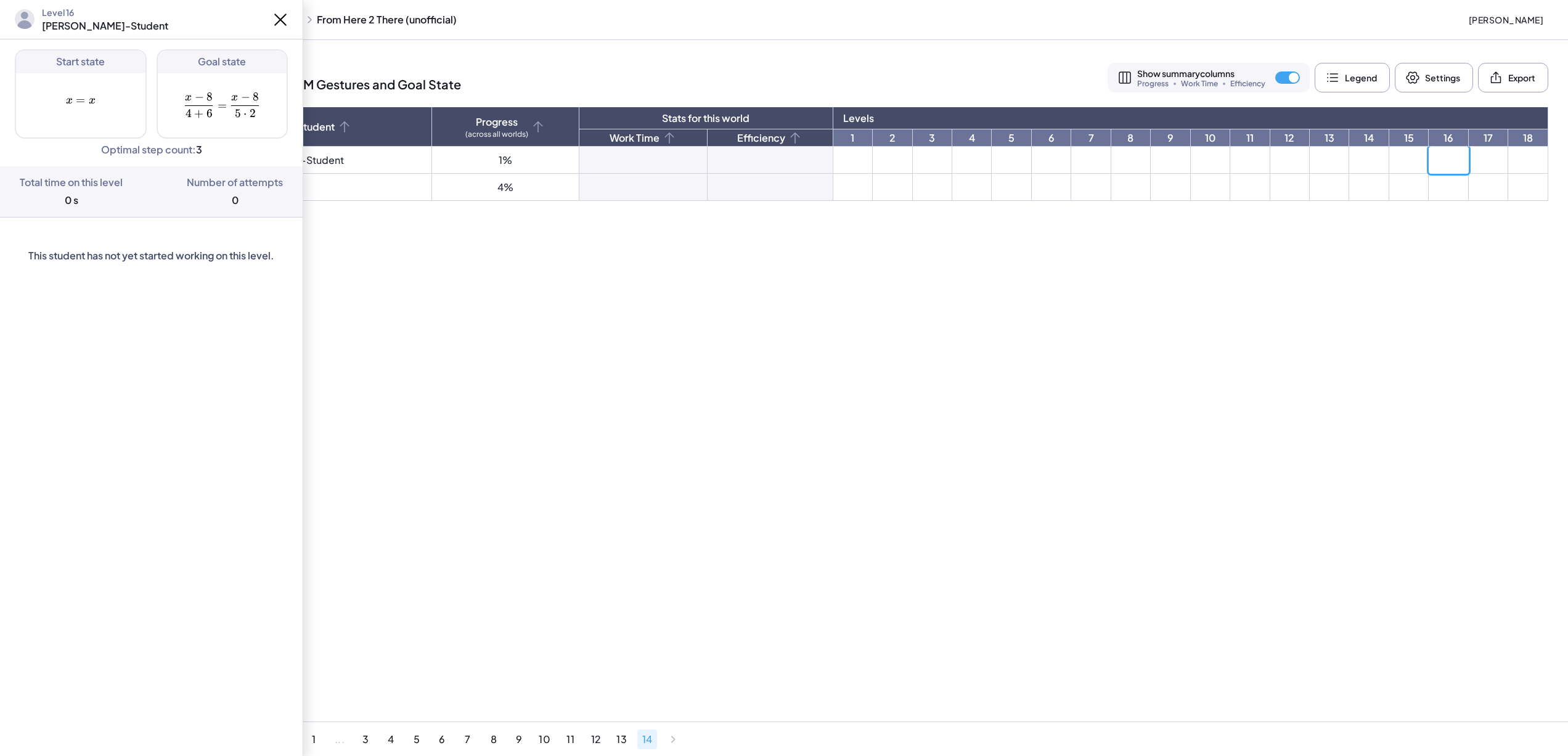
click at [1487, 154] on td at bounding box center [1488, 161] width 39 height 27
click at [1536, 156] on td at bounding box center [1528, 161] width 40 height 27
click at [1497, 156] on td at bounding box center [1488, 161] width 39 height 27
click at [627, 744] on span "13" at bounding box center [622, 739] width 11 height 13
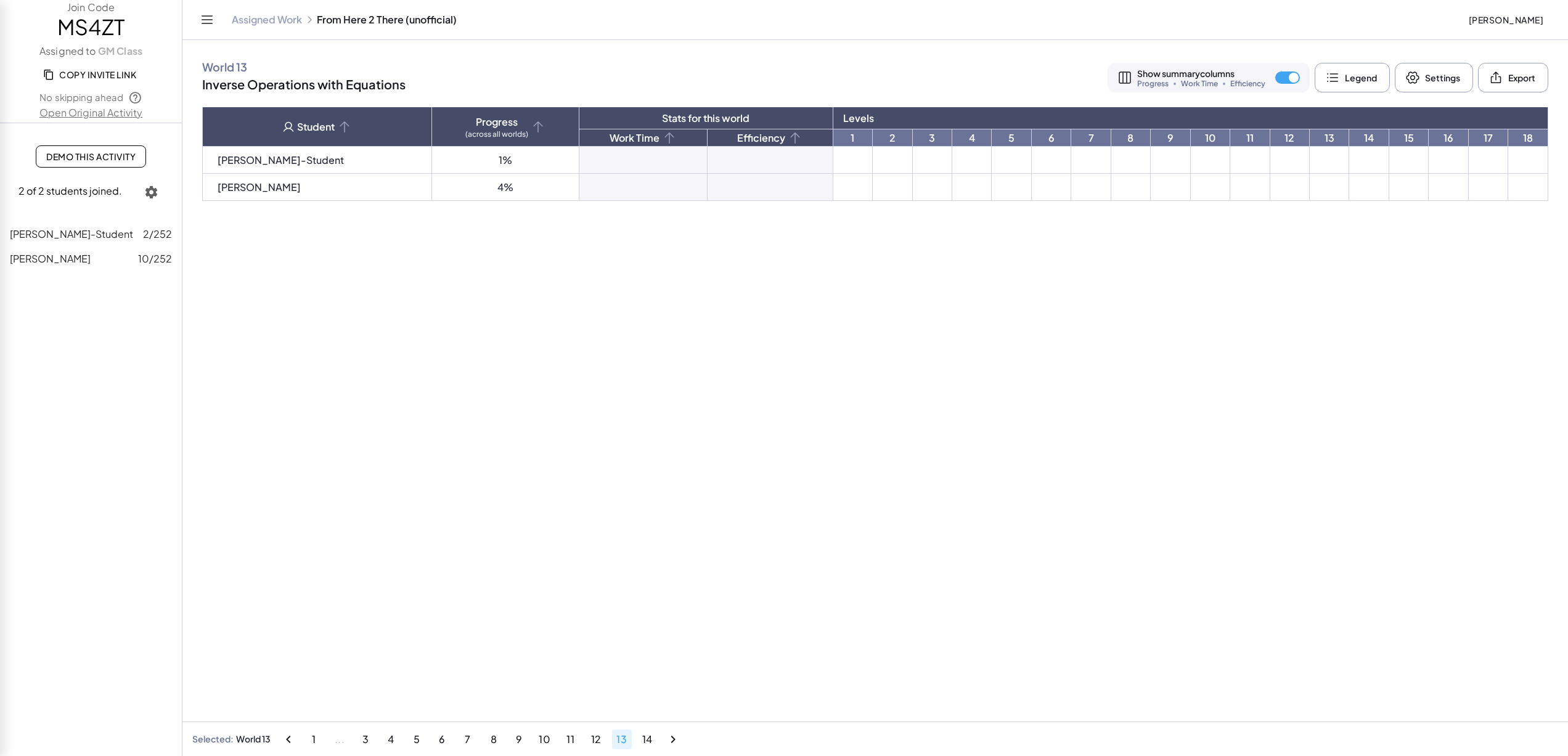
click at [834, 166] on td at bounding box center [853, 161] width 39 height 27
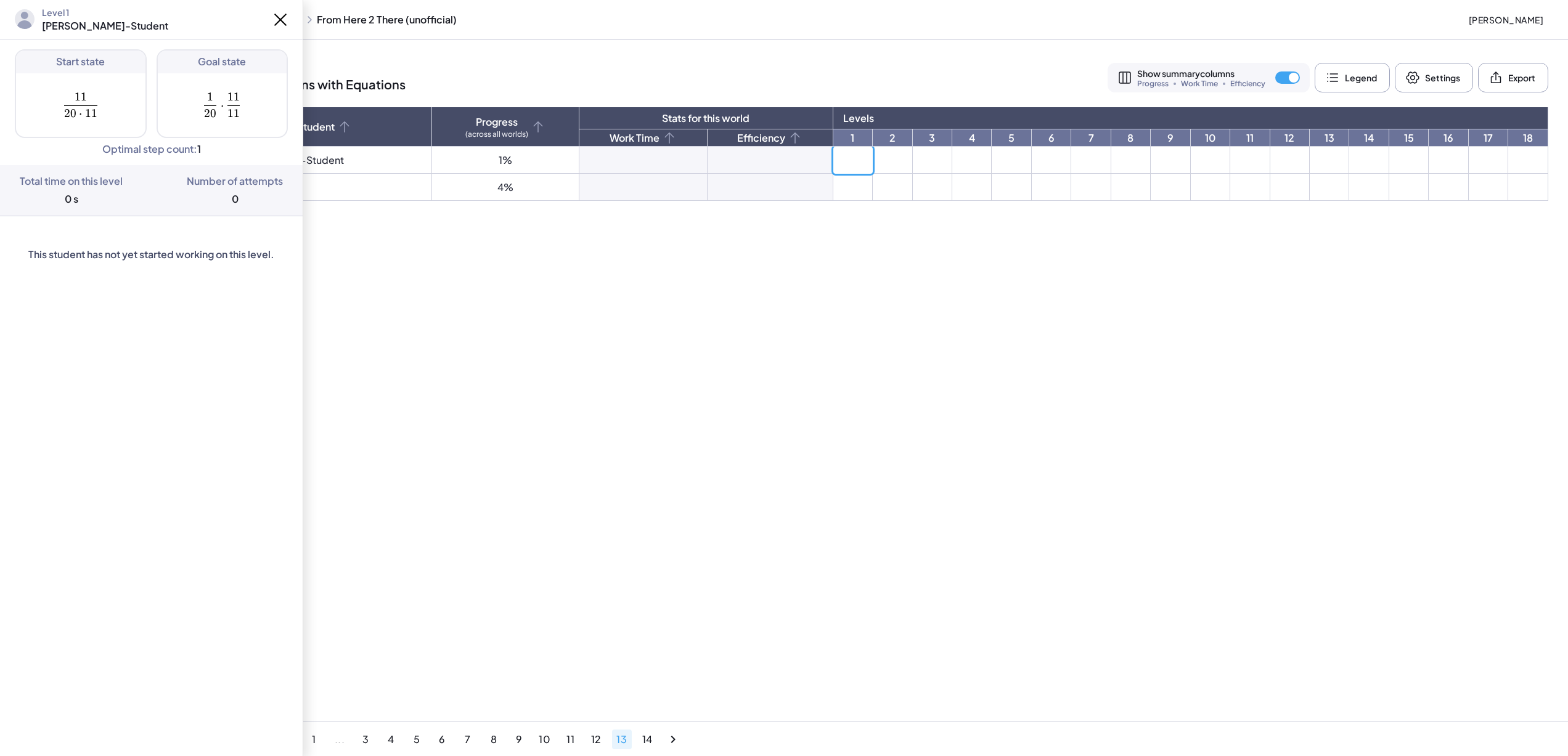
click at [873, 161] on td at bounding box center [892, 161] width 39 height 27
click at [952, 156] on td at bounding box center [972, 161] width 39 height 27
click at [992, 149] on td at bounding box center [1011, 161] width 39 height 27
click at [1071, 147] on td at bounding box center [1090, 161] width 39 height 27
click at [1073, 144] on link "7" at bounding box center [1090, 138] width 39 height 16
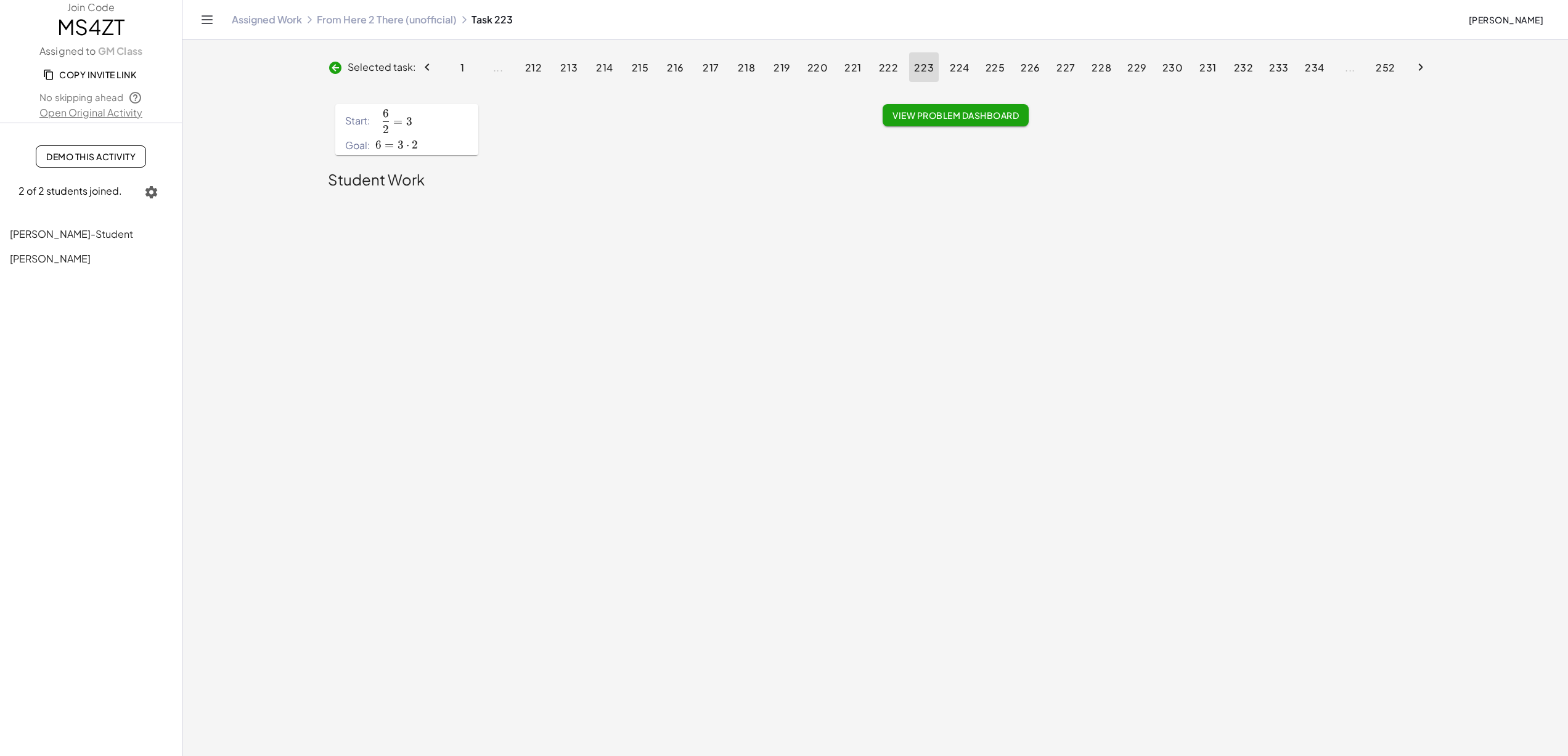
click at [339, 67] on icon at bounding box center [336, 68] width 15 height 15
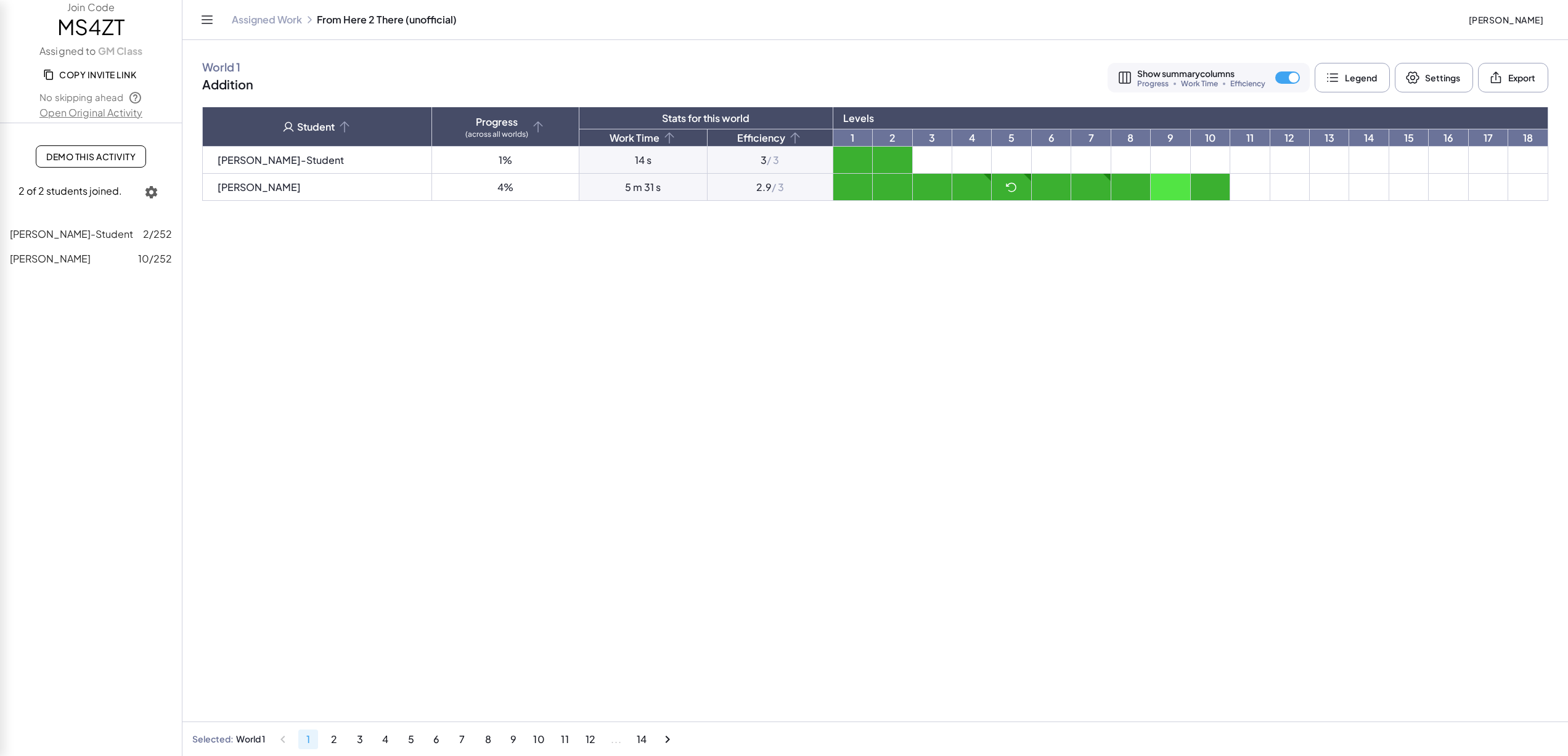
click at [559, 734] on button "11" at bounding box center [565, 740] width 20 height 20
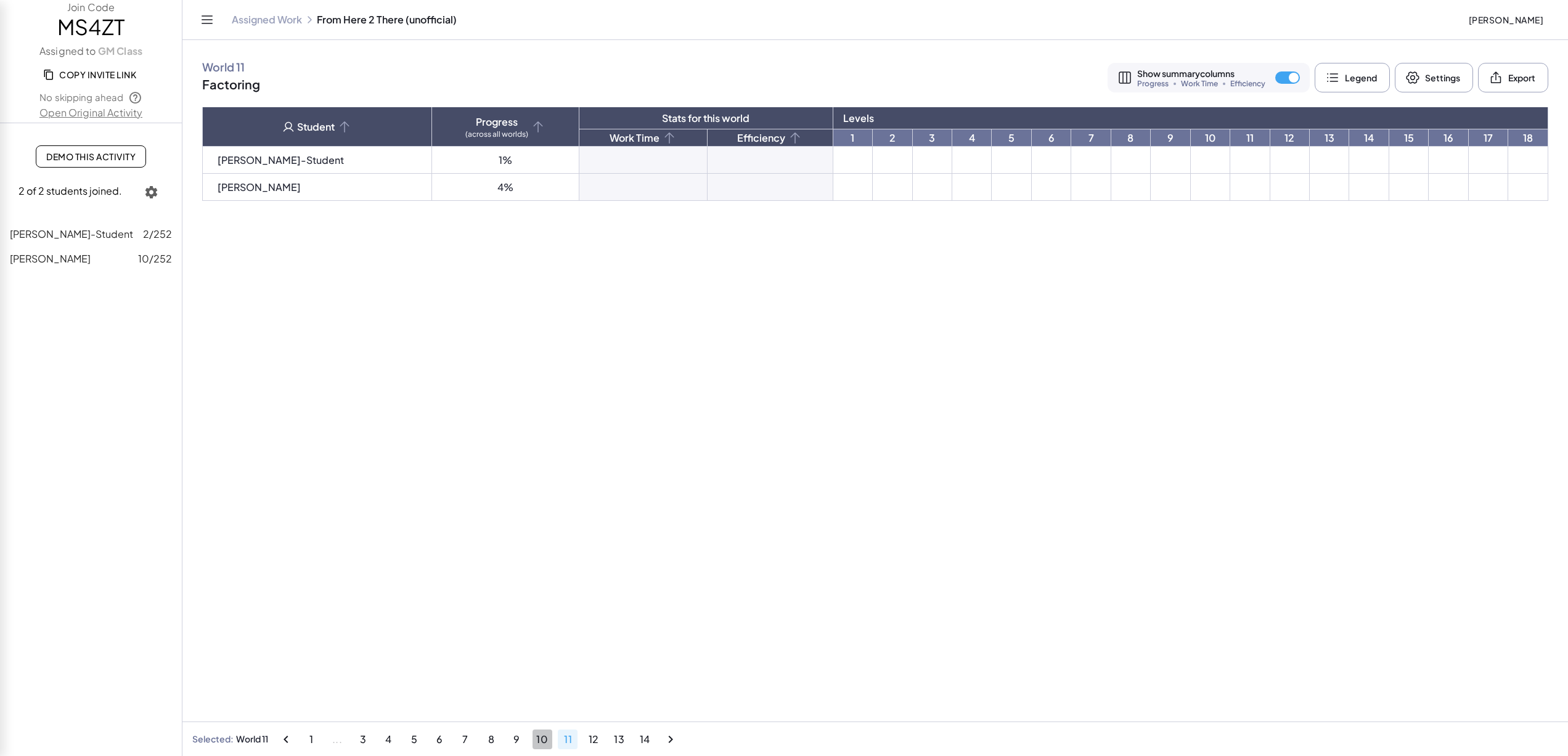
click at [541, 739] on span "10" at bounding box center [543, 739] width 12 height 13
click at [632, 739] on button "13" at bounding box center [622, 740] width 20 height 20
click at [1112, 153] on td at bounding box center [1131, 161] width 39 height 27
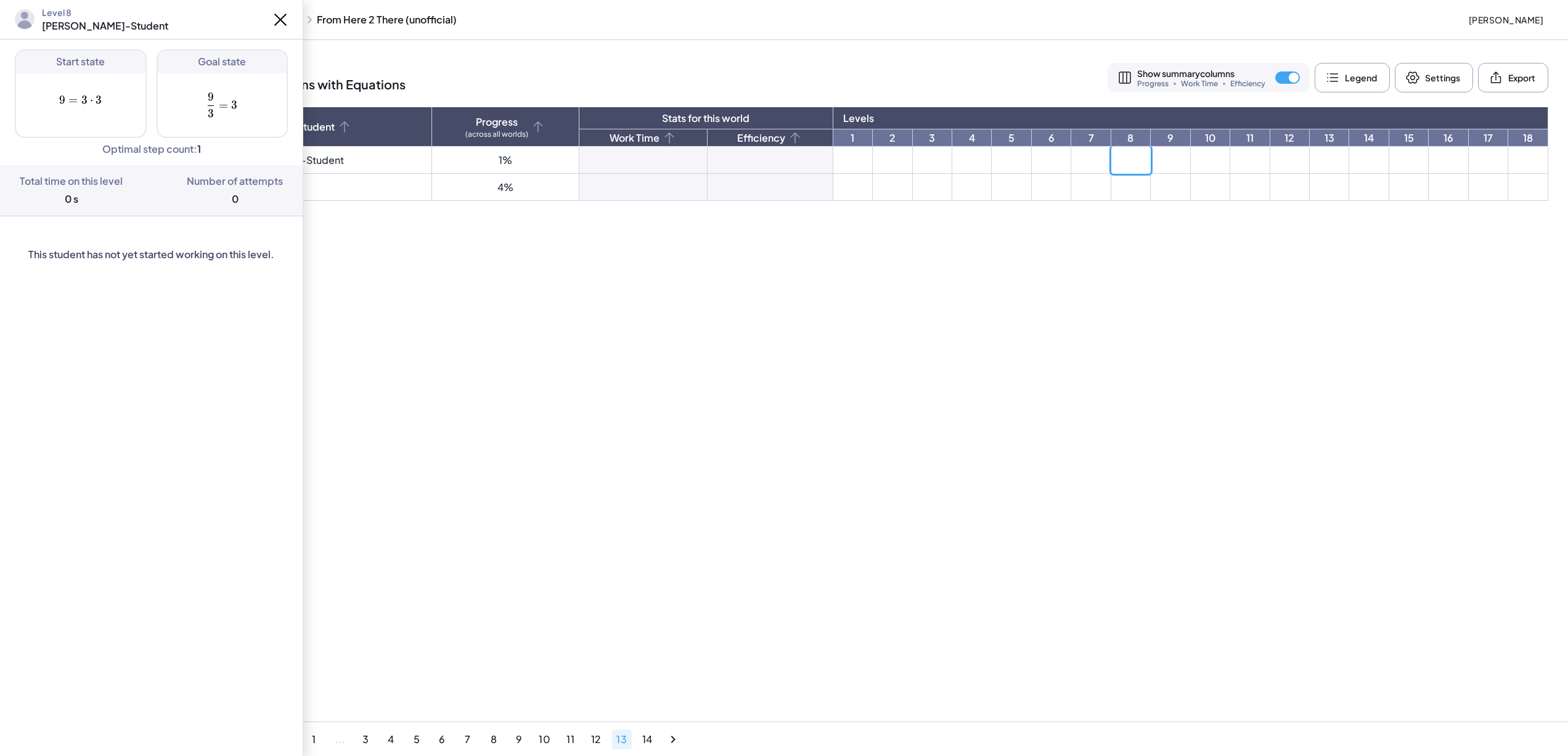
click at [1158, 154] on td at bounding box center [1170, 161] width 39 height 27
click at [1201, 151] on td at bounding box center [1210, 161] width 39 height 27
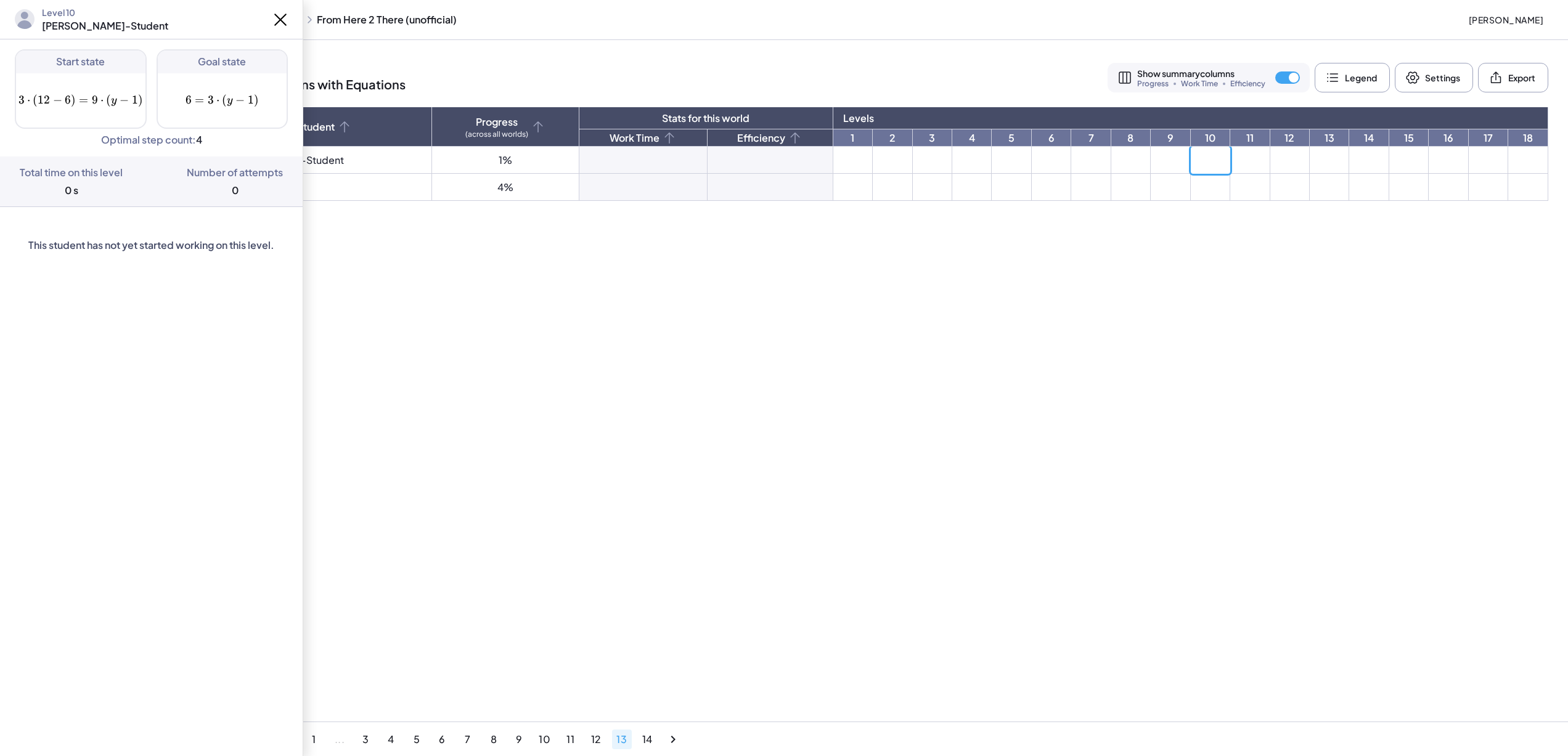
click at [1235, 156] on td at bounding box center [1250, 161] width 39 height 27
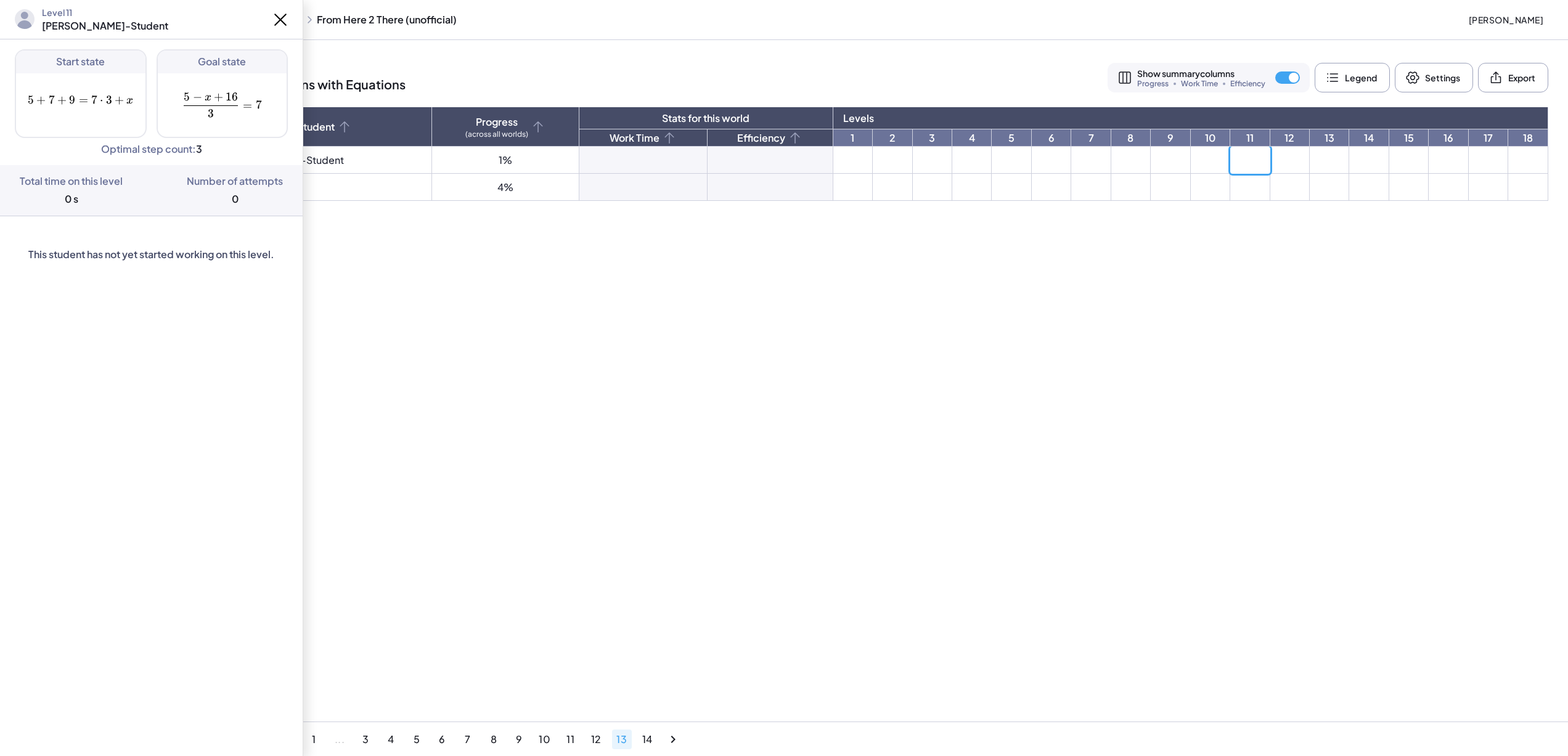
click at [1283, 160] on td at bounding box center [1289, 161] width 39 height 27
click at [1318, 165] on td at bounding box center [1329, 161] width 39 height 27
click at [1361, 161] on td at bounding box center [1368, 161] width 39 height 27
click at [1398, 150] on td at bounding box center [1409, 161] width 39 height 27
click at [1438, 154] on td at bounding box center [1448, 161] width 39 height 27
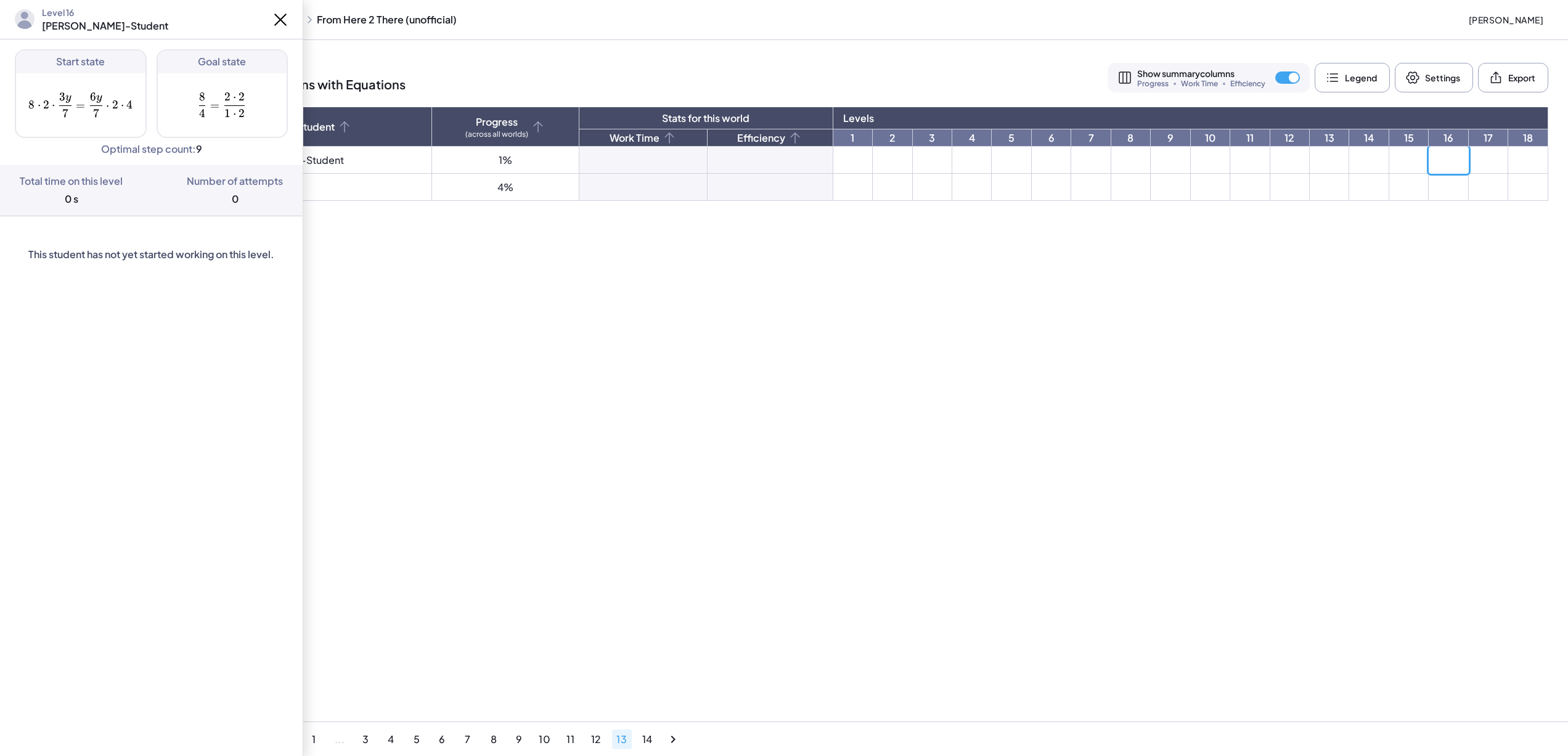
click at [1497, 158] on td at bounding box center [1488, 161] width 39 height 27
click at [1524, 154] on td at bounding box center [1528, 161] width 40 height 27
click at [594, 738] on span "12" at bounding box center [596, 739] width 11 height 13
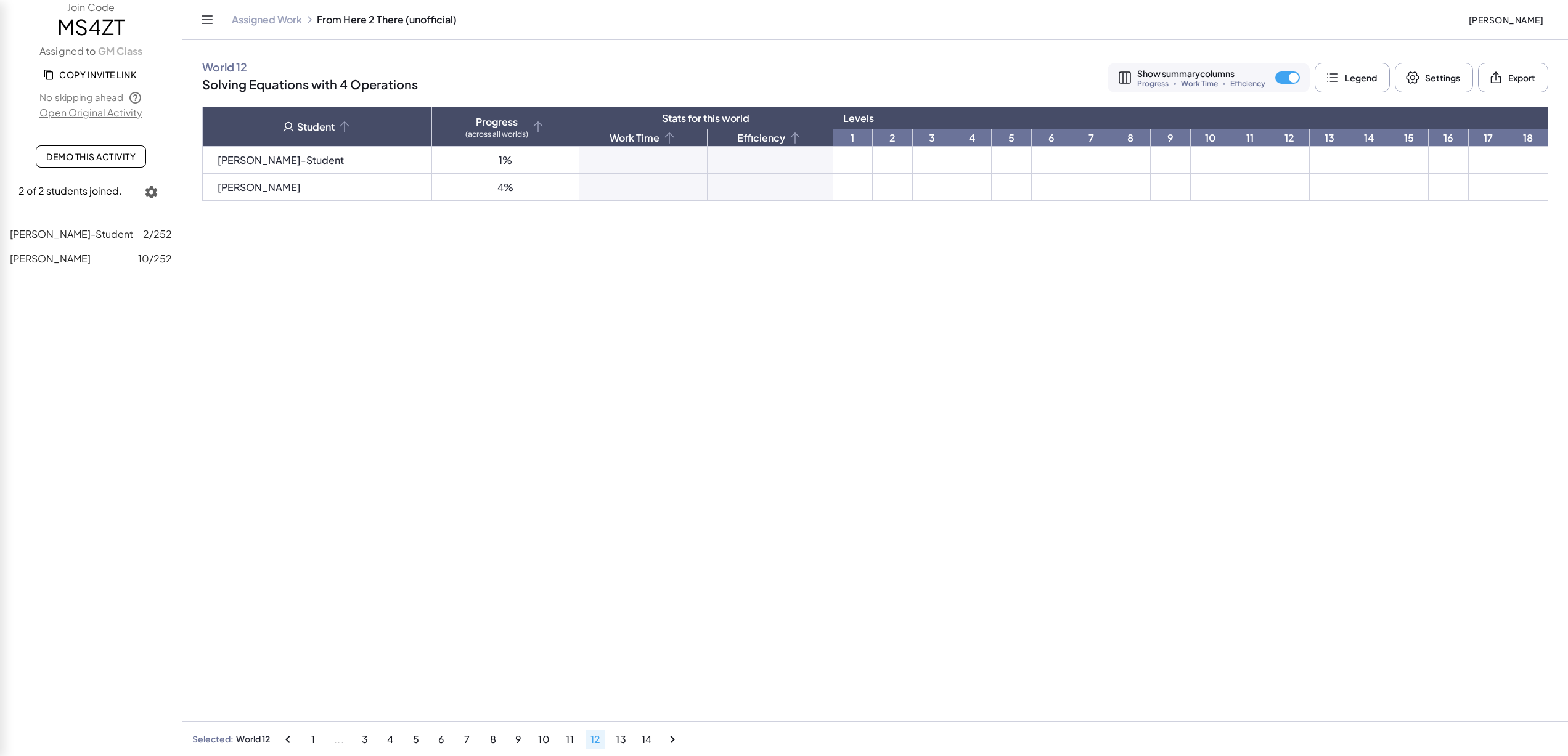
click at [834, 154] on td at bounding box center [853, 161] width 39 height 27
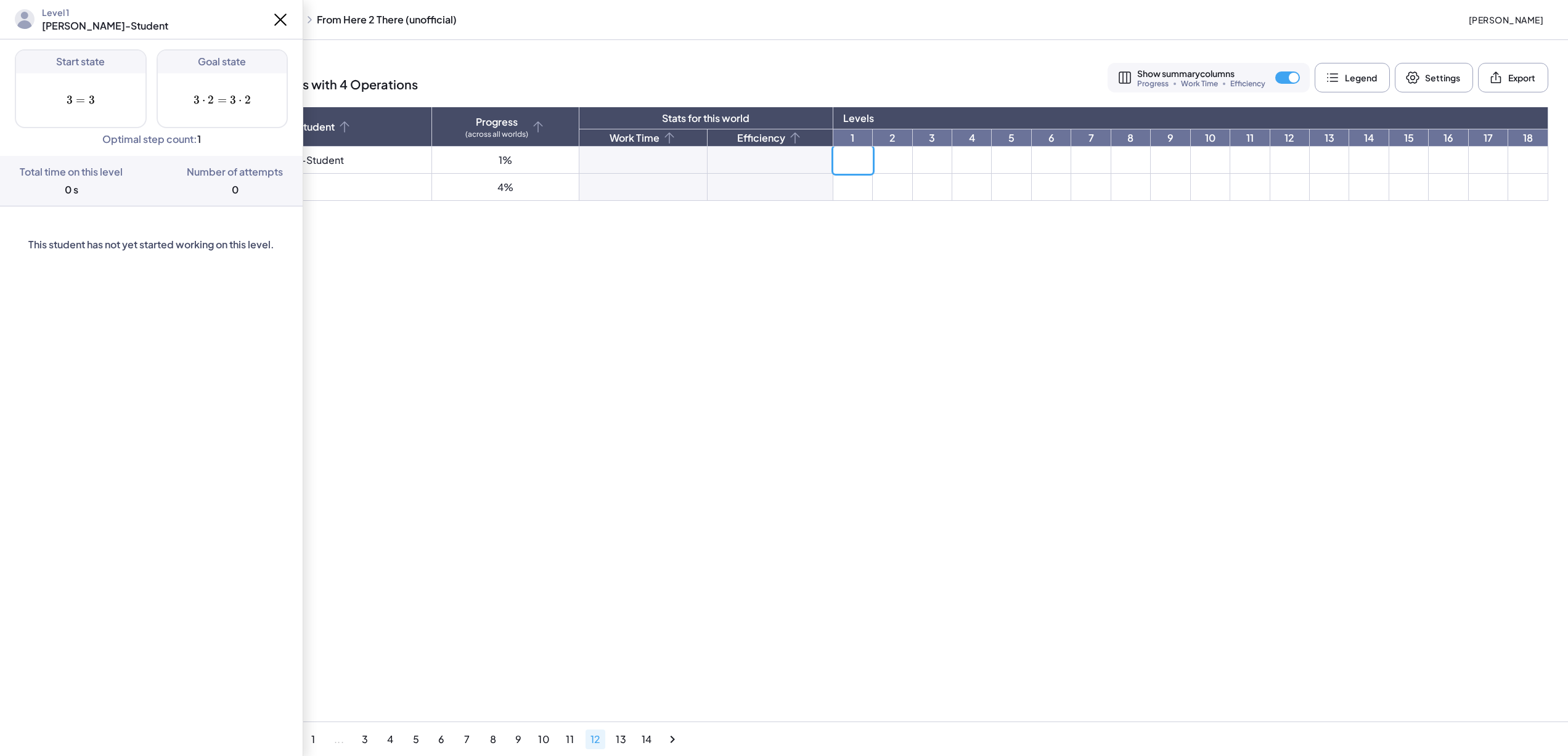
click at [873, 157] on td at bounding box center [892, 161] width 39 height 27
click at [952, 155] on td at bounding box center [972, 161] width 39 height 27
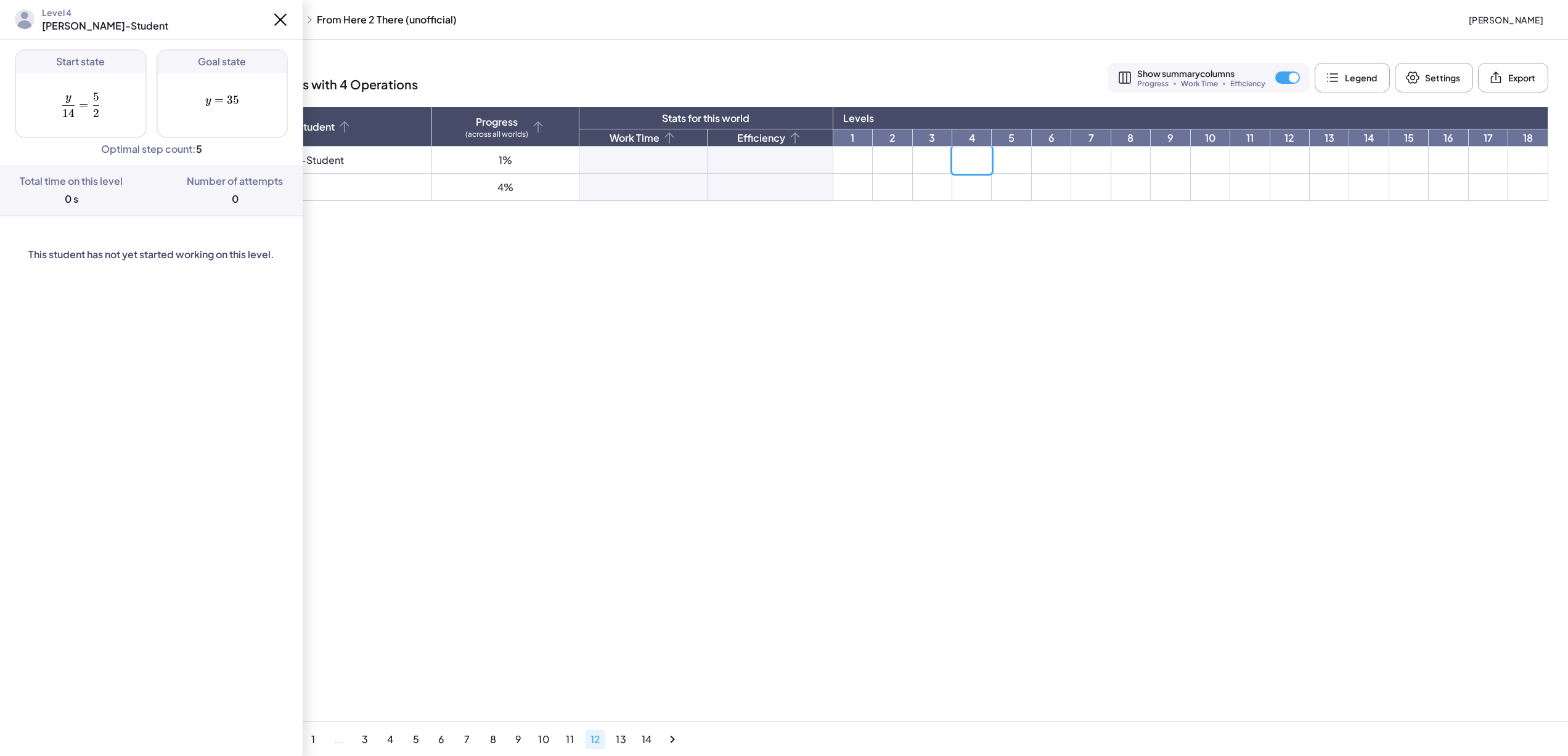
click at [992, 150] on td at bounding box center [1011, 161] width 39 height 27
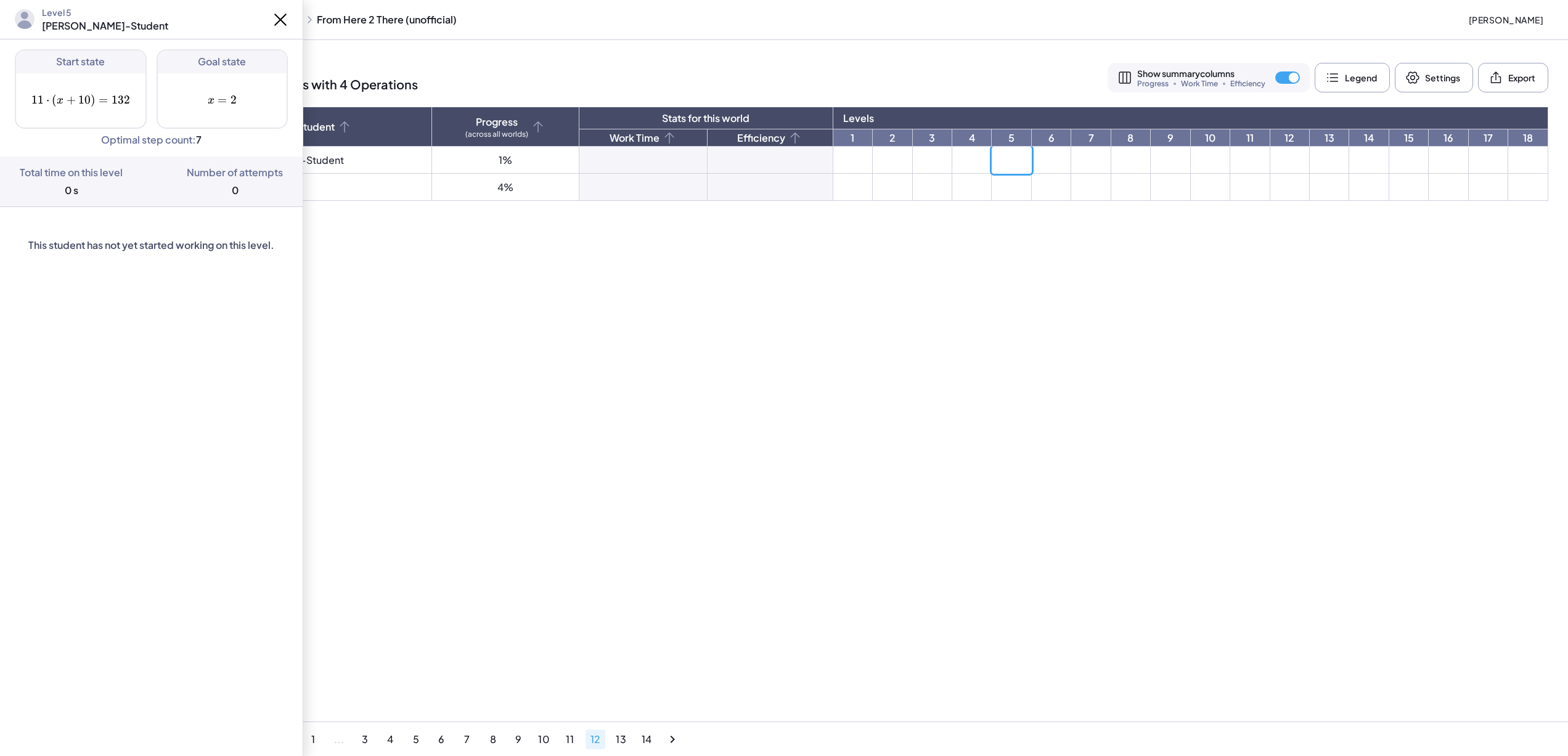
click at [1032, 155] on td at bounding box center [1051, 161] width 39 height 27
click at [1112, 158] on td at bounding box center [1131, 161] width 39 height 27
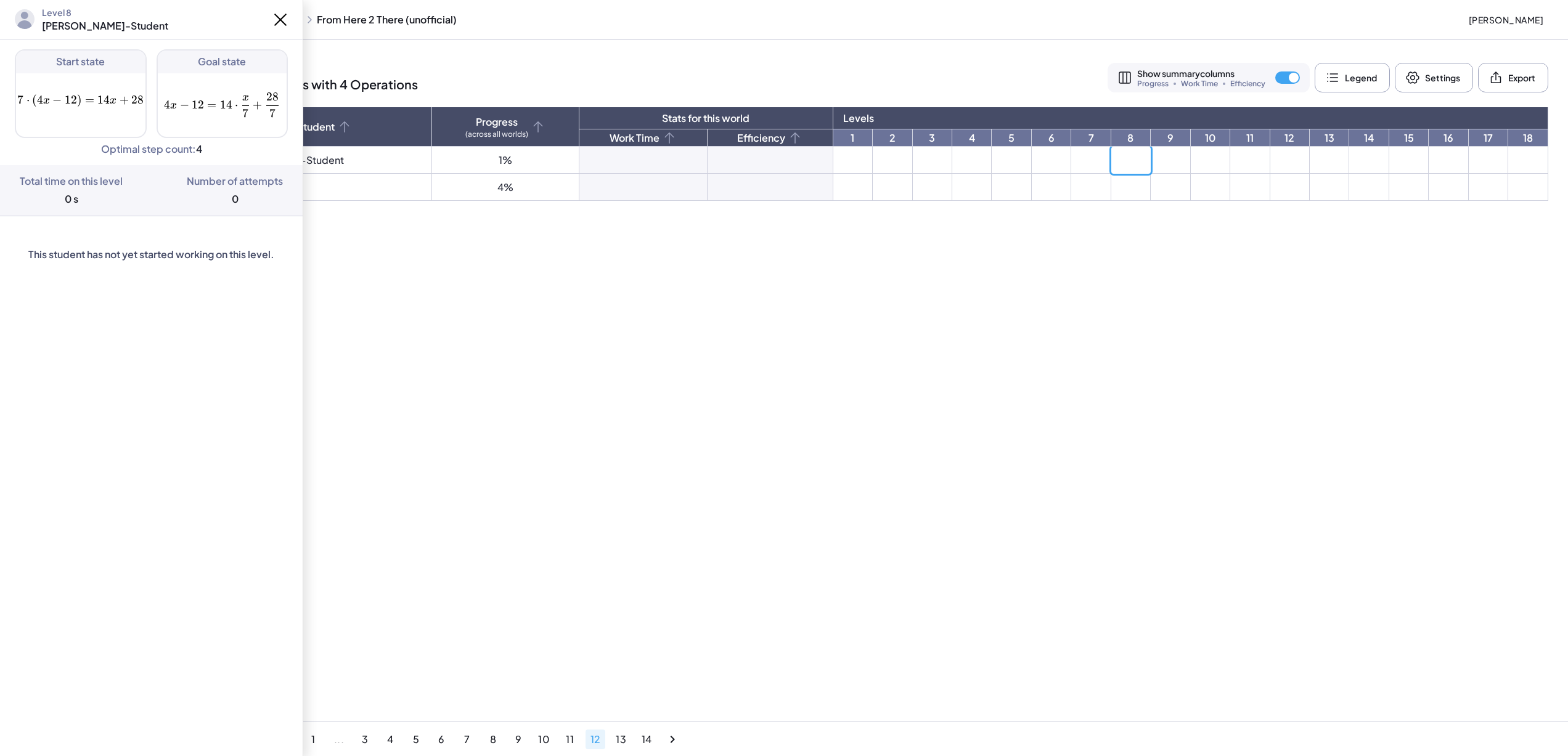
click at [1151, 156] on td at bounding box center [1170, 161] width 39 height 27
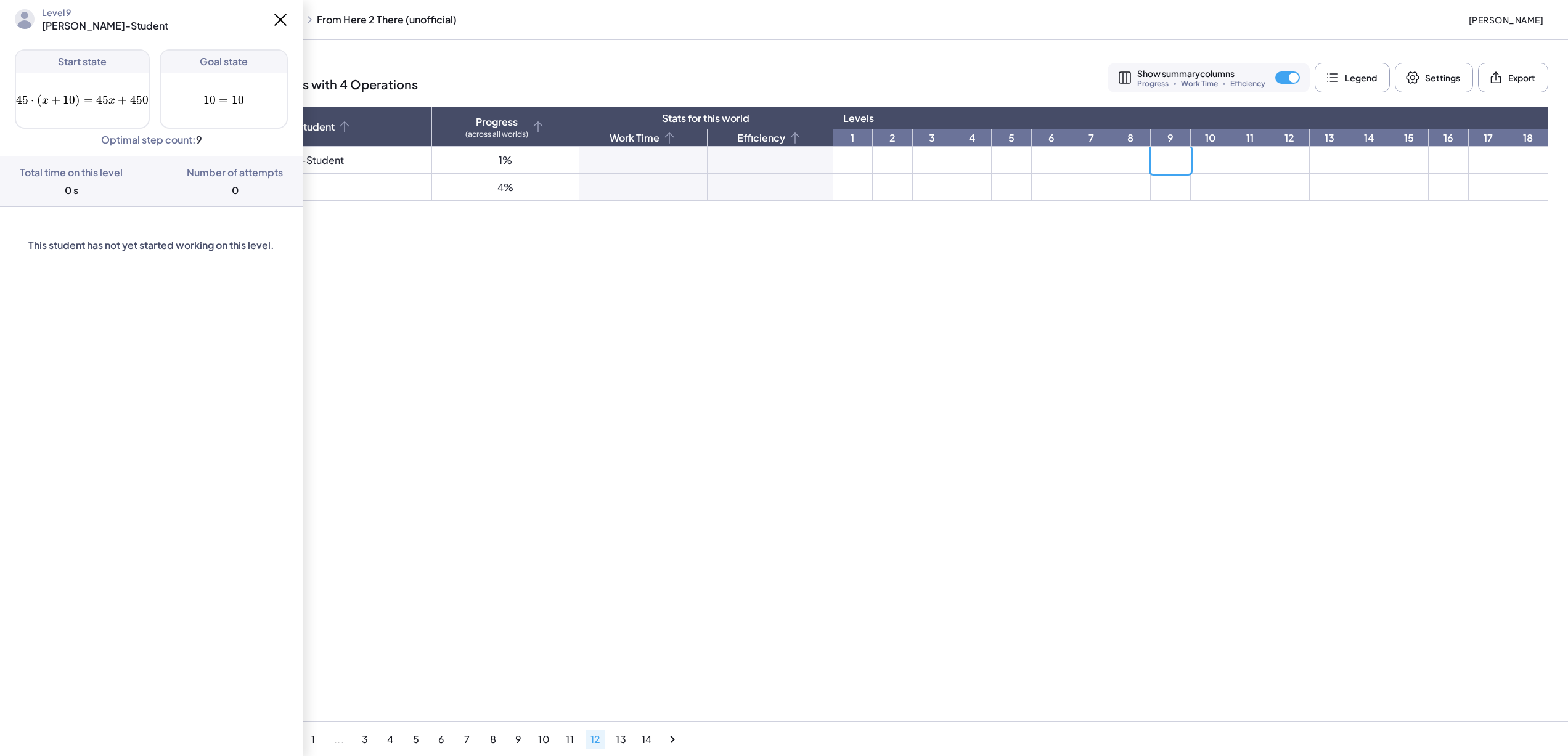
click at [1204, 154] on td at bounding box center [1210, 161] width 39 height 27
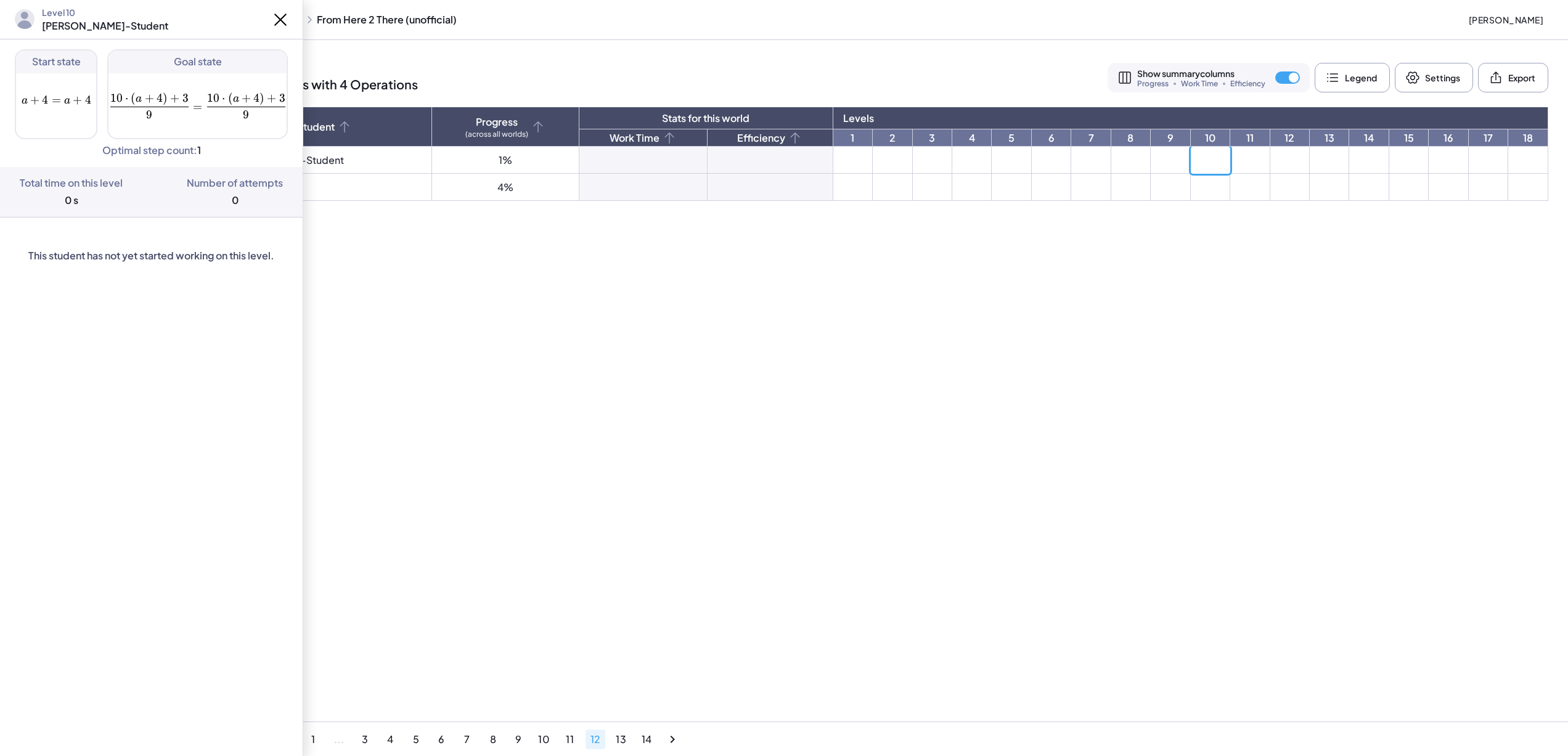
click at [1241, 161] on td at bounding box center [1250, 161] width 39 height 27
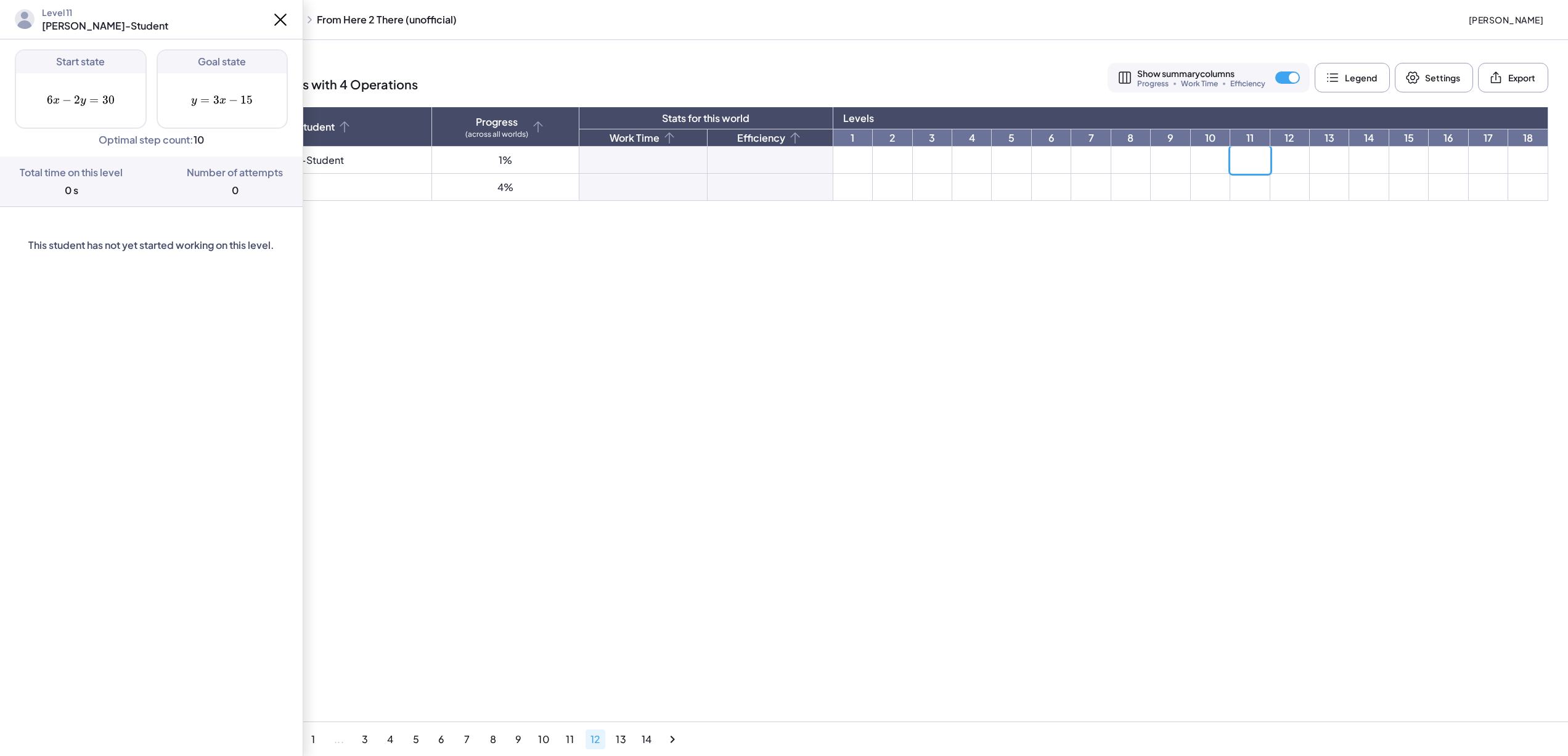
click at [1272, 154] on td at bounding box center [1289, 161] width 39 height 27
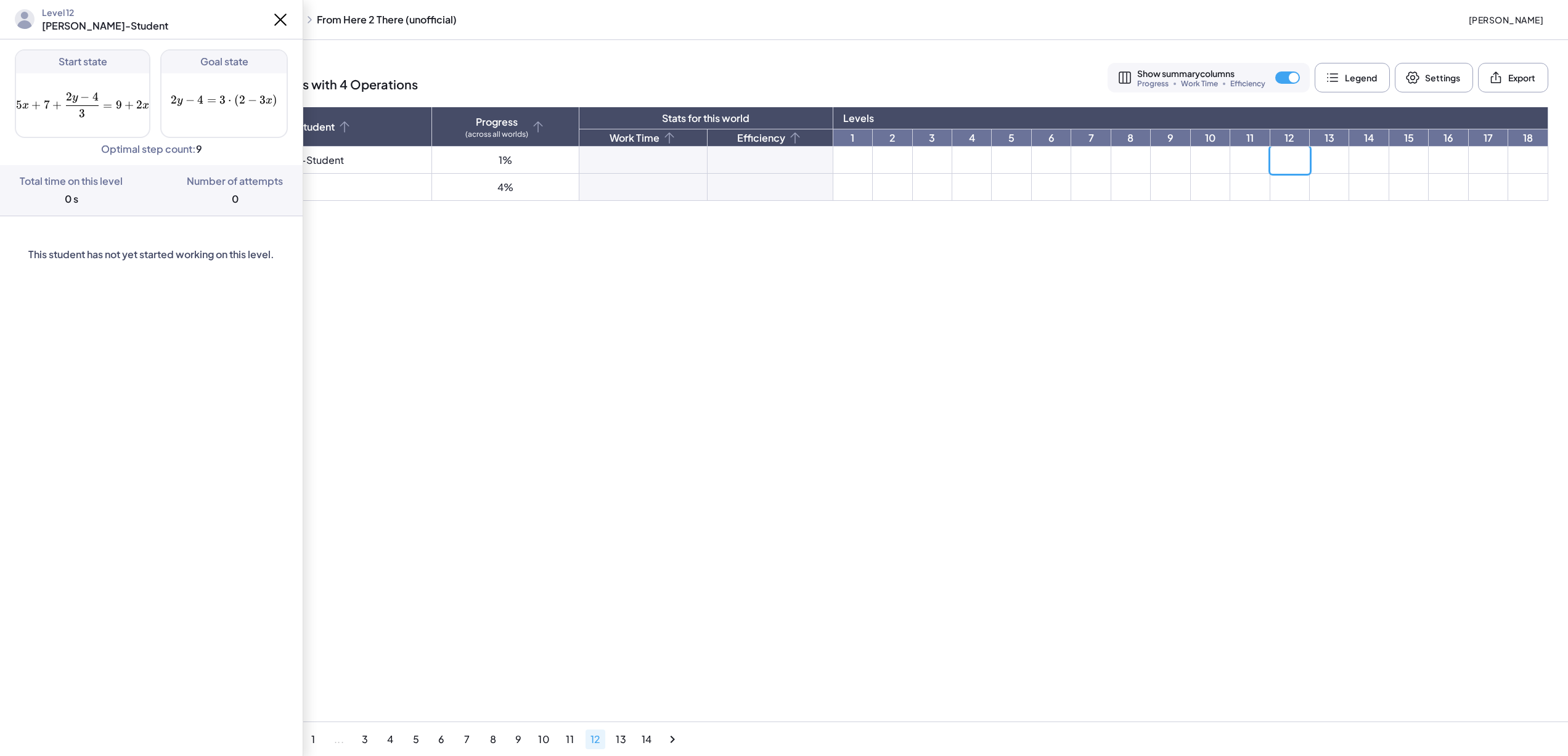
click at [1329, 154] on td at bounding box center [1329, 161] width 39 height 27
click at [1357, 152] on td at bounding box center [1368, 161] width 39 height 27
click at [1398, 158] on td at bounding box center [1409, 161] width 39 height 27
click at [1457, 160] on td at bounding box center [1448, 161] width 39 height 27
click at [1489, 155] on td at bounding box center [1488, 161] width 39 height 27
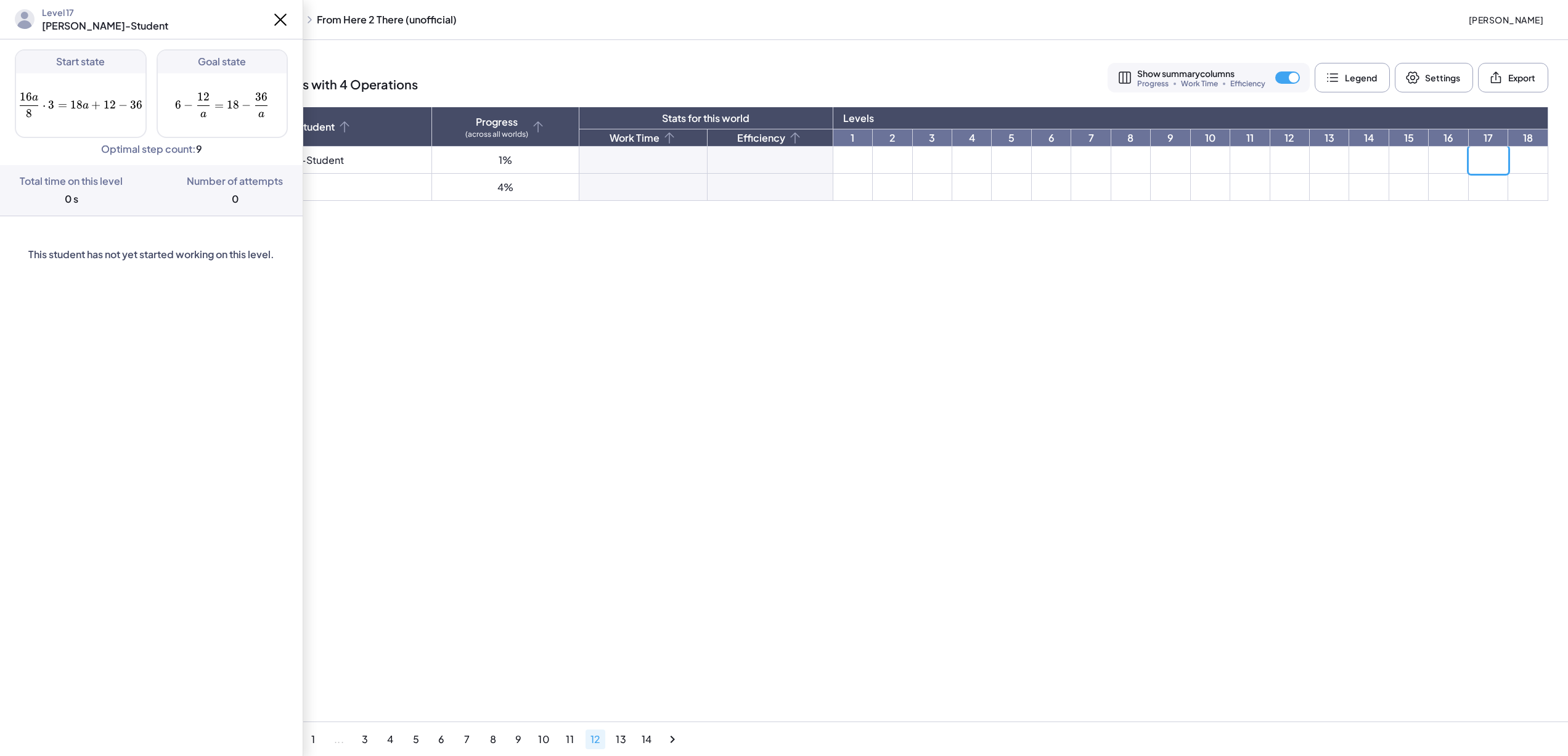
click at [1529, 159] on td at bounding box center [1528, 161] width 40 height 27
drag, startPoint x: 242, startPoint y: 104, endPoint x: 292, endPoint y: 104, distance: 50.0
click at [292, 104] on div "Start state 7 − 21 + 63 x = 35 x 70 ⋅ 28 7-21+63x=\frac{35x}{70}\cdot 28 7 − 21…" at bounding box center [151, 93] width 303 height 88
click at [235, 102] on span "=" at bounding box center [235, 100] width 9 height 14
drag, startPoint x: 47, startPoint y: 106, endPoint x: 142, endPoint y: 107, distance: 95.0
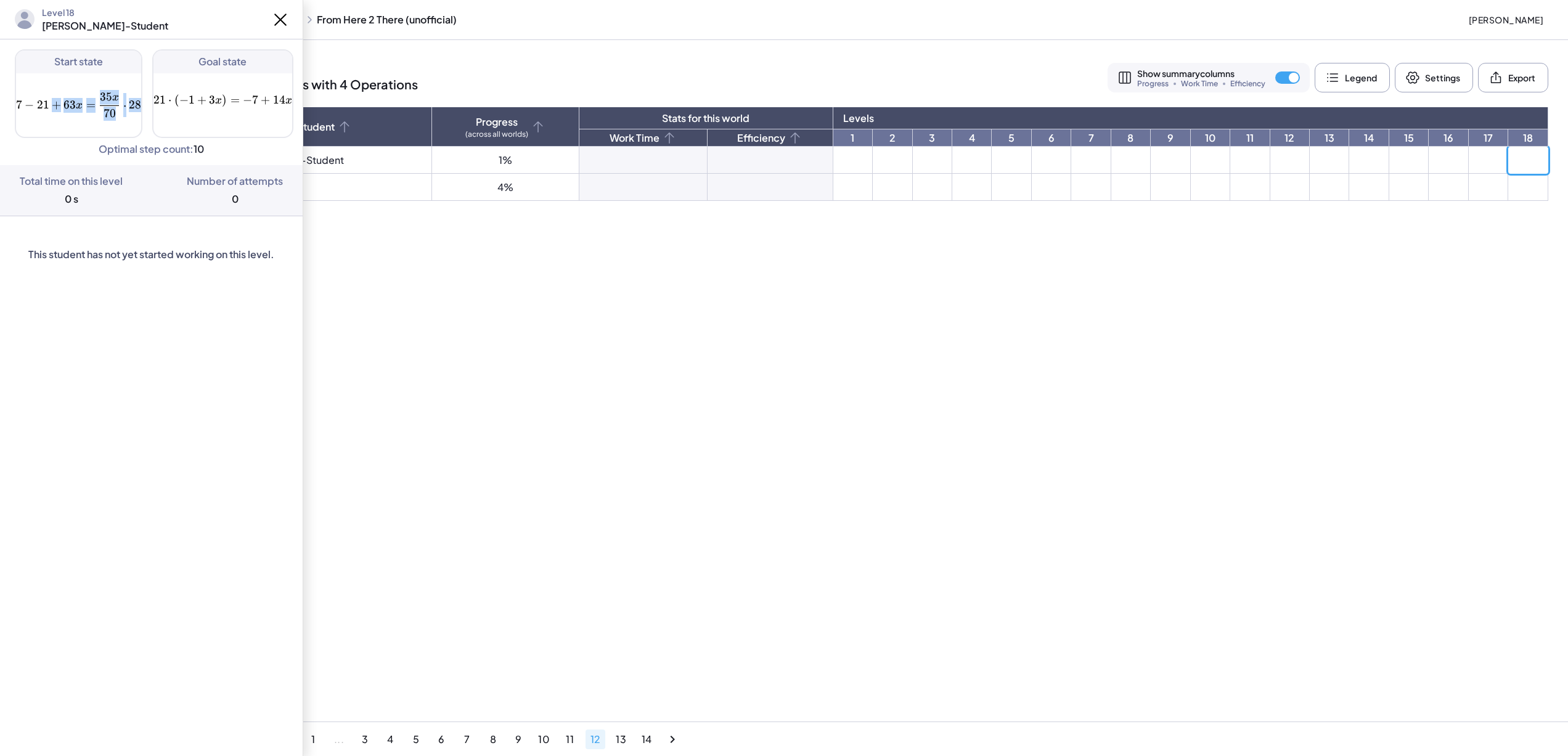
click at [142, 107] on div "Start state 7 − 21 + 63 x = 35 x 70 ⋅ 28 7-21+63x=\frac{35x}{70}\cdot 28 7 − 21…" at bounding box center [151, 93] width 303 height 88
click at [71, 110] on span "63" at bounding box center [70, 105] width 12 height 14
click at [280, 18] on icon at bounding box center [280, 19] width 20 height 20
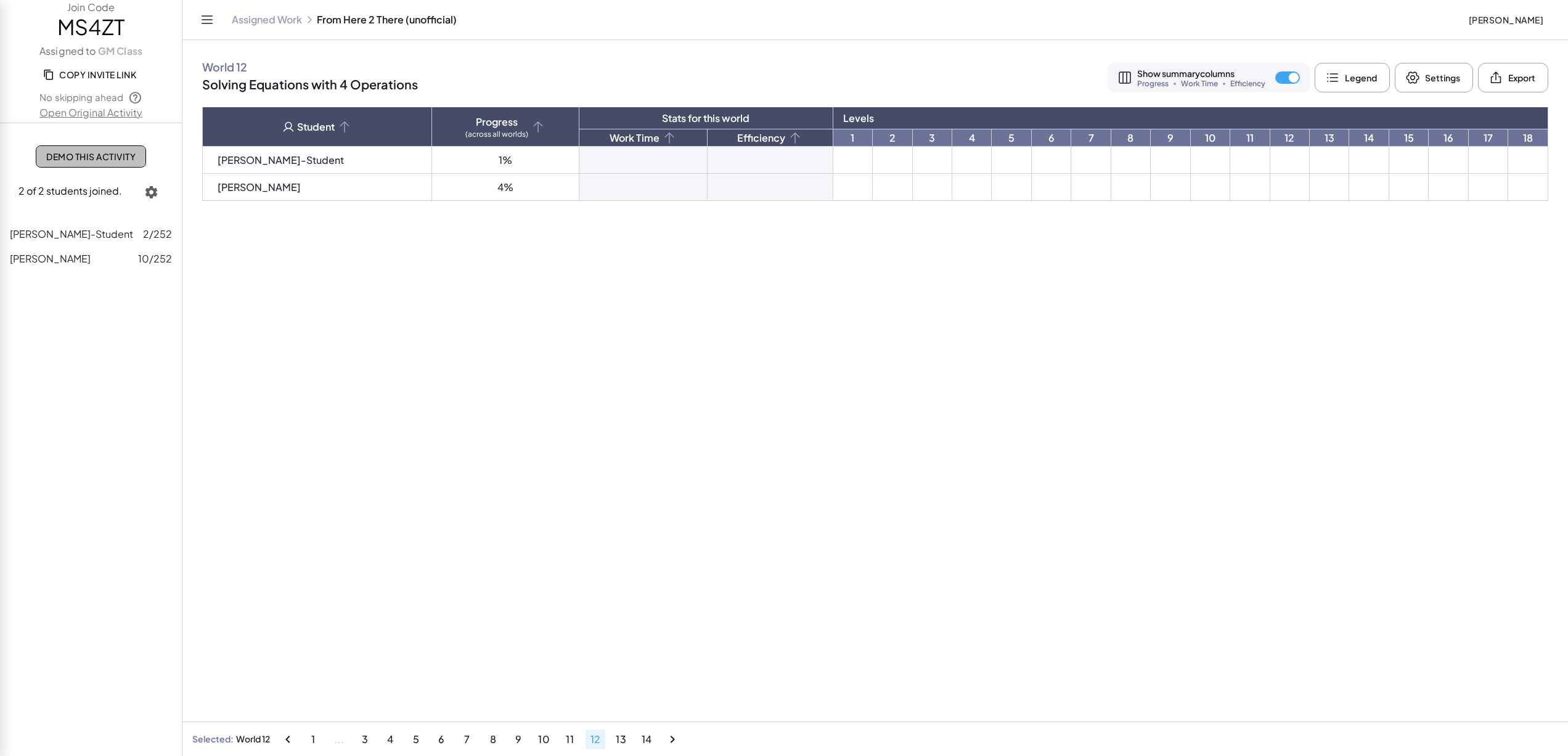
click at [97, 161] on span "Demo This Activity" at bounding box center [91, 156] width 89 height 11
click at [1521, 156] on td at bounding box center [1528, 161] width 40 height 27
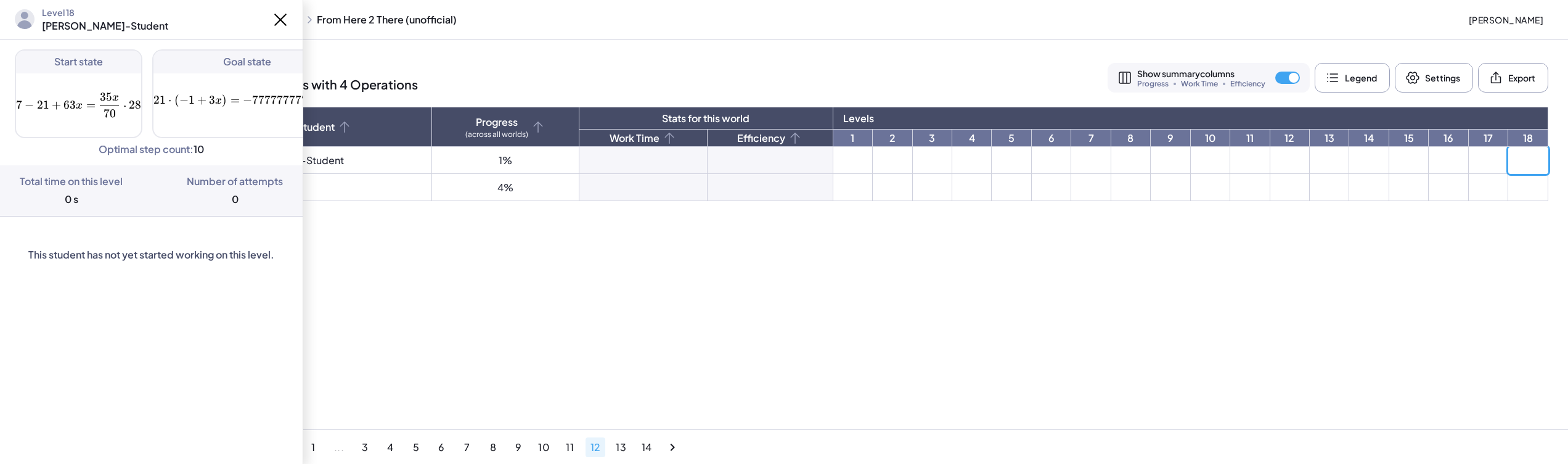
click at [204, 102] on span "+" at bounding box center [201, 100] width 9 height 14
drag, startPoint x: 258, startPoint y: 134, endPoint x: 296, endPoint y: 137, distance: 38.1
click at [295, 137] on div "Goal state 21 ⋅ ( − 1 + 3 x ) = − 7 + 14 x 21\cdot \left(-1+3x\right)=-7+14x 21…" at bounding box center [248, 93] width 191 height 89
click at [268, 345] on div "Level 18 Erik-Student Start state 7 − 21 + 63 x = 35 x 70 ⋅ 28 7-21+63x=\frac{3…" at bounding box center [151, 232] width 303 height 464
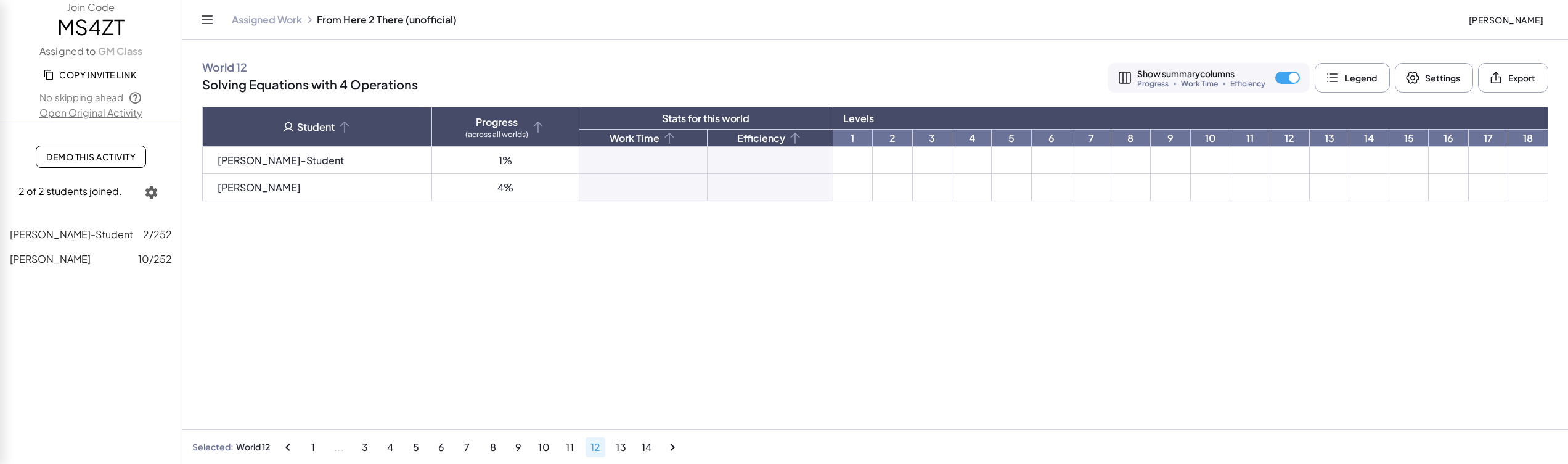
click at [1490, 159] on td at bounding box center [1488, 161] width 39 height 27
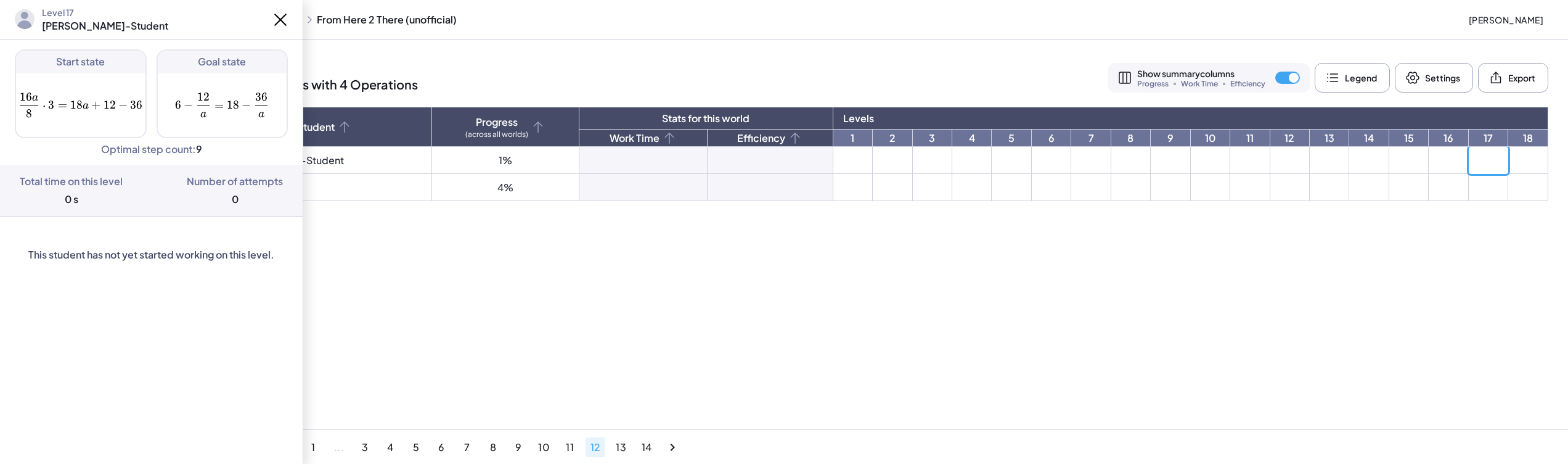
click at [1517, 161] on td at bounding box center [1528, 161] width 40 height 27
drag, startPoint x: 251, startPoint y: 118, endPoint x: 233, endPoint y: 129, distance: 21.1
click at [233, 128] on div "Goal state 21 ⋅ ( − 1 + 3 x ) = − 7 + 14 x 21\cdot \left(-1+3x\right)=-7+14x 21…" at bounding box center [222, 93] width 132 height 89
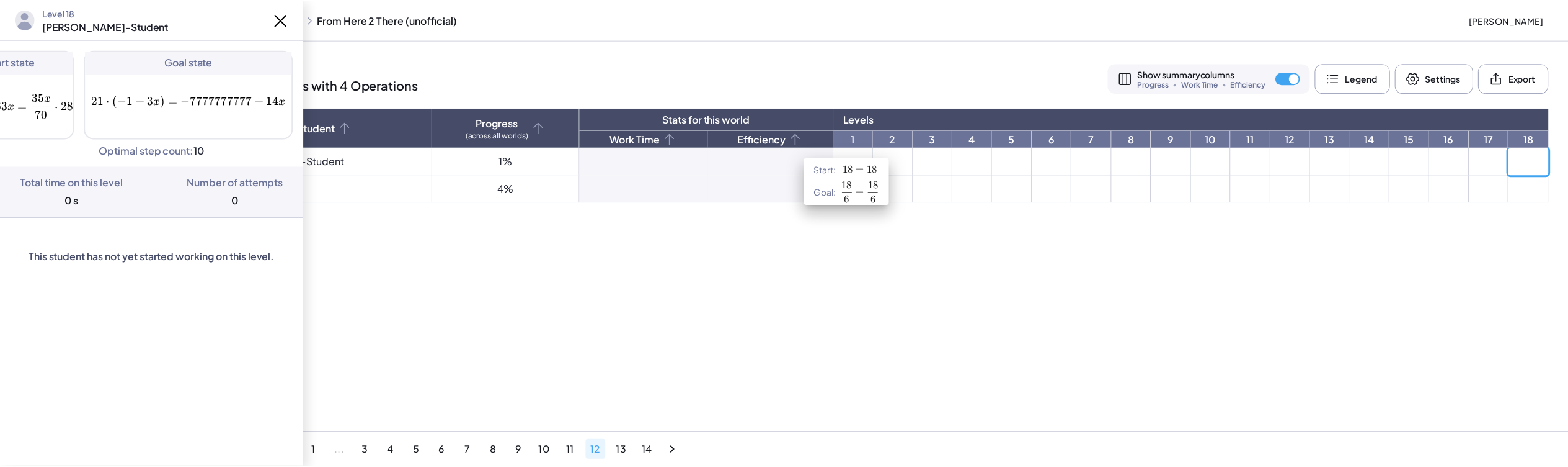
scroll to position [0, 0]
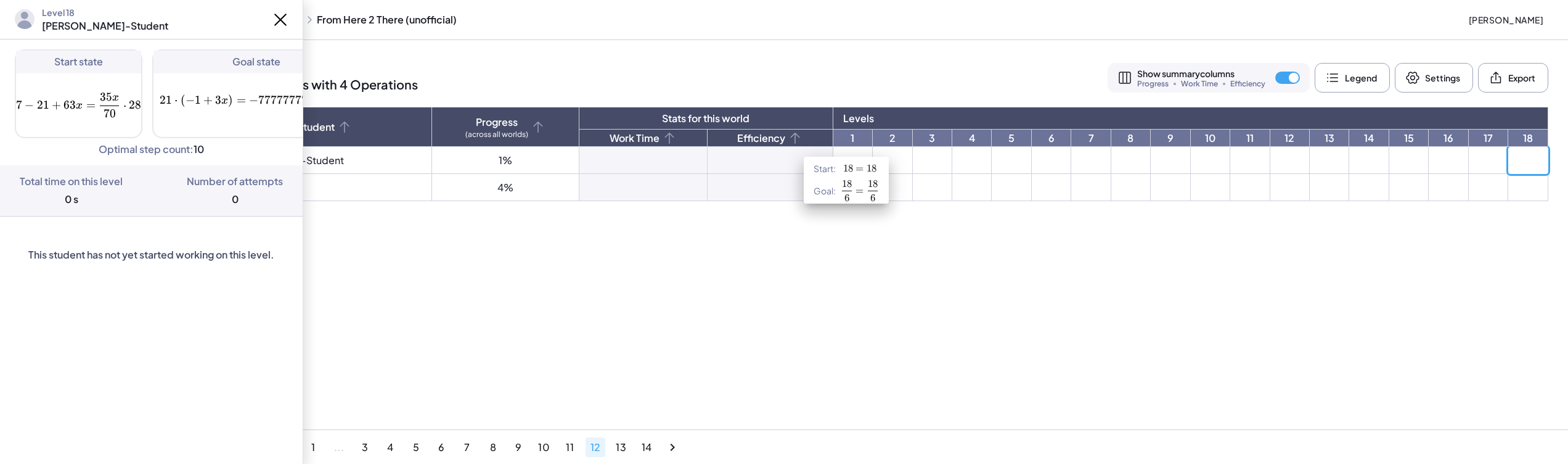
click at [785, 303] on main "World 12 Solving Equations with 4 Operations Show summary columns Progress Work…" at bounding box center [875, 232] width 1385 height 464
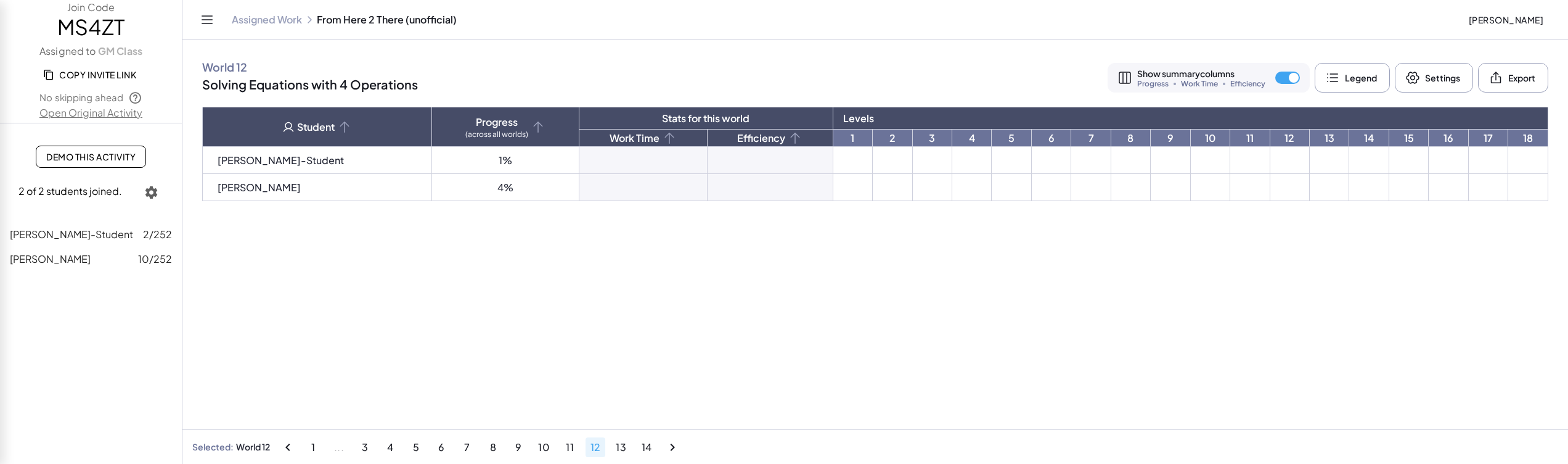
click at [484, 318] on main "World 12 Solving Equations with 4 Operations Show summary columns Progress Work…" at bounding box center [875, 232] width 1385 height 464
click at [1484, 140] on link "17" at bounding box center [1488, 138] width 39 height 16
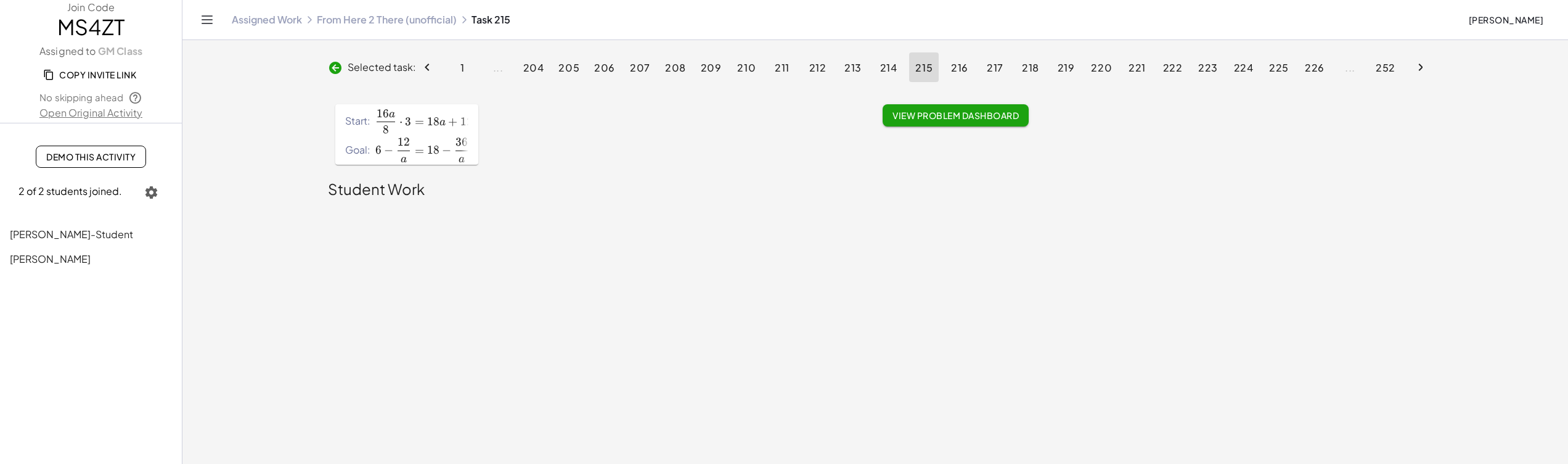
click at [1270, 64] on span "225" at bounding box center [1279, 67] width 20 height 13
click at [1305, 67] on span "236" at bounding box center [1314, 67] width 20 height 13
click at [421, 137] on span "x" at bounding box center [419, 136] width 7 height 11
click at [369, 65] on span "Selected task:" at bounding box center [382, 67] width 69 height 15
click at [399, 21] on link "From Here 2 There (unofficial)" at bounding box center [387, 20] width 140 height 12
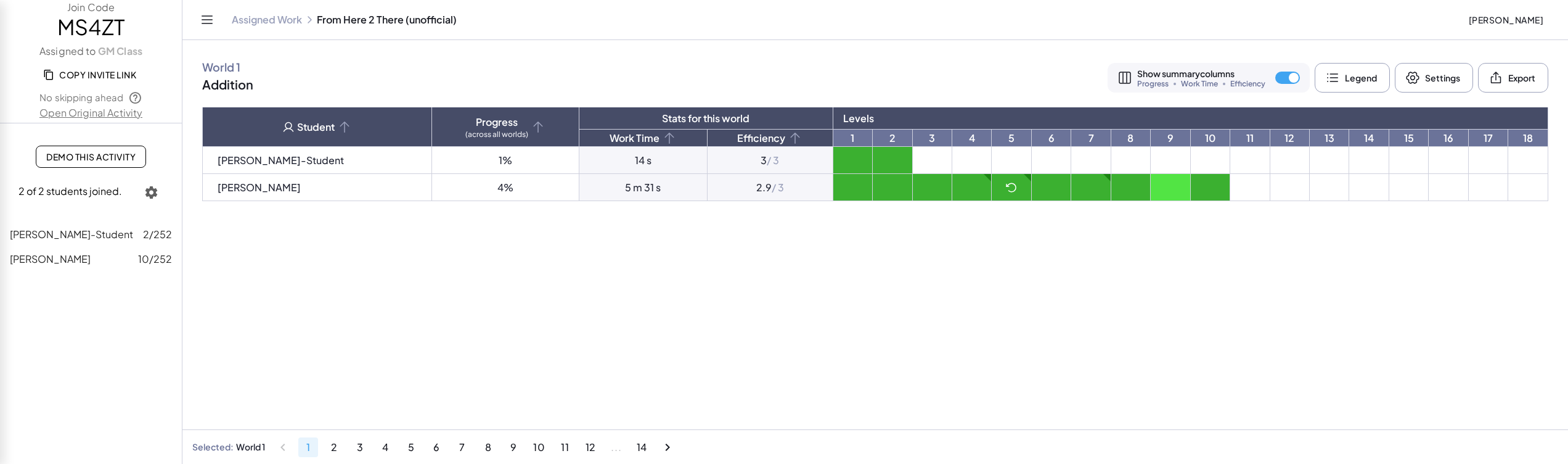
click at [1032, 192] on td at bounding box center [1051, 187] width 39 height 27
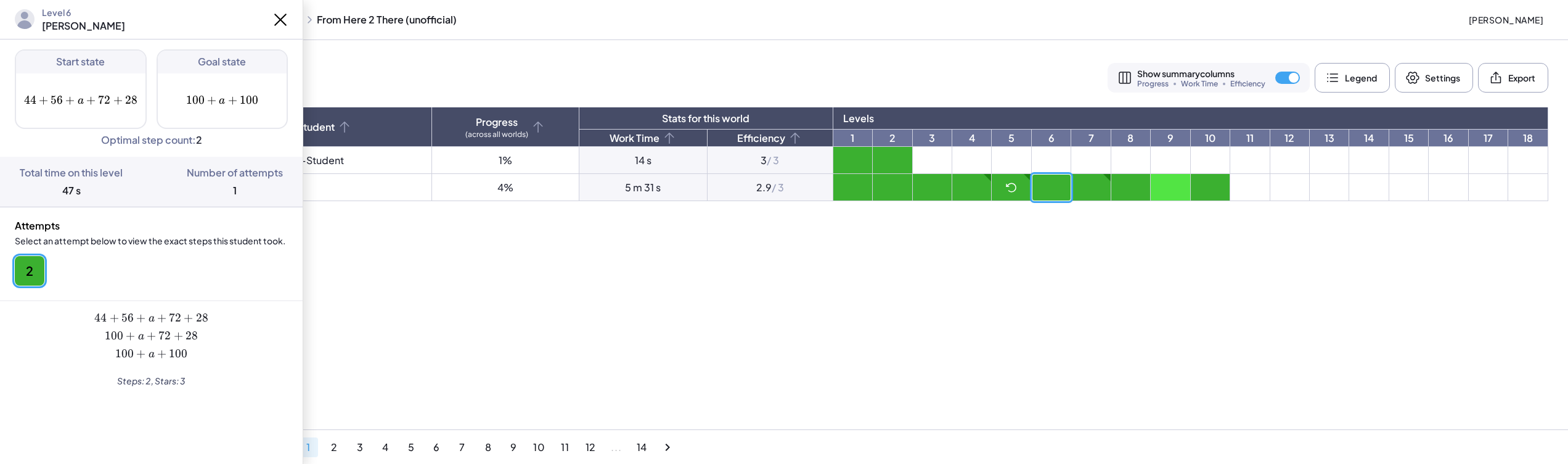
click at [658, 275] on main "World 1 Addition Show summary columns Progress Work Time Efficiency Legend Sett…" at bounding box center [875, 232] width 1385 height 464
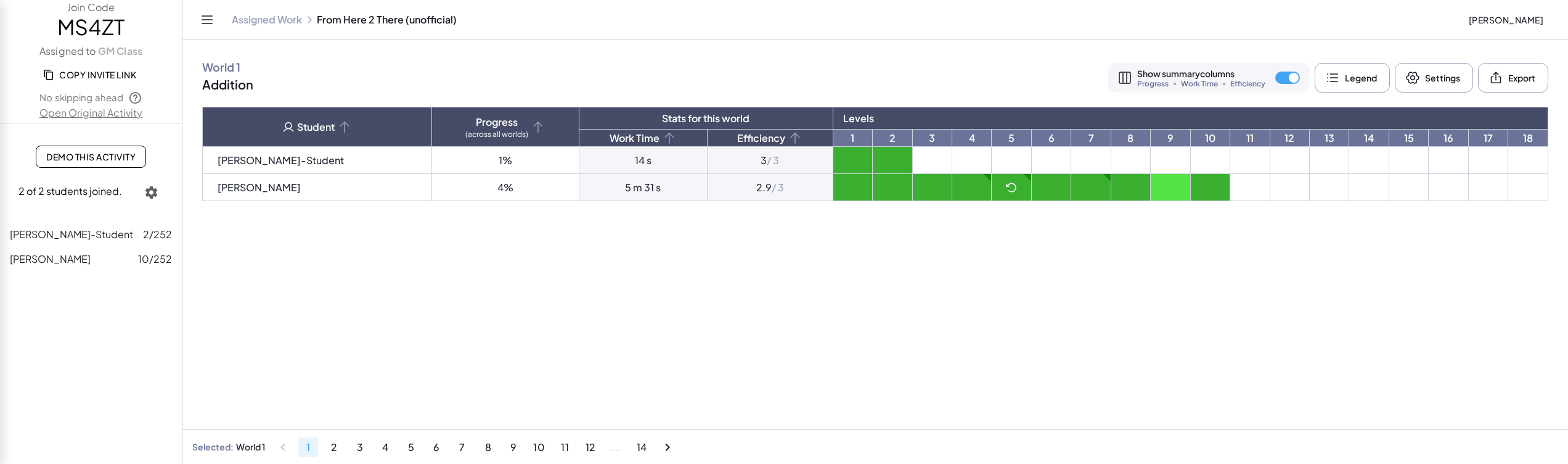
click at [246, 24] on link "Assigned Work" at bounding box center [267, 20] width 70 height 12
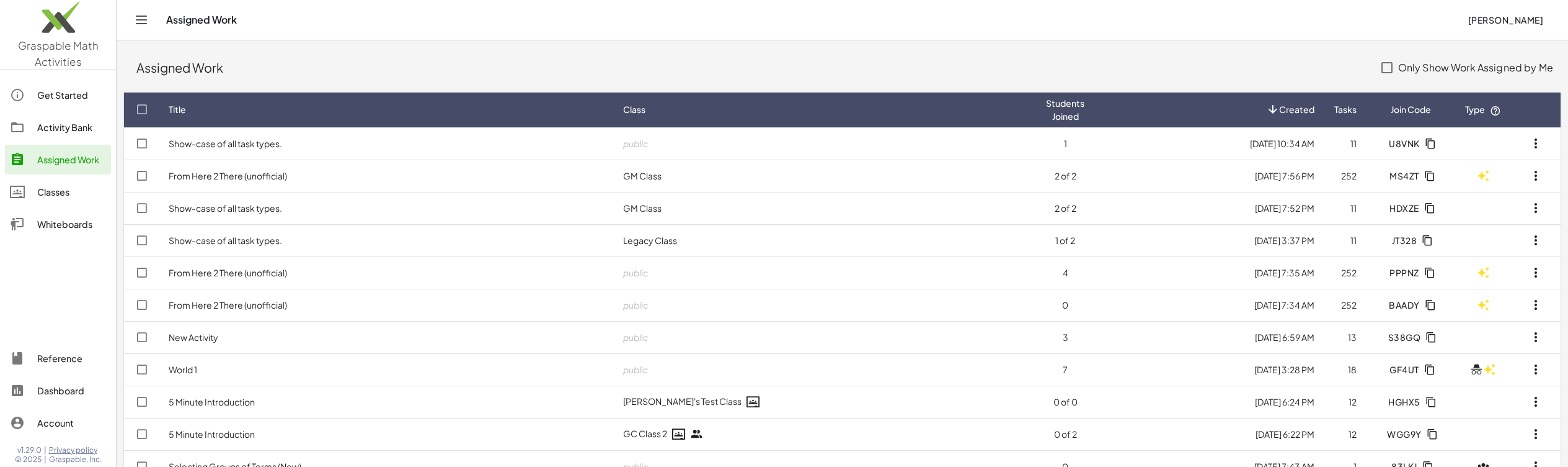
click at [76, 163] on div "Assigned Work" at bounding box center [72, 160] width 69 height 15
click at [64, 202] on link "Classes" at bounding box center [58, 191] width 106 height 30
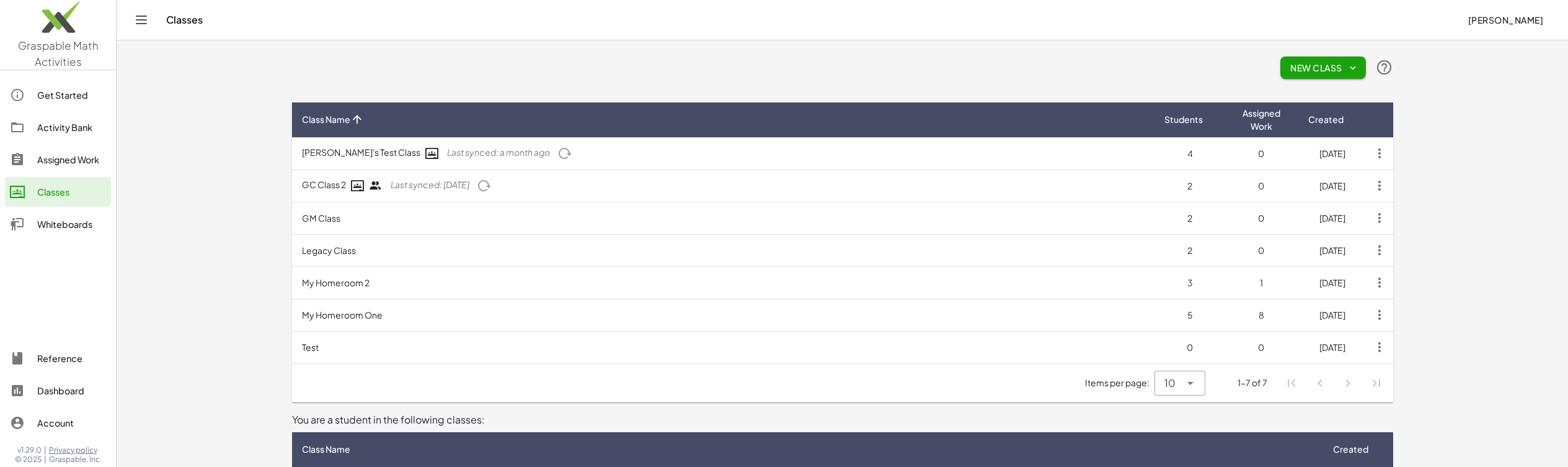
click at [92, 165] on div "Assigned Work" at bounding box center [72, 160] width 69 height 15
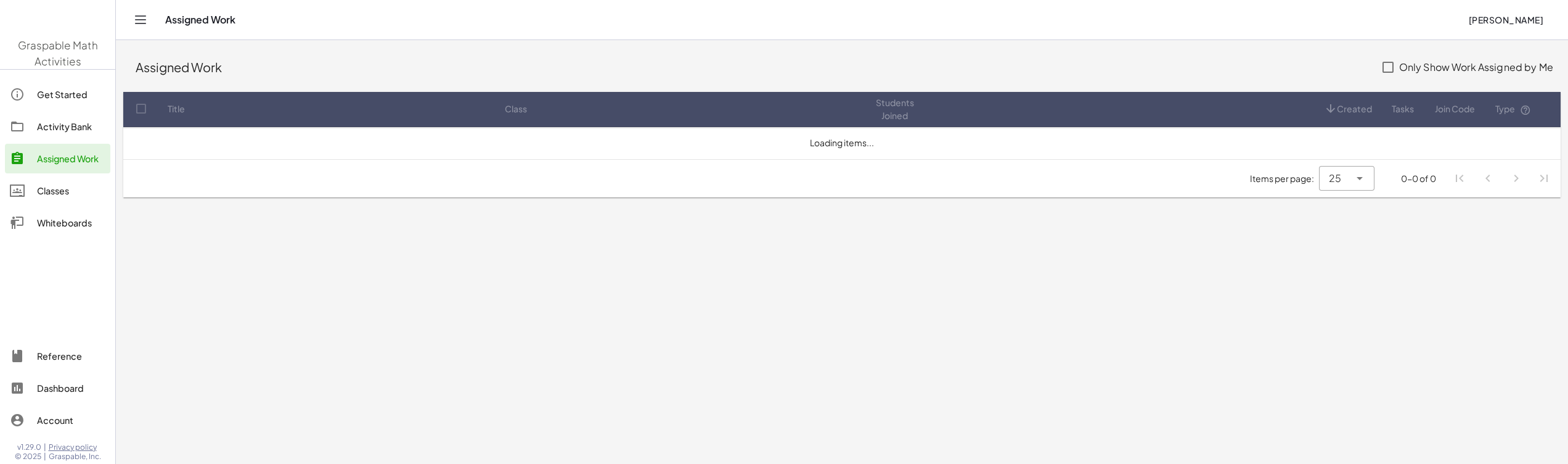
click at [79, 111] on div "Get Started Activity Bank Assigned Work Classes Whiteboards" at bounding box center [58, 160] width 115 height 170
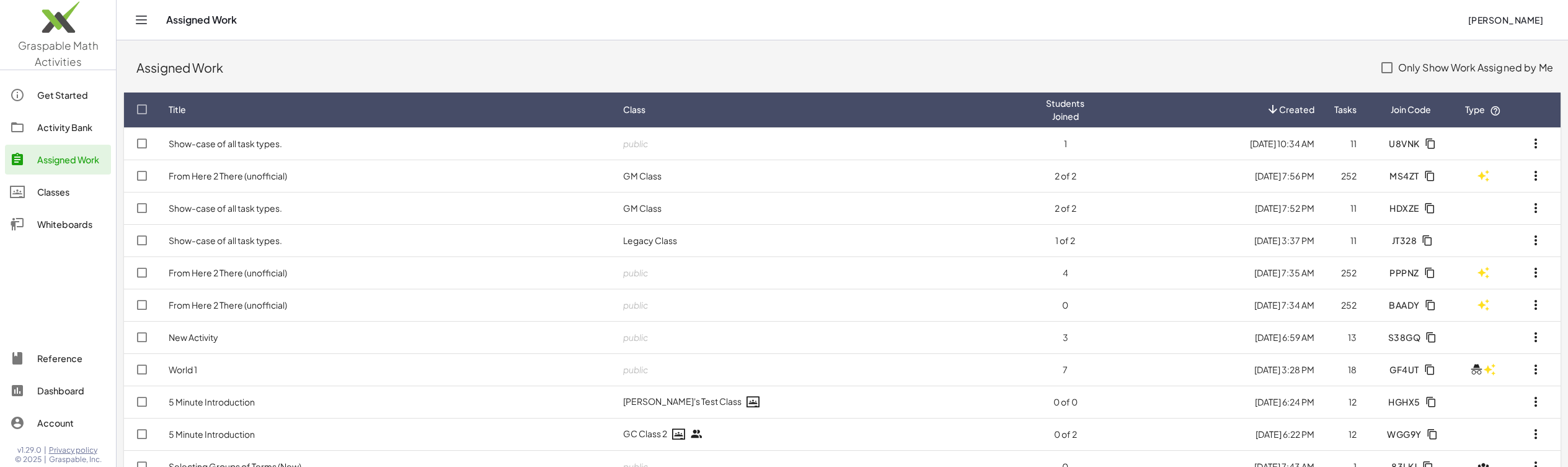
click at [78, 130] on div "Activity Bank" at bounding box center [72, 127] width 69 height 15
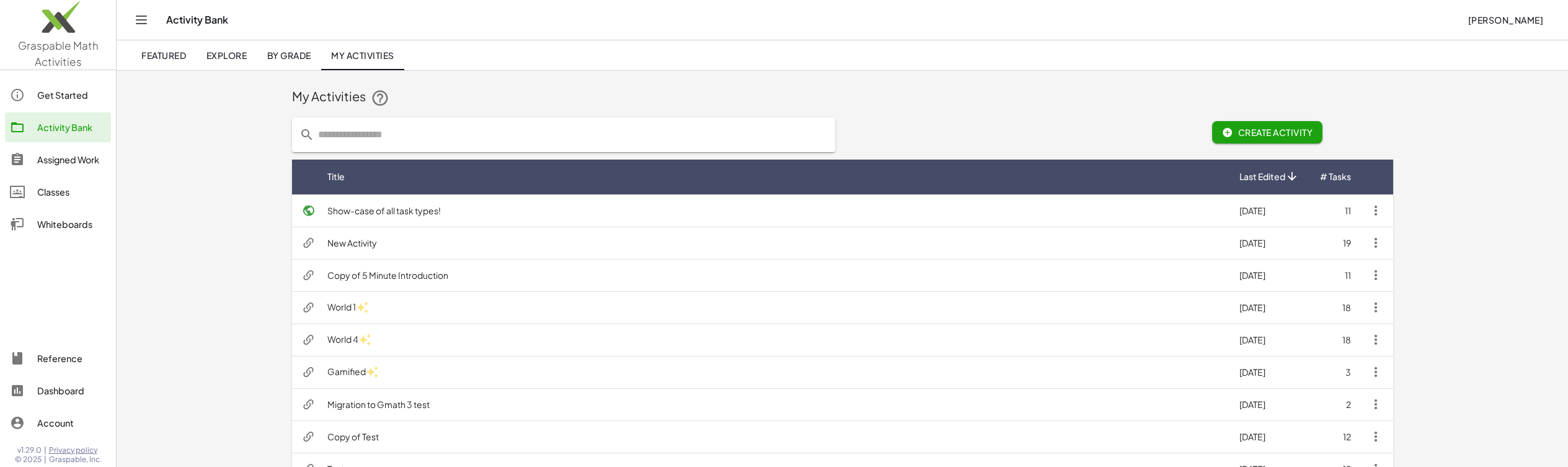
click at [539, 217] on td "Show-case of all task types!" at bounding box center [773, 210] width 912 height 32
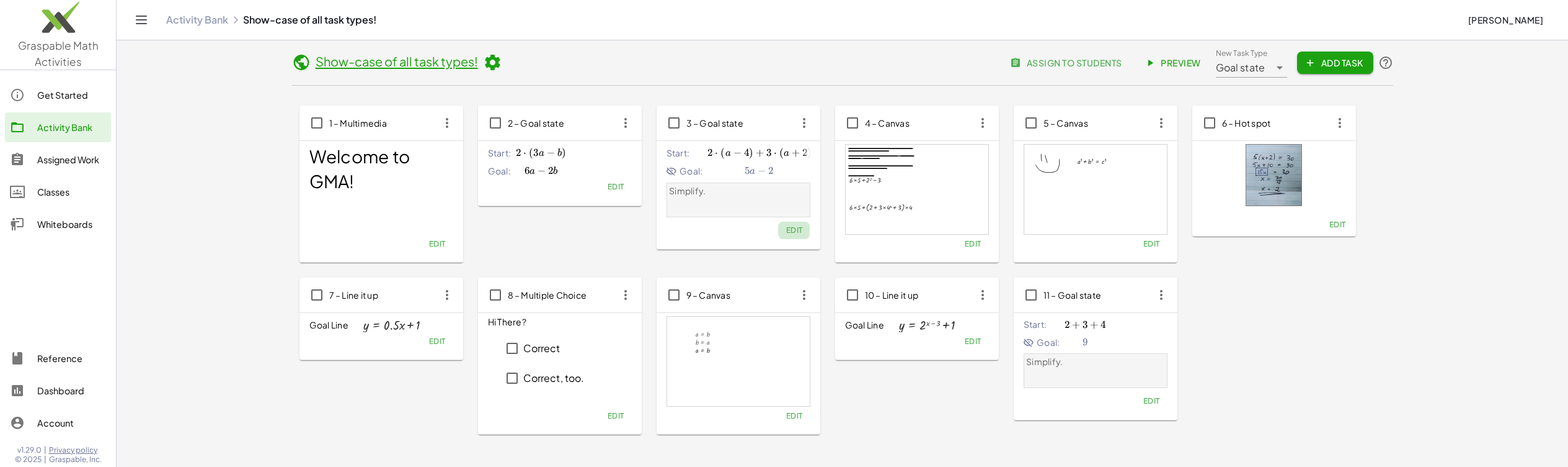
click at [793, 234] on span "Edit" at bounding box center [794, 229] width 17 height 9
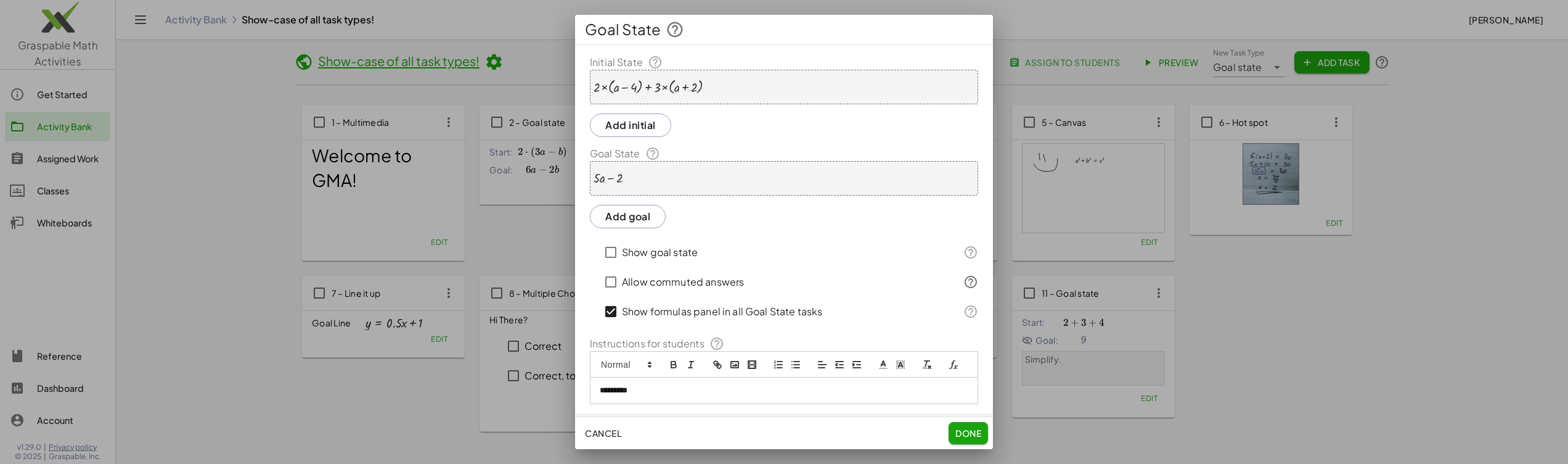
click at [599, 433] on span "Cancel" at bounding box center [603, 433] width 36 height 11
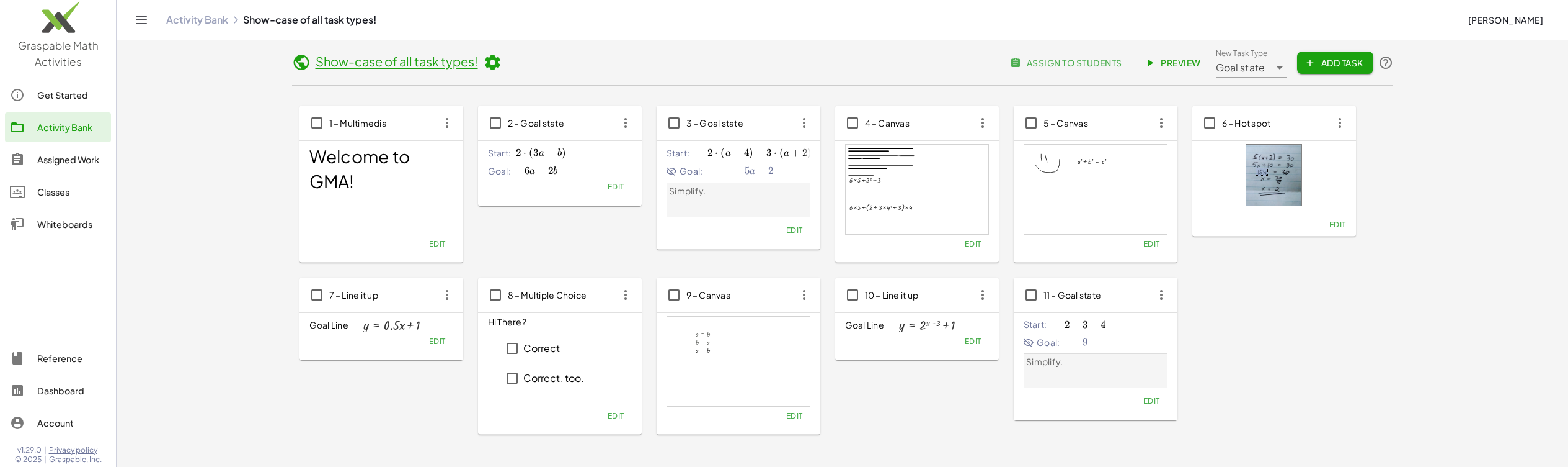
click at [797, 227] on span "Edit" at bounding box center [794, 229] width 17 height 9
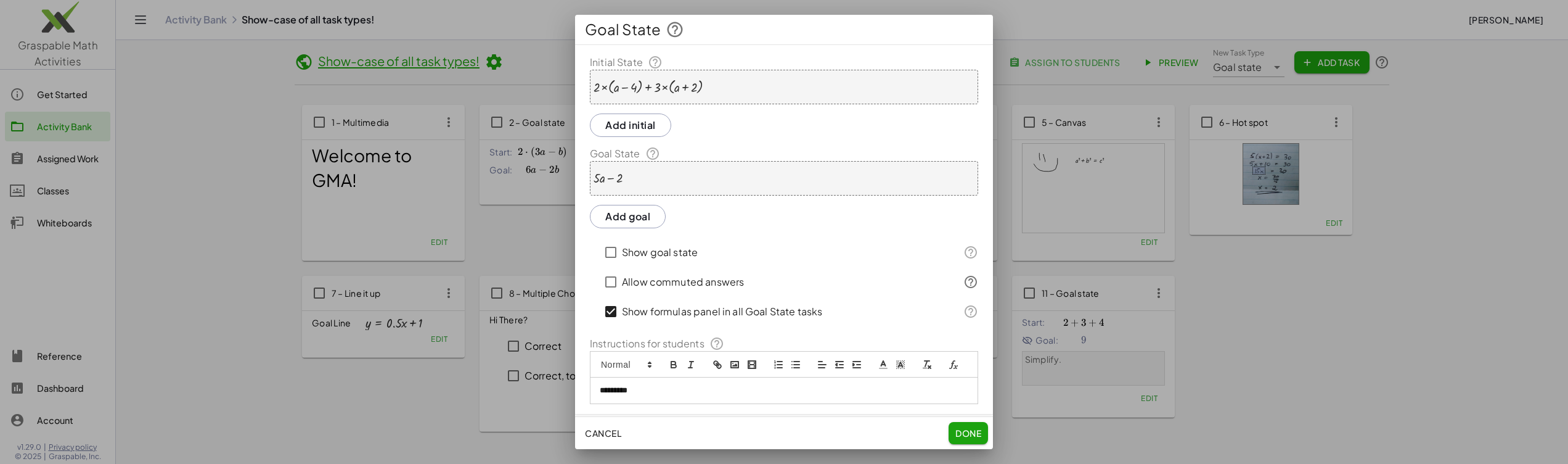
click at [597, 434] on span "Cancel" at bounding box center [603, 433] width 36 height 11
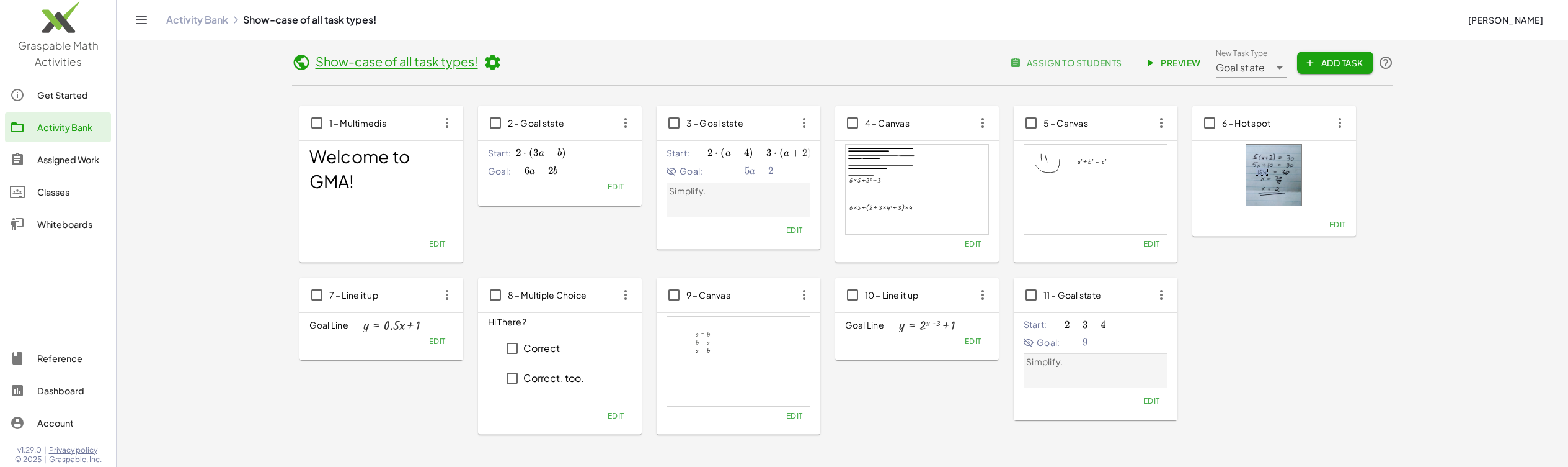
click at [623, 184] on span "Edit" at bounding box center [615, 186] width 17 height 9
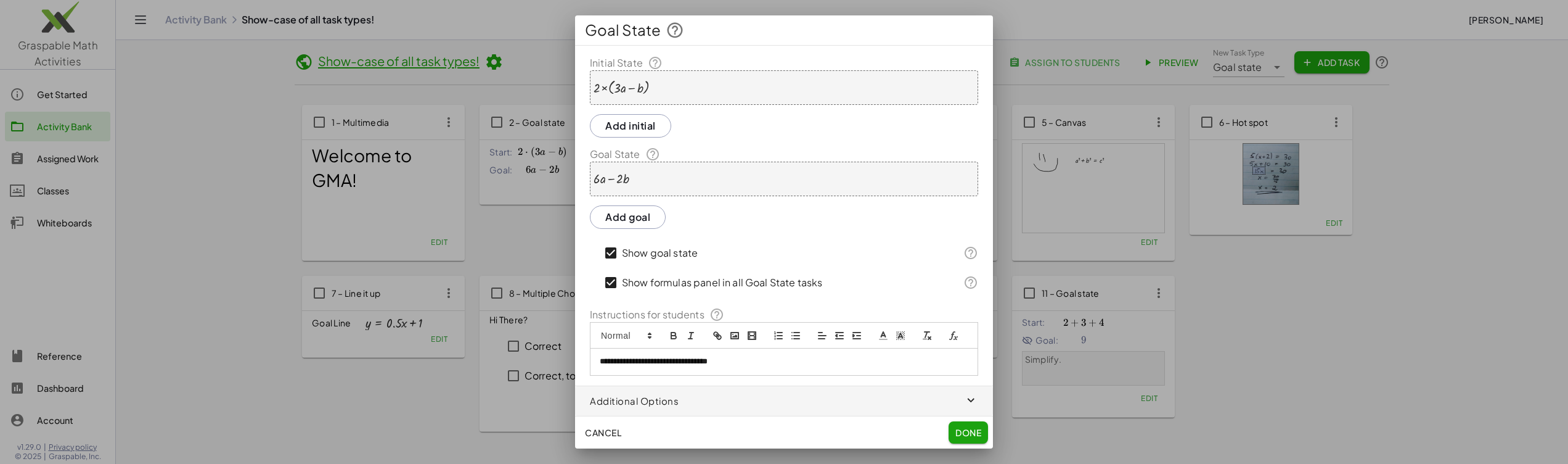
click at [628, 443] on div "Cancel Done" at bounding box center [784, 432] width 418 height 32
click at [622, 432] on span "Cancel" at bounding box center [603, 432] width 36 height 11
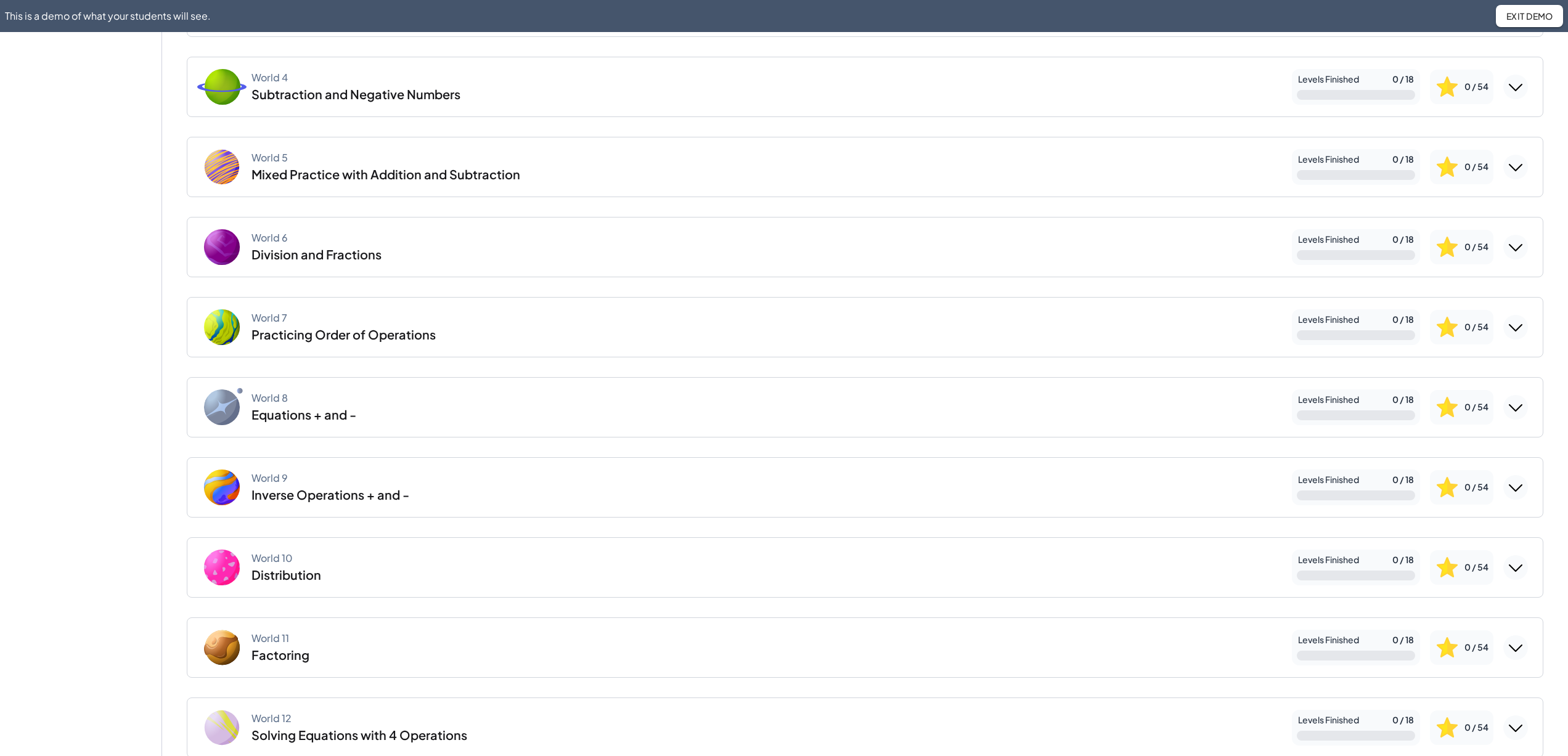
scroll to position [506, 0]
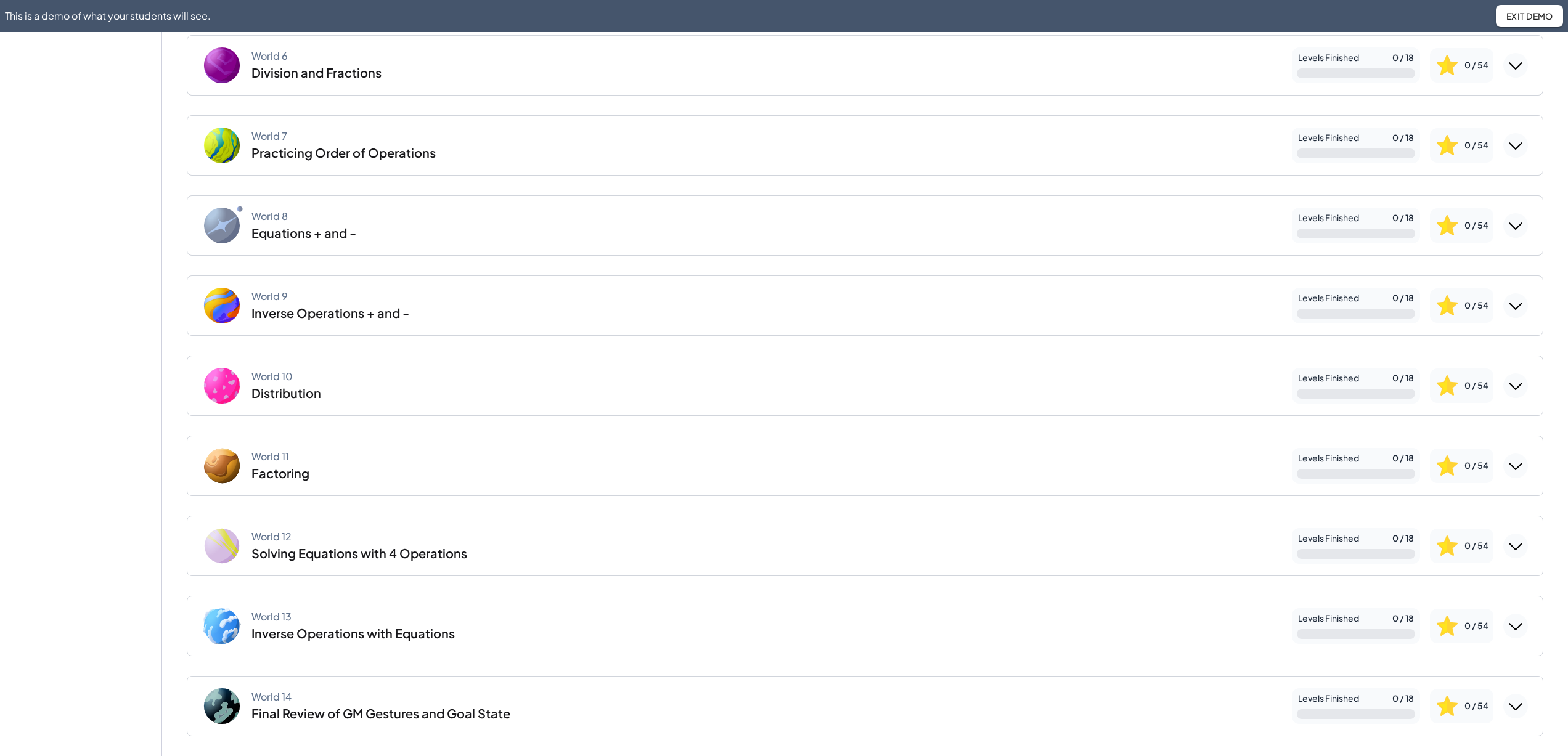
click at [323, 550] on div "Solving Equations with 4 Operations" at bounding box center [360, 553] width 215 height 16
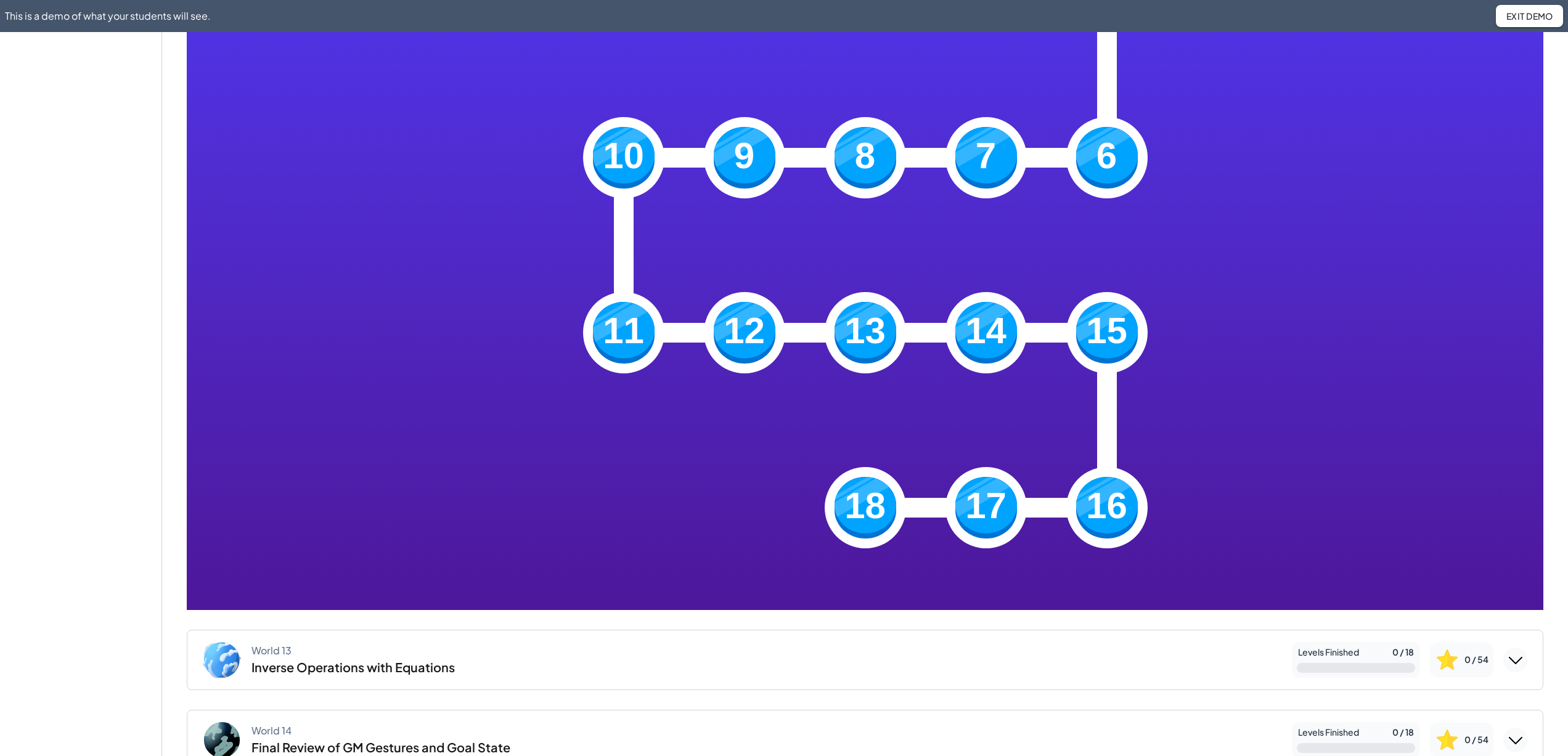
scroll to position [1236, 0]
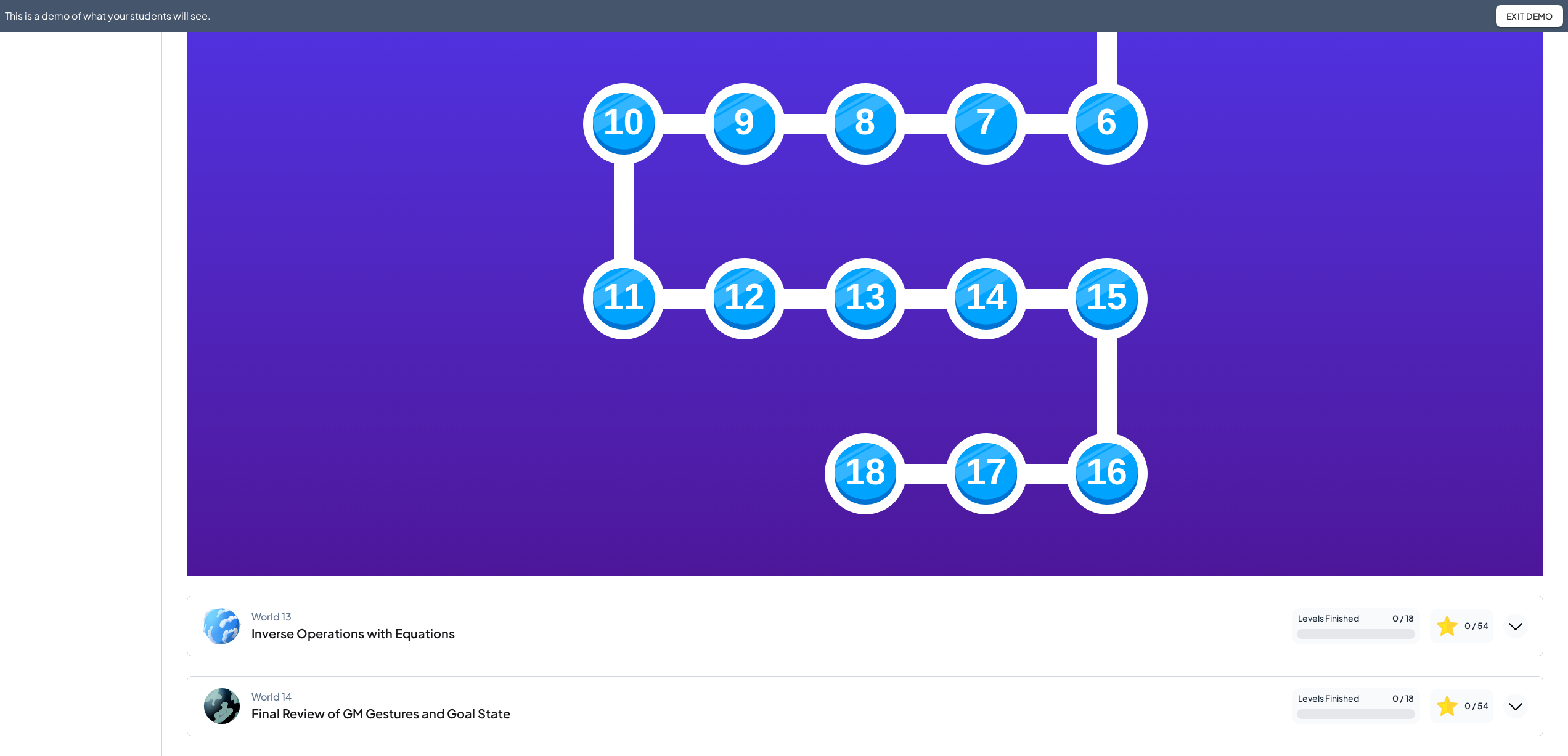
click at [857, 475] on img at bounding box center [865, 474] width 62 height 62
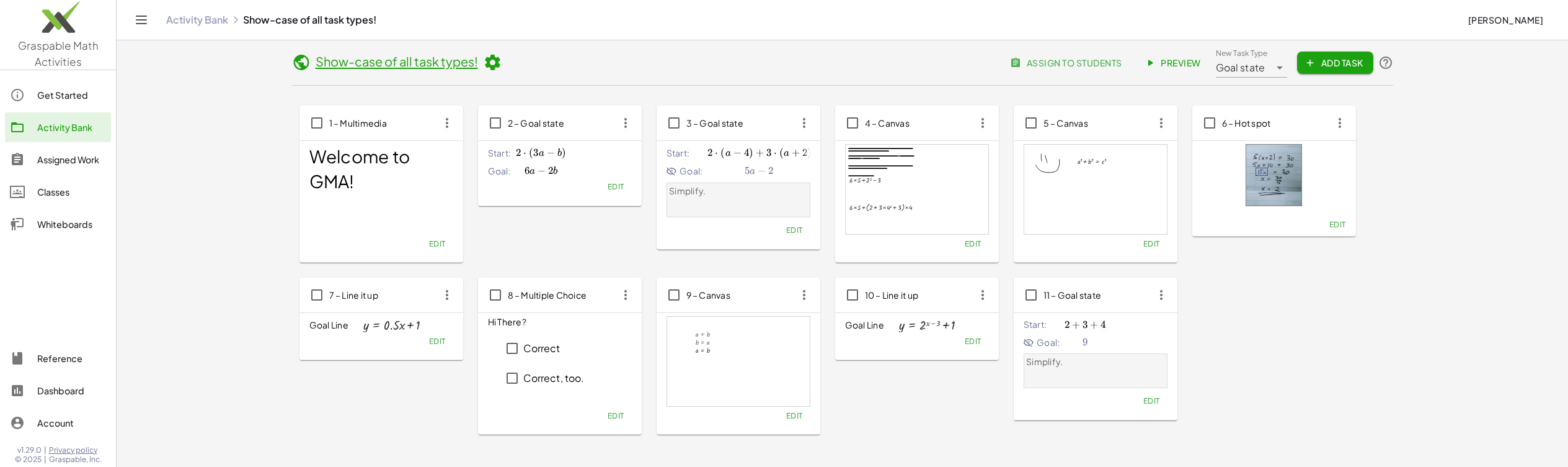
click at [493, 61] on icon at bounding box center [492, 62] width 19 height 19
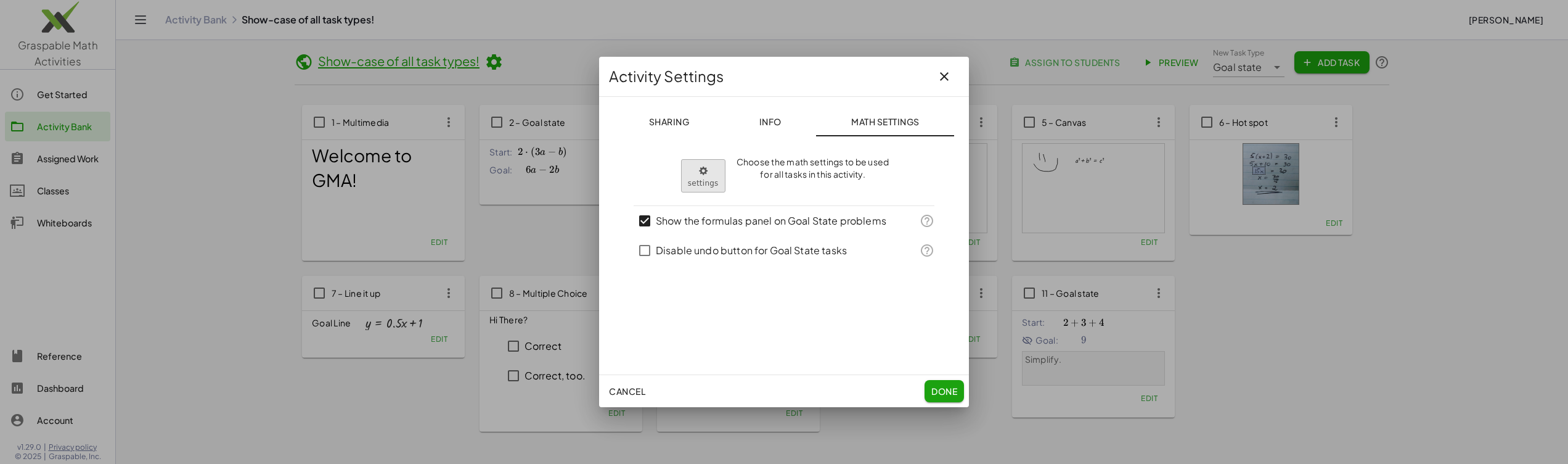
click at [687, 179] on body "**********" at bounding box center [784, 275] width 1568 height 551
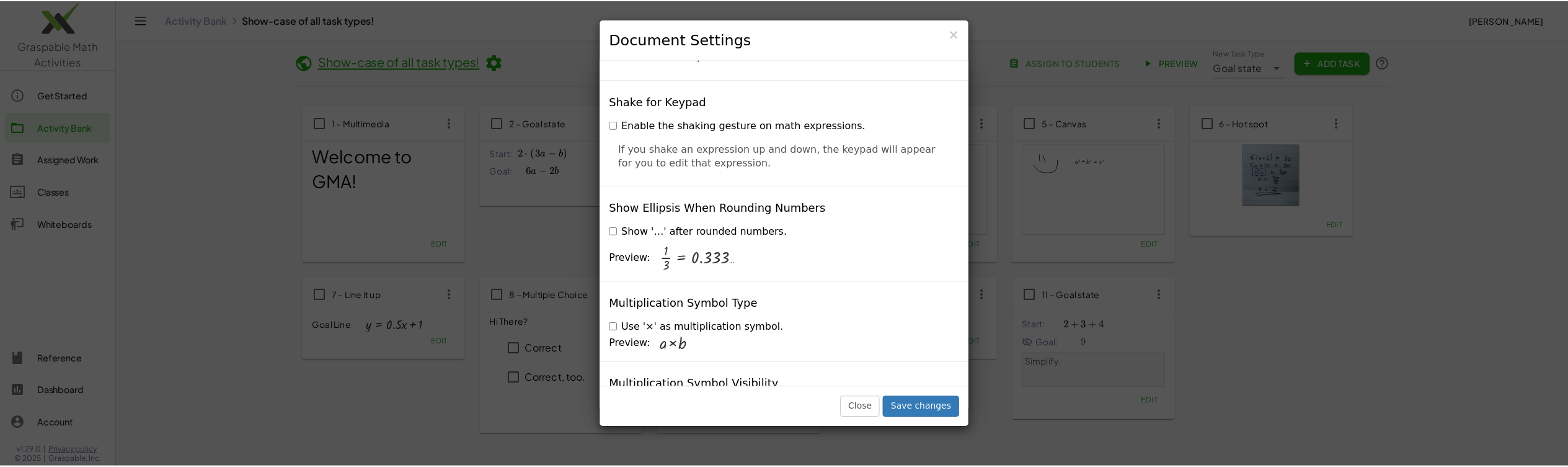
scroll to position [2998, 0]
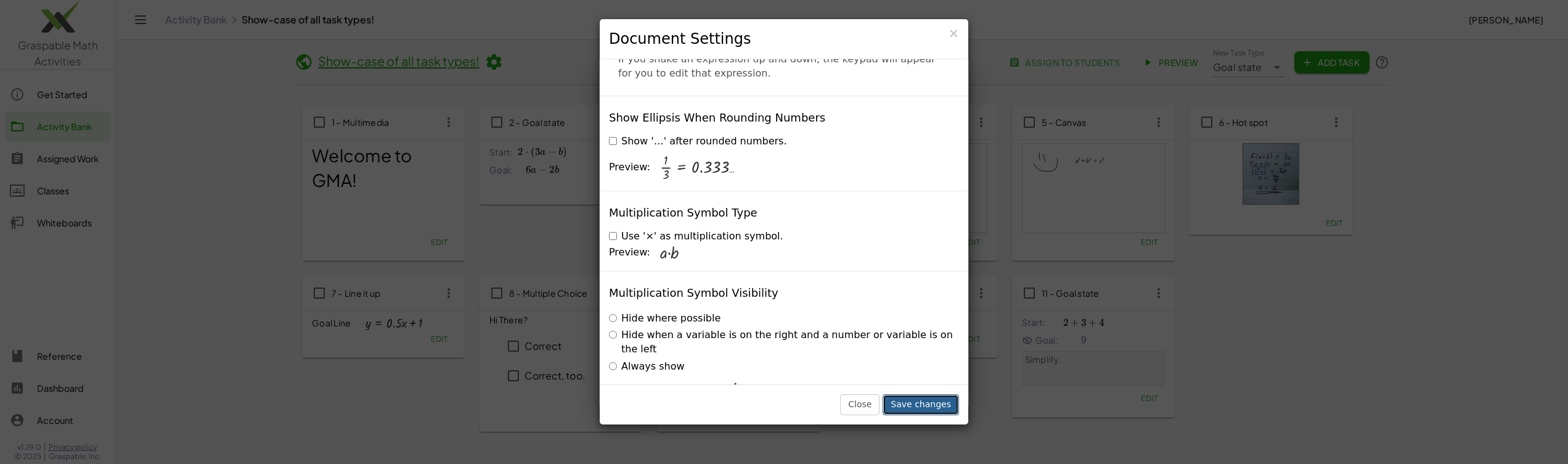
click at [914, 414] on button "Save changes" at bounding box center [920, 404] width 76 height 21
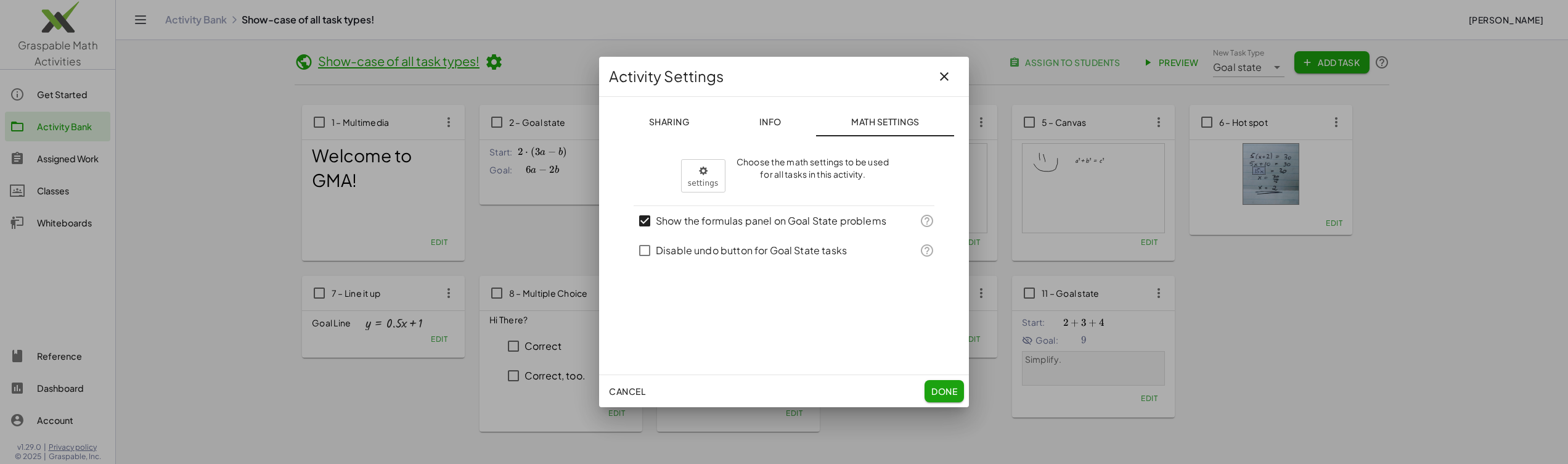
click at [950, 397] on button "Done" at bounding box center [944, 391] width 39 height 22
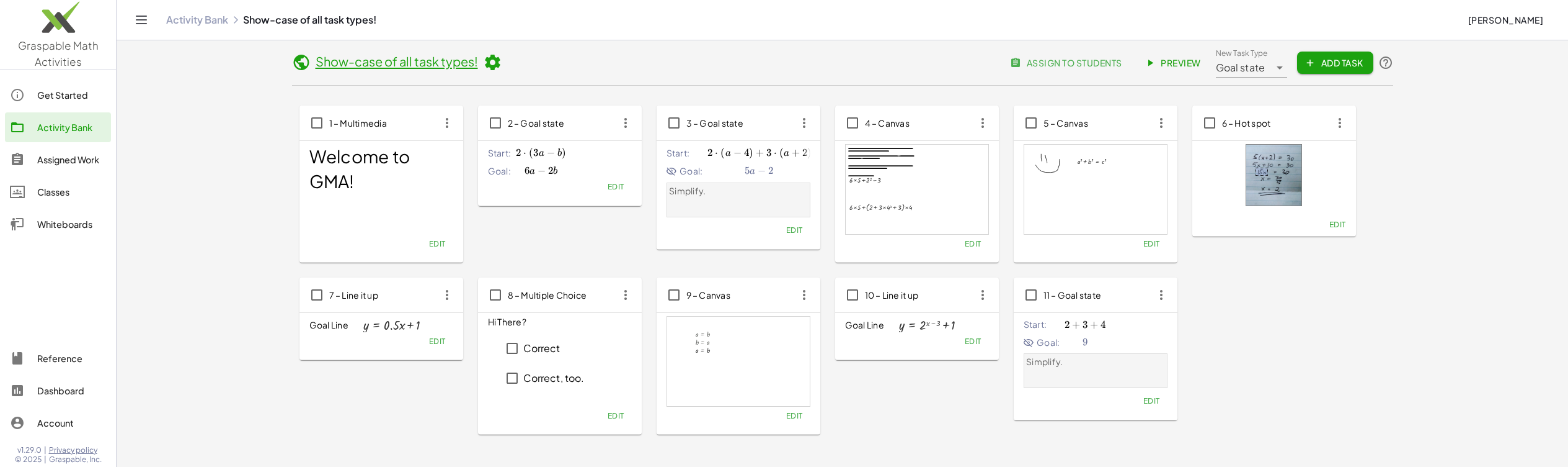
click at [493, 64] on icon at bounding box center [492, 62] width 19 height 19
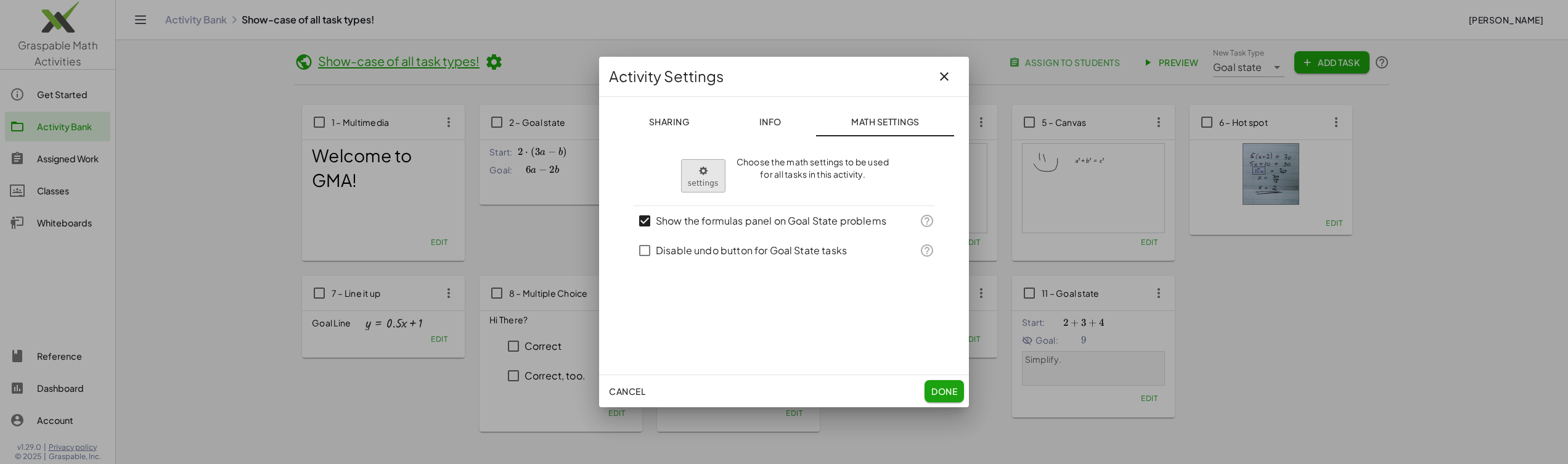
click at [717, 173] on body "**********" at bounding box center [784, 275] width 1568 height 551
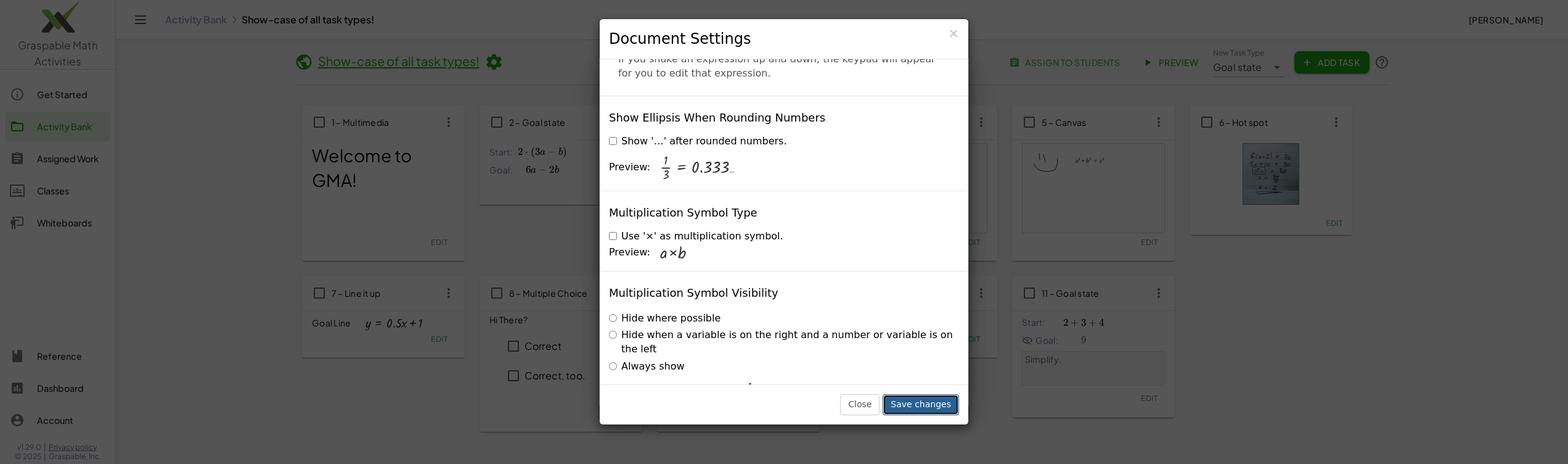
click at [913, 413] on button "Save changes" at bounding box center [920, 404] width 76 height 21
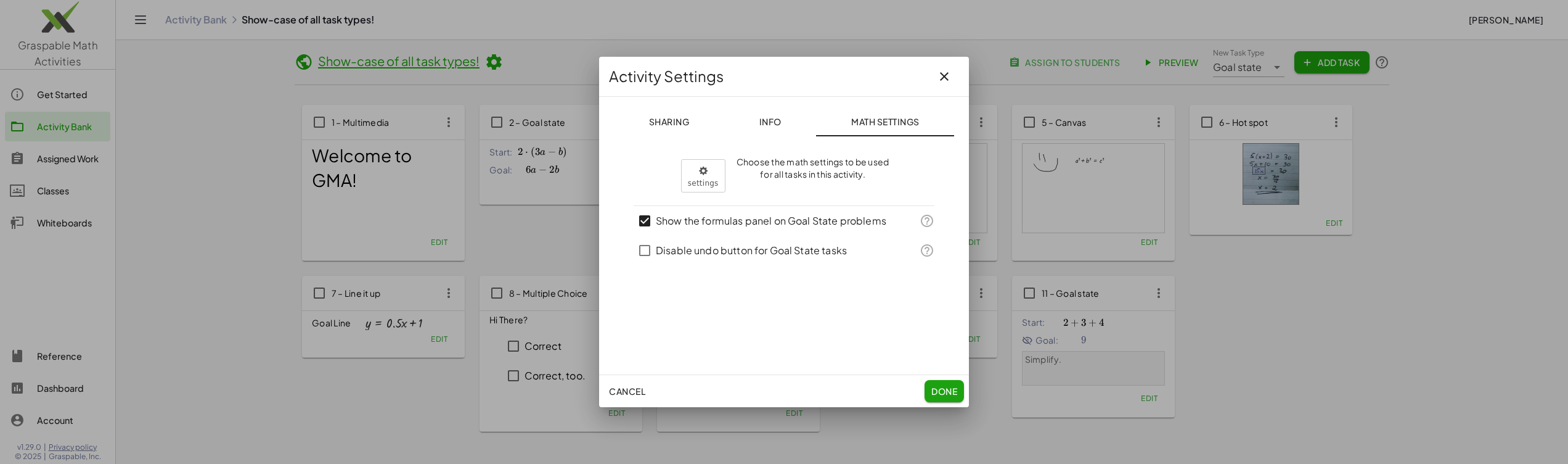
click at [933, 390] on span "Done" at bounding box center [944, 391] width 26 height 11
